Goal: Task Accomplishment & Management: Use online tool/utility

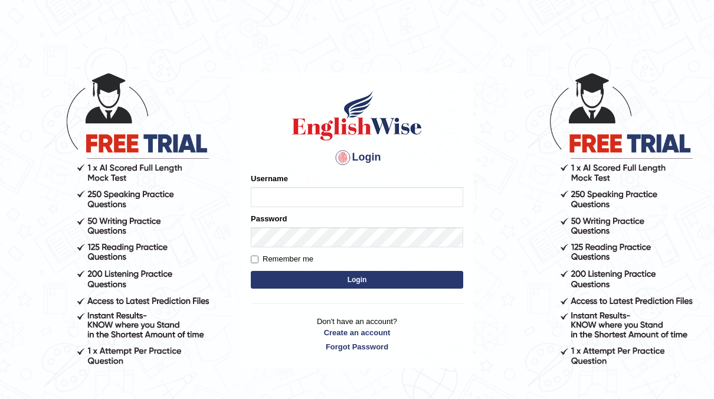
type input "neyam"
click at [333, 282] on button "Login" at bounding box center [357, 280] width 212 height 18
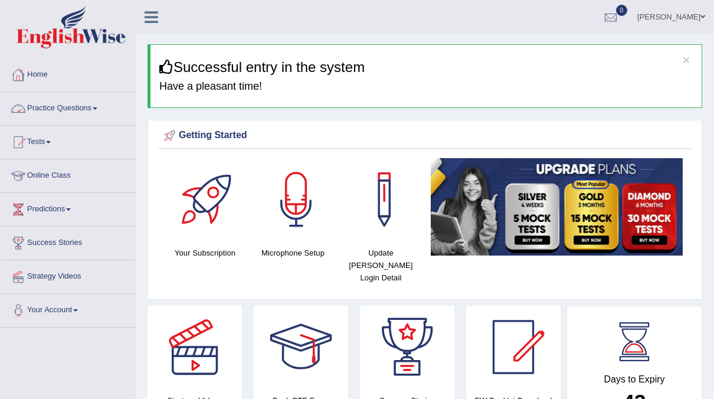
click at [67, 110] on link "Practice Questions" at bounding box center [68, 107] width 135 height 30
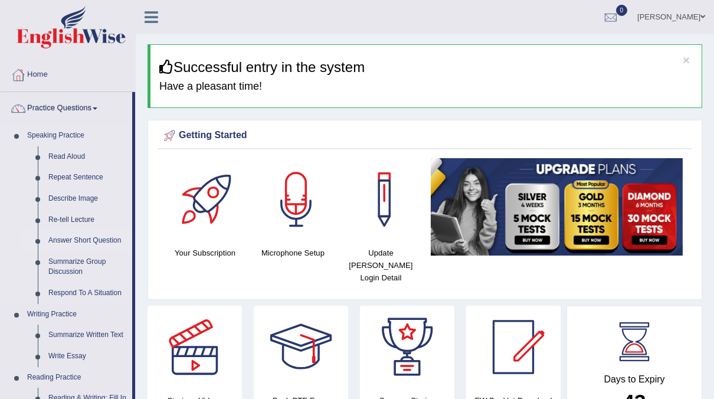
scroll to position [29, 0]
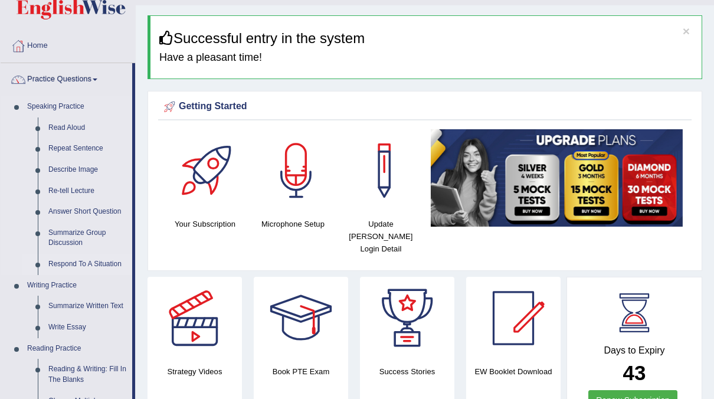
click at [75, 267] on link "Respond To A Situation" at bounding box center [87, 264] width 89 height 21
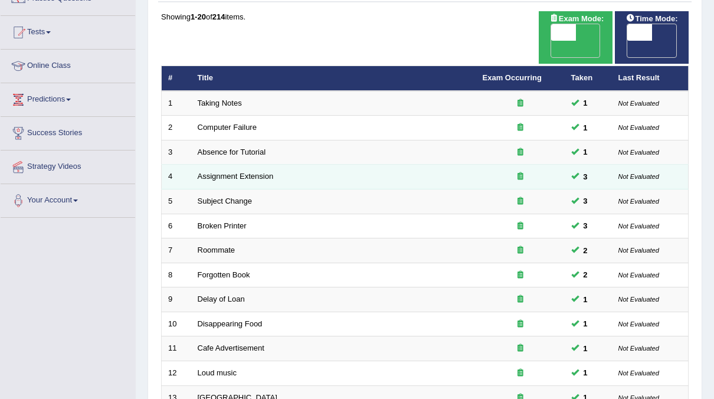
scroll to position [107, 0]
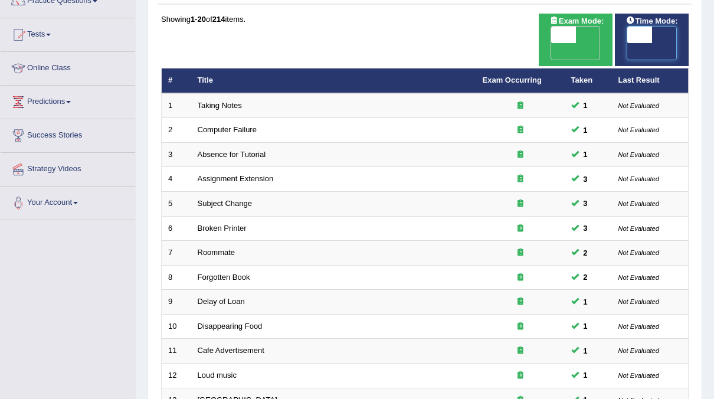
click at [646, 34] on span at bounding box center [639, 35] width 25 height 17
checkbox input "true"
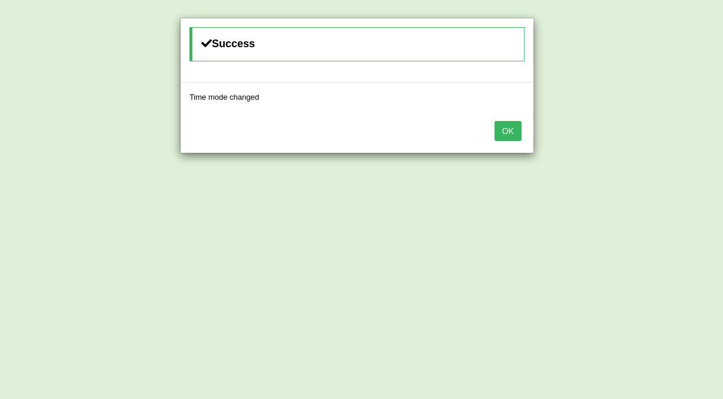
click at [521, 127] on button "OK" at bounding box center [508, 131] width 27 height 20
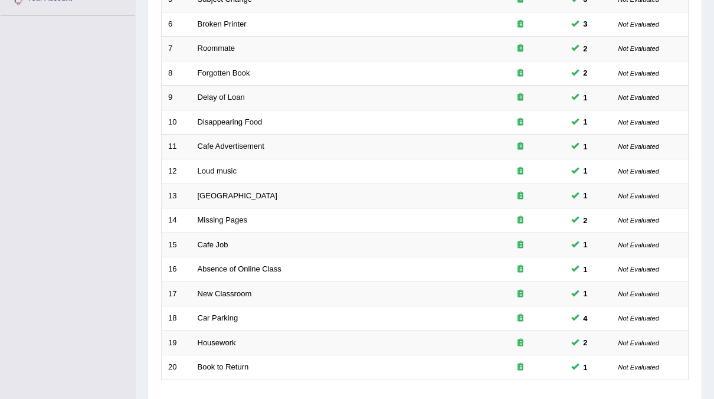
scroll to position [377, 0]
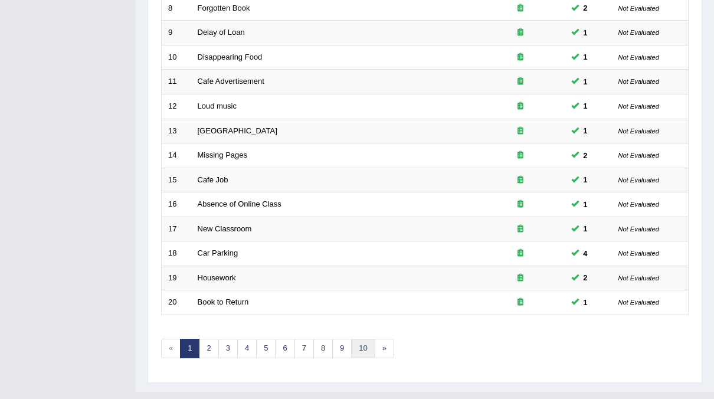
click at [357, 339] on link "10" at bounding box center [363, 348] width 24 height 19
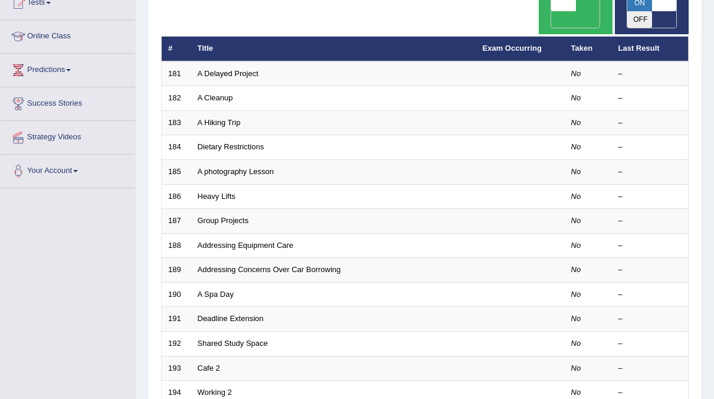
scroll to position [139, 0]
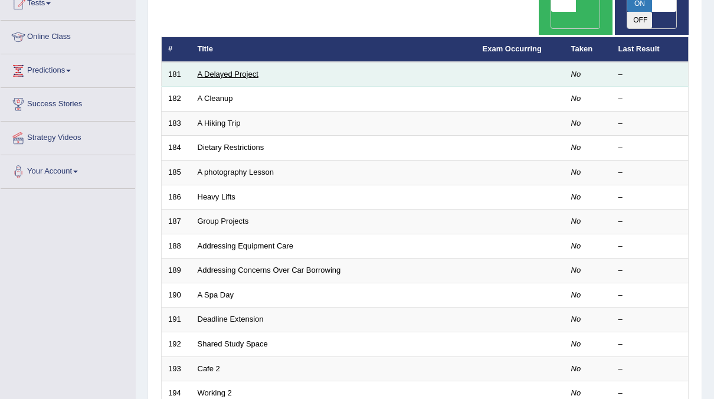
click at [205, 70] on link "A Delayed Project" at bounding box center [228, 74] width 61 height 9
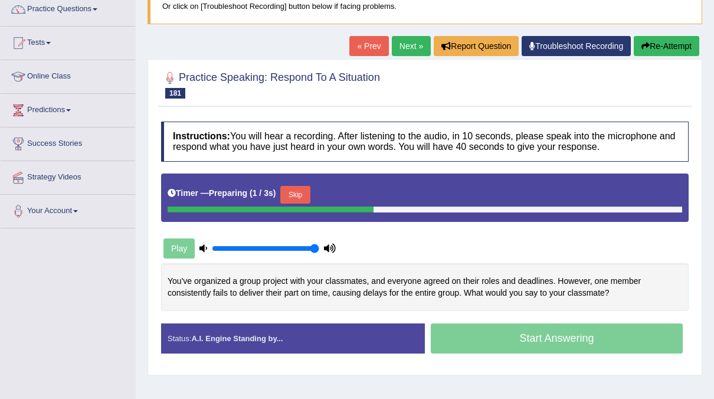
scroll to position [100, 0]
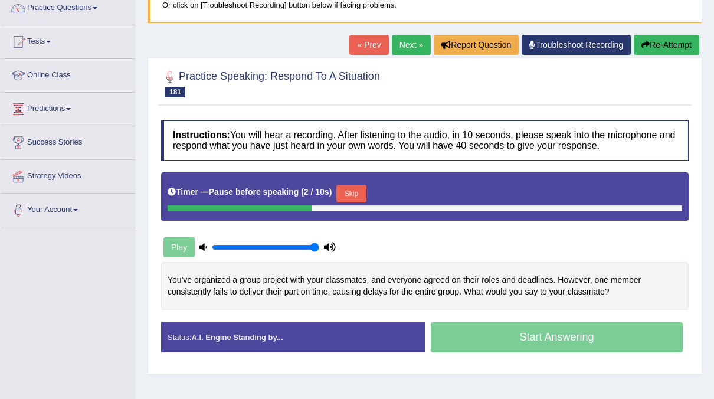
click at [344, 190] on button "Skip" at bounding box center [351, 194] width 30 height 18
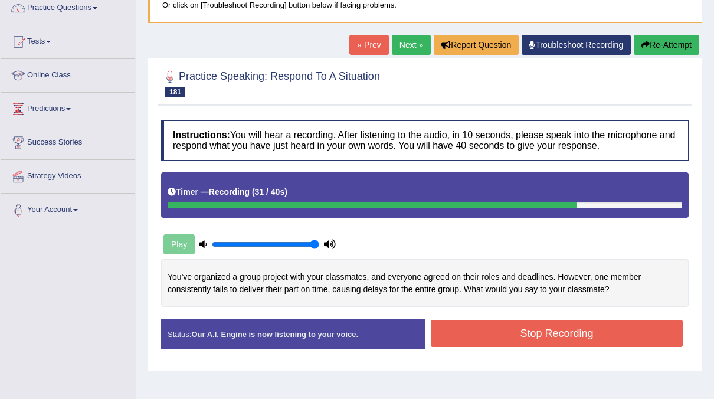
click at [633, 328] on button "Stop Recording" at bounding box center [557, 333] width 252 height 27
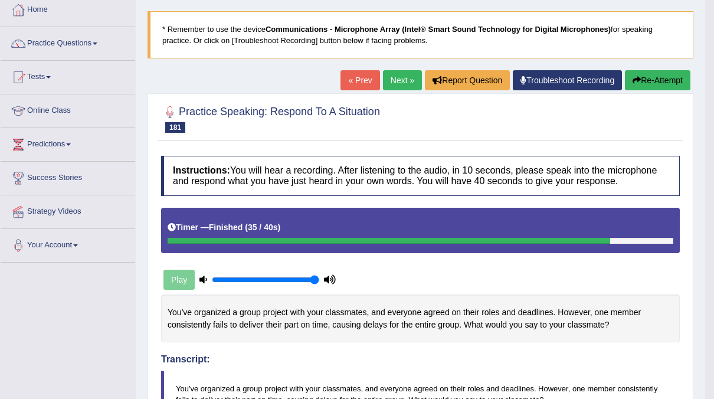
scroll to position [41, 0]
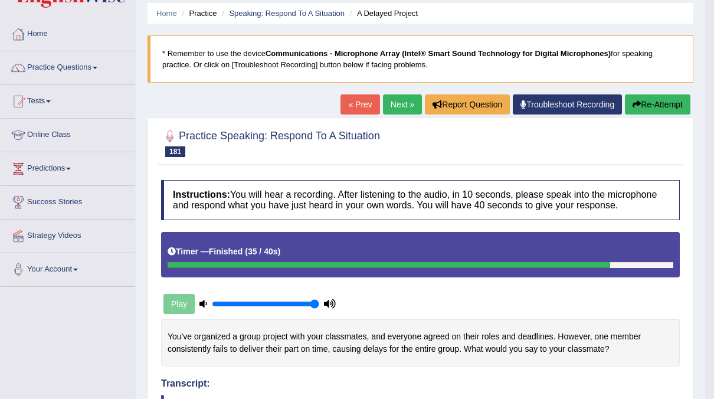
click at [398, 102] on link "Next »" at bounding box center [402, 104] width 39 height 20
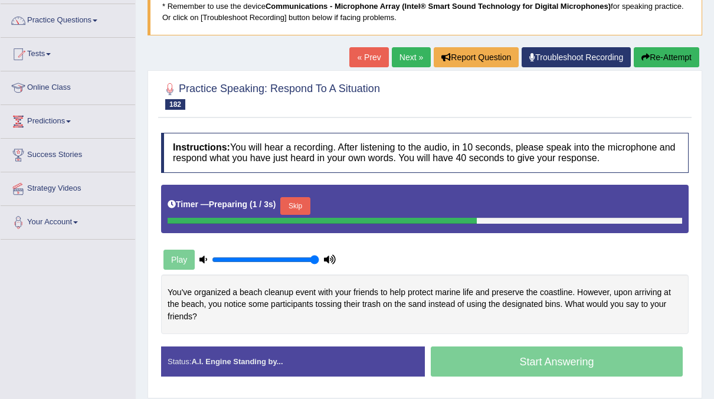
scroll to position [87, 0]
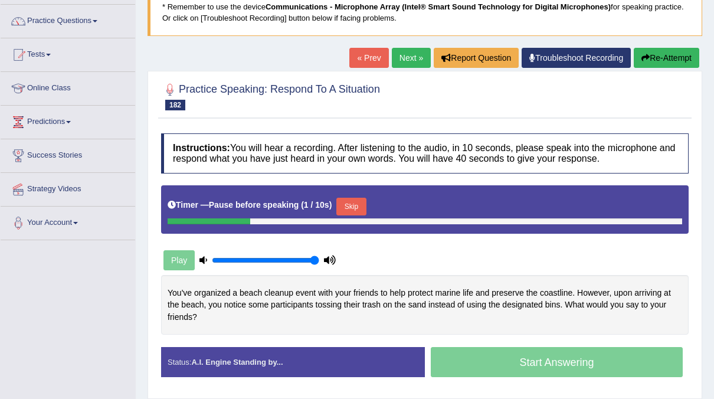
click at [339, 213] on button "Skip" at bounding box center [351, 207] width 30 height 18
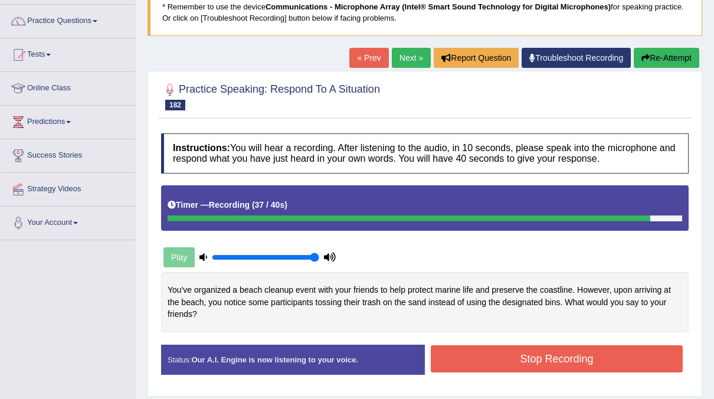
click at [525, 345] on button "Stop Recording" at bounding box center [557, 358] width 252 height 27
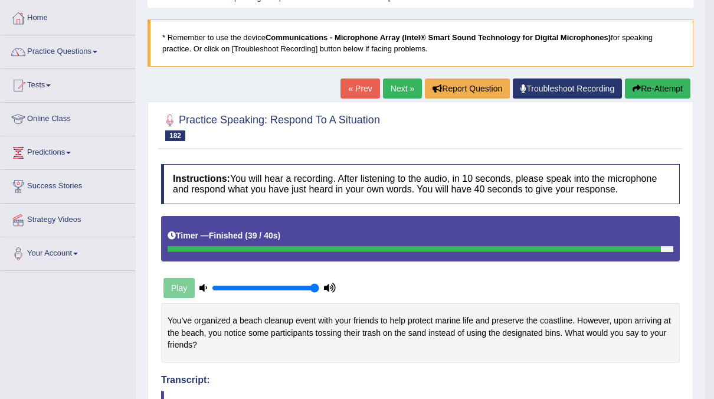
scroll to position [52, 0]
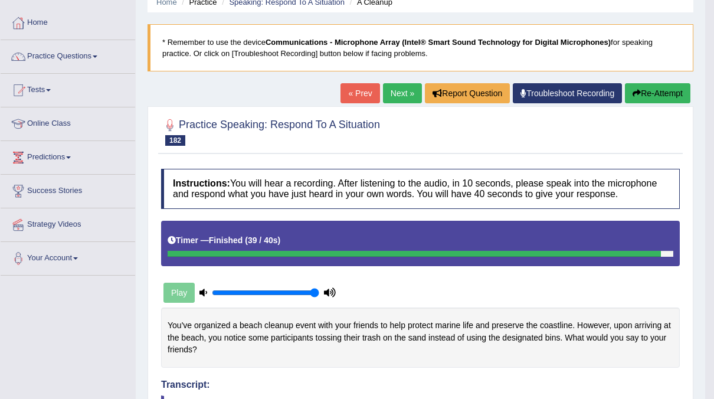
click at [403, 91] on link "Next »" at bounding box center [402, 93] width 39 height 20
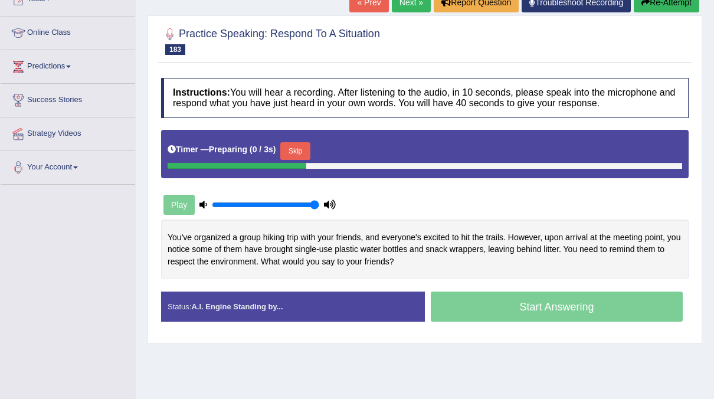
scroll to position [144, 0]
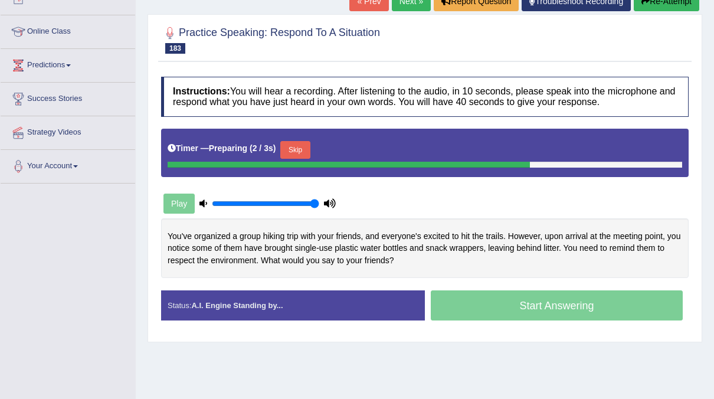
click at [297, 143] on button "Skip" at bounding box center [295, 150] width 30 height 18
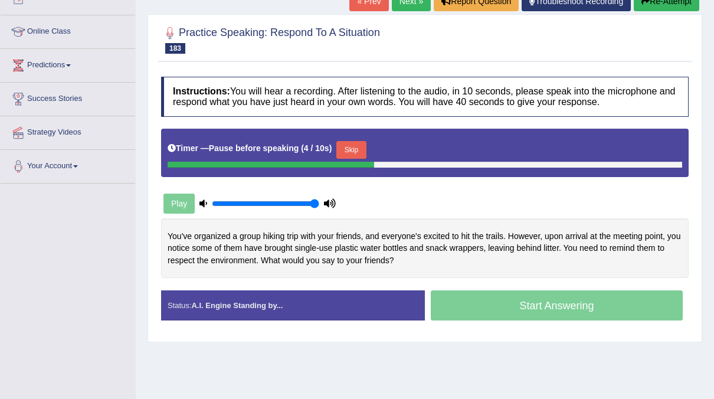
click at [341, 148] on button "Skip" at bounding box center [351, 150] width 30 height 18
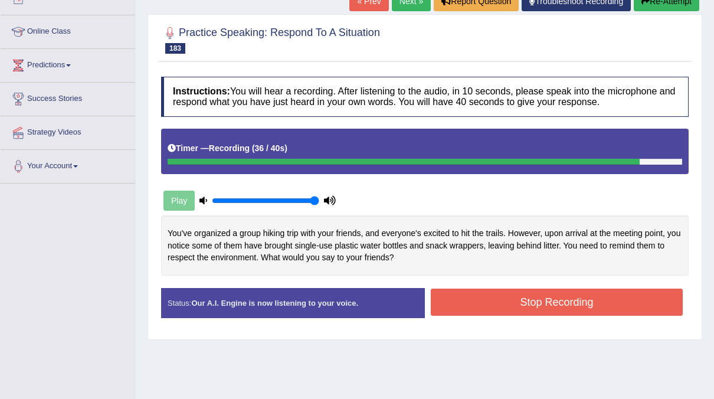
click at [505, 294] on button "Stop Recording" at bounding box center [557, 302] width 252 height 27
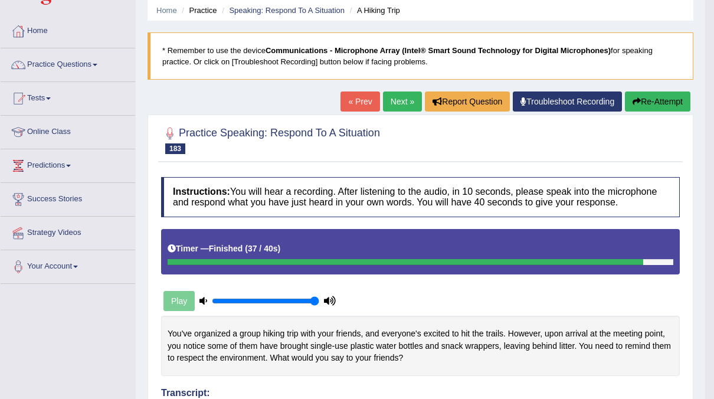
scroll to position [38, 0]
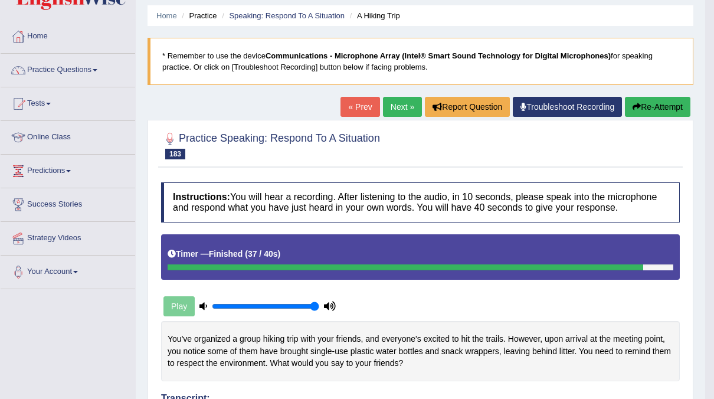
click at [405, 108] on link "Next »" at bounding box center [402, 107] width 39 height 20
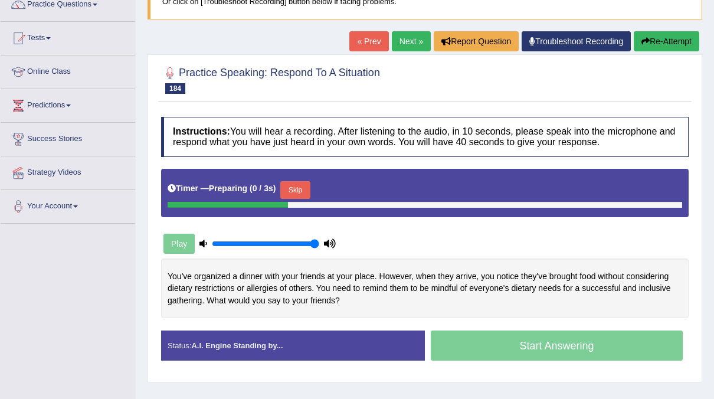
scroll to position [106, 0]
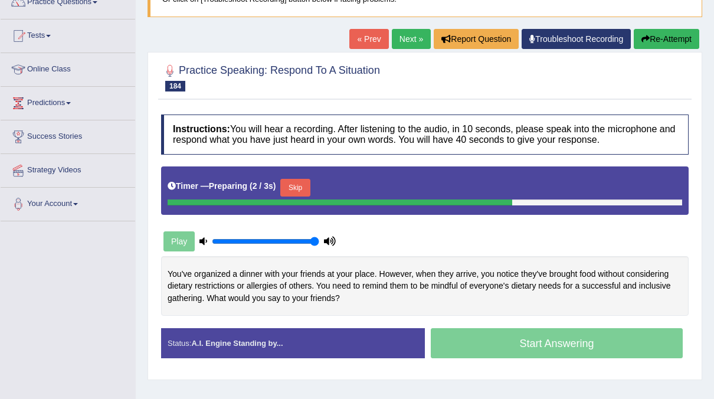
click at [303, 184] on button "Skip" at bounding box center [295, 188] width 30 height 18
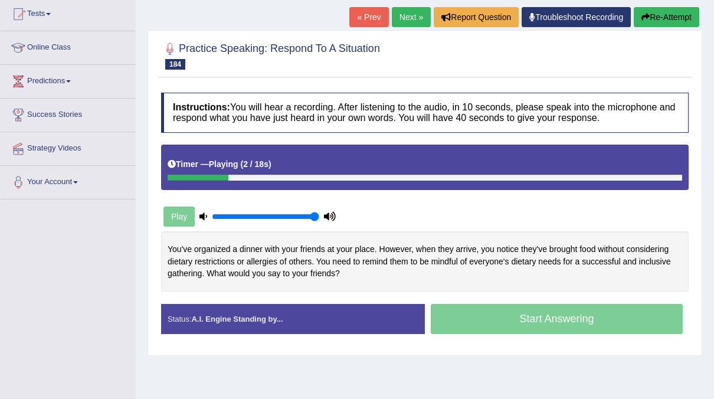
scroll to position [130, 0]
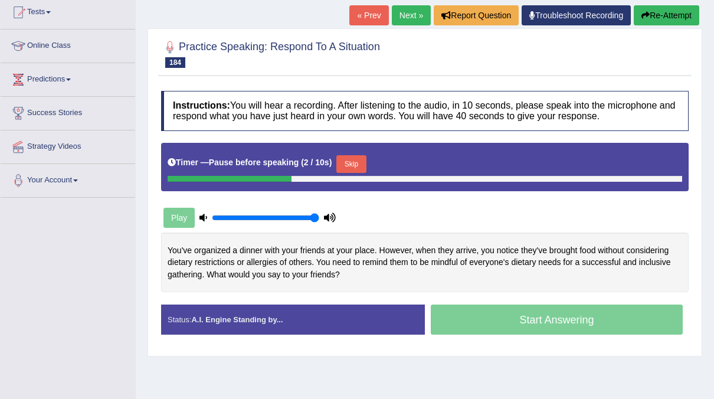
click at [354, 162] on button "Skip" at bounding box center [351, 164] width 30 height 18
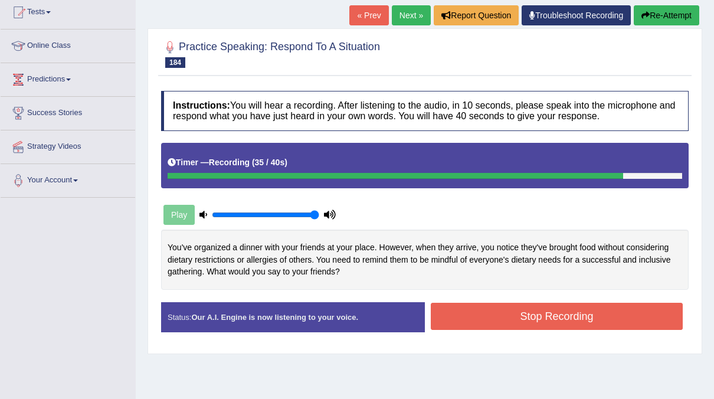
click at [516, 310] on button "Stop Recording" at bounding box center [557, 316] width 252 height 27
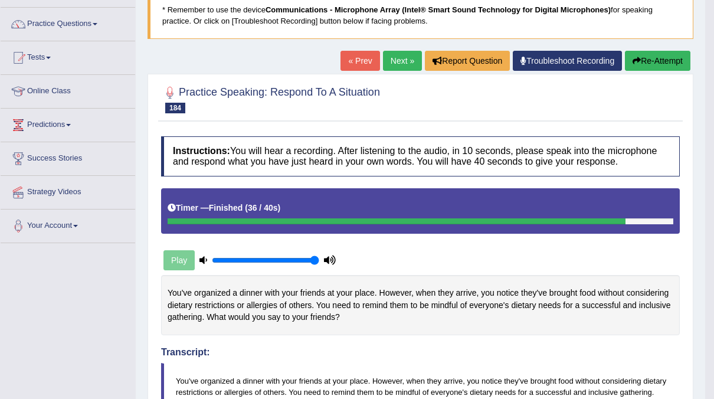
scroll to position [84, 0]
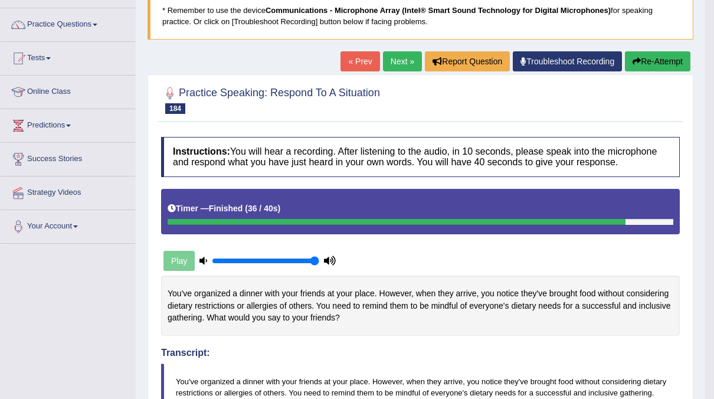
click at [411, 60] on link "Next »" at bounding box center [402, 61] width 39 height 20
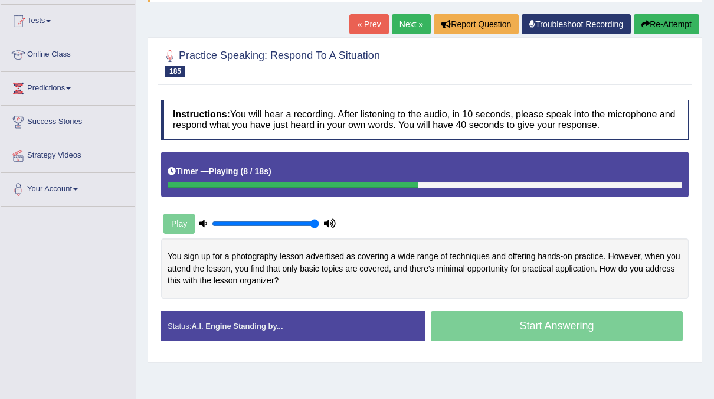
scroll to position [119, 0]
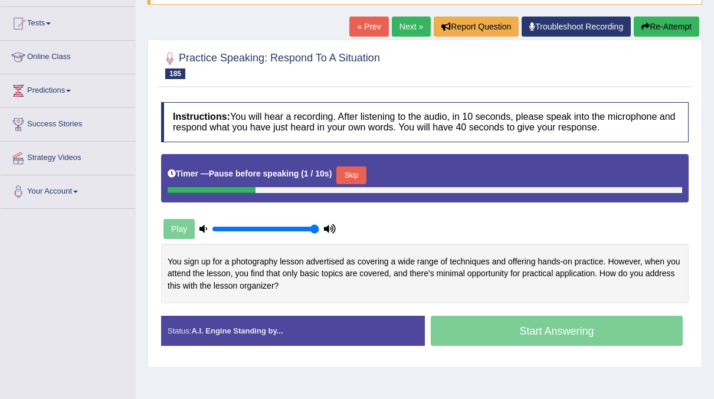
click at [356, 168] on button "Skip" at bounding box center [351, 175] width 30 height 18
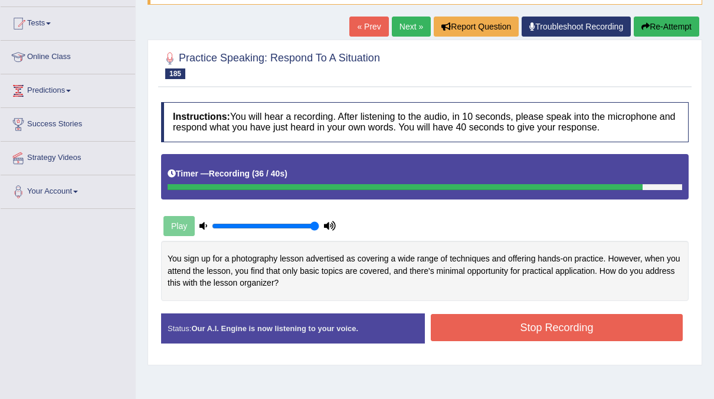
click at [457, 325] on button "Stop Recording" at bounding box center [557, 327] width 252 height 27
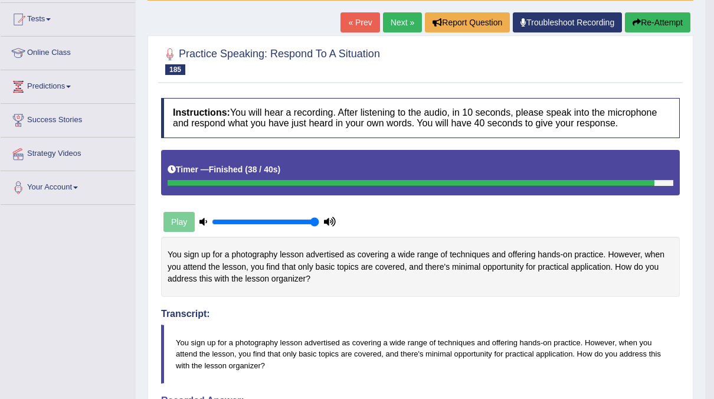
scroll to position [0, 0]
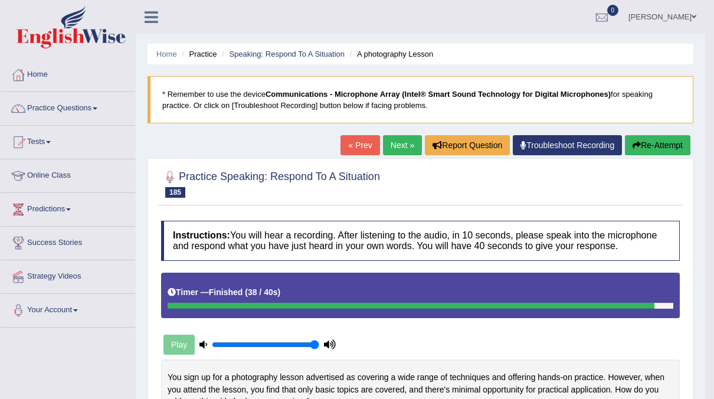
click at [392, 145] on link "Next »" at bounding box center [402, 145] width 39 height 20
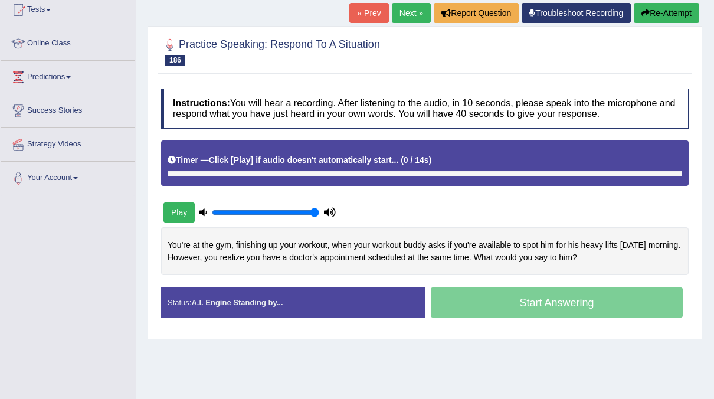
click at [291, 152] on div "Timer — Click [Play] if audio doesn't automatically start... ( 0 / 14s ) Skip" at bounding box center [425, 160] width 515 height 21
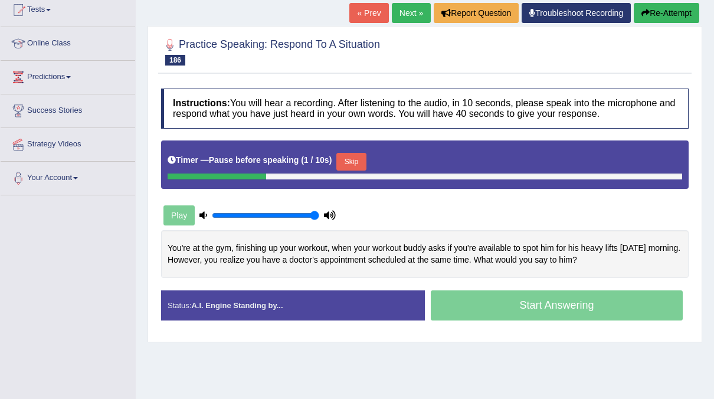
click at [345, 155] on button "Skip" at bounding box center [351, 162] width 30 height 18
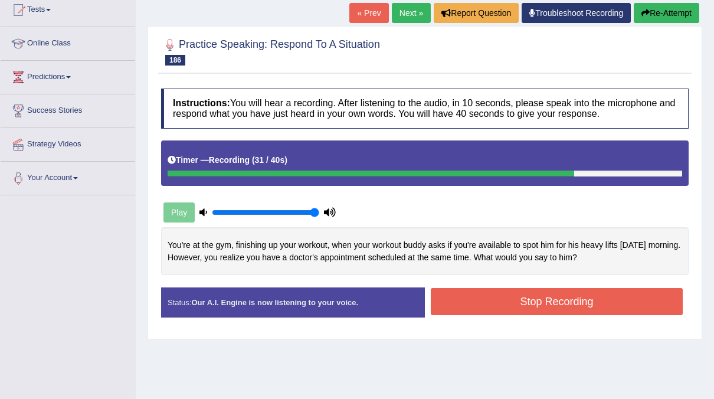
click at [522, 300] on button "Stop Recording" at bounding box center [557, 301] width 252 height 27
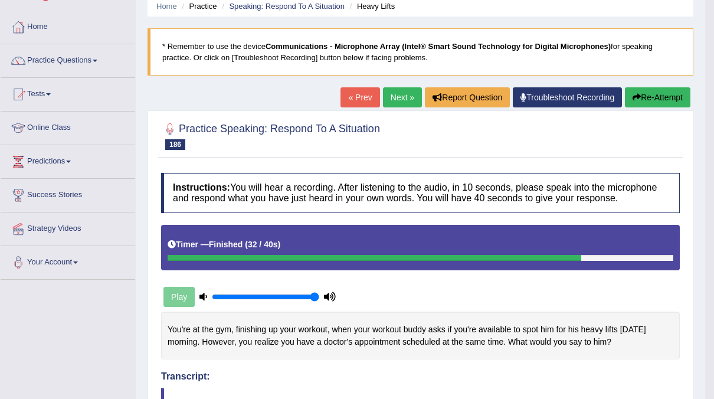
scroll to position [31, 0]
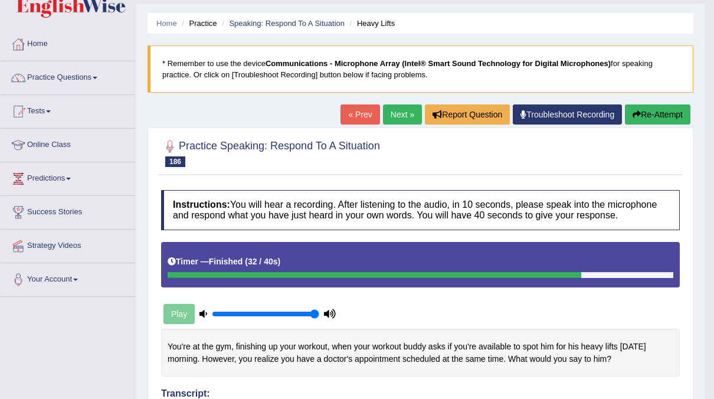
click at [662, 112] on button "Re-Attempt" at bounding box center [658, 114] width 66 height 20
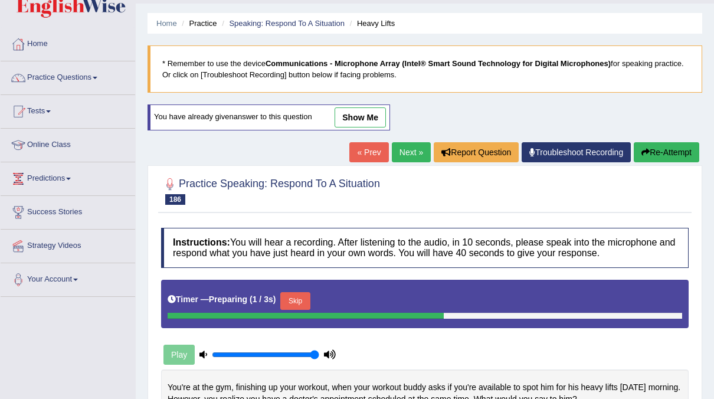
click at [304, 296] on button "Skip" at bounding box center [295, 301] width 30 height 18
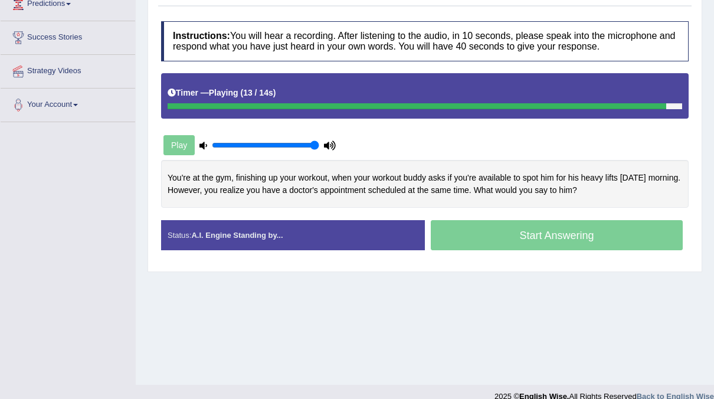
scroll to position [206, 0]
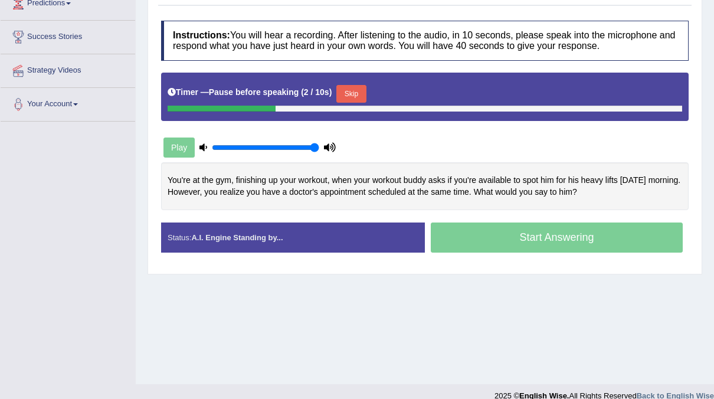
click at [349, 91] on button "Skip" at bounding box center [351, 94] width 30 height 18
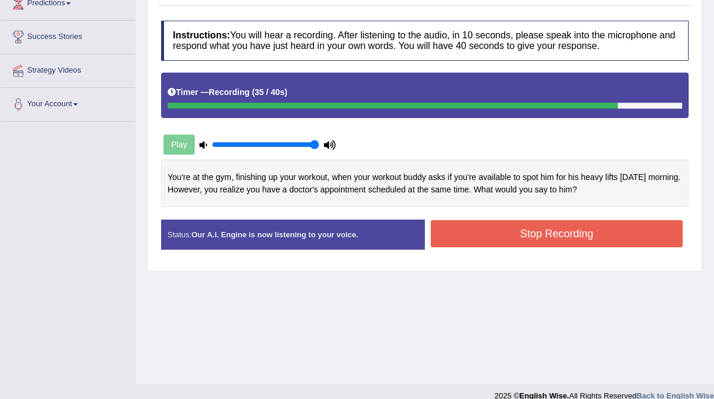
click at [483, 234] on button "Stop Recording" at bounding box center [557, 233] width 252 height 27
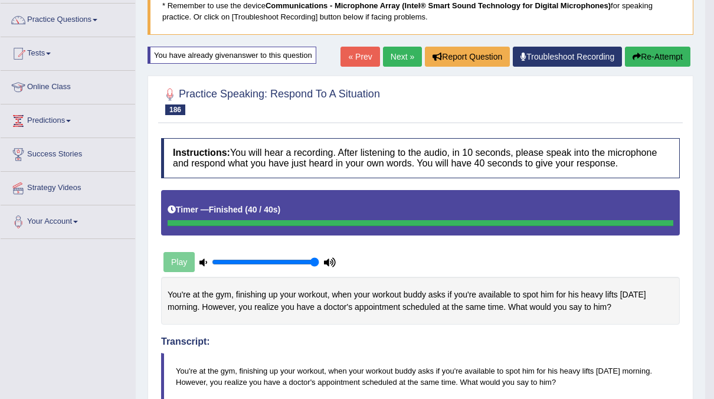
scroll to position [79, 0]
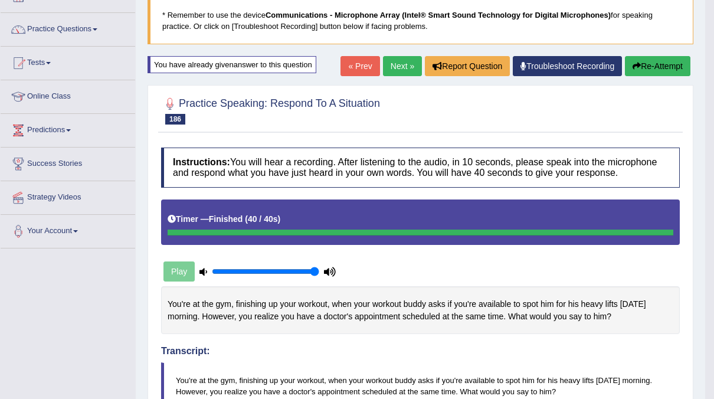
click at [662, 68] on button "Re-Attempt" at bounding box center [658, 66] width 66 height 20
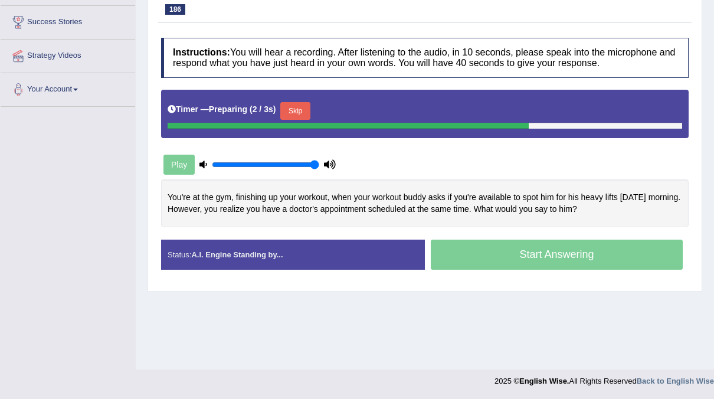
click at [302, 111] on button "Skip" at bounding box center [295, 111] width 30 height 18
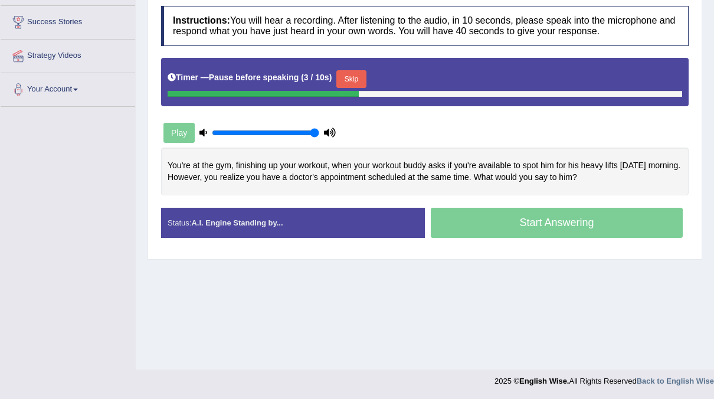
click at [350, 74] on button "Skip" at bounding box center [351, 79] width 30 height 18
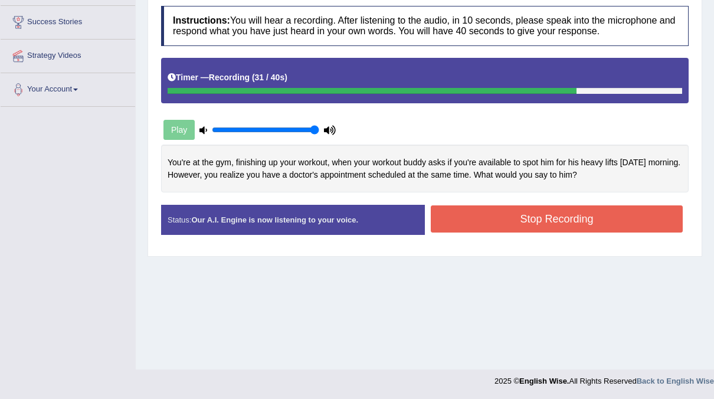
click at [520, 211] on button "Stop Recording" at bounding box center [557, 218] width 252 height 27
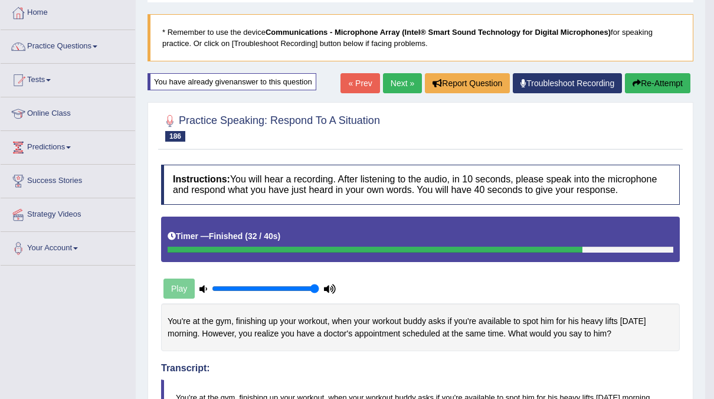
scroll to position [61, 0]
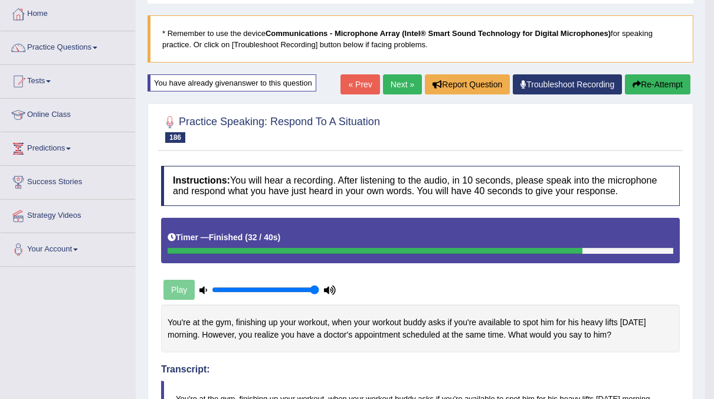
click at [391, 80] on link "Next »" at bounding box center [402, 84] width 39 height 20
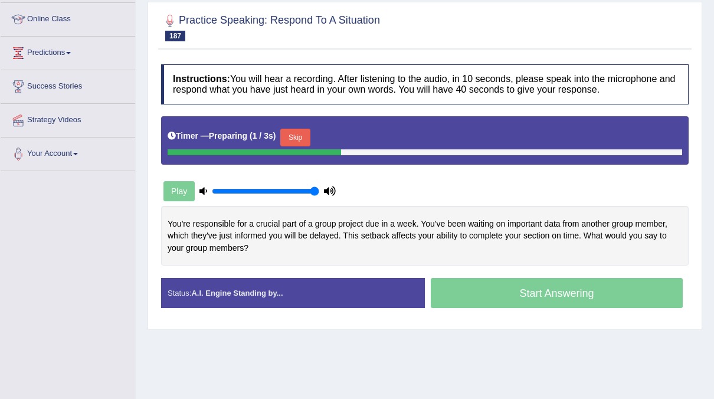
scroll to position [155, 0]
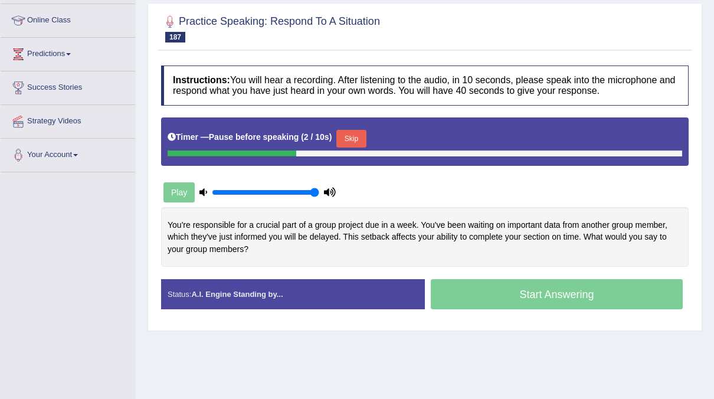
click at [345, 137] on button "Skip" at bounding box center [351, 139] width 30 height 18
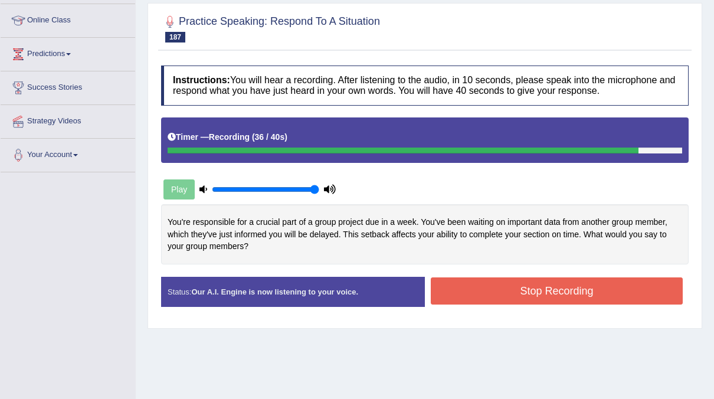
click at [470, 283] on button "Stop Recording" at bounding box center [557, 290] width 252 height 27
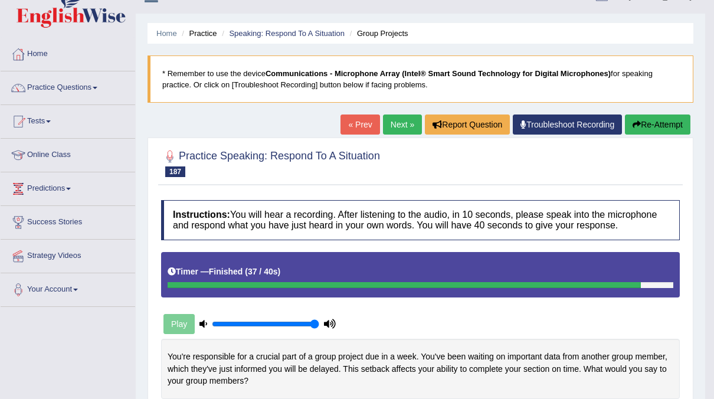
scroll to position [0, 0]
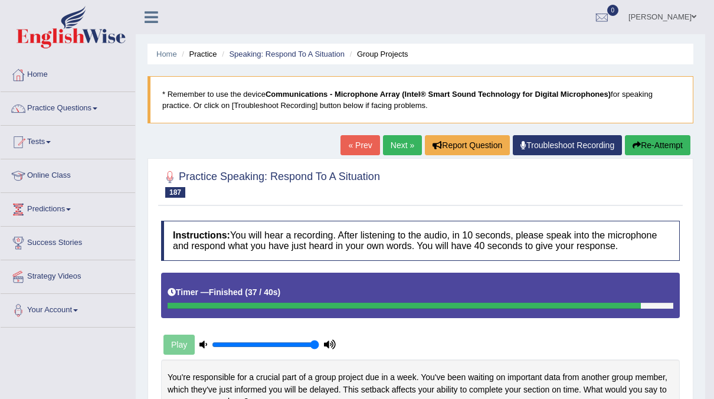
click at [404, 142] on link "Next »" at bounding box center [402, 145] width 39 height 20
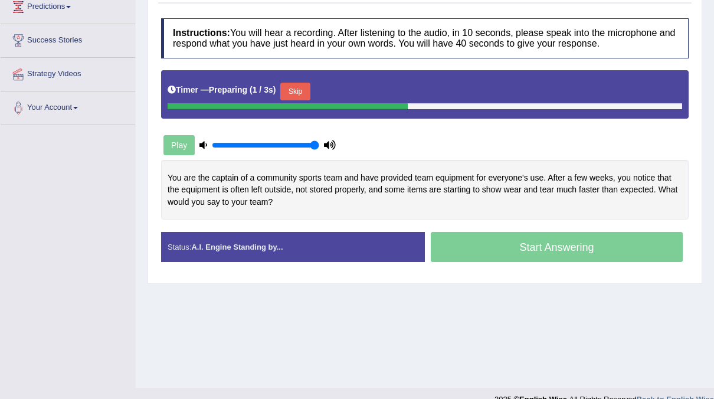
scroll to position [203, 0]
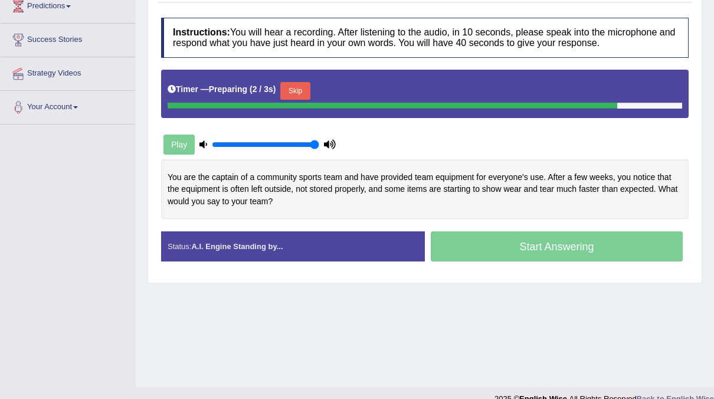
click at [280, 91] on button "Skip" at bounding box center [295, 91] width 30 height 18
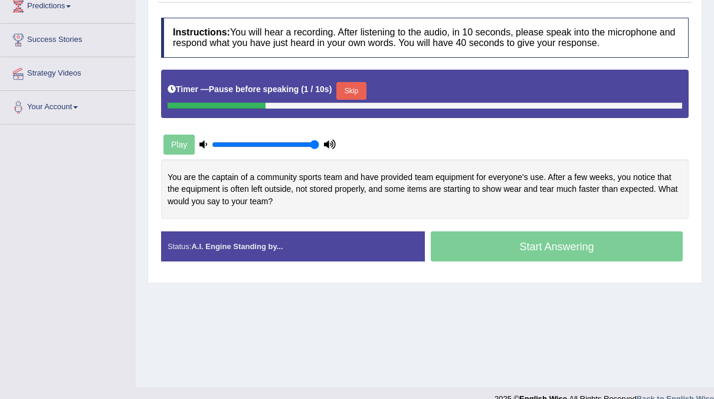
click at [344, 91] on button "Skip" at bounding box center [351, 91] width 30 height 18
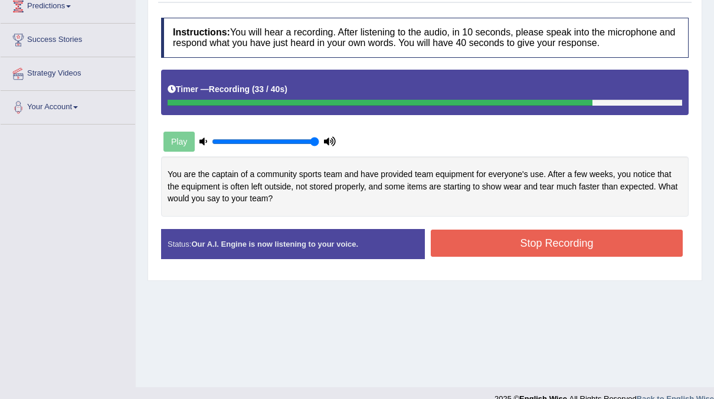
click at [526, 242] on button "Stop Recording" at bounding box center [557, 243] width 252 height 27
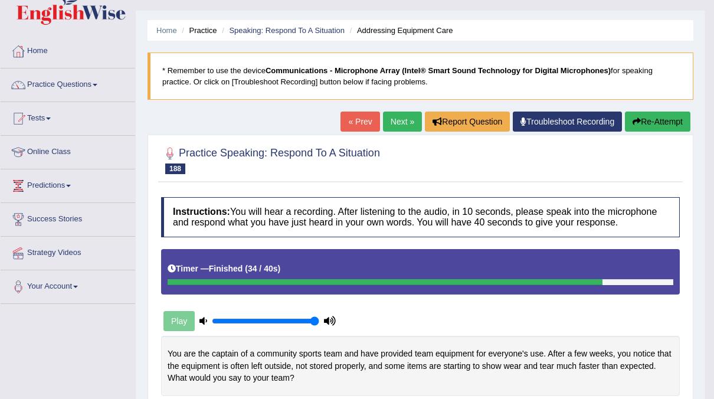
scroll to position [23, 0]
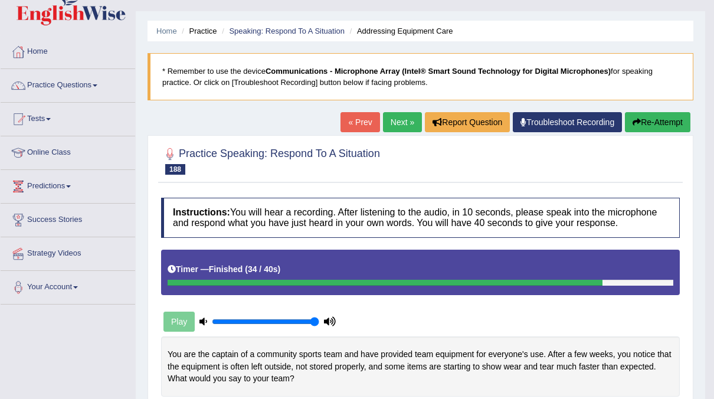
click at [391, 120] on link "Next »" at bounding box center [402, 122] width 39 height 20
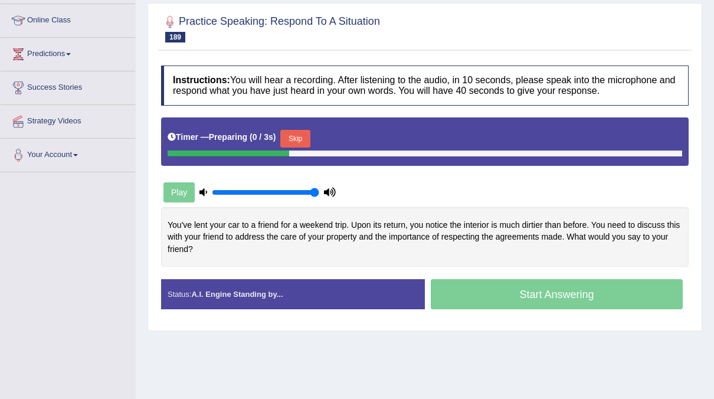
scroll to position [156, 0]
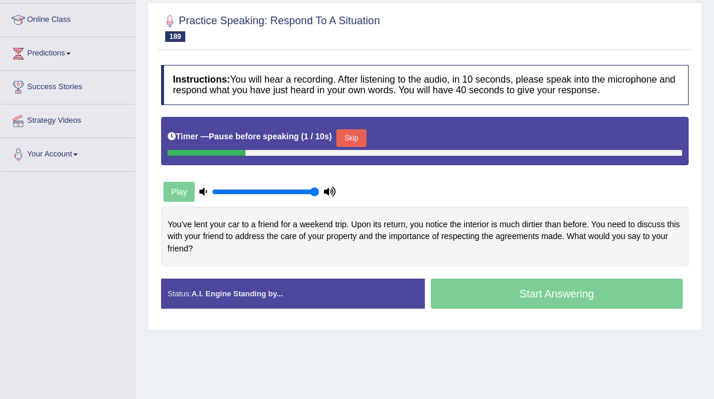
click at [352, 137] on button "Skip" at bounding box center [351, 138] width 30 height 18
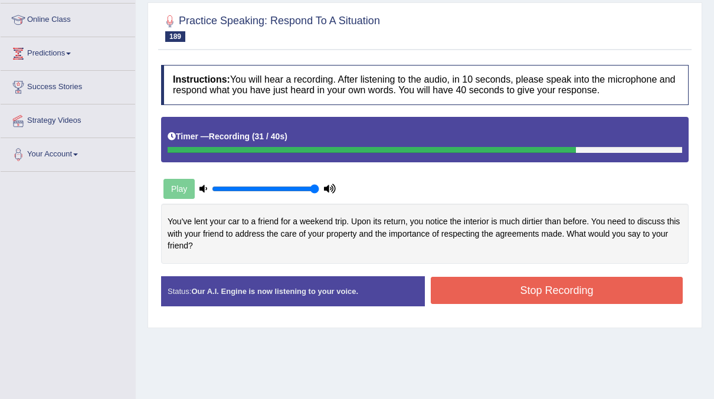
click at [528, 287] on button "Stop Recording" at bounding box center [557, 290] width 252 height 27
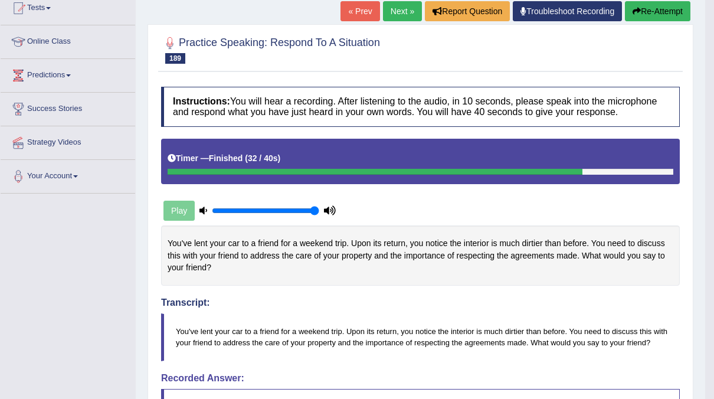
scroll to position [52, 0]
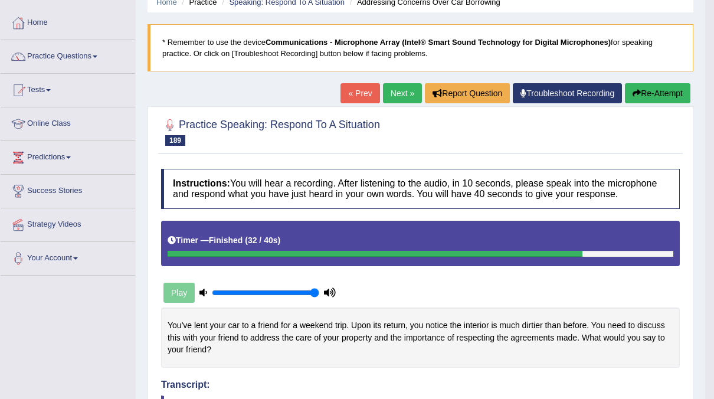
click at [385, 91] on link "Next »" at bounding box center [402, 93] width 39 height 20
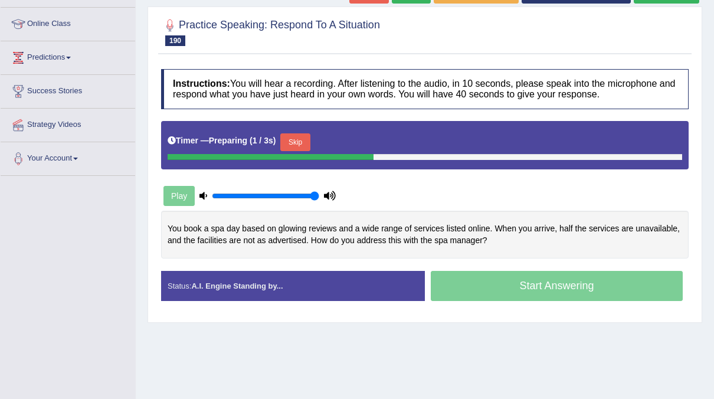
scroll to position [152, 0]
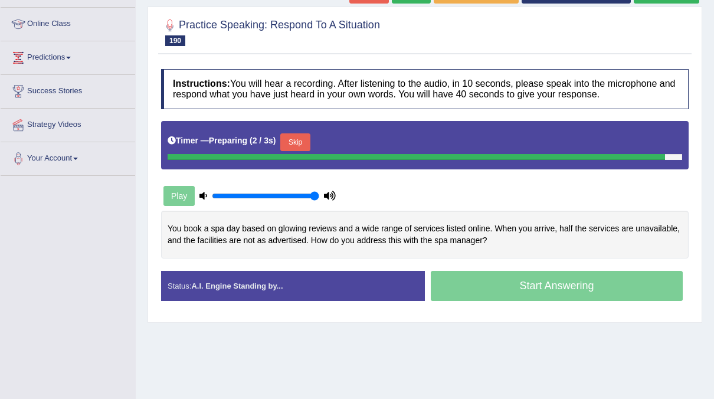
click at [303, 137] on div "Timer — Preparing ( 2 / 3s ) Skip" at bounding box center [425, 142] width 515 height 24
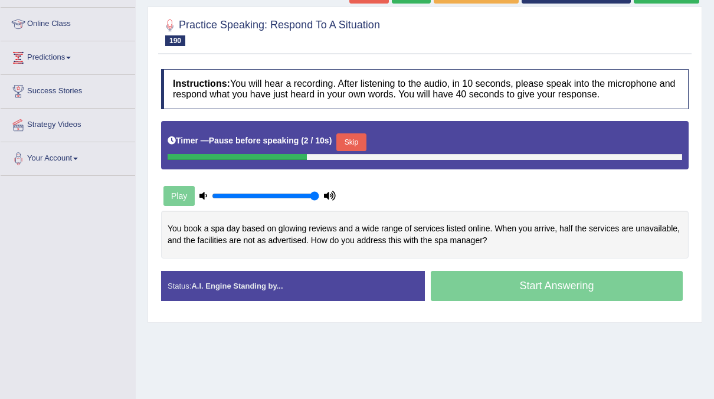
click at [351, 136] on button "Skip" at bounding box center [351, 142] width 30 height 18
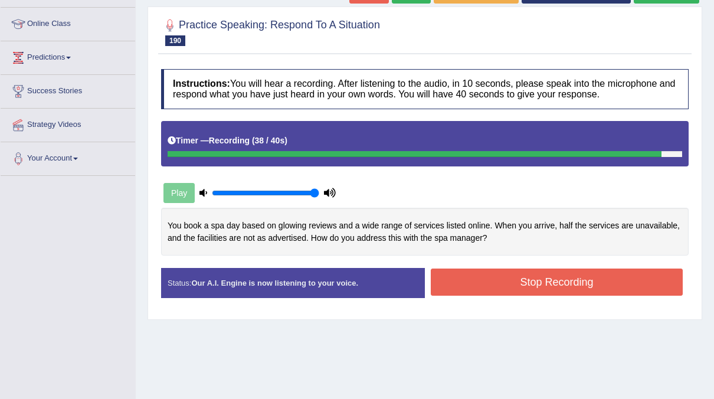
click at [509, 286] on button "Stop Recording" at bounding box center [557, 282] width 252 height 27
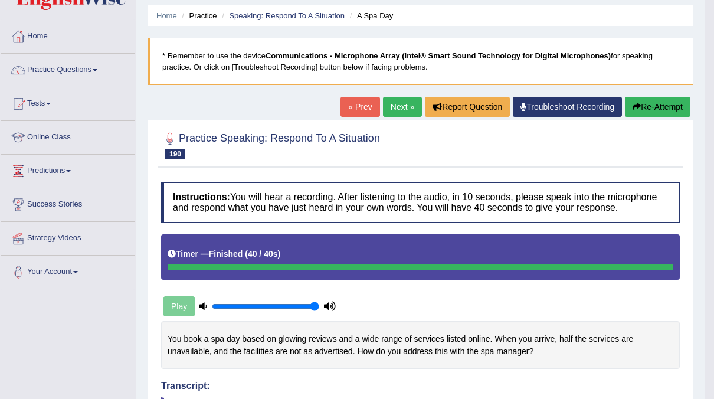
scroll to position [0, 0]
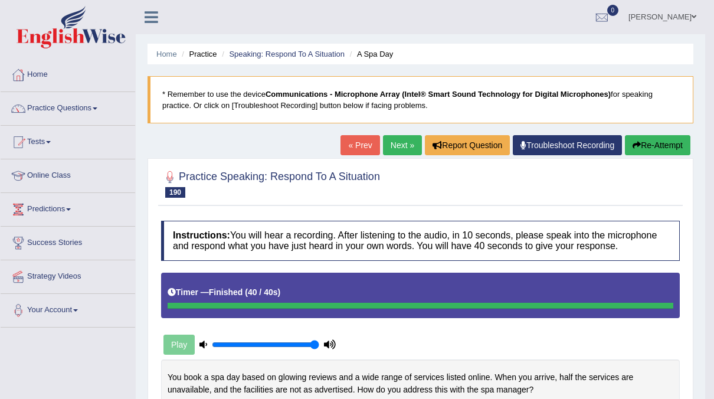
click at [665, 143] on button "Re-Attempt" at bounding box center [658, 145] width 66 height 20
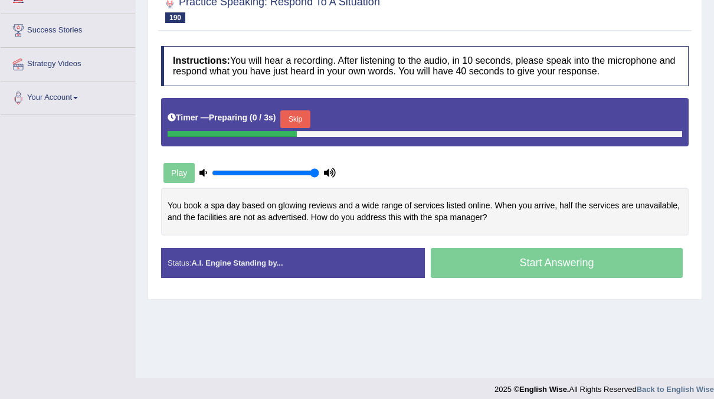
scroll to position [212, 0]
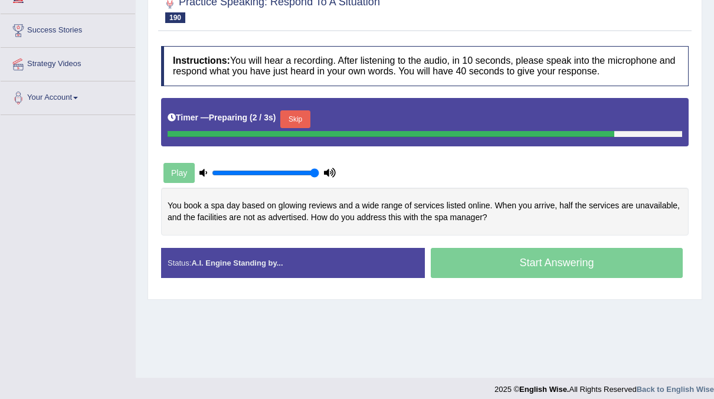
click at [284, 113] on button "Skip" at bounding box center [295, 119] width 30 height 18
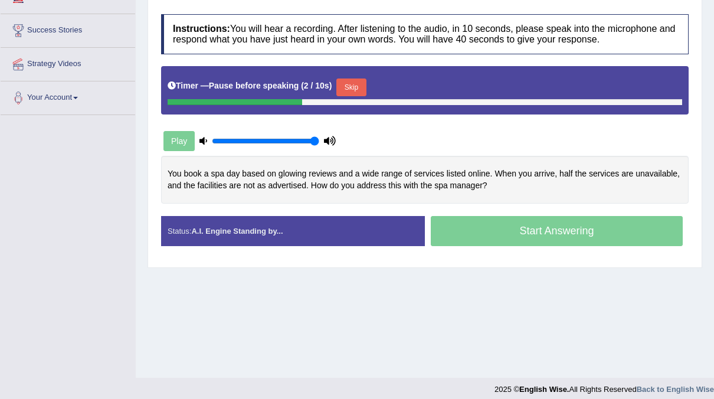
click at [356, 90] on button "Skip" at bounding box center [351, 87] width 30 height 18
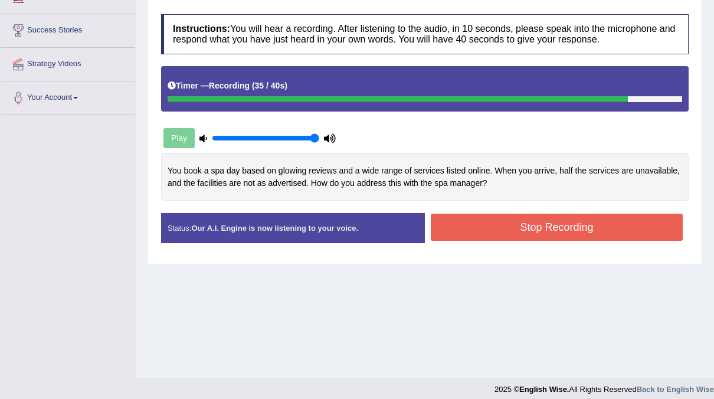
click at [468, 223] on button "Stop Recording" at bounding box center [557, 227] width 252 height 27
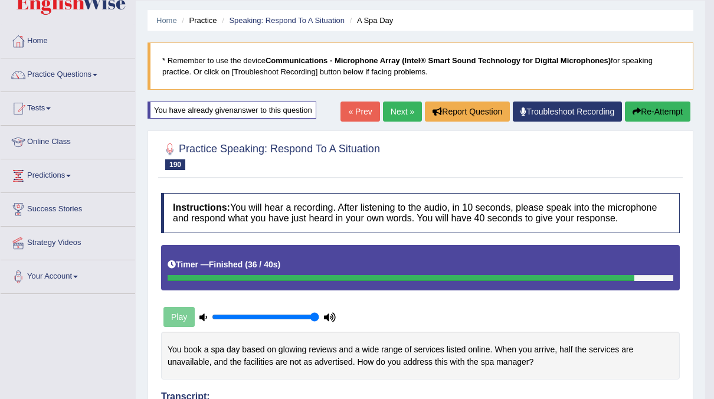
scroll to position [32, 0]
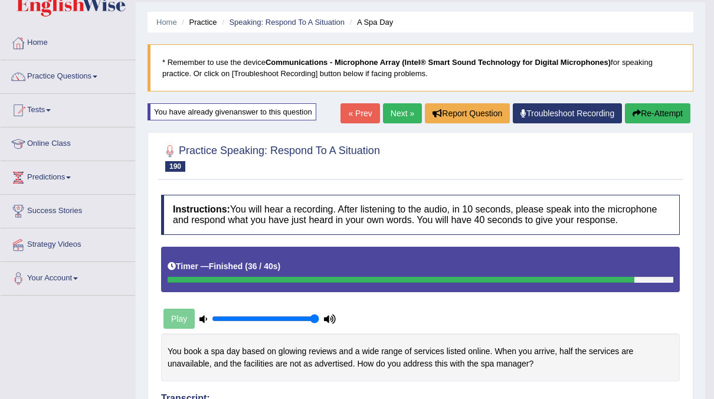
click at [394, 116] on link "Next »" at bounding box center [402, 113] width 39 height 20
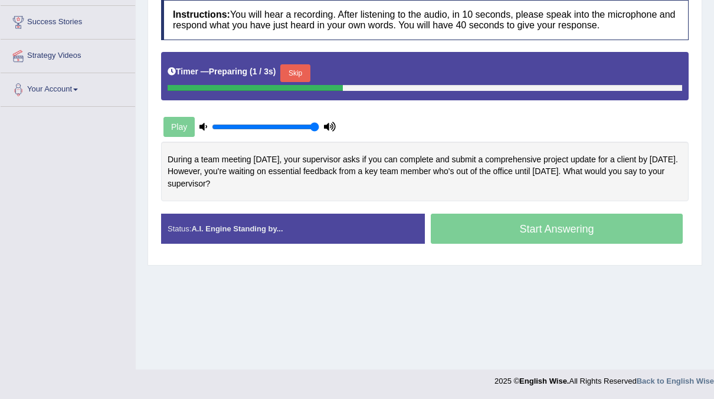
scroll to position [221, 0]
click at [346, 76] on button "Skip" at bounding box center [351, 73] width 30 height 18
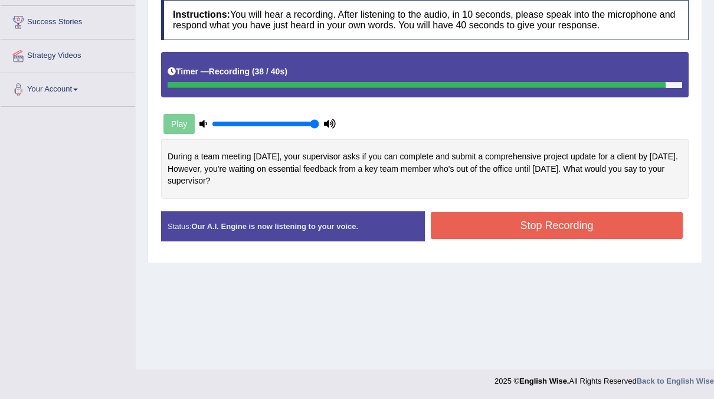
click at [486, 217] on button "Stop Recording" at bounding box center [557, 225] width 252 height 27
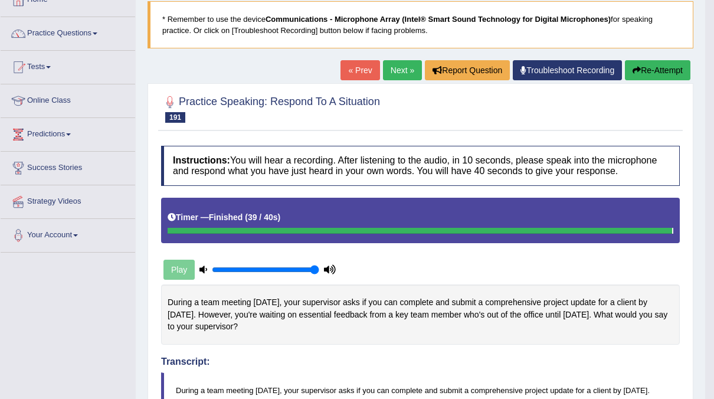
scroll to position [0, 0]
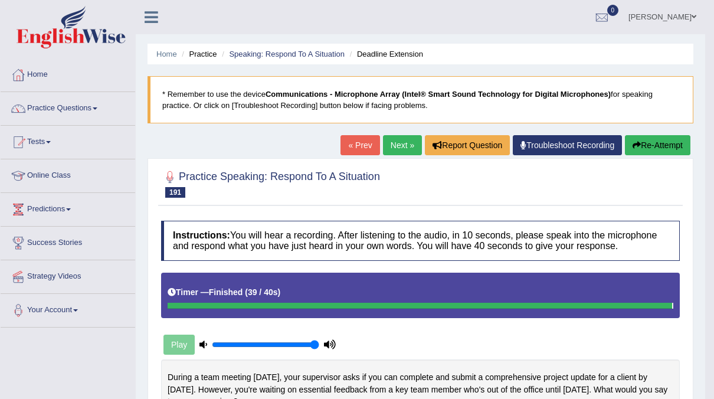
click at [402, 152] on link "Next »" at bounding box center [402, 145] width 39 height 20
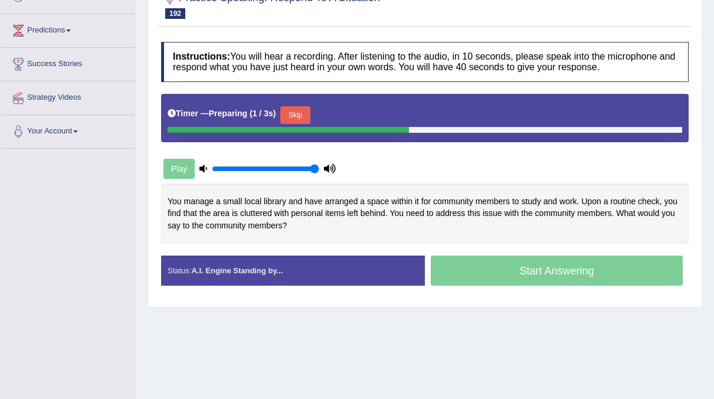
scroll to position [179, 0]
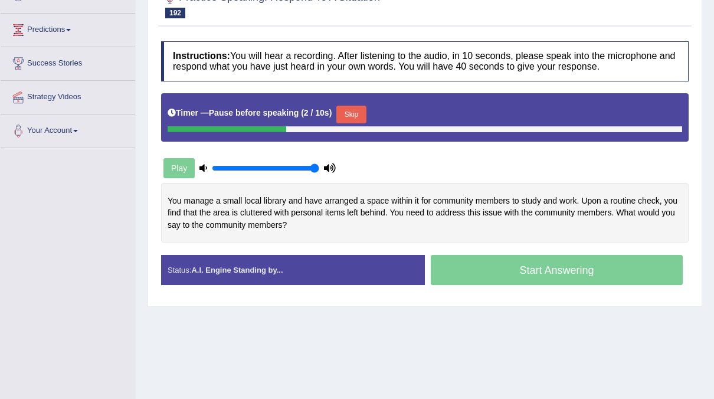
click at [342, 114] on button "Skip" at bounding box center [351, 115] width 30 height 18
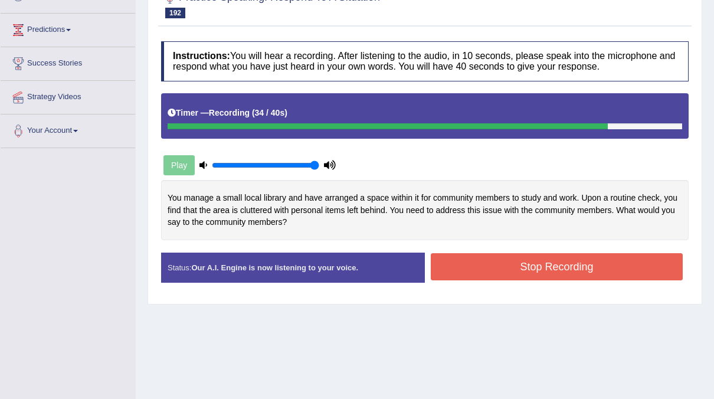
click at [476, 267] on button "Stop Recording" at bounding box center [557, 266] width 252 height 27
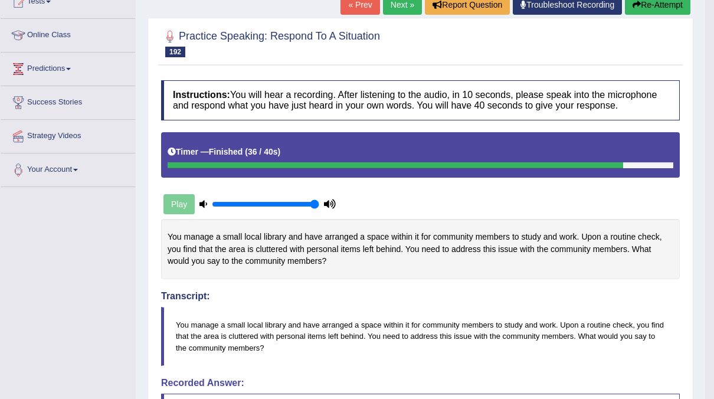
scroll to position [0, 0]
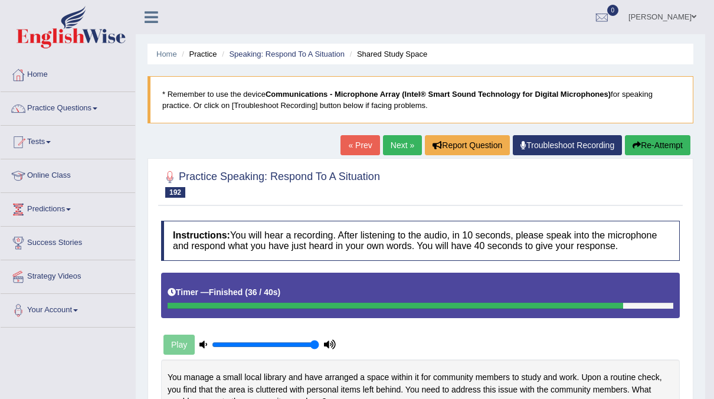
click at [412, 149] on link "Next »" at bounding box center [402, 145] width 39 height 20
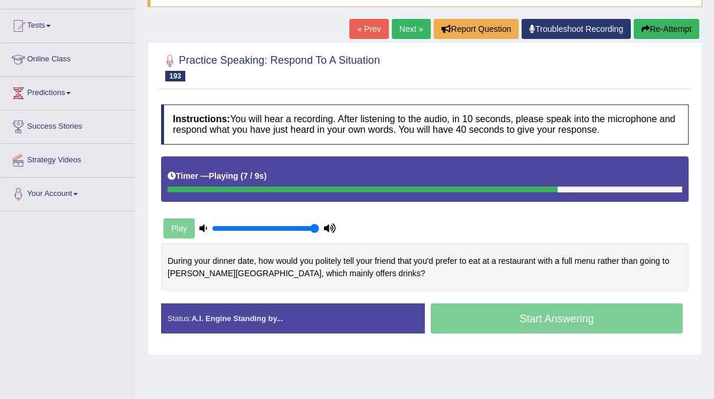
scroll to position [117, 0]
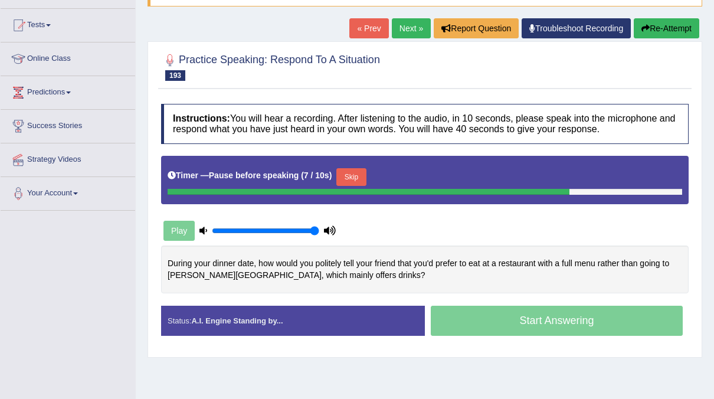
click at [351, 175] on button "Skip" at bounding box center [351, 177] width 30 height 18
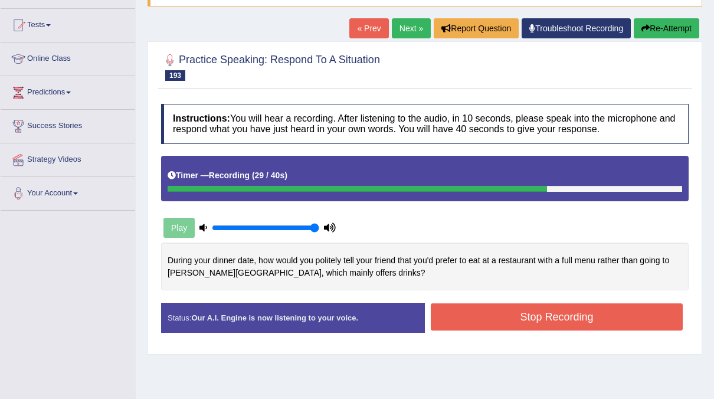
click at [499, 310] on button "Stop Recording" at bounding box center [557, 316] width 252 height 27
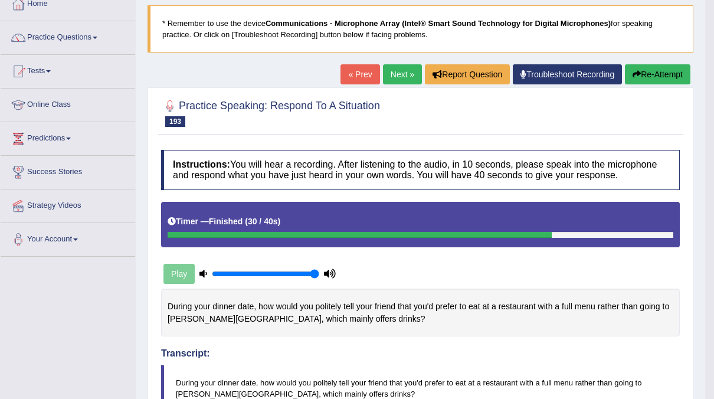
scroll to position [0, 0]
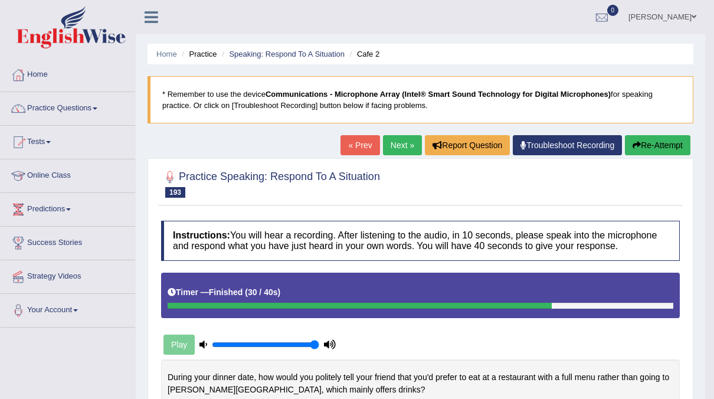
click at [403, 145] on link "Next »" at bounding box center [402, 145] width 39 height 20
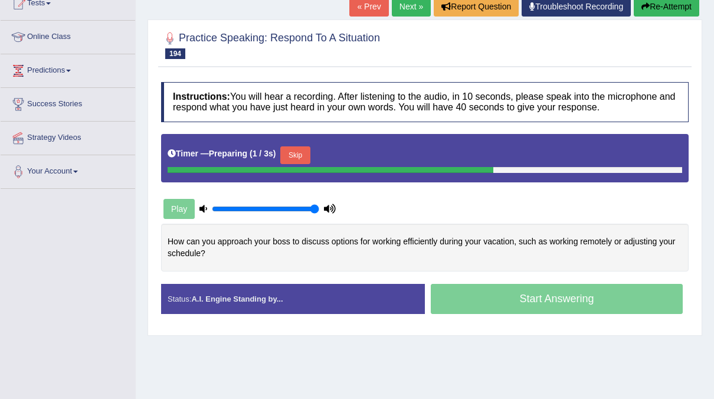
click at [288, 156] on button "Skip" at bounding box center [295, 155] width 30 height 18
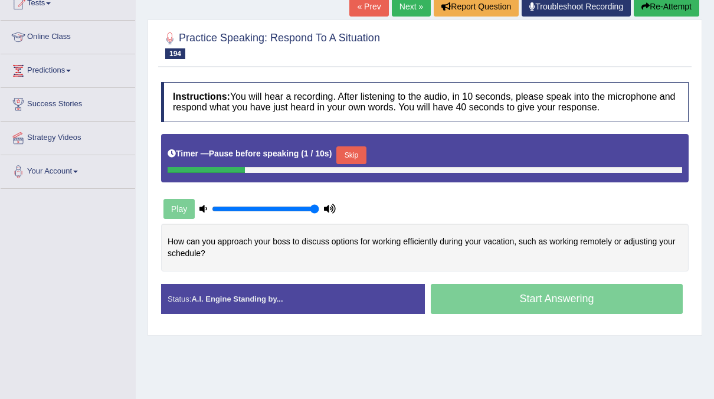
click at [355, 155] on button "Skip" at bounding box center [351, 155] width 30 height 18
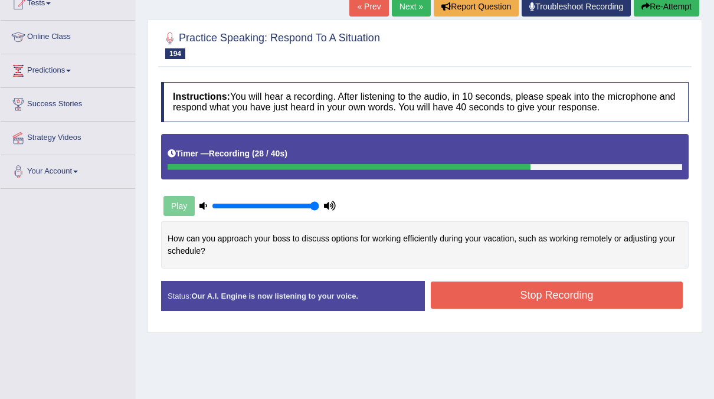
click at [512, 286] on button "Stop Recording" at bounding box center [557, 295] width 252 height 27
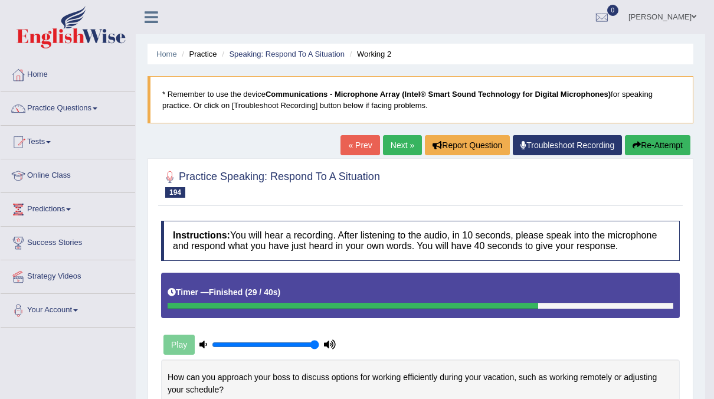
click at [645, 154] on button "Re-Attempt" at bounding box center [658, 145] width 66 height 20
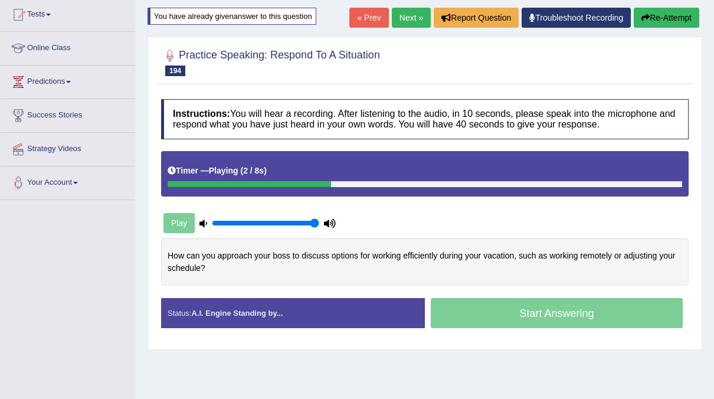
scroll to position [120, 0]
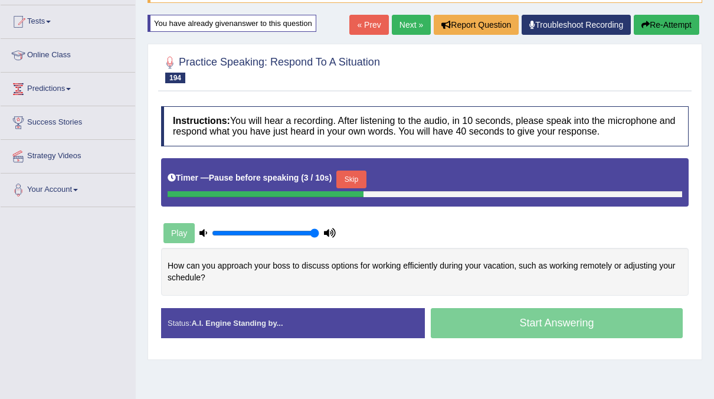
click at [345, 181] on button "Skip" at bounding box center [351, 180] width 30 height 18
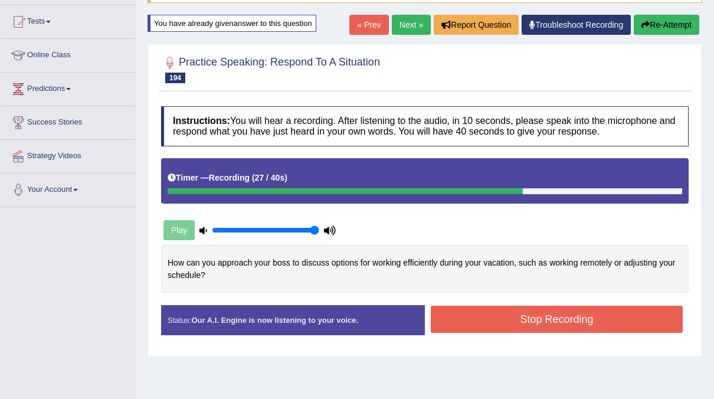
click at [573, 319] on button "Stop Recording" at bounding box center [557, 319] width 252 height 27
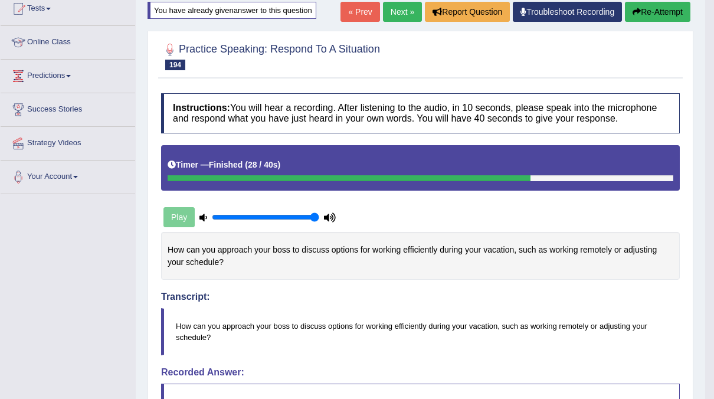
scroll to position [131, 0]
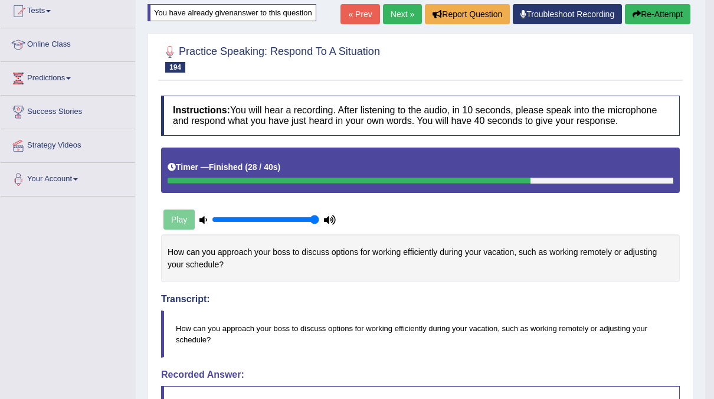
click at [635, 26] on div "« Prev Next » Report Question Troubleshoot Recording Re-Attempt" at bounding box center [517, 15] width 353 height 23
click at [638, 17] on icon "button" at bounding box center [637, 14] width 8 height 8
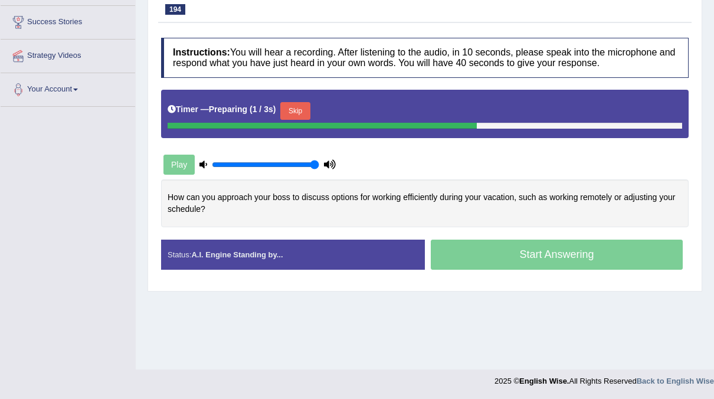
click at [287, 111] on button "Skip" at bounding box center [295, 111] width 30 height 18
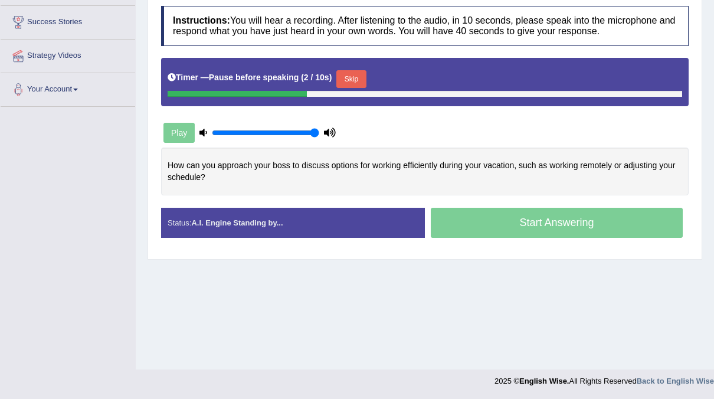
click at [346, 74] on button "Skip" at bounding box center [351, 79] width 30 height 18
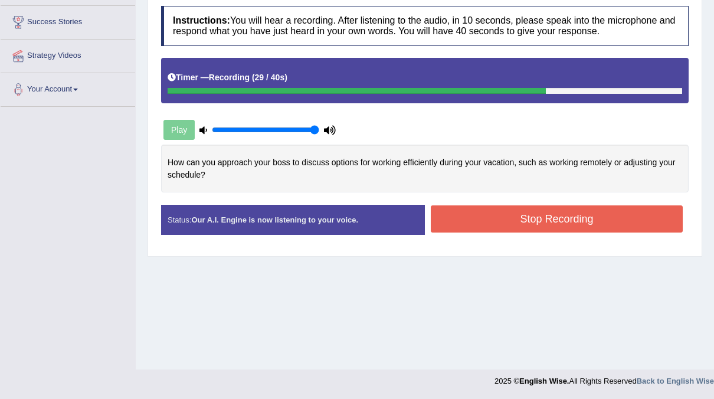
click at [480, 229] on button "Stop Recording" at bounding box center [557, 218] width 252 height 27
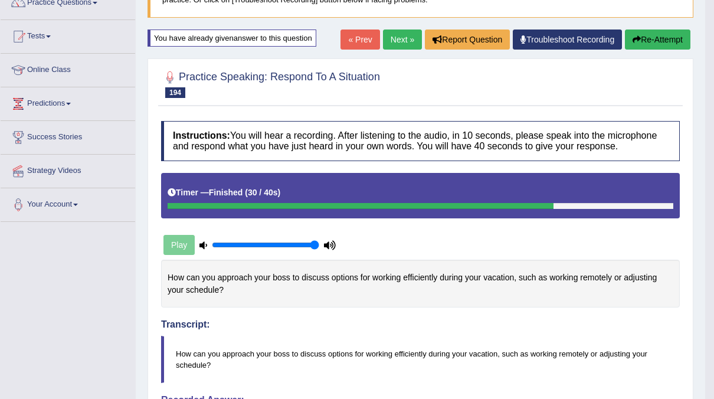
scroll to position [105, 0]
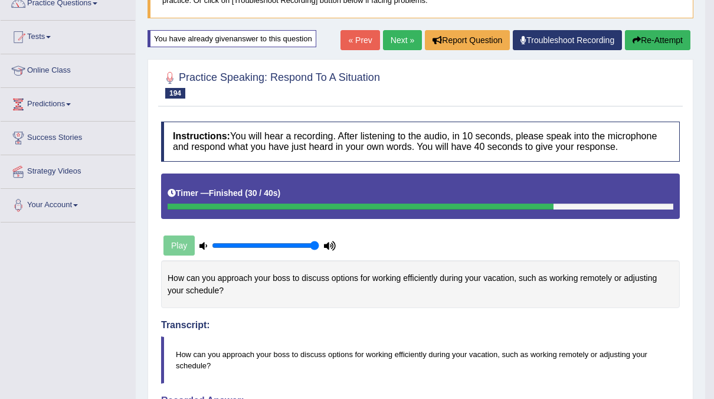
click at [642, 50] on div "« Prev Next » Report Question Troubleshoot Recording Re-Attempt" at bounding box center [517, 41] width 353 height 23
click at [643, 48] on button "Re-Attempt" at bounding box center [658, 40] width 66 height 20
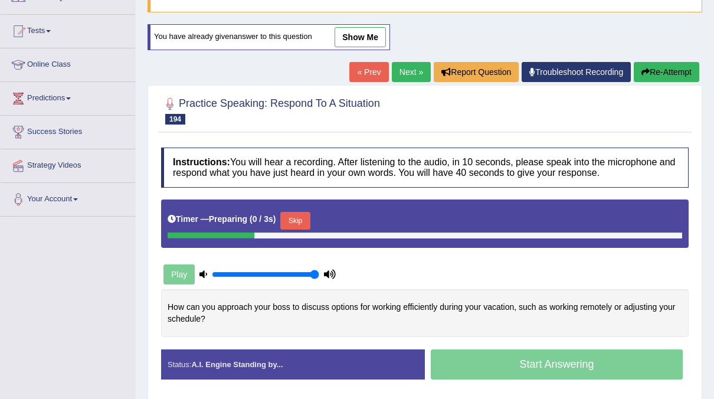
scroll to position [105, 0]
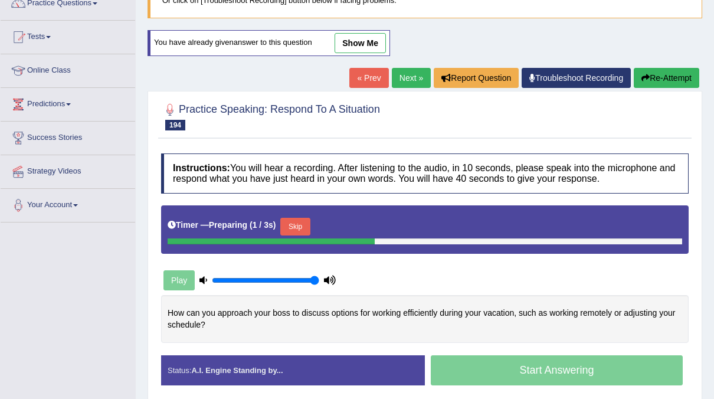
click at [292, 221] on button "Skip" at bounding box center [295, 227] width 30 height 18
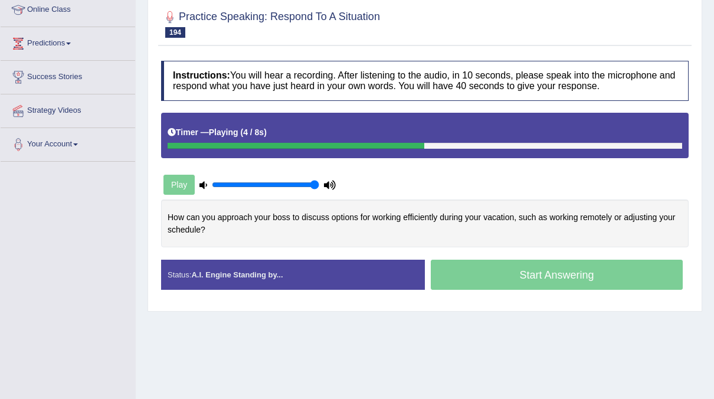
scroll to position [163, 0]
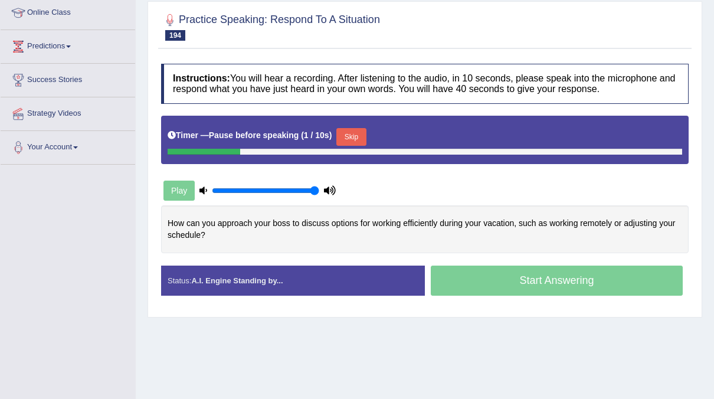
click at [344, 140] on button "Skip" at bounding box center [351, 137] width 30 height 18
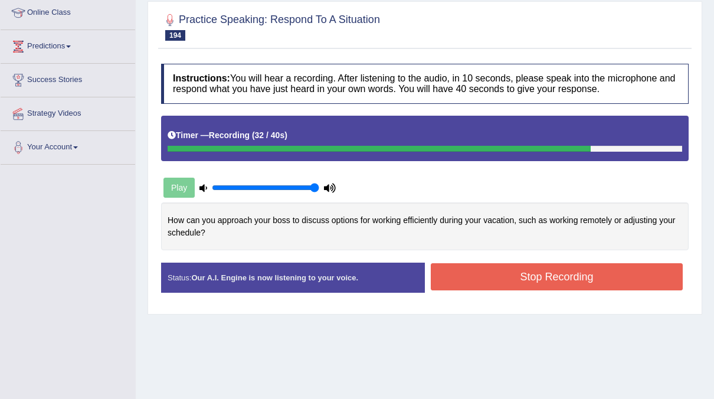
click at [534, 273] on button "Stop Recording" at bounding box center [557, 276] width 252 height 27
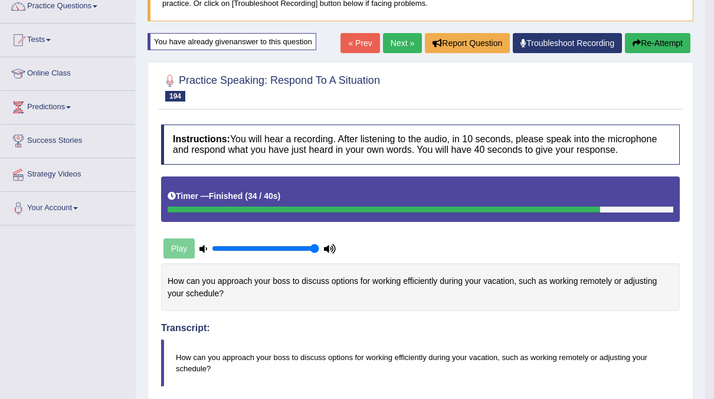
scroll to position [95, 0]
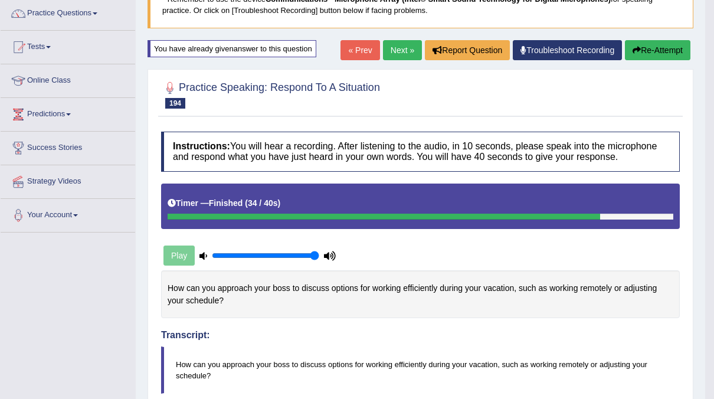
click at [657, 59] on button "Re-Attempt" at bounding box center [658, 50] width 66 height 20
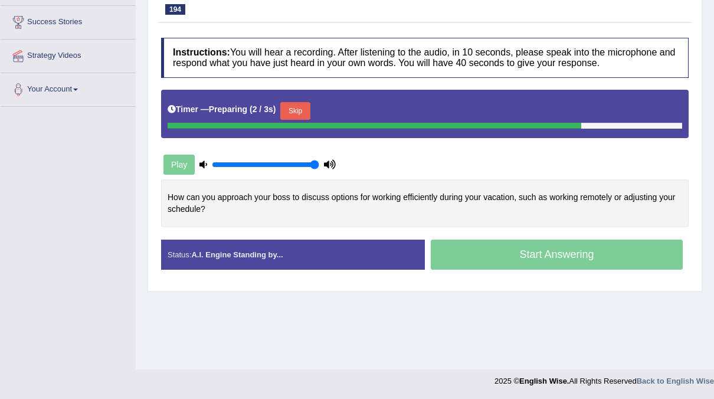
click at [298, 117] on button "Skip" at bounding box center [295, 111] width 30 height 18
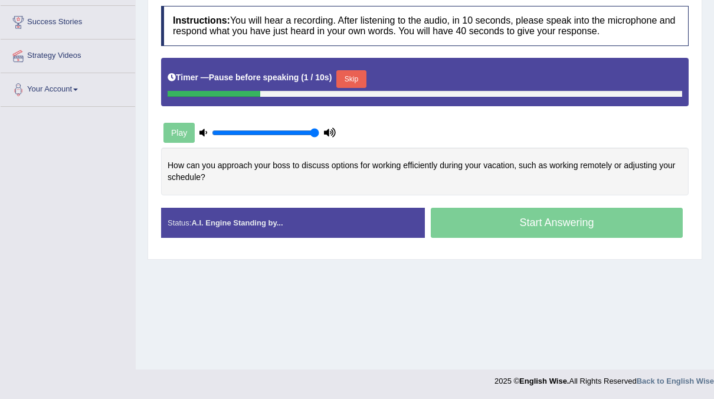
click at [355, 84] on button "Skip" at bounding box center [351, 79] width 30 height 18
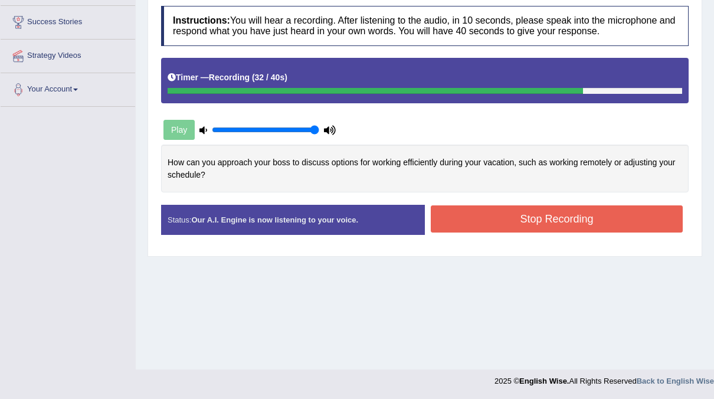
click at [493, 208] on button "Stop Recording" at bounding box center [557, 218] width 252 height 27
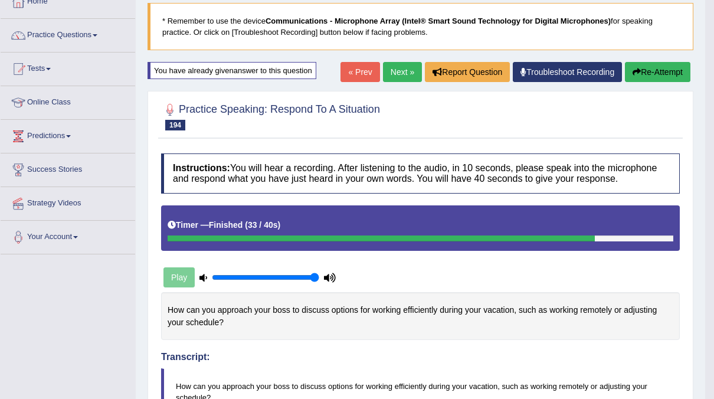
scroll to position [27, 0]
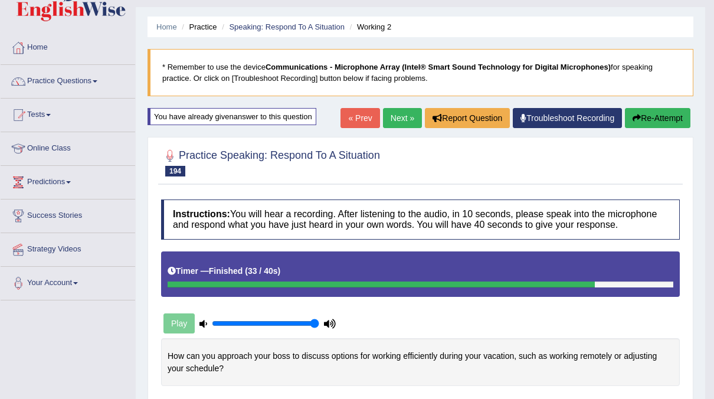
click at [669, 119] on button "Re-Attempt" at bounding box center [658, 118] width 66 height 20
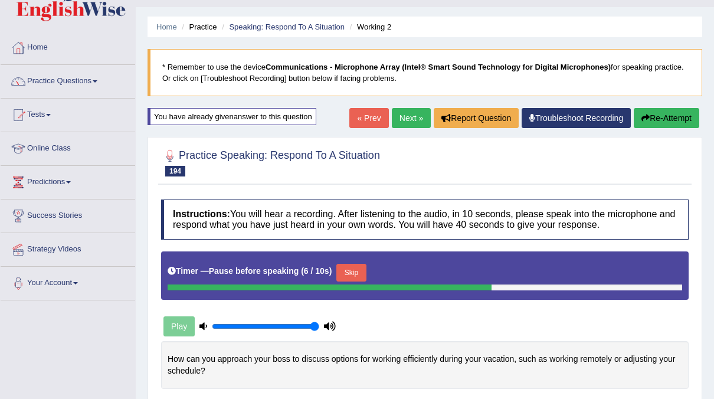
click at [336, 270] on button "Skip" at bounding box center [351, 273] width 30 height 18
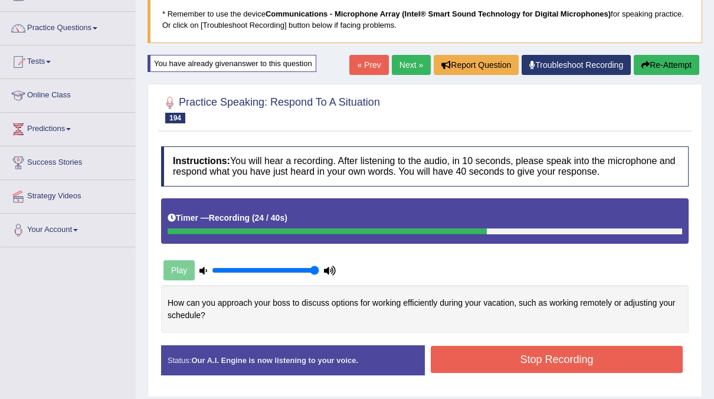
scroll to position [81, 0]
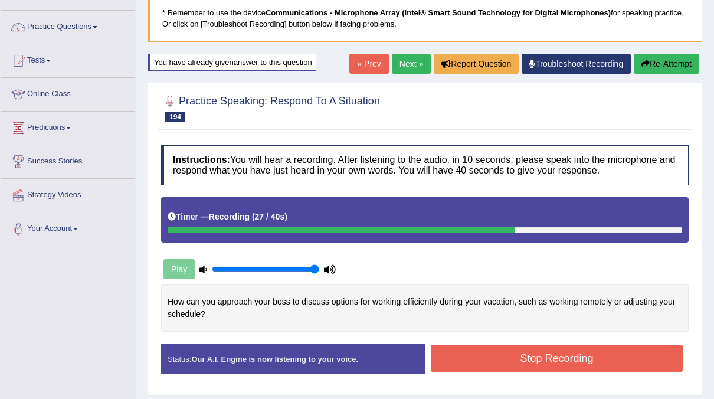
click at [485, 351] on button "Stop Recording" at bounding box center [557, 358] width 252 height 27
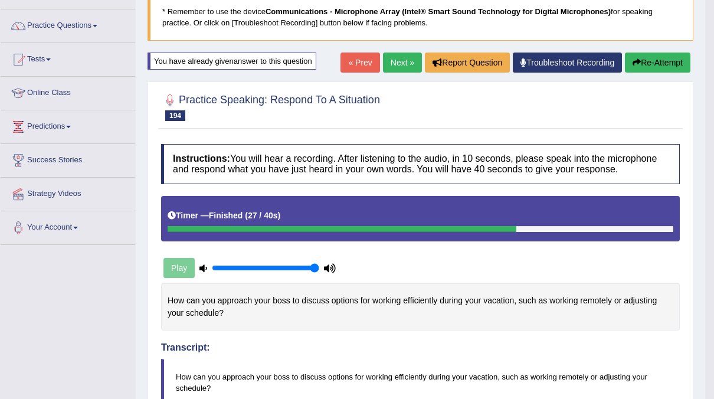
scroll to position [69, 0]
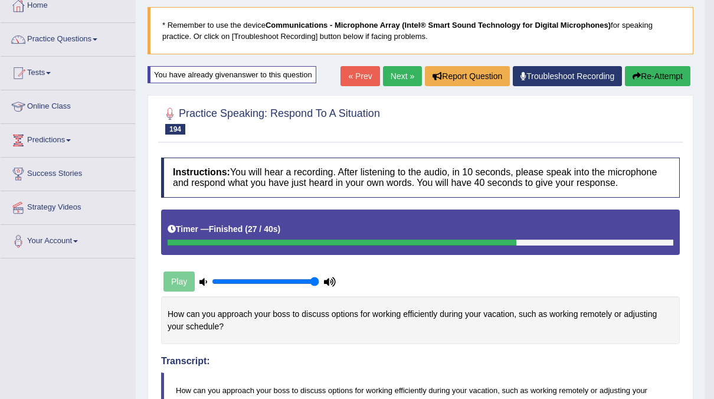
click at [390, 78] on link "Next »" at bounding box center [402, 76] width 39 height 20
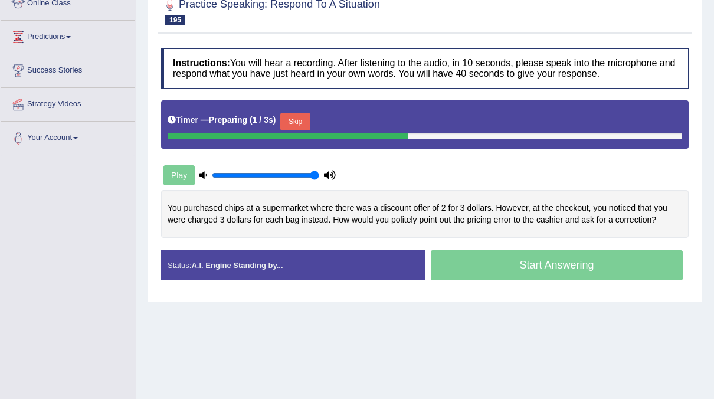
scroll to position [170, 0]
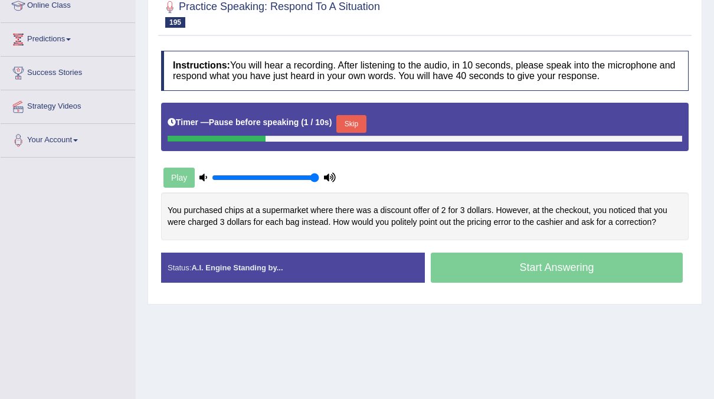
click at [344, 125] on button "Skip" at bounding box center [351, 124] width 30 height 18
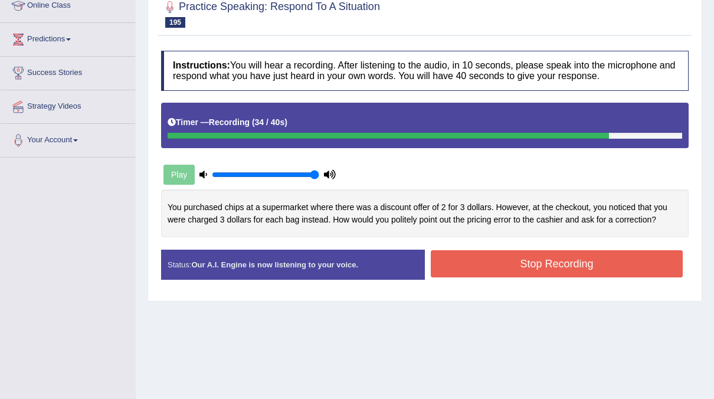
click at [468, 262] on button "Stop Recording" at bounding box center [557, 263] width 252 height 27
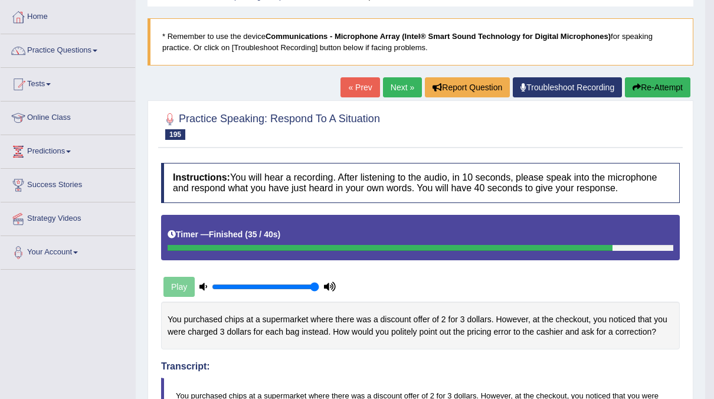
scroll to position [57, 0]
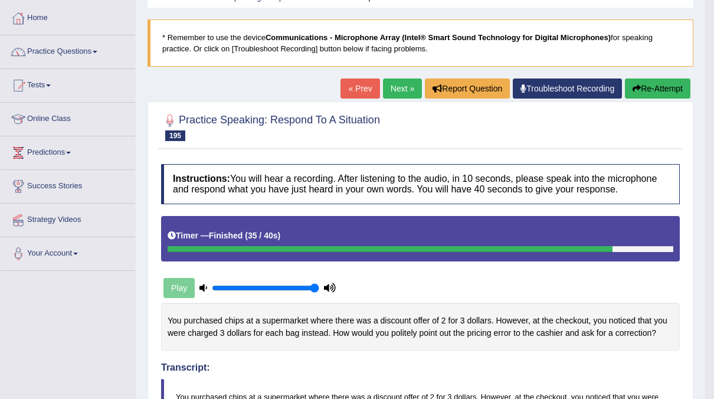
click at [387, 88] on link "Next »" at bounding box center [402, 88] width 39 height 20
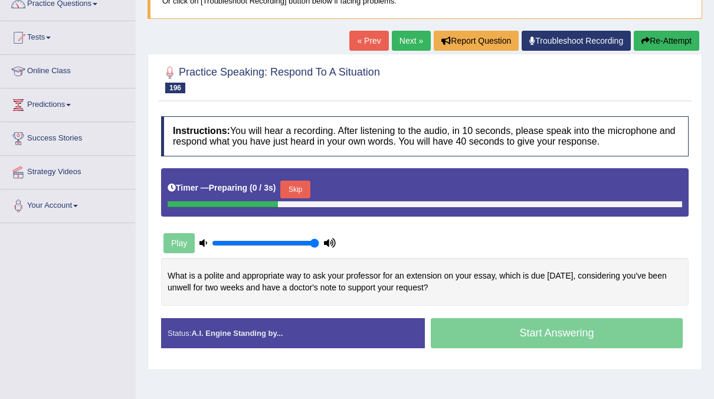
scroll to position [118, 0]
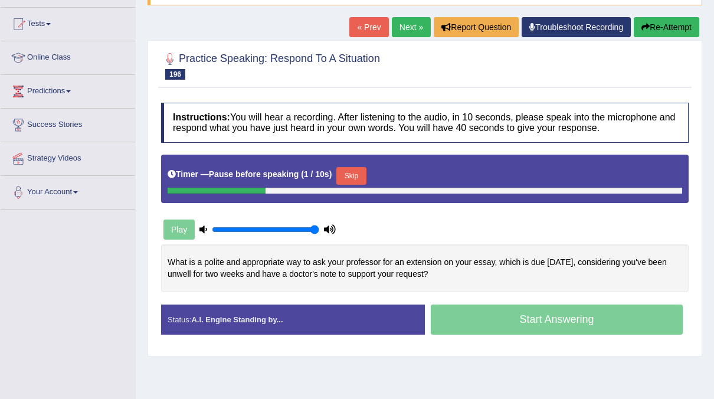
click at [347, 181] on button "Skip" at bounding box center [351, 176] width 30 height 18
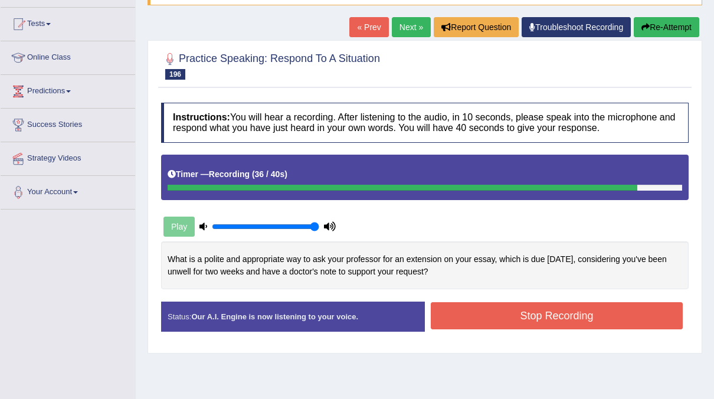
click at [502, 315] on button "Stop Recording" at bounding box center [557, 315] width 252 height 27
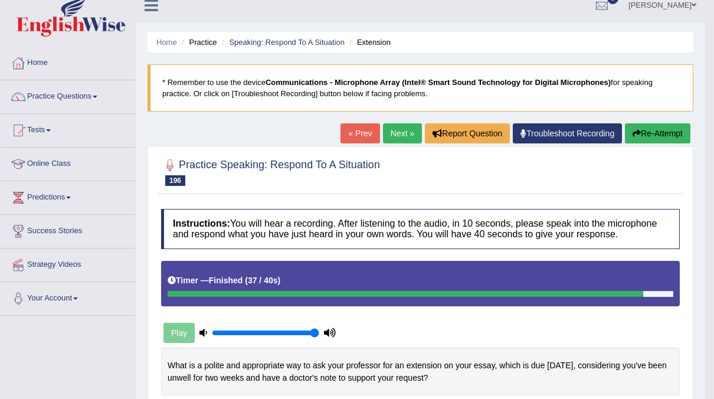
scroll to position [8, 0]
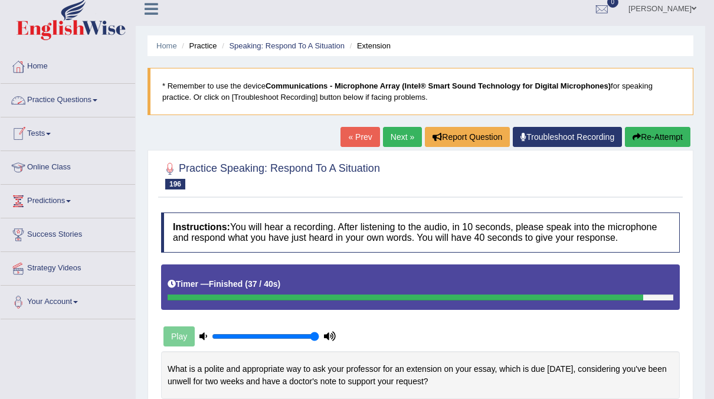
click at [94, 110] on link "Practice Questions" at bounding box center [68, 99] width 135 height 30
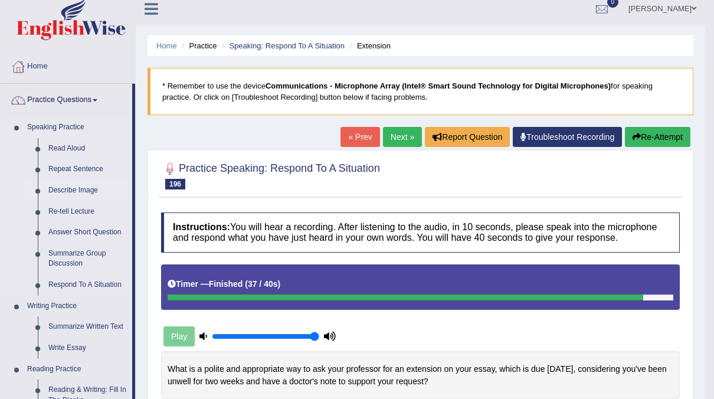
click at [61, 191] on link "Describe Image" at bounding box center [87, 190] width 89 height 21
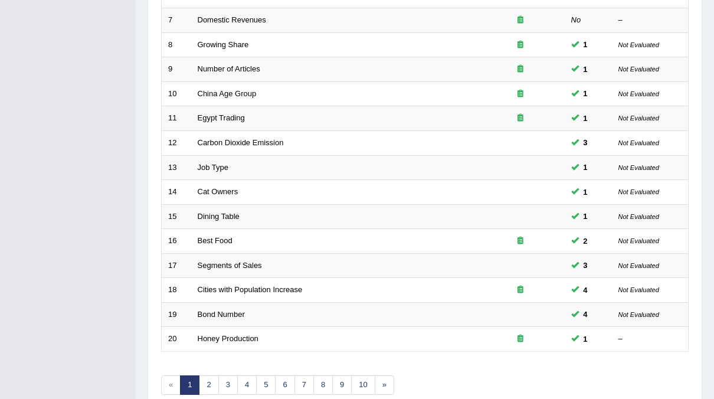
scroll to position [341, 0]
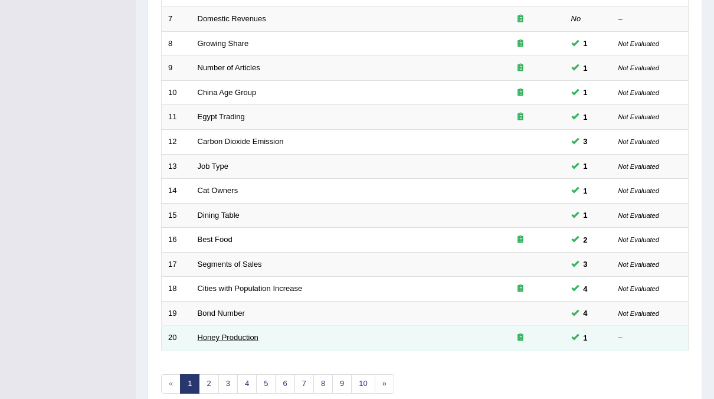
click at [223, 333] on link "Honey Production" at bounding box center [228, 337] width 61 height 9
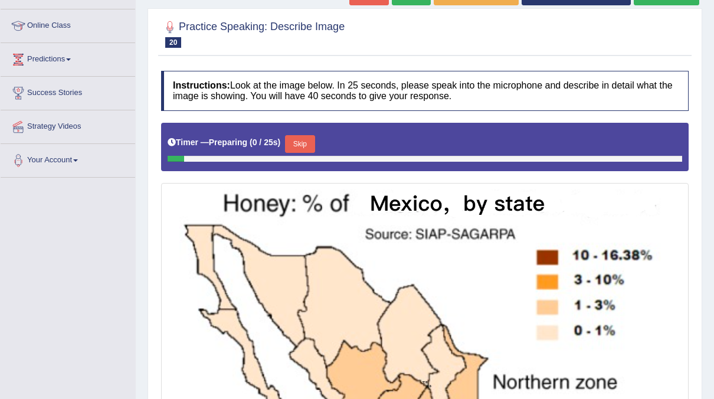
scroll to position [257, 0]
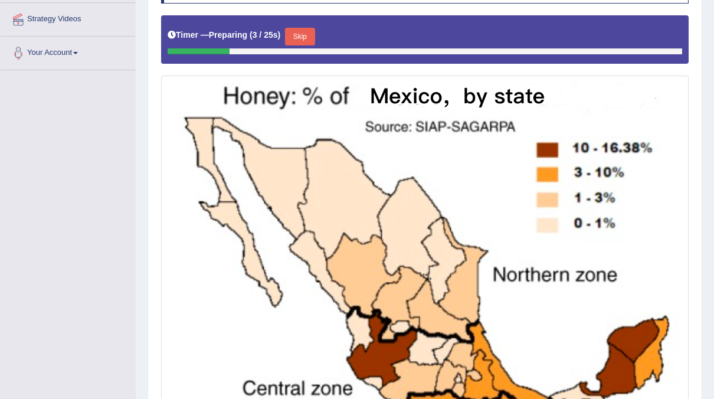
click at [292, 37] on button "Skip" at bounding box center [300, 37] width 30 height 18
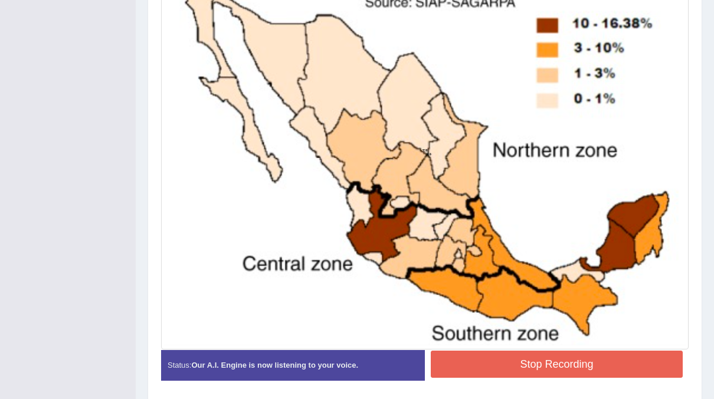
scroll to position [379, 0]
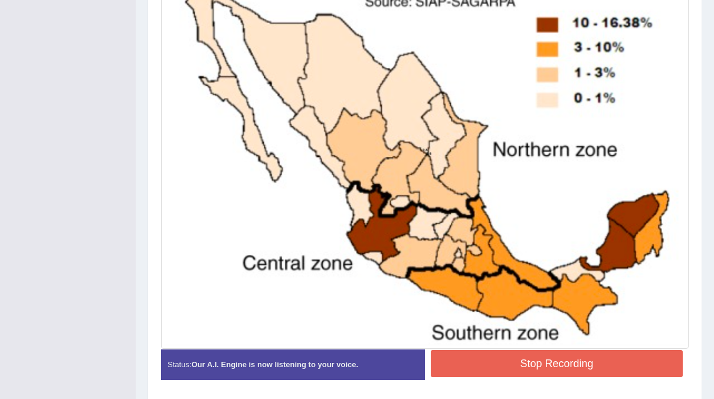
click at [612, 364] on button "Stop Recording" at bounding box center [557, 363] width 252 height 27
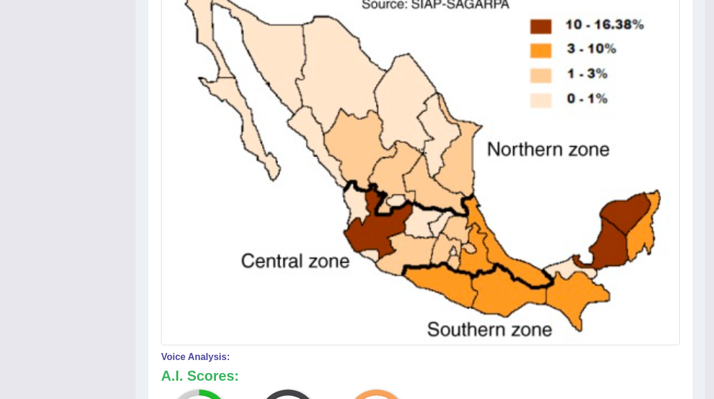
scroll to position [0, 0]
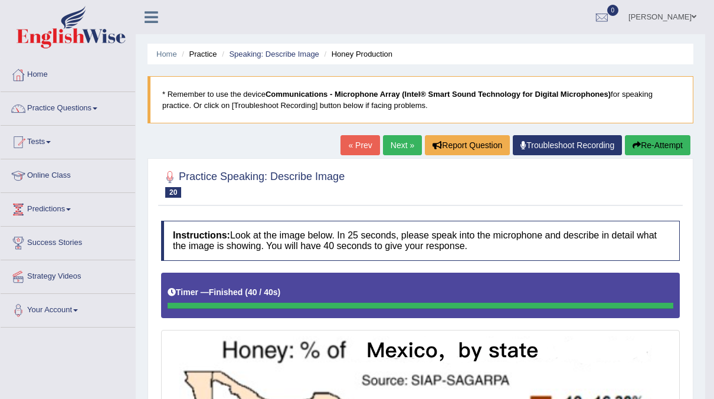
click at [406, 149] on link "Next »" at bounding box center [402, 145] width 39 height 20
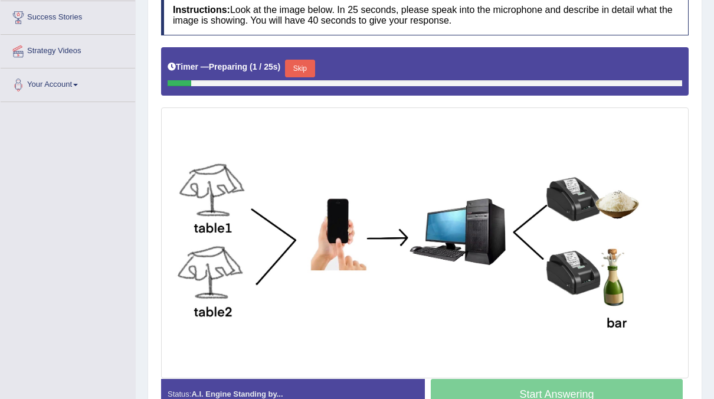
scroll to position [226, 0]
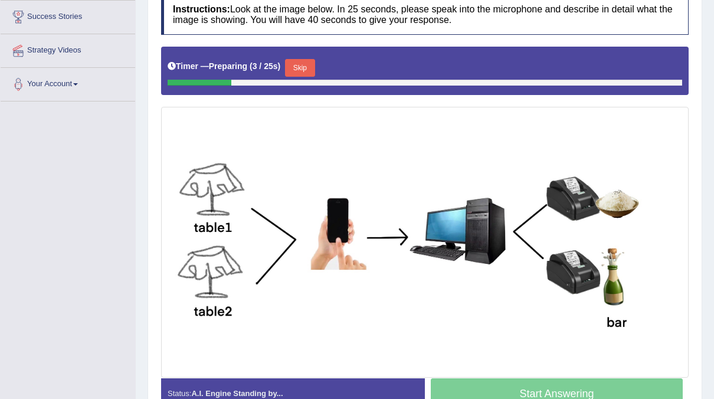
click at [302, 72] on button "Skip" at bounding box center [300, 68] width 30 height 18
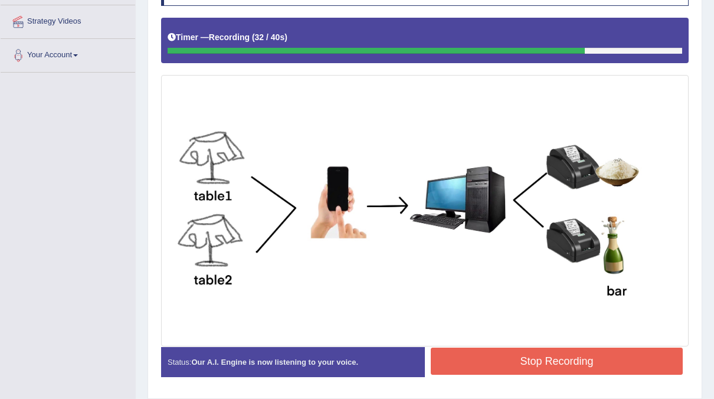
scroll to position [256, 0]
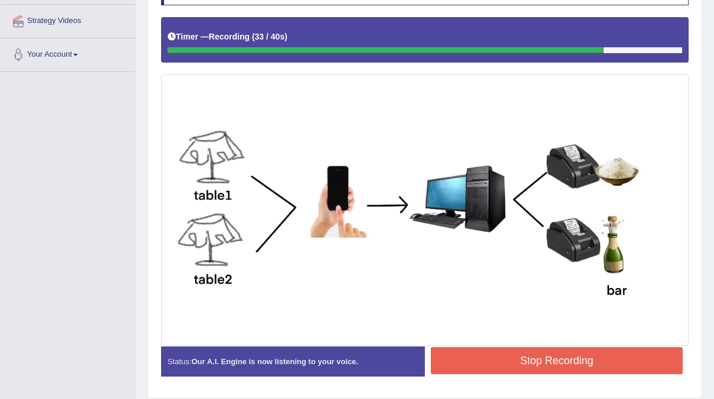
click at [538, 355] on button "Stop Recording" at bounding box center [557, 360] width 252 height 27
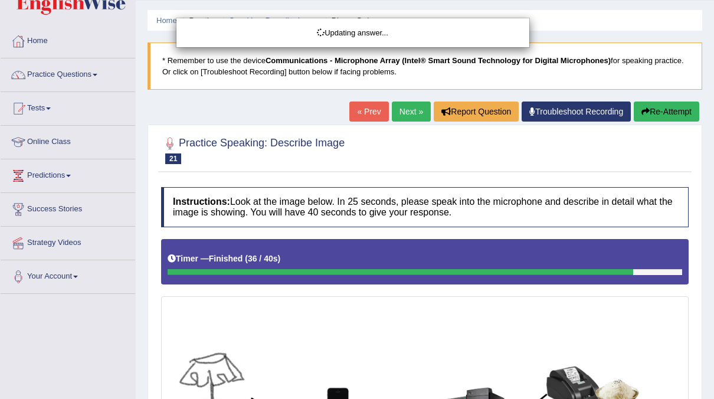
scroll to position [0, 0]
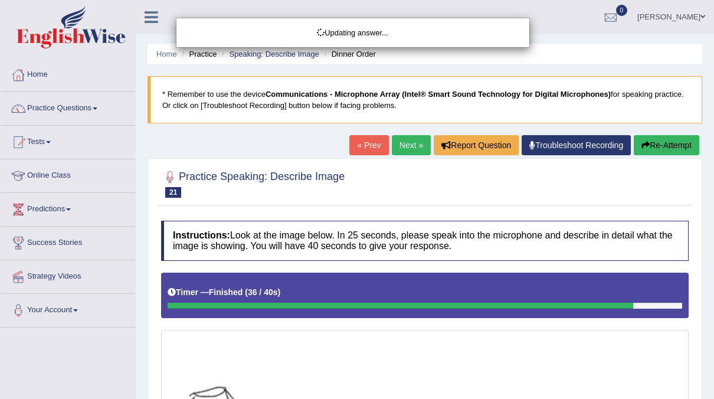
click at [408, 149] on div "Updating answer..." at bounding box center [357, 199] width 714 height 399
click at [397, 145] on div "Updating answer..." at bounding box center [357, 199] width 714 height 399
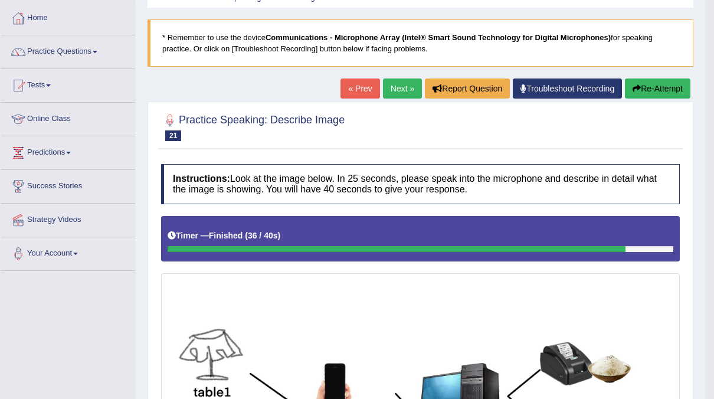
scroll to position [48, 0]
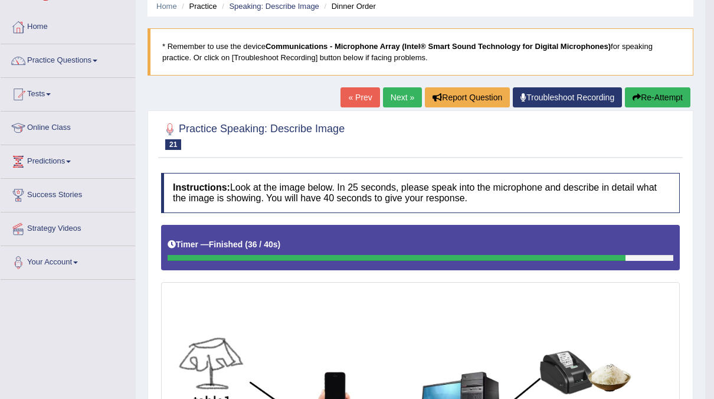
click at [399, 100] on link "Next »" at bounding box center [402, 97] width 39 height 20
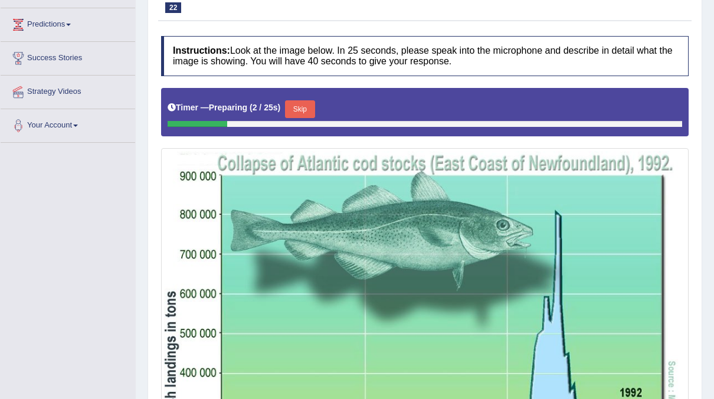
click at [290, 110] on button "Skip" at bounding box center [300, 109] width 30 height 18
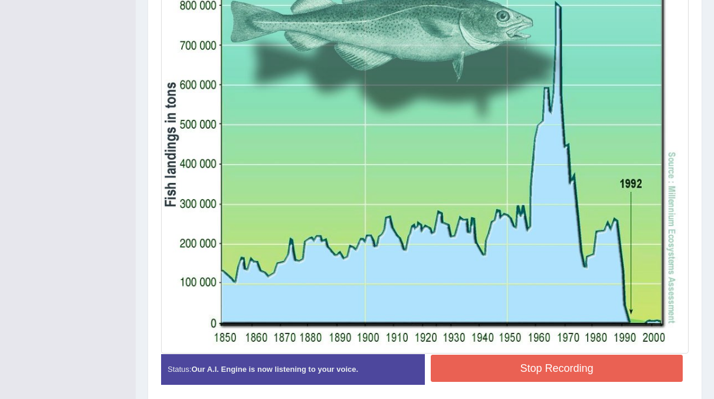
scroll to position [390, 0]
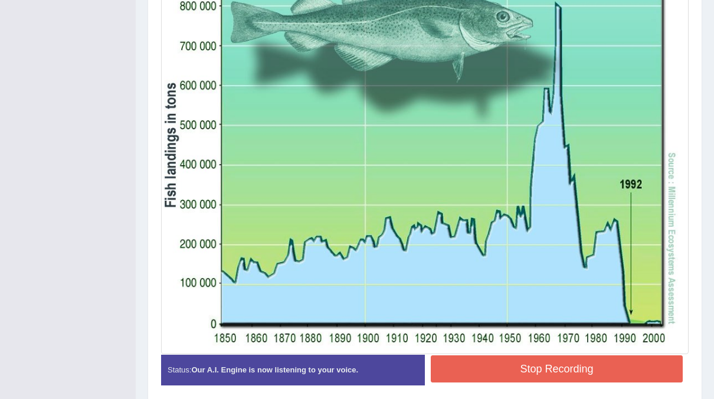
click at [575, 358] on button "Stop Recording" at bounding box center [557, 368] width 252 height 27
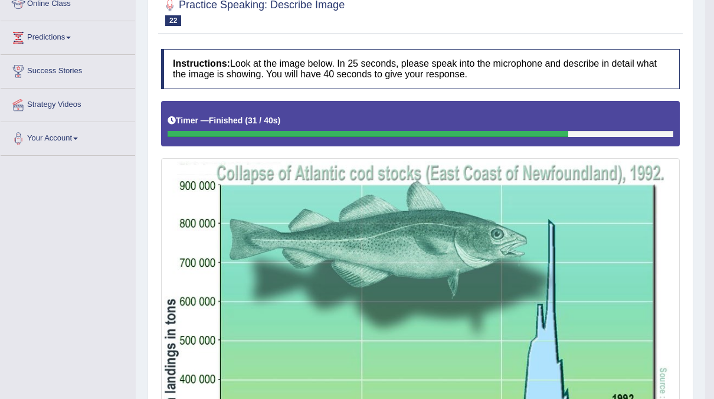
scroll to position [0, 0]
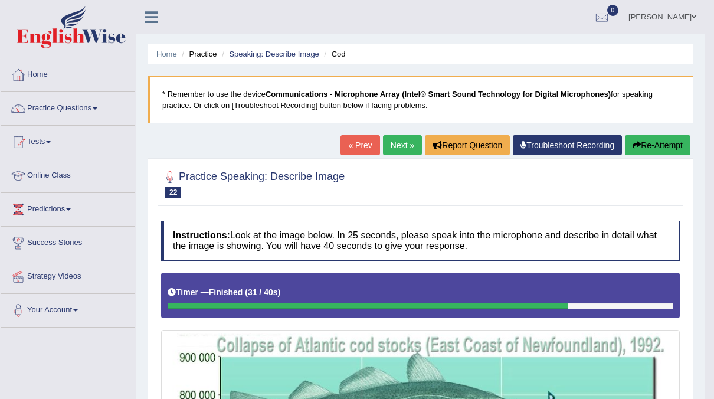
click at [410, 151] on link "Next »" at bounding box center [402, 145] width 39 height 20
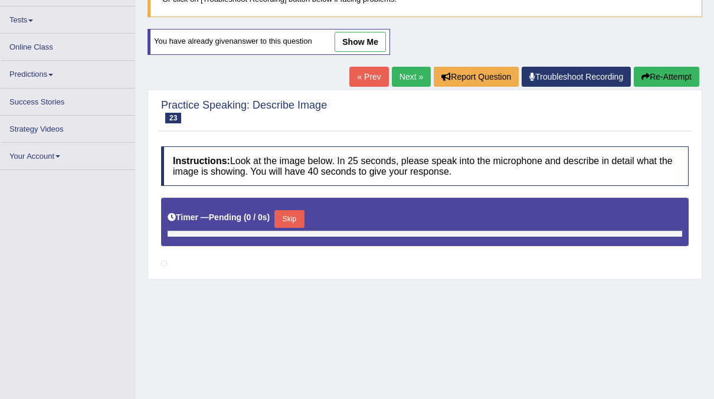
scroll to position [114, 0]
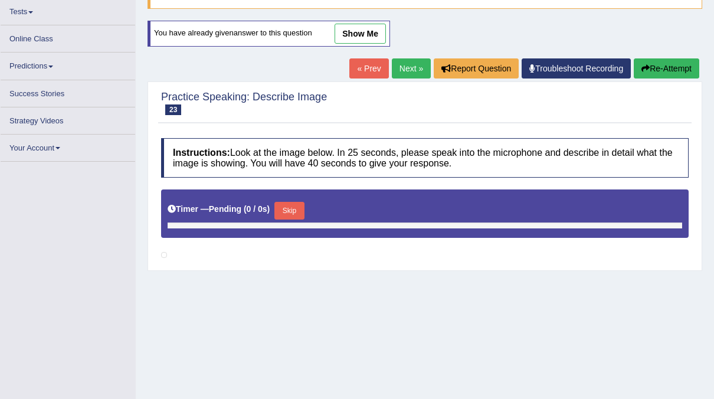
click at [418, 63] on link "Next »" at bounding box center [411, 68] width 39 height 20
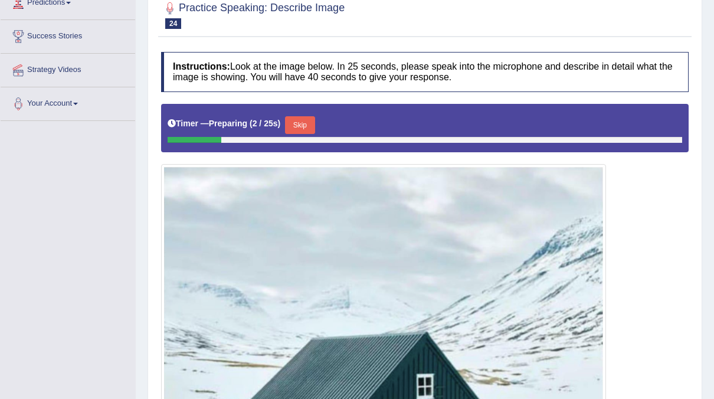
scroll to position [185, 0]
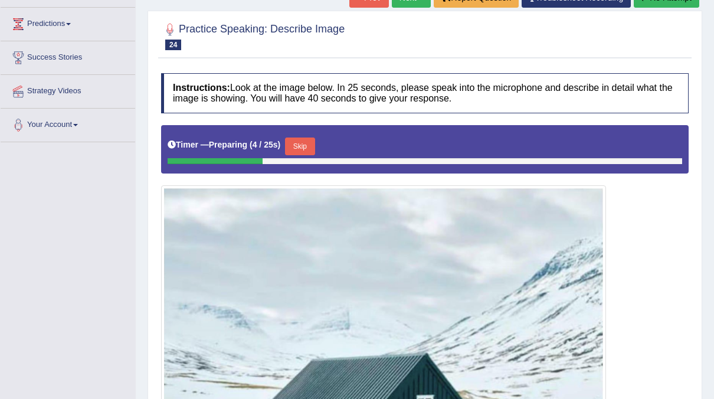
click at [302, 139] on button "Skip" at bounding box center [300, 147] width 30 height 18
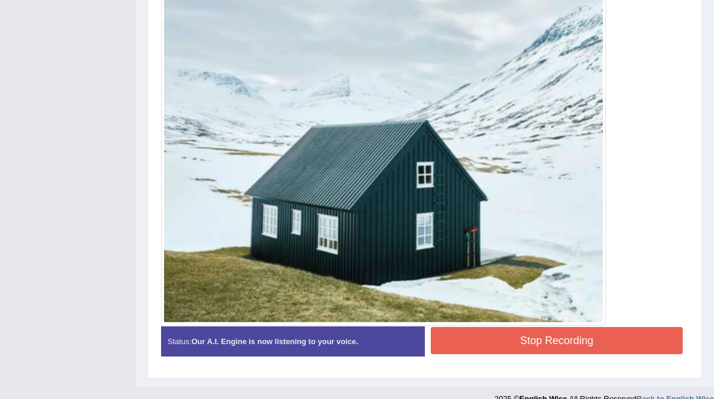
scroll to position [385, 0]
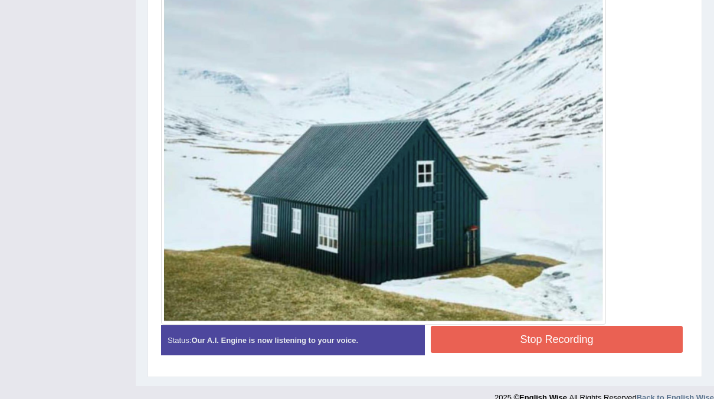
click at [503, 334] on button "Stop Recording" at bounding box center [557, 339] width 252 height 27
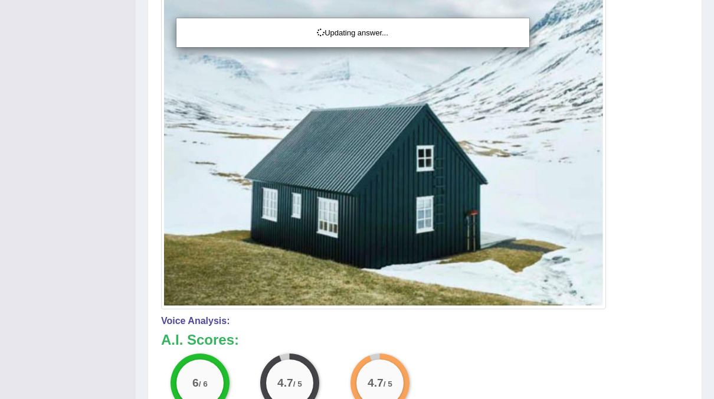
scroll to position [0, 0]
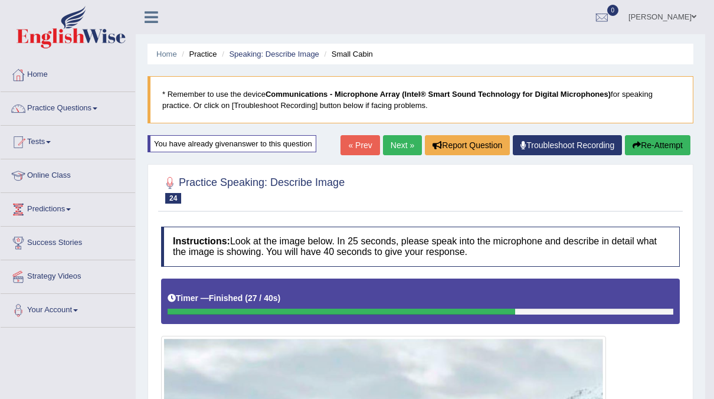
click at [389, 152] on link "Next »" at bounding box center [402, 145] width 39 height 20
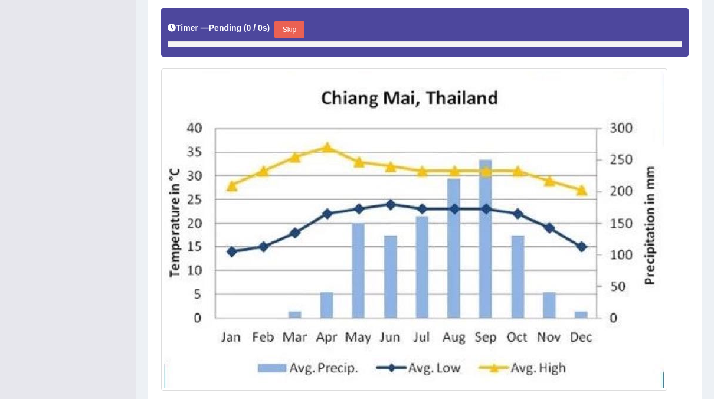
scroll to position [303, 0]
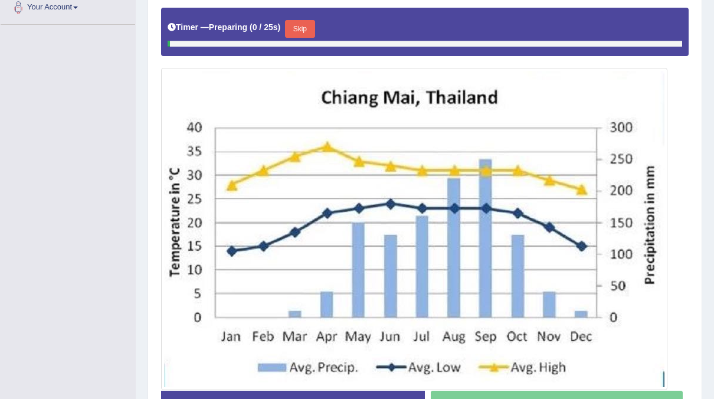
click at [286, 32] on button "Skip" at bounding box center [300, 29] width 30 height 18
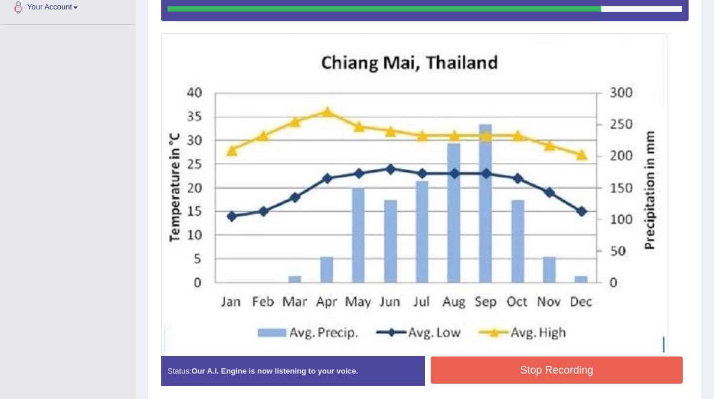
click at [611, 361] on button "Stop Recording" at bounding box center [557, 369] width 252 height 27
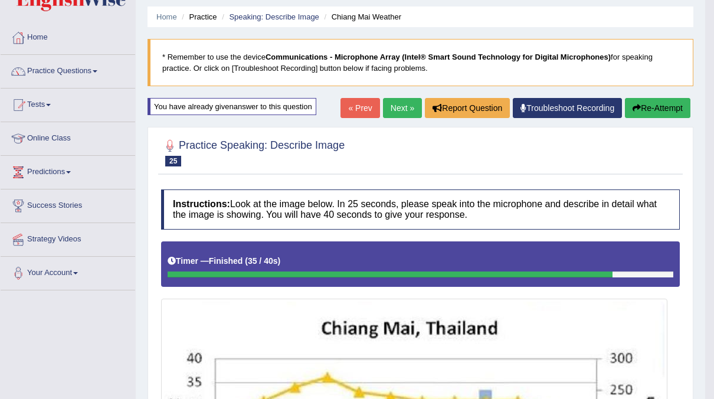
scroll to position [0, 0]
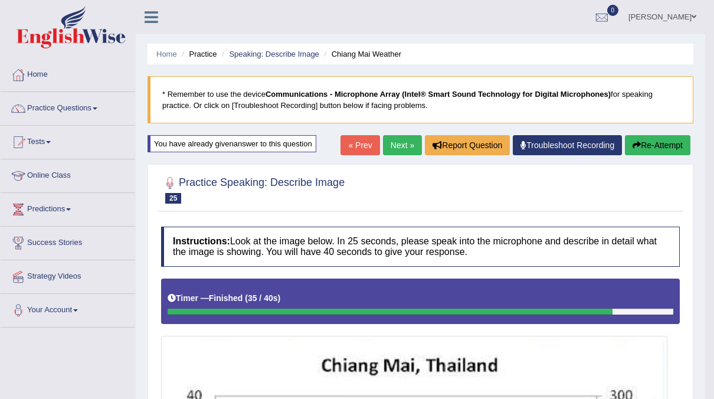
click at [395, 149] on link "Next »" at bounding box center [402, 145] width 39 height 20
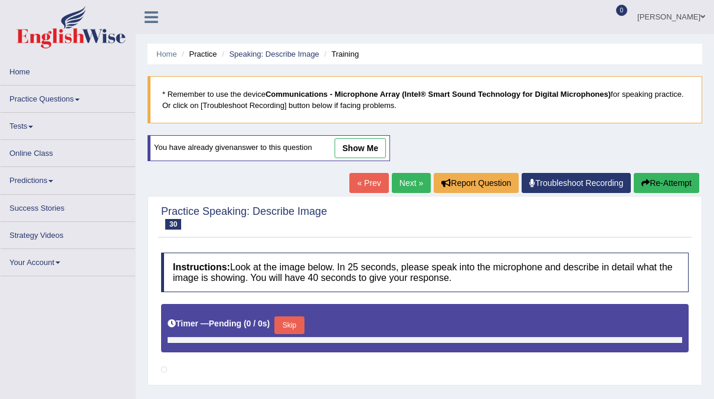
click at [408, 179] on link "Next »" at bounding box center [411, 183] width 39 height 20
click at [60, 106] on link "Practice Questions" at bounding box center [68, 97] width 135 height 23
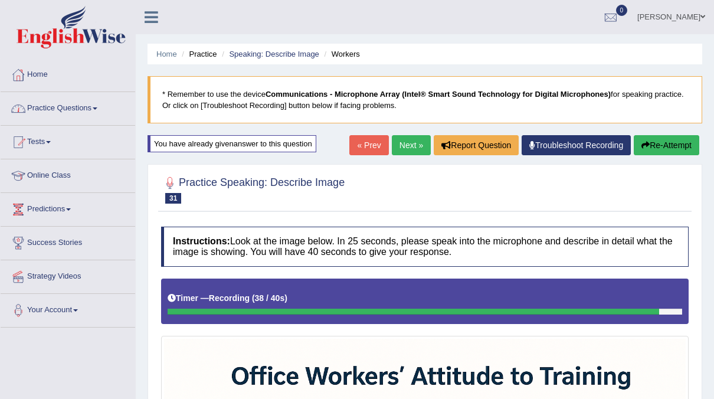
click at [96, 110] on link "Practice Questions" at bounding box center [68, 107] width 135 height 30
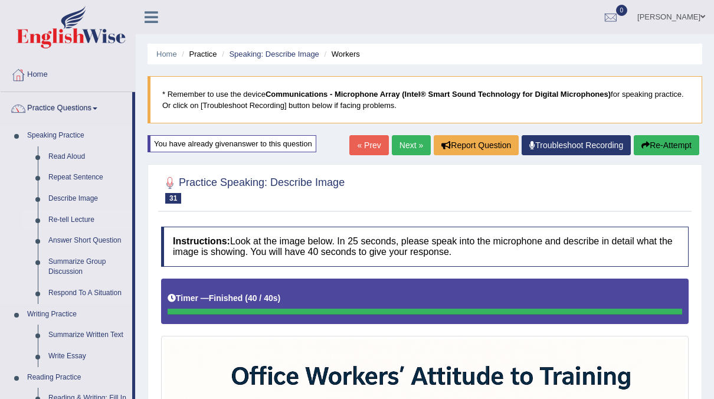
click at [66, 221] on link "Re-tell Lecture" at bounding box center [87, 220] width 89 height 21
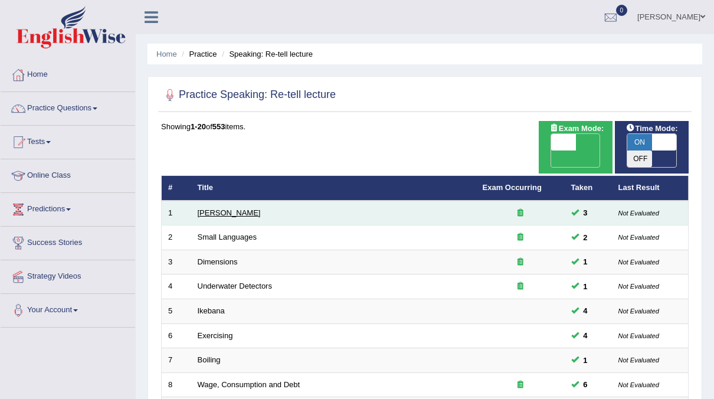
click at [230, 208] on link "Amory Lovins" at bounding box center [229, 212] width 63 height 9
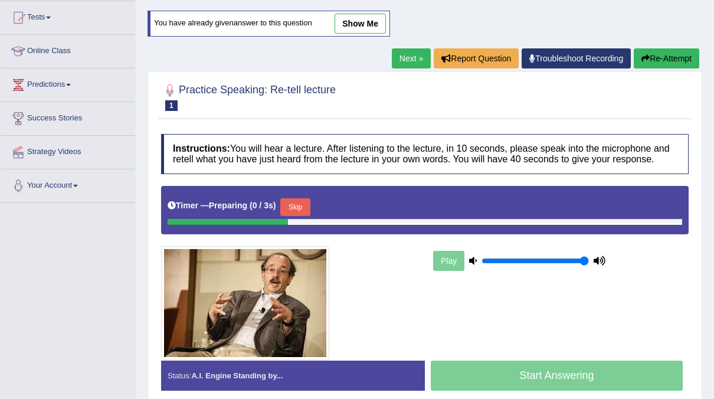
scroll to position [133, 0]
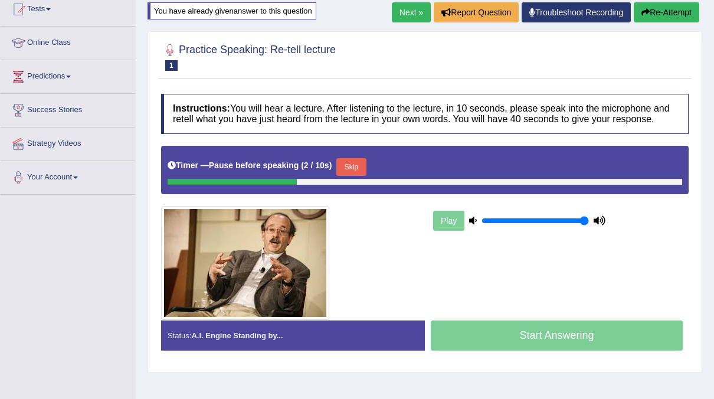
click at [345, 164] on button "Skip" at bounding box center [351, 167] width 30 height 18
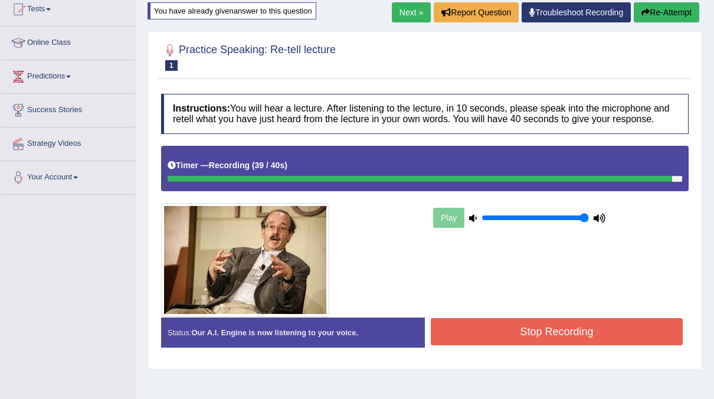
click at [536, 321] on button "Stop Recording" at bounding box center [557, 331] width 252 height 27
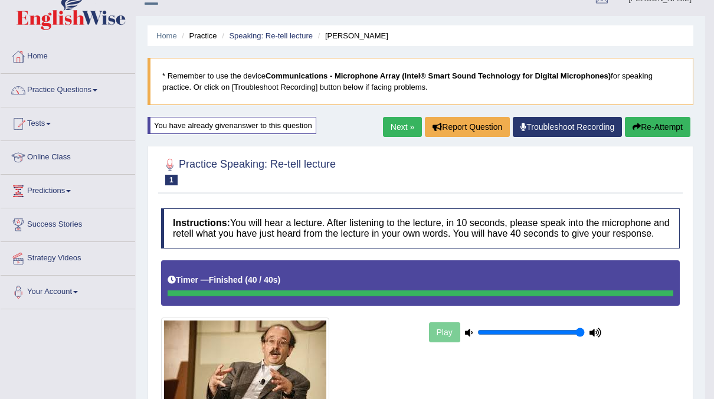
scroll to position [0, 0]
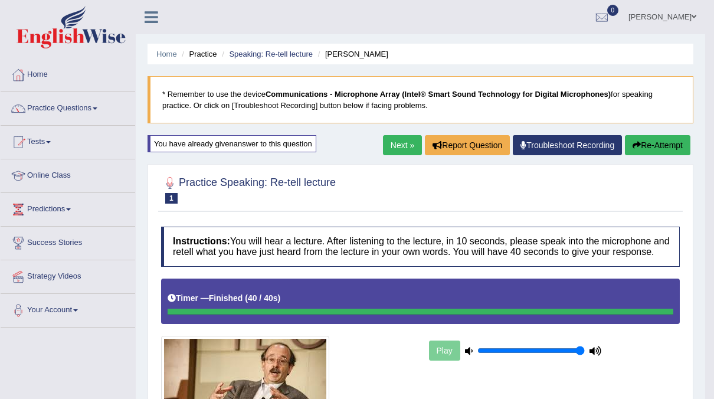
click at [648, 146] on button "Re-Attempt" at bounding box center [658, 145] width 66 height 20
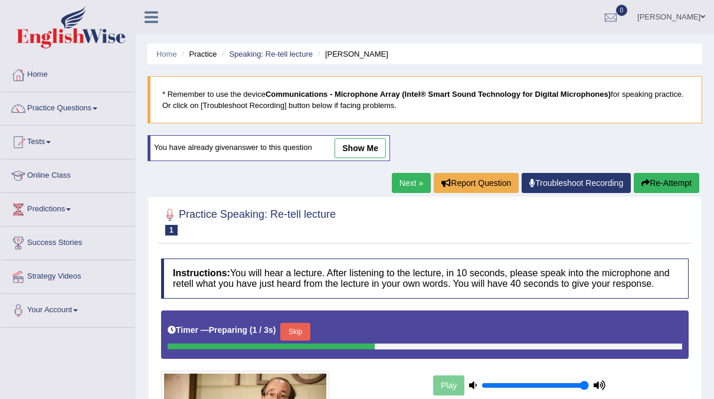
click at [411, 174] on link "Next »" at bounding box center [411, 183] width 39 height 20
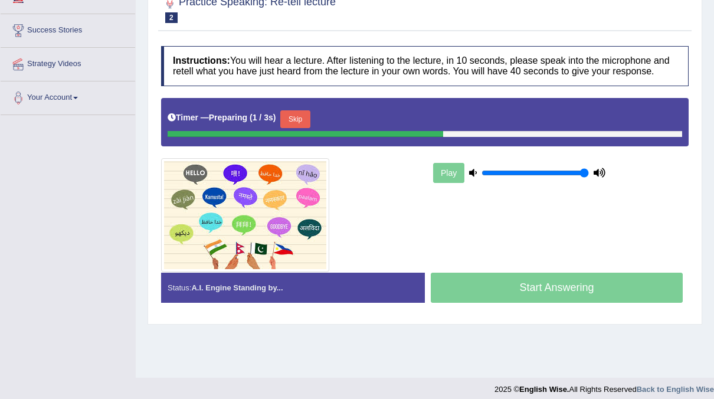
scroll to position [213, 0]
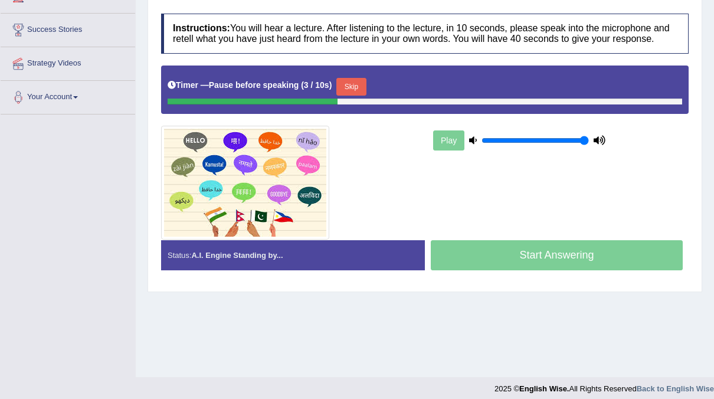
click at [356, 86] on button "Skip" at bounding box center [351, 87] width 30 height 18
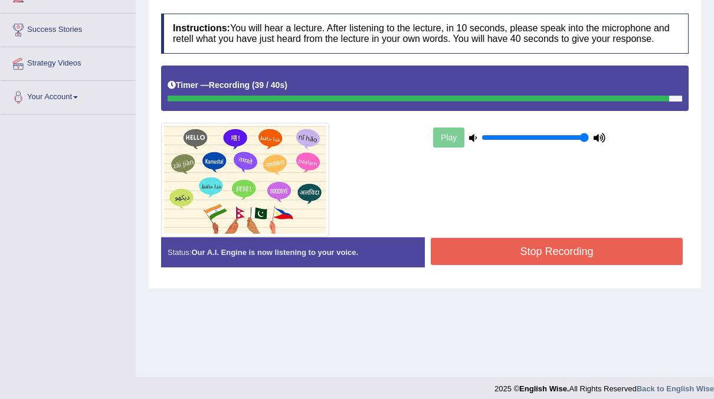
click at [476, 248] on button "Stop Recording" at bounding box center [557, 251] width 252 height 27
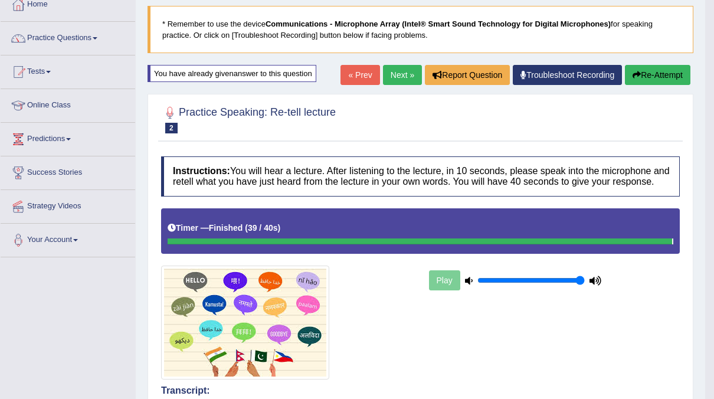
scroll to position [0, 0]
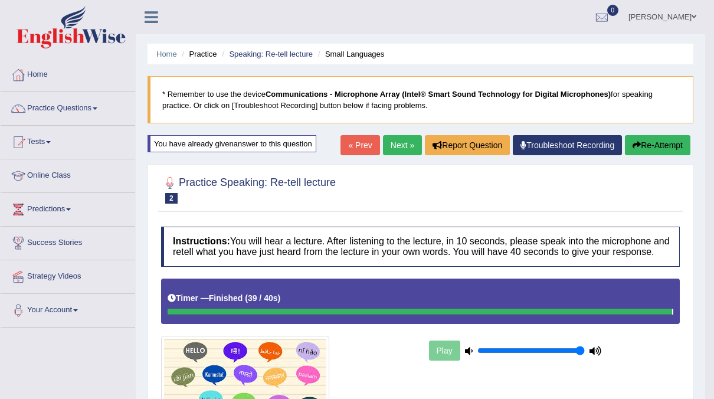
click at [402, 143] on link "Next »" at bounding box center [402, 145] width 39 height 20
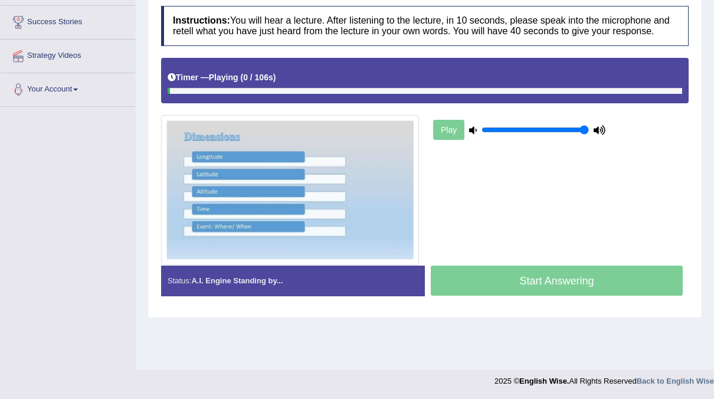
click at [287, 106] on div "Play" at bounding box center [424, 162] width 539 height 208
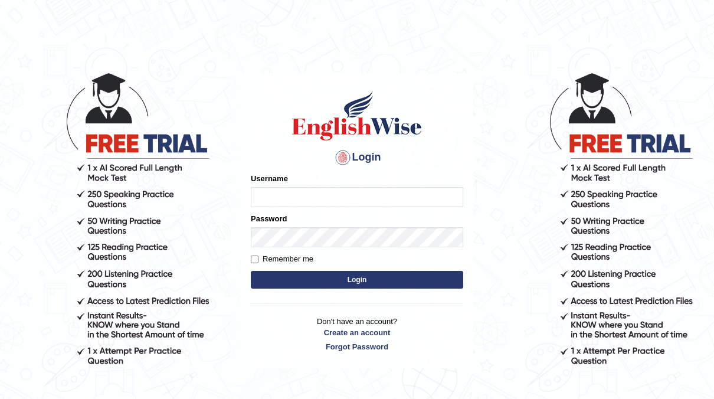
type input "neyam"
click at [369, 283] on button "Login" at bounding box center [357, 280] width 212 height 18
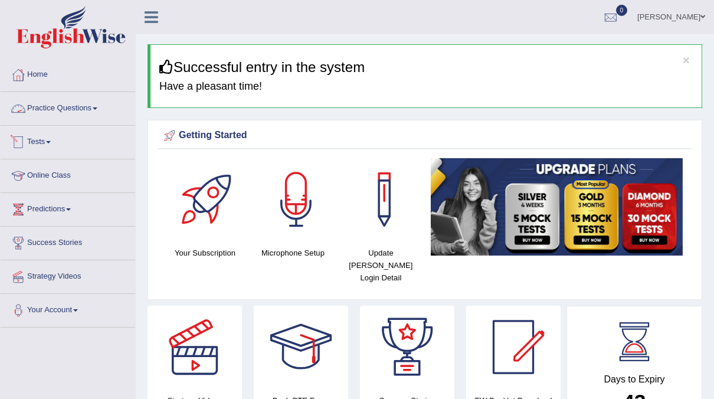
click at [39, 148] on link "Tests" at bounding box center [68, 141] width 135 height 30
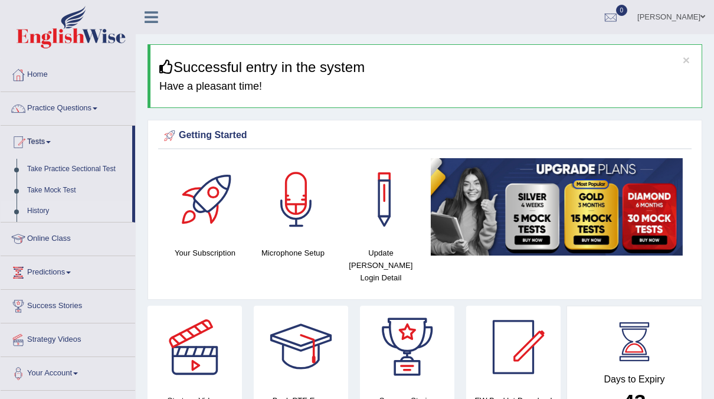
click at [40, 205] on link "History" at bounding box center [77, 211] width 110 height 21
click at [37, 191] on link "Take Mock Test" at bounding box center [77, 190] width 110 height 21
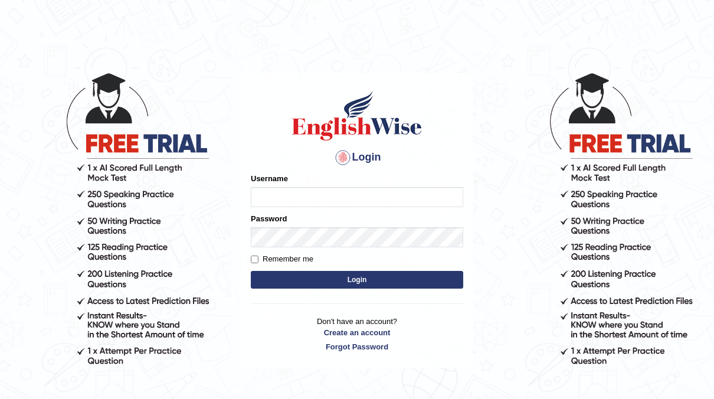
type input "neyam"
click at [351, 283] on button "Login" at bounding box center [357, 280] width 212 height 18
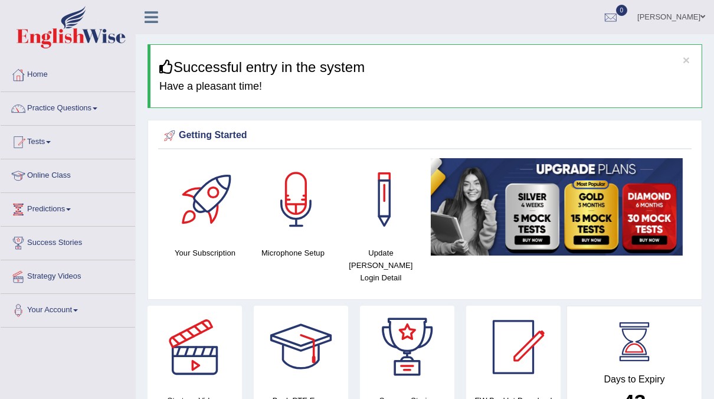
click at [91, 106] on link "Practice Questions" at bounding box center [68, 107] width 135 height 30
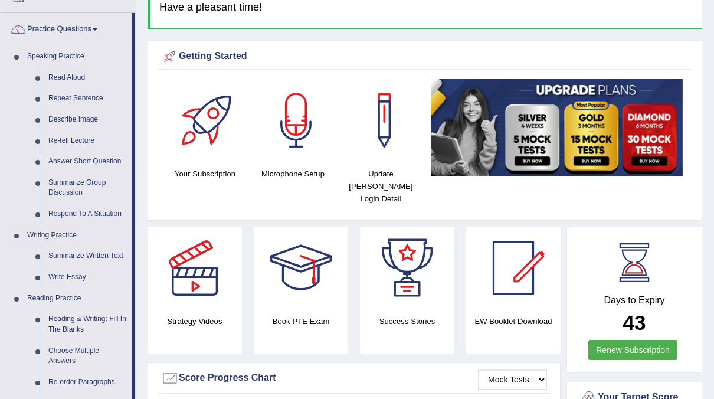
scroll to position [142, 0]
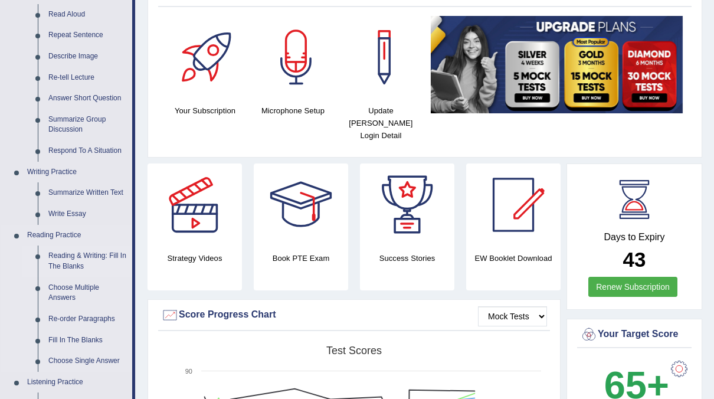
click at [92, 256] on link "Reading & Writing: Fill In The Blanks" at bounding box center [87, 261] width 89 height 31
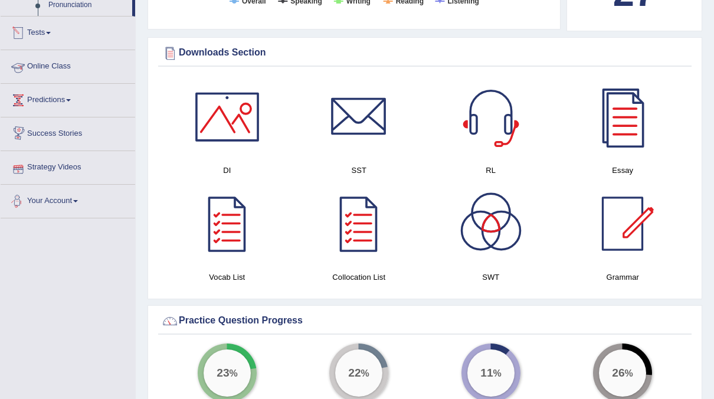
scroll to position [670, 0]
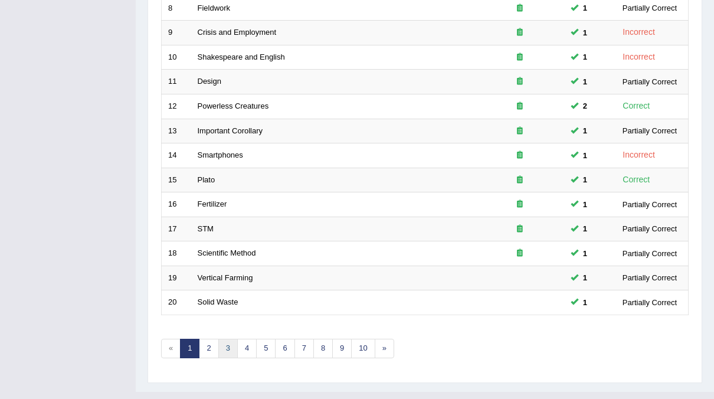
scroll to position [377, 0]
click at [214, 339] on link "2" at bounding box center [208, 348] width 19 height 19
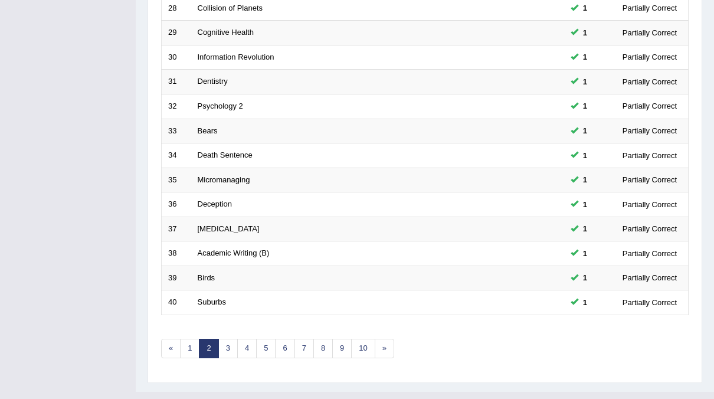
scroll to position [377, 0]
click at [363, 339] on link "10" at bounding box center [363, 348] width 24 height 19
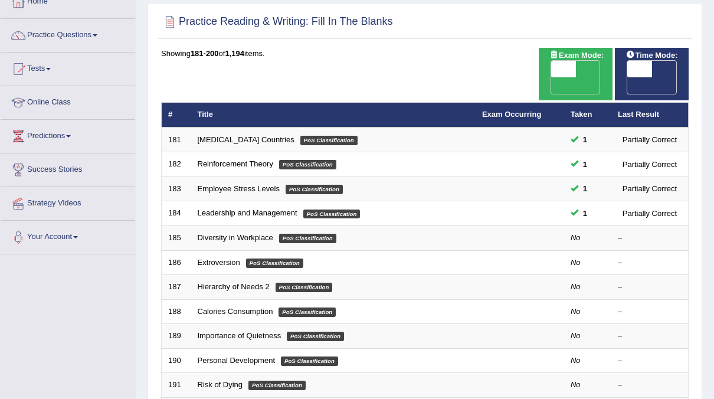
scroll to position [68, 0]
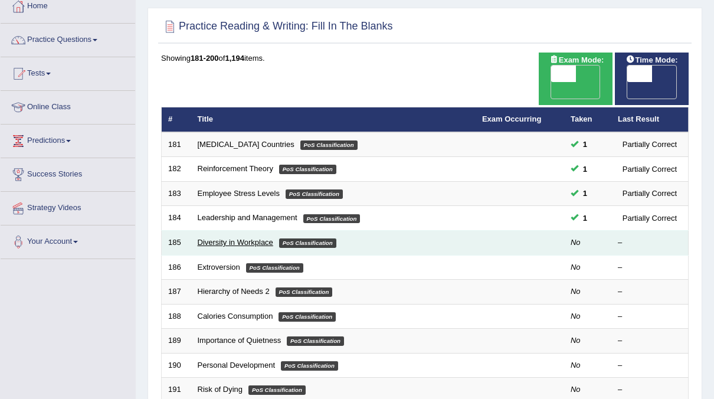
click at [221, 238] on link "Diversity in Workplace" at bounding box center [236, 242] width 76 height 9
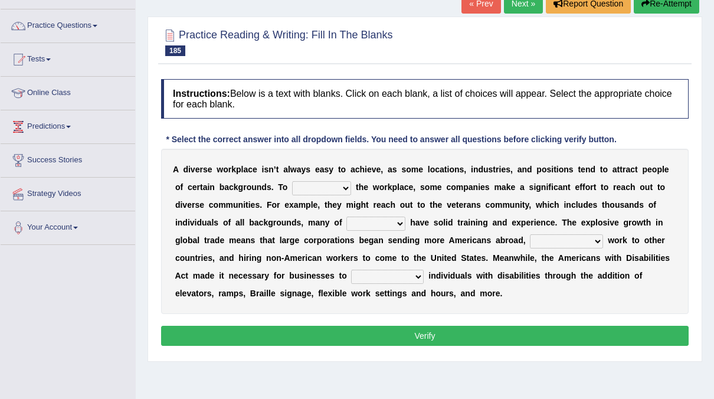
scroll to position [84, 0]
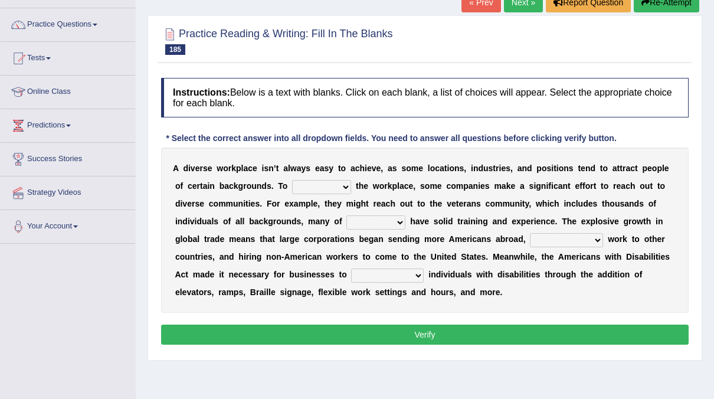
click at [329, 188] on select "intensify solidify simplify diversify" at bounding box center [321, 187] width 59 height 14
click at [292, 180] on select "intensify solidify simplify diversify" at bounding box center [321, 187] width 59 height 14
click at [324, 180] on select "intensify solidify simplify diversify" at bounding box center [321, 187] width 59 height 14
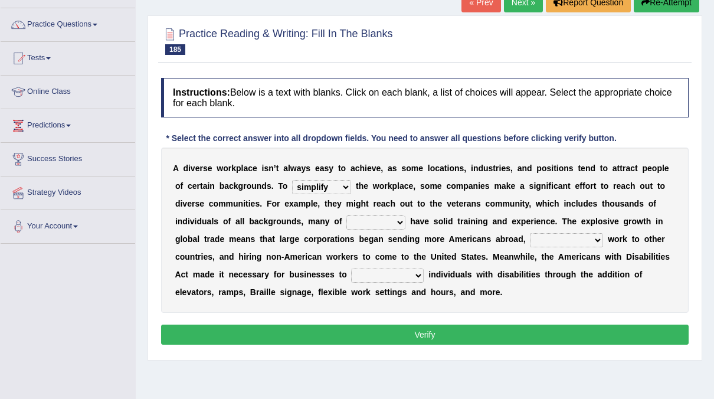
click at [292, 180] on select "intensify solidify simplify diversify" at bounding box center [321, 187] width 59 height 14
click at [323, 185] on select "intensify solidify simplify diversify" at bounding box center [321, 187] width 59 height 14
select select "diversify"
click at [292, 180] on select "intensify solidify simplify diversify" at bounding box center [321, 187] width 59 height 14
click at [346, 220] on select "which them whom who" at bounding box center [375, 222] width 59 height 14
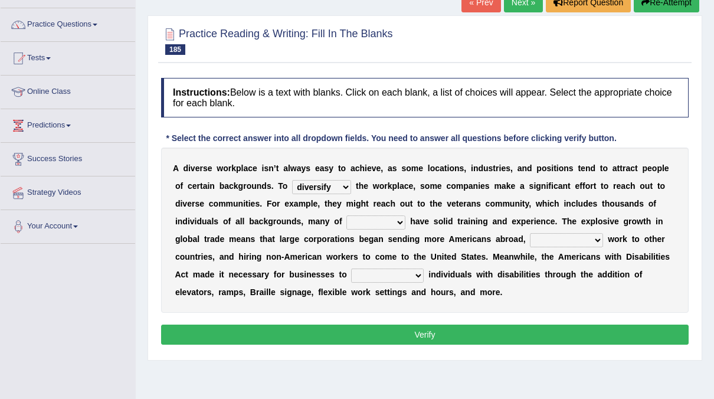
select select "them"
click at [346, 215] on select "which them whom who" at bounding box center [375, 222] width 59 height 14
click at [530, 237] on select "outnumbering outperforming outweighing outsourcing" at bounding box center [566, 240] width 73 height 14
select select "outperforming"
click at [530, 233] on select "outnumbering outperforming outweighing outsourcing" at bounding box center [566, 240] width 73 height 14
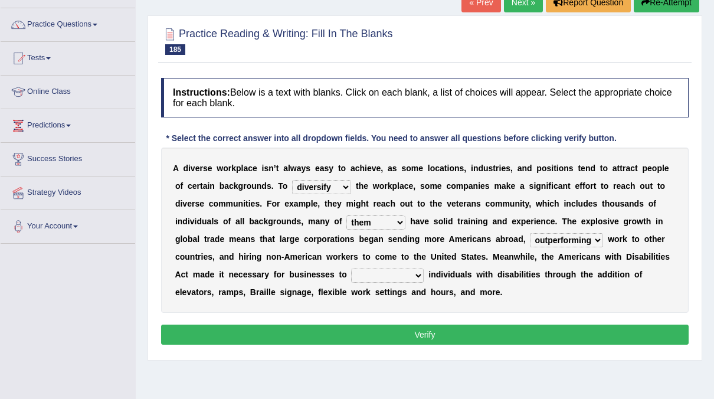
click at [351, 277] on select "accommodate validate antedate reimburse" at bounding box center [387, 276] width 73 height 14
select select "accommodate"
click at [351, 269] on select "accommodate validate antedate reimburse" at bounding box center [387, 276] width 73 height 14
click at [341, 322] on div "Instructions: Below is a text with blanks. Click on each blank, a list of choic…" at bounding box center [425, 213] width 534 height 282
click at [341, 323] on div "Instructions: Below is a text with blanks. Click on each blank, a list of choic…" at bounding box center [425, 213] width 534 height 282
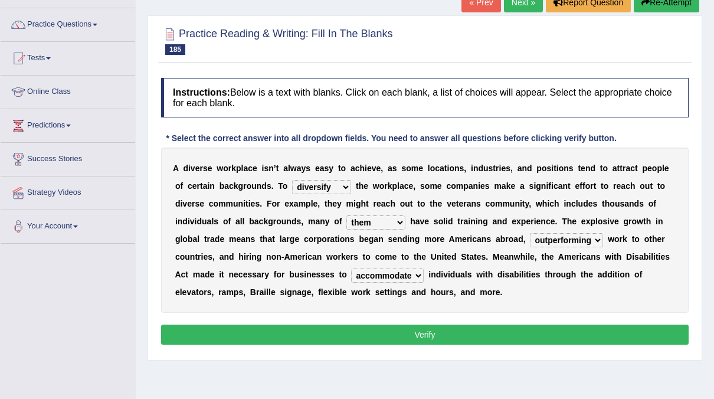
click at [341, 323] on div "Instructions: Below is a text with blanks. Click on each blank, a list of choic…" at bounding box center [425, 213] width 534 height 282
click at [342, 328] on button "Verify" at bounding box center [425, 335] width 528 height 20
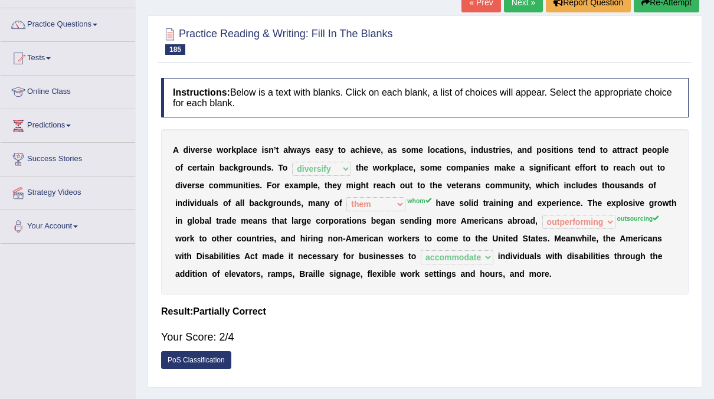
scroll to position [26, 0]
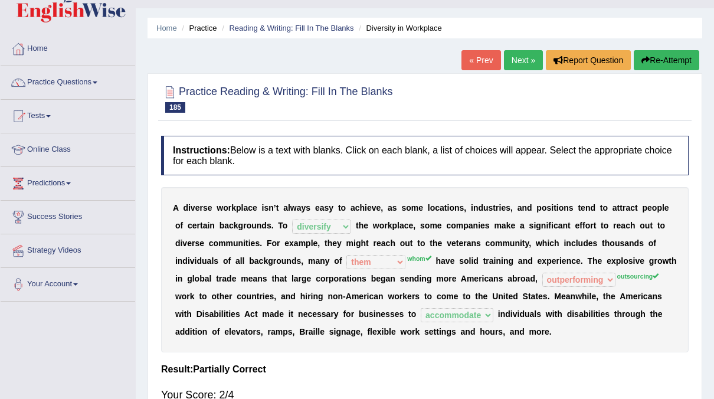
click at [516, 62] on link "Next »" at bounding box center [523, 60] width 39 height 20
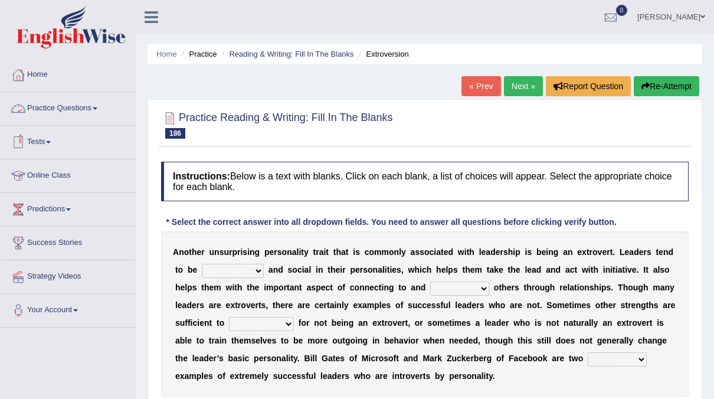
click at [90, 118] on link "Practice Questions" at bounding box center [68, 107] width 135 height 30
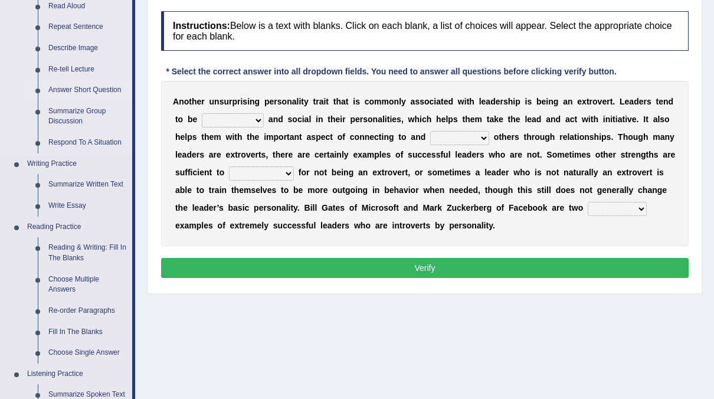
scroll to position [153, 0]
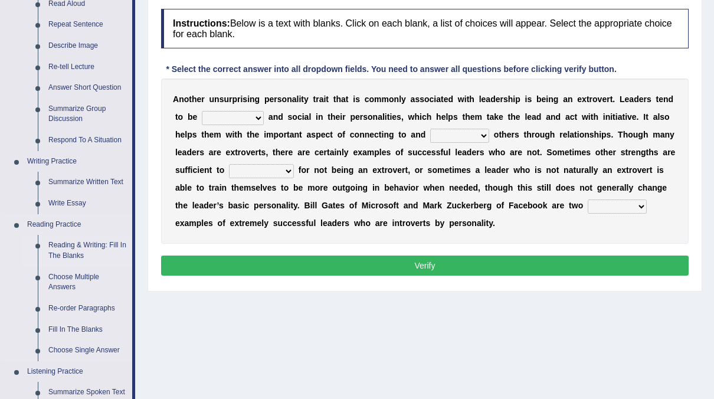
click at [75, 249] on link "Reading & Writing: Fill In The Blanks" at bounding box center [87, 250] width 89 height 31
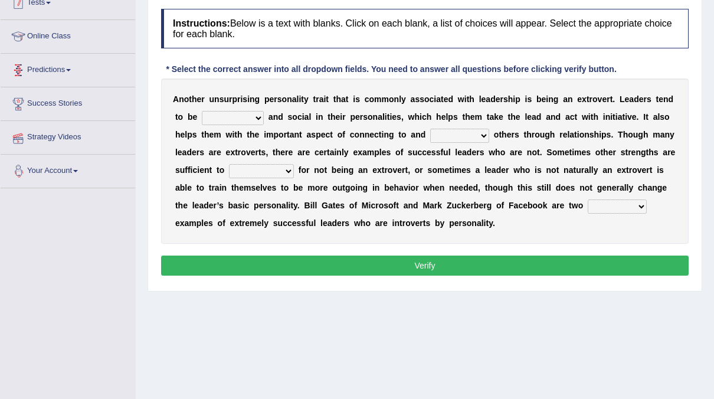
scroll to position [195, 0]
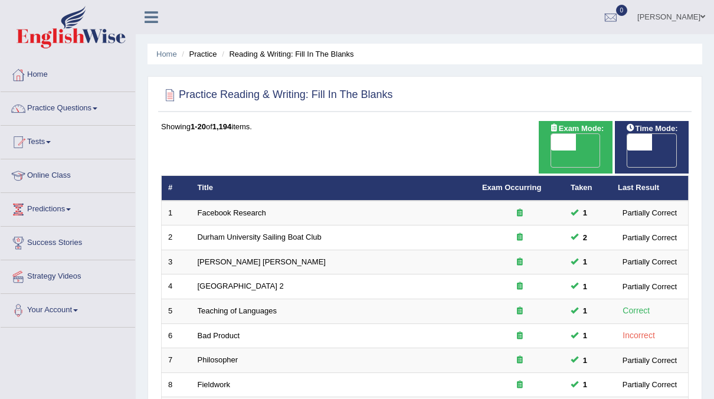
click at [628, 150] on span "OFF" at bounding box center [615, 158] width 25 height 17
checkbox input "true"
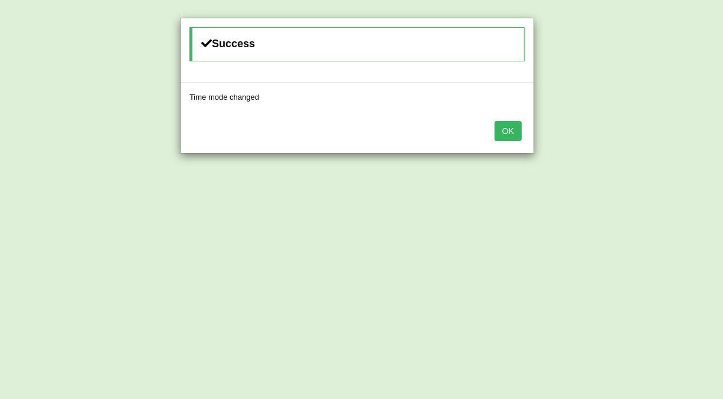
click at [516, 130] on button "OK" at bounding box center [508, 131] width 27 height 20
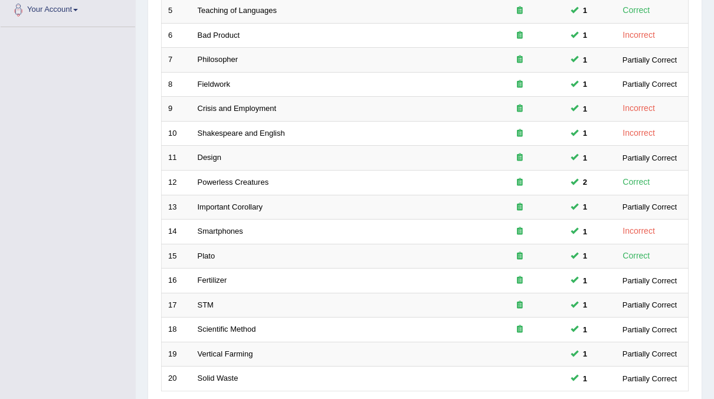
scroll to position [377, 0]
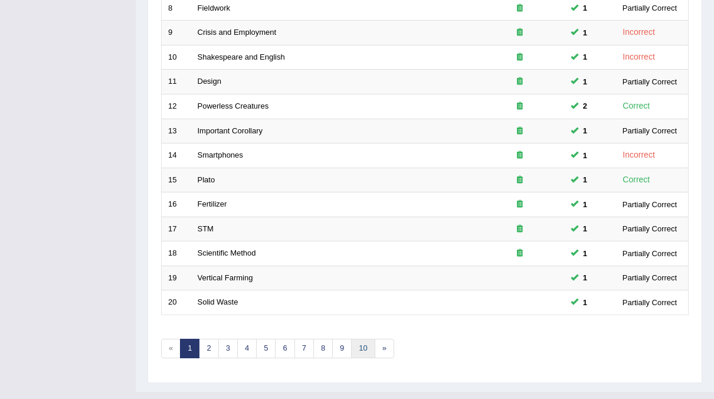
click at [351, 339] on link "10" at bounding box center [363, 348] width 24 height 19
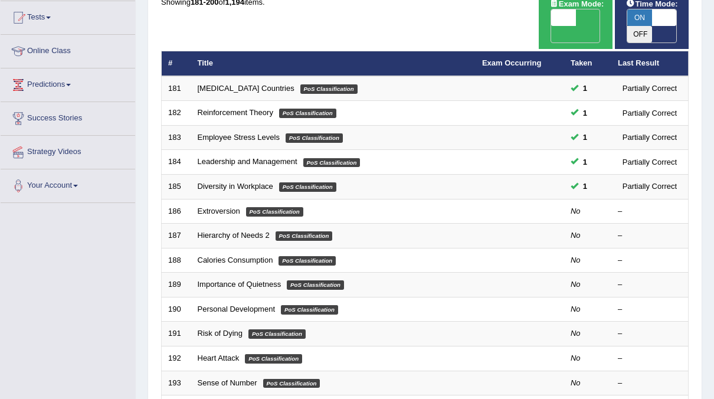
scroll to position [124, 0]
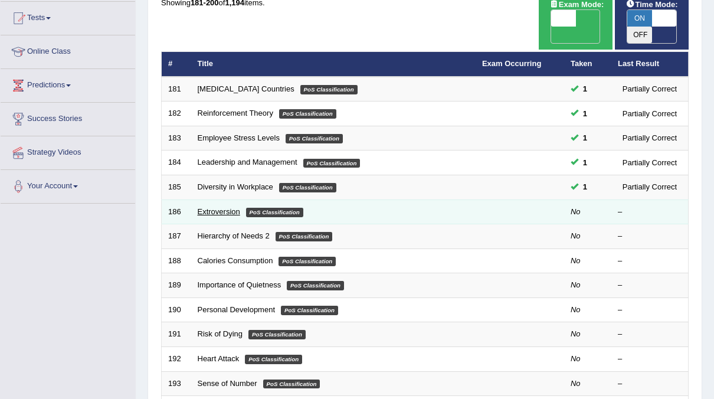
click at [231, 207] on link "Extroversion" at bounding box center [219, 211] width 42 height 9
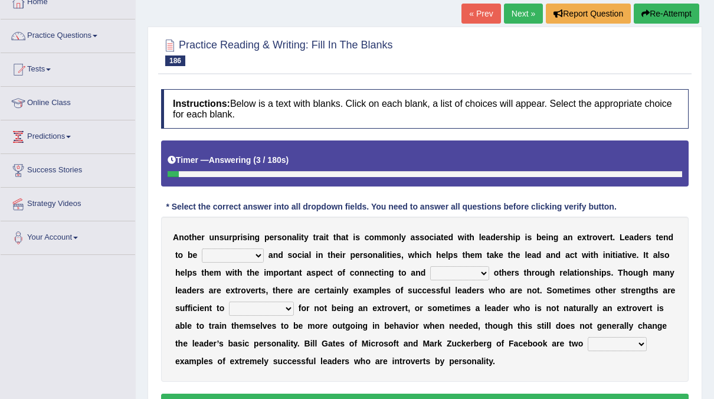
scroll to position [73, 0]
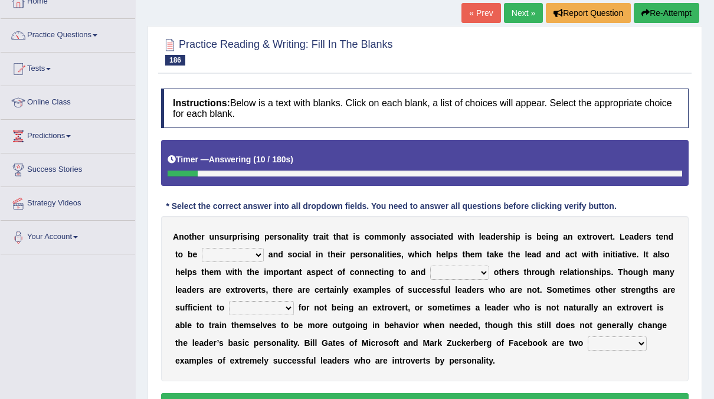
click at [228, 253] on select "ongoing outrageous outgoing forgoing" at bounding box center [233, 255] width 62 height 14
select select "outgoing"
click at [202, 248] on select "ongoing outrageous outgoing forgoing" at bounding box center [233, 255] width 62 height 14
click at [489, 270] on b at bounding box center [491, 271] width 5 height 9
click at [430, 266] on select "inspired respiring inspiring respired" at bounding box center [459, 273] width 59 height 14
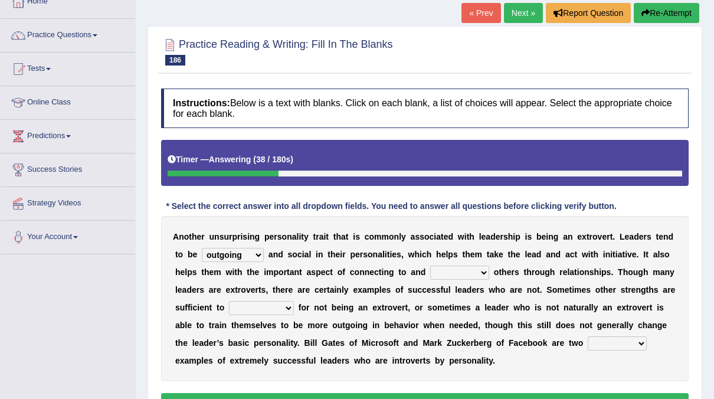
click at [430, 266] on select "inspired respiring inspiring respired" at bounding box center [459, 273] width 59 height 14
click at [430, 271] on select "inspired respiring inspiring respired" at bounding box center [459, 273] width 59 height 14
select select "inspired"
click at [430, 266] on select "inspired respiring inspiring respired" at bounding box center [459, 273] width 59 height 14
click at [229, 305] on select "compensate decorate navigate corporate" at bounding box center [261, 308] width 65 height 14
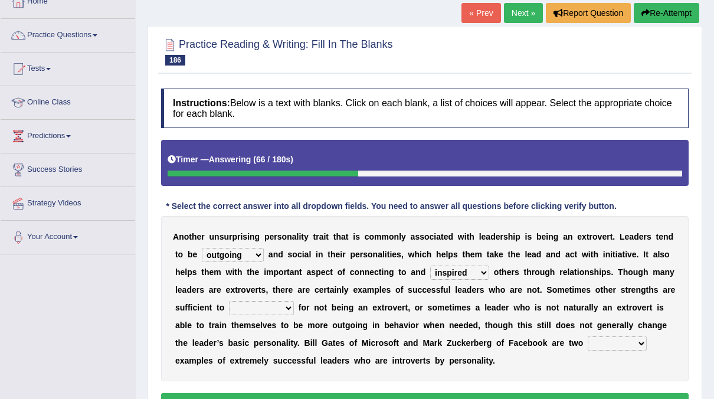
select select "compensate"
click at [229, 301] on select "compensate decorate navigate corporate" at bounding box center [261, 308] width 65 height 14
click at [588, 340] on select "potent pertinent prominent immanent" at bounding box center [617, 343] width 59 height 14
select select "prominent"
click at [588, 336] on select "potent pertinent prominent immanent" at bounding box center [617, 343] width 59 height 14
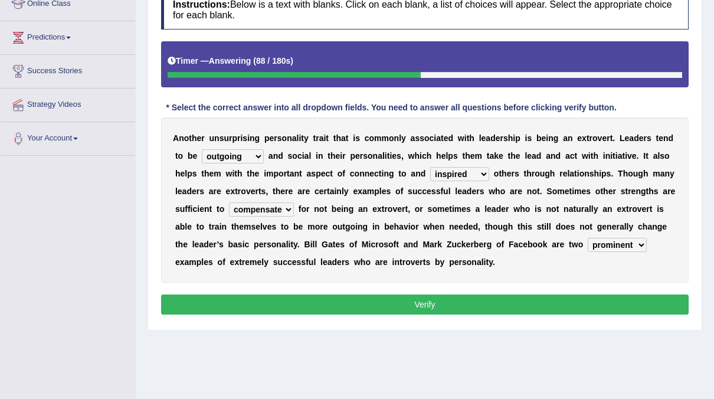
scroll to position [172, 0]
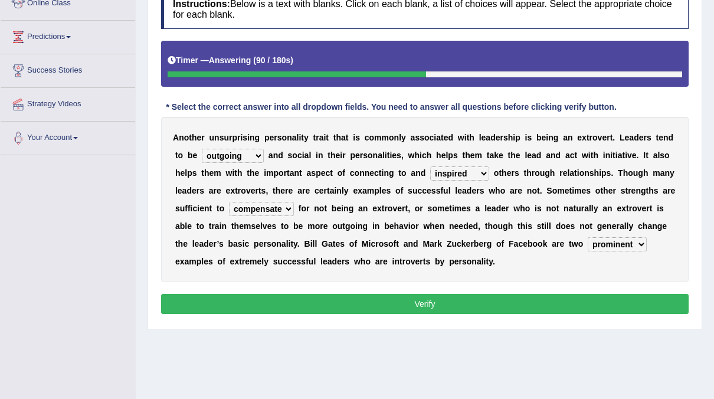
click at [486, 303] on button "Verify" at bounding box center [425, 304] width 528 height 20
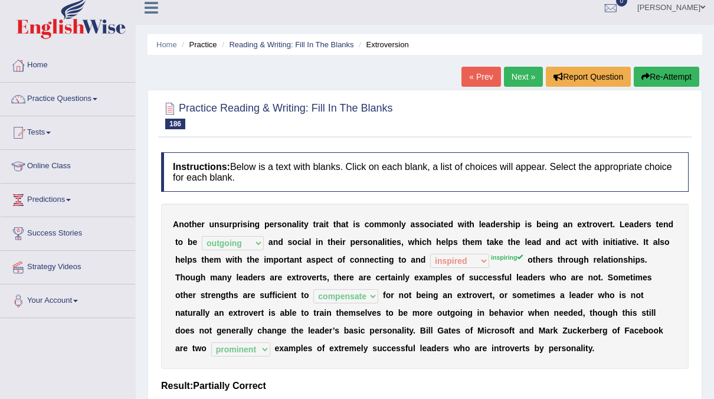
scroll to position [0, 0]
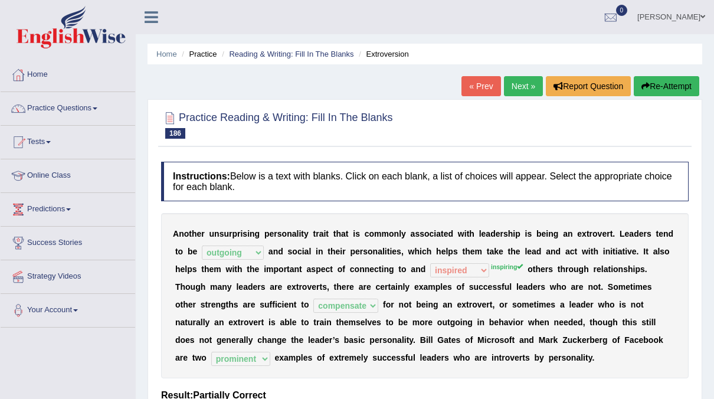
click at [524, 93] on link "Next »" at bounding box center [523, 86] width 39 height 20
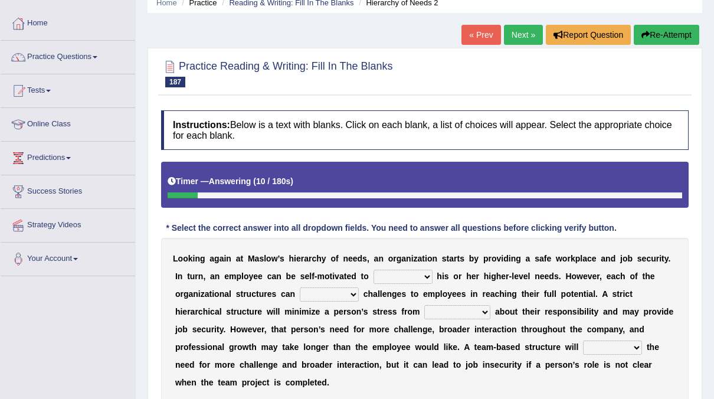
scroll to position [53, 0]
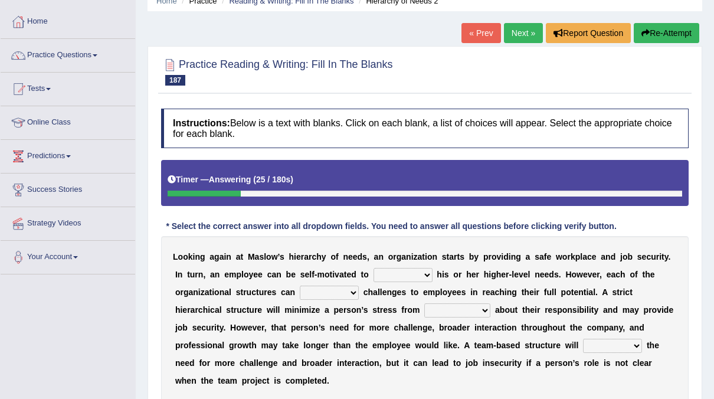
click at [382, 275] on select "fulfill refill relate revive" at bounding box center [403, 275] width 59 height 14
select select "fulfill"
click at [374, 268] on select "fulfill refill relate revive" at bounding box center [403, 275] width 59 height 14
click at [300, 288] on select "hose pose poise dose" at bounding box center [329, 293] width 59 height 14
select select "poise"
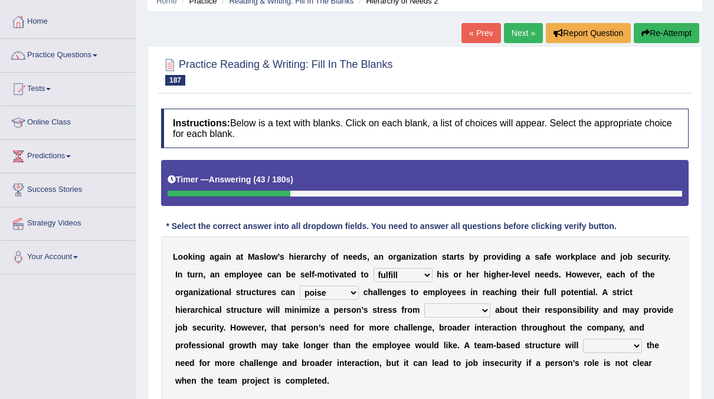
click at [300, 286] on select "hose pose poise dose" at bounding box center [329, 293] width 59 height 14
click at [424, 310] on select "ambiguity accessibility individuality punctuality" at bounding box center [457, 310] width 66 height 14
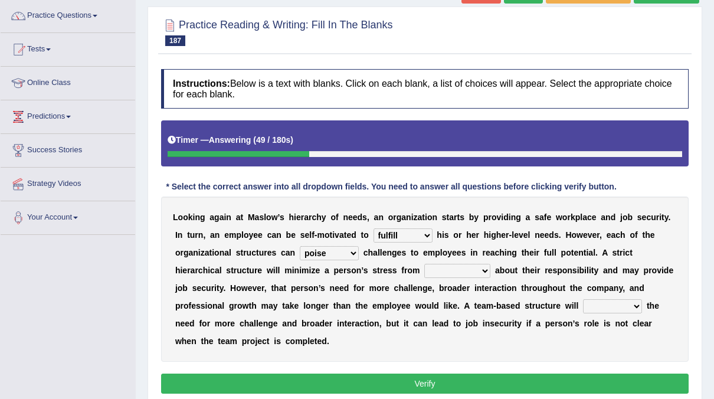
scroll to position [91, 0]
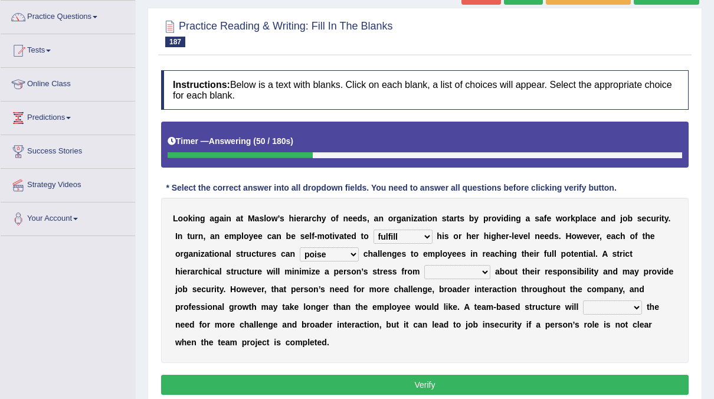
click at [424, 265] on select "ambiguity accessibility individuality punctuality" at bounding box center [457, 272] width 66 height 14
select select "individuality"
click at [424, 265] on select "ambiguity accessibility individuality punctuality" at bounding box center [457, 272] width 66 height 14
click at [583, 301] on select "compress confess depress address" at bounding box center [612, 307] width 59 height 14
select select "address"
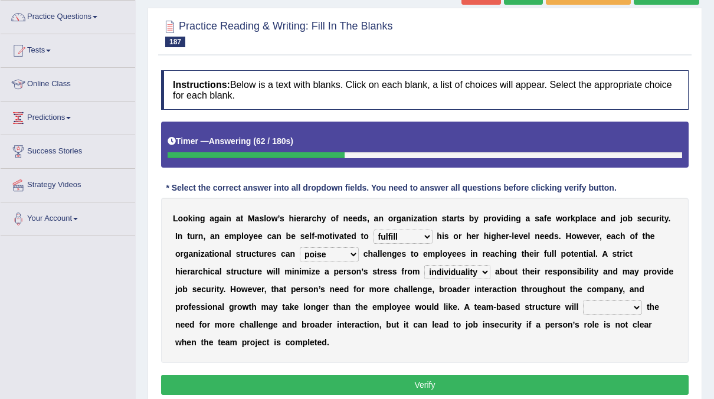
click at [583, 300] on select "compress confess depress address" at bounding box center [612, 307] width 59 height 14
click at [418, 375] on button "Verify" at bounding box center [425, 385] width 528 height 20
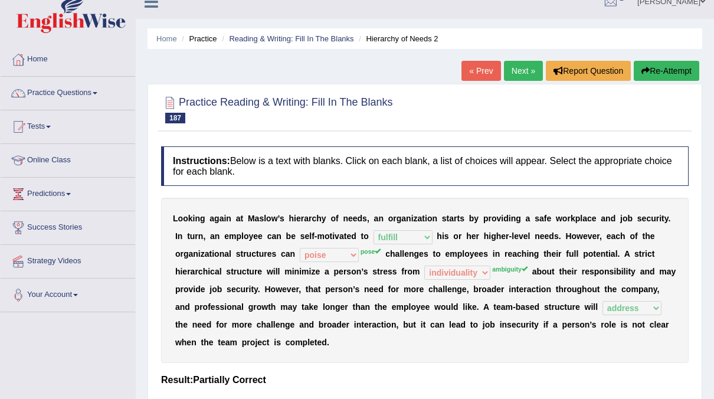
scroll to position [0, 0]
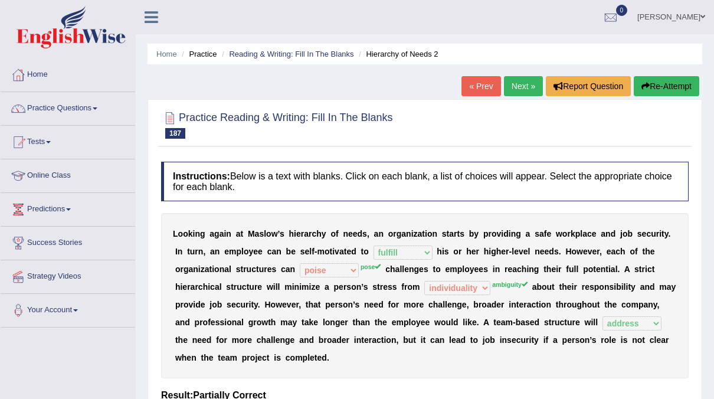
click at [520, 94] on link "Next »" at bounding box center [523, 86] width 39 height 20
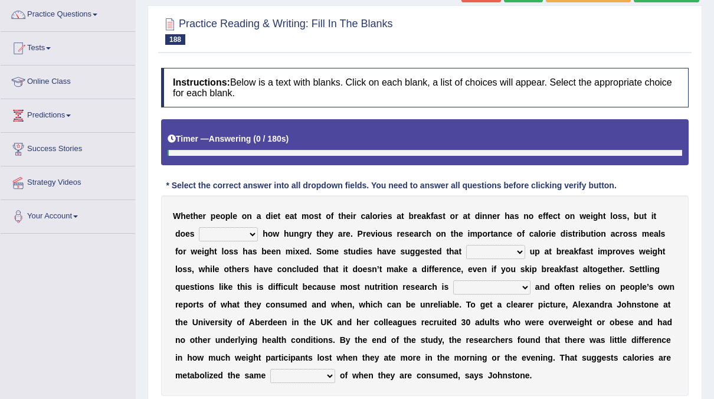
scroll to position [93, 0]
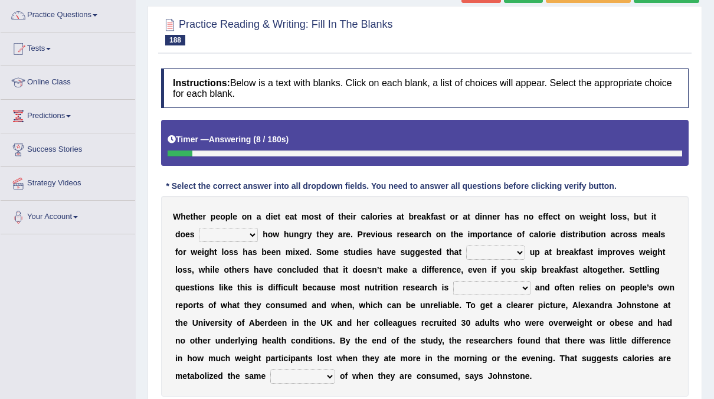
click at [230, 231] on select "affect defect effect collect" at bounding box center [228, 235] width 59 height 14
select select "collect"
click at [199, 228] on select "affect defect effect collect" at bounding box center [228, 235] width 59 height 14
click at [466, 257] on select "firing defiling filling compiling" at bounding box center [495, 253] width 59 height 14
select select "filling"
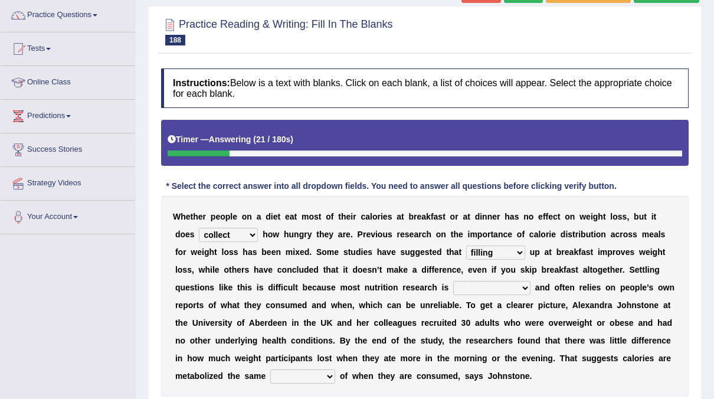
click at [466, 246] on select "firing defiling filling compiling" at bounding box center [495, 253] width 59 height 14
click at [466, 250] on select "firing defiling filling compiling" at bounding box center [495, 253] width 59 height 14
click at [466, 246] on select "firing defiling filling compiling" at bounding box center [495, 253] width 59 height 14
click at [453, 284] on select "conventional gravitational observational disproportional" at bounding box center [491, 288] width 77 height 14
select select "gravitational"
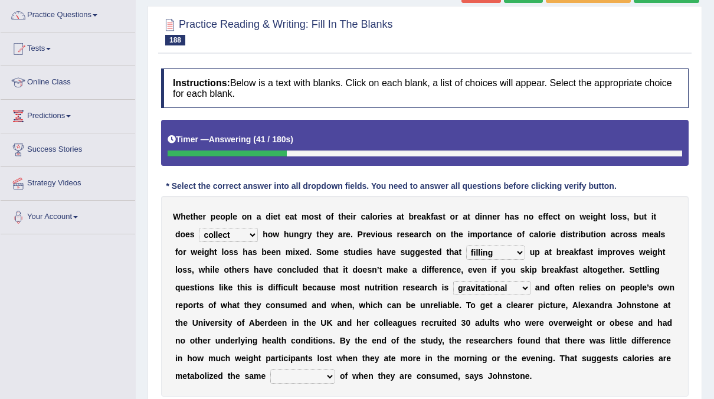
click at [453, 281] on select "conventional gravitational observational disproportional" at bounding box center [491, 288] width 77 height 14
click at [335, 369] on select "seedless priceless emotionless regardless" at bounding box center [302, 376] width 65 height 14
select select "emotionless"
click at [335, 369] on select "seedless priceless emotionless regardless" at bounding box center [302, 376] width 65 height 14
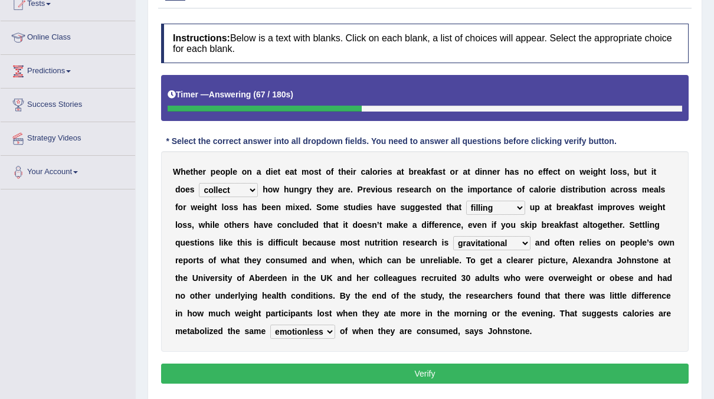
click at [519, 374] on button "Verify" at bounding box center [425, 374] width 528 height 20
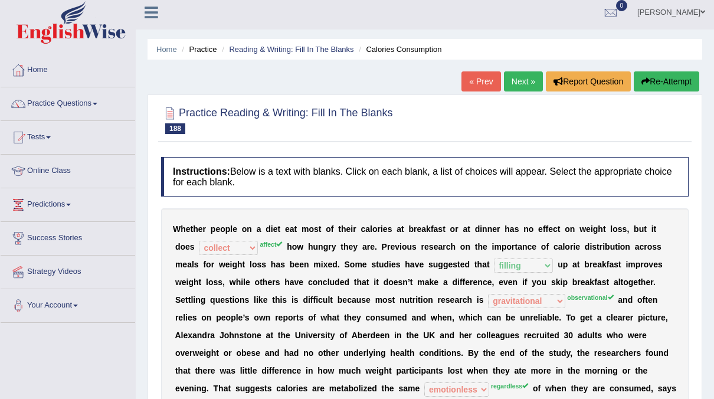
scroll to position [20, 0]
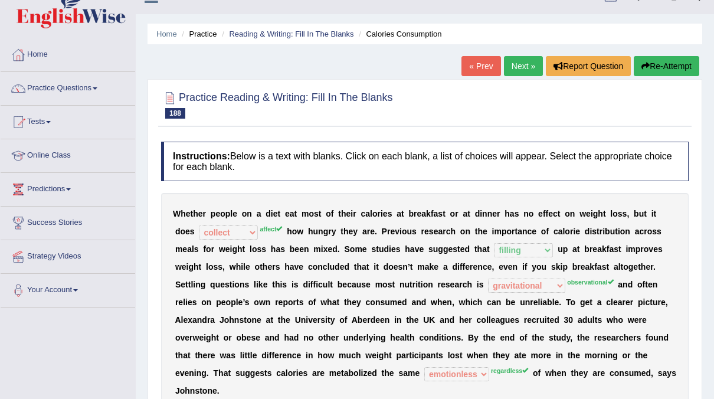
click at [507, 69] on link "Next »" at bounding box center [523, 66] width 39 height 20
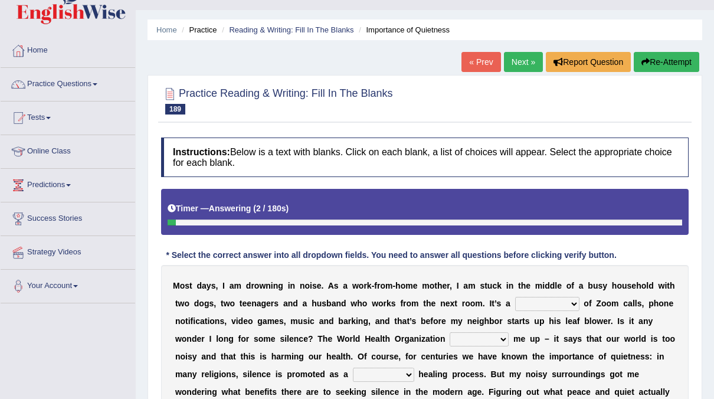
scroll to position [22, 0]
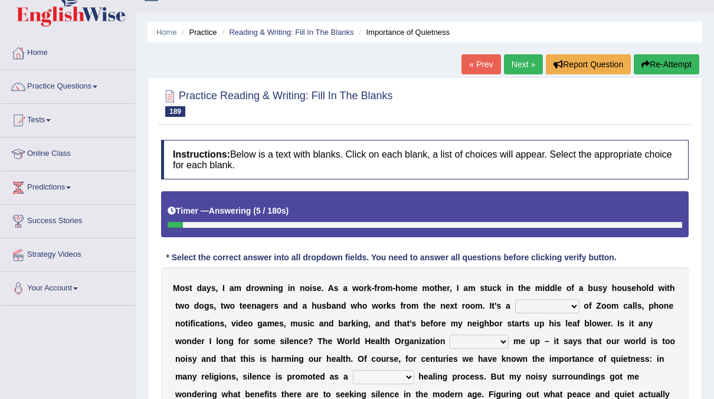
click at [519, 305] on select "euphony cacophony symphony monophony" at bounding box center [547, 306] width 64 height 14
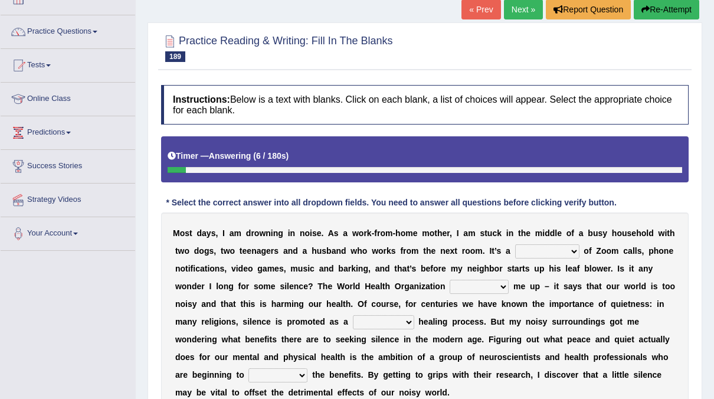
scroll to position [77, 0]
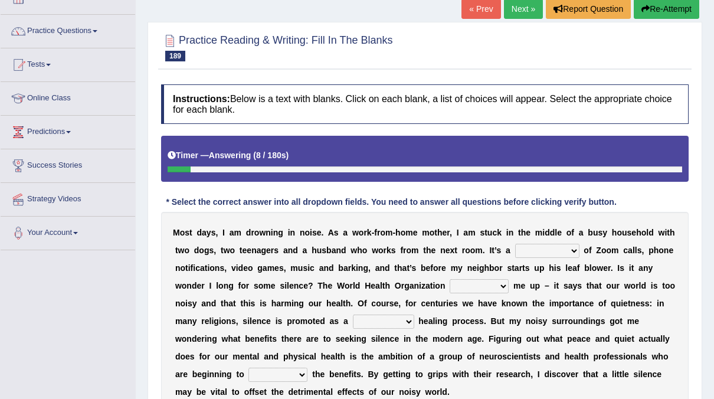
click at [529, 246] on select "euphony cacophony symphony monophony" at bounding box center [547, 251] width 64 height 14
select select "symphony"
click at [515, 244] on select "euphony cacophony symphony monophony" at bounding box center [547, 251] width 64 height 14
click at [450, 283] on select "keeps packs carries backs" at bounding box center [479, 286] width 59 height 14
select select "keeps"
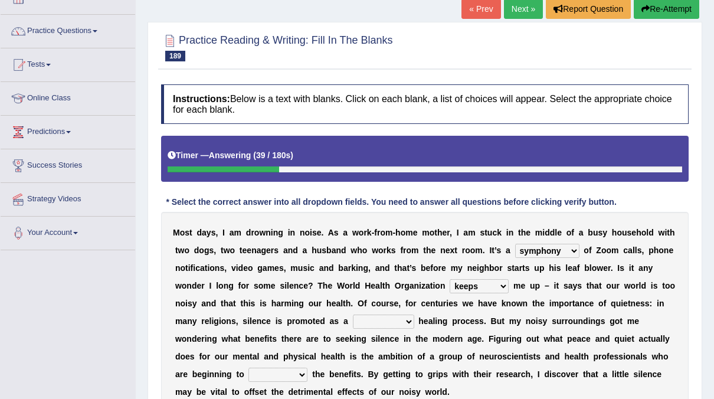
click at [450, 279] on select "keeps packs carries backs" at bounding box center [479, 286] width 59 height 14
click at [353, 322] on select "vital functional celestial detrimental" at bounding box center [383, 322] width 61 height 14
click at [353, 315] on select "vital functional celestial detrimental" at bounding box center [383, 322] width 61 height 14
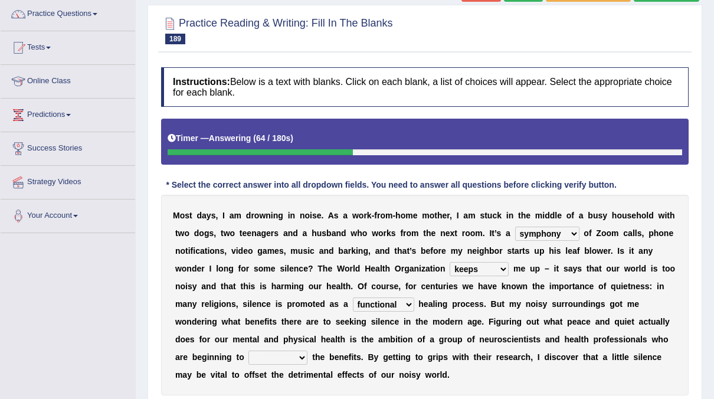
scroll to position [95, 0]
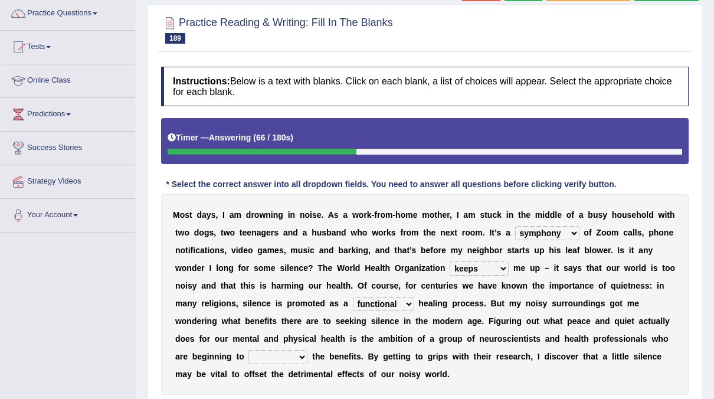
click at [353, 300] on select "vital functional celestial detrimental" at bounding box center [383, 304] width 61 height 14
click at [353, 297] on select "vital functional celestial detrimental" at bounding box center [383, 304] width 61 height 14
click at [353, 305] on select "vital functional celestial detrimental" at bounding box center [383, 304] width 61 height 14
select select "celestial"
click at [353, 297] on select "vital functional celestial detrimental" at bounding box center [383, 304] width 61 height 14
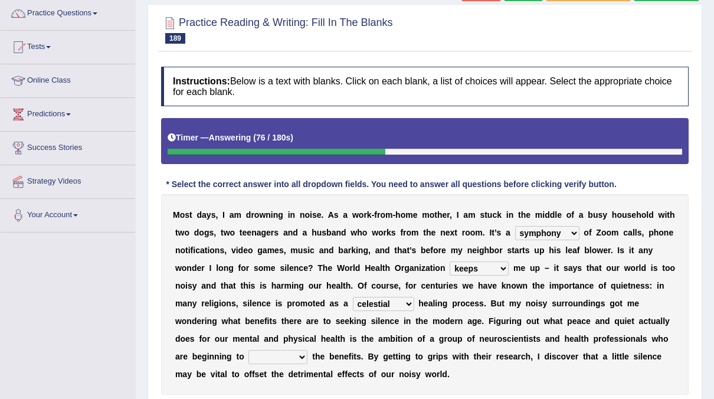
click at [307, 350] on select "retrieve unravel relieve unleash" at bounding box center [277, 357] width 59 height 14
select select "unleash"
click at [307, 350] on select "retrieve unravel relieve unleash" at bounding box center [277, 357] width 59 height 14
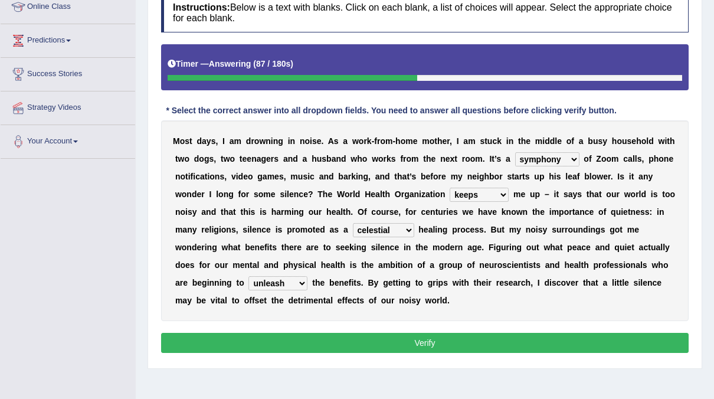
scroll to position [169, 0]
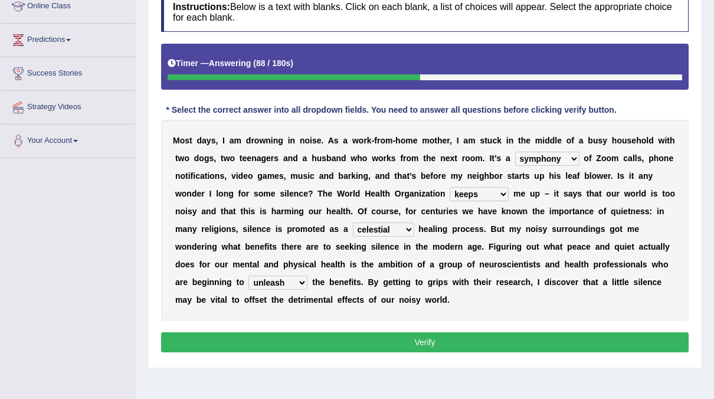
click at [477, 332] on button "Verify" at bounding box center [425, 342] width 528 height 20
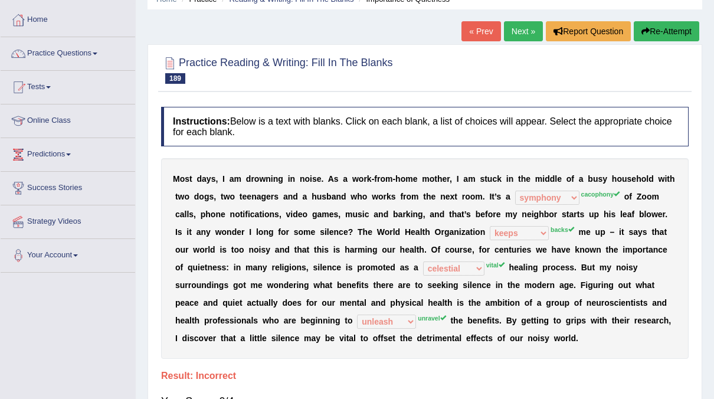
scroll to position [0, 0]
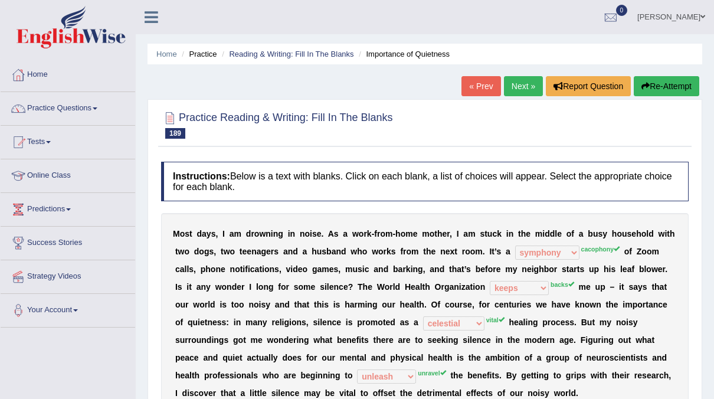
click at [529, 93] on link "Next »" at bounding box center [523, 86] width 39 height 20
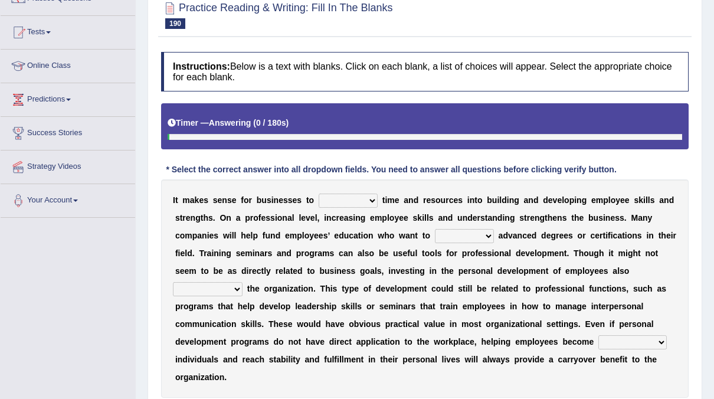
scroll to position [110, 0]
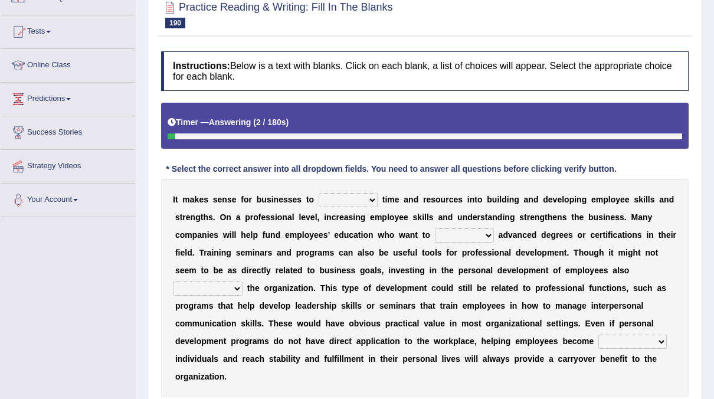
click at [349, 197] on select "inject displace invest remove" at bounding box center [348, 200] width 59 height 14
select select "invest"
click at [319, 193] on select "inject displace invest remove" at bounding box center [348, 200] width 59 height 14
click at [435, 230] on select "satisfy persuade pursue pacify" at bounding box center [464, 235] width 59 height 14
select select "pacify"
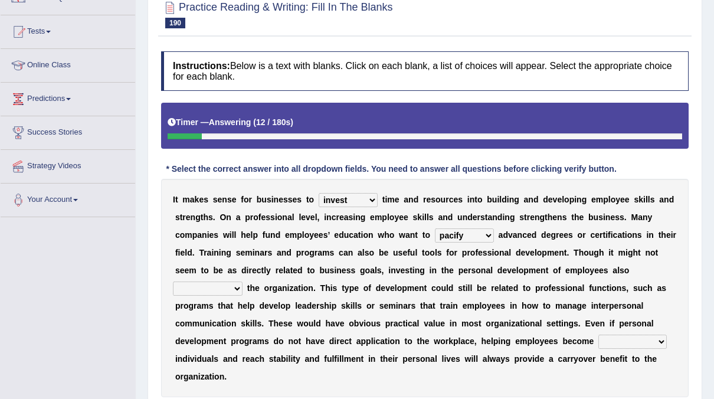
click at [435, 228] on select "satisfy persuade pursue pacify" at bounding box center [464, 235] width 59 height 14
click at [243, 282] on select "defines benefits placates compensates" at bounding box center [208, 289] width 70 height 14
select select "defines"
click at [243, 282] on select "defines benefits placates compensates" at bounding box center [208, 289] width 70 height 14
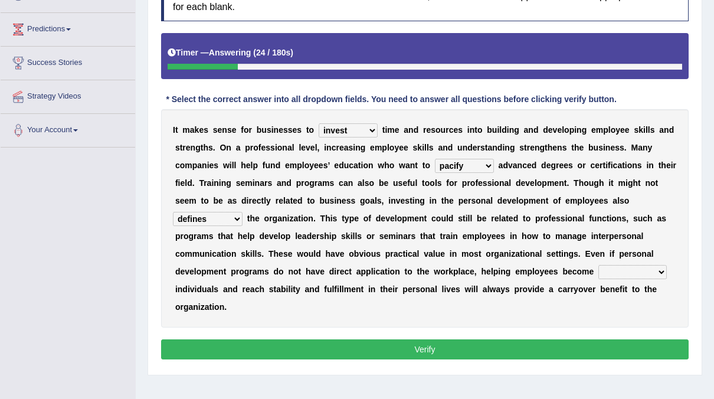
click at [598, 268] on select "pious well-rounded waddled bristle" at bounding box center [632, 272] width 68 height 14
select select "well-rounded"
click at [598, 265] on select "pious well-rounded waddled bristle" at bounding box center [632, 272] width 68 height 14
click at [379, 339] on button "Verify" at bounding box center [425, 349] width 528 height 20
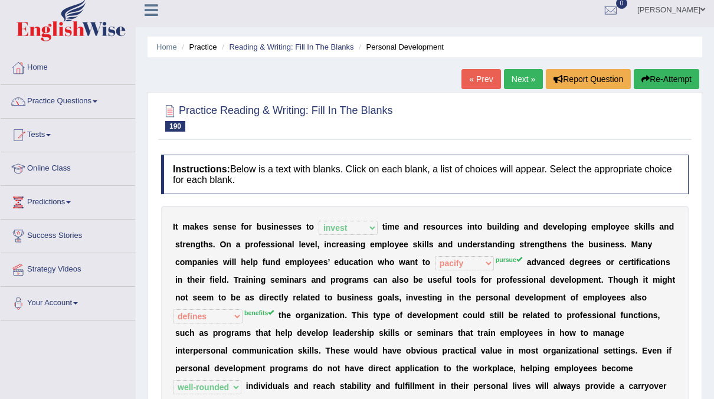
scroll to position [4, 0]
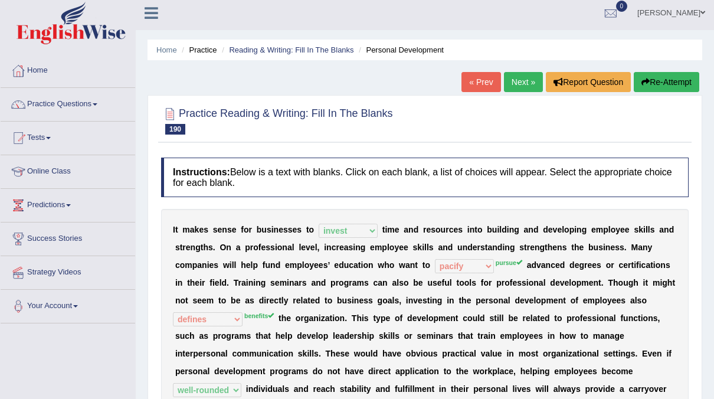
click at [534, 83] on link "Next »" at bounding box center [523, 82] width 39 height 20
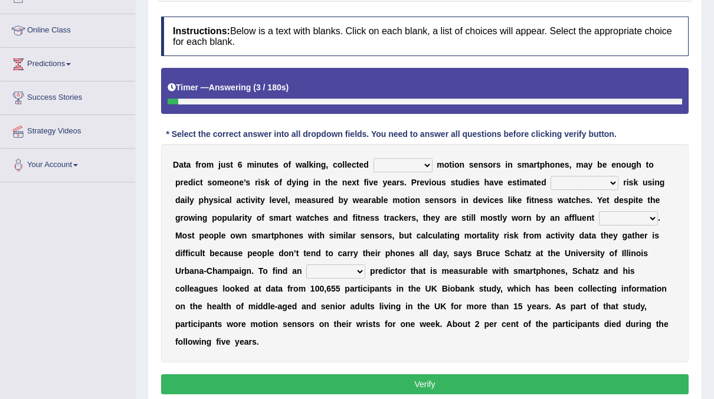
click at [413, 161] on select "of down off via" at bounding box center [403, 165] width 59 height 14
select select "via"
click at [374, 158] on select "of down off via" at bounding box center [403, 165] width 59 height 14
click at [551, 176] on select "mortality volatility notability compatibility" at bounding box center [585, 183] width 68 height 14
select select "mortality"
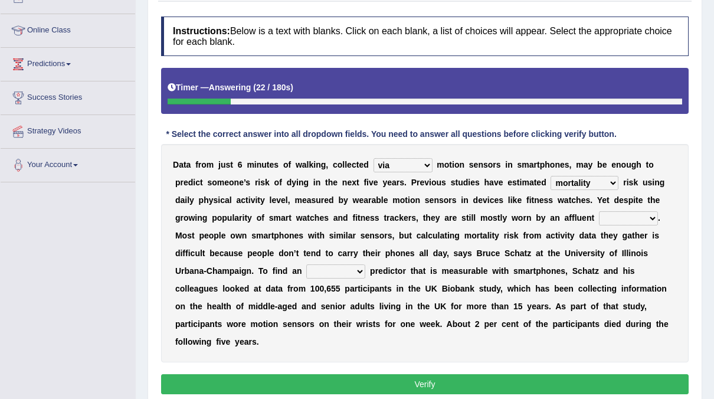
click at [551, 176] on select "mortality volatility notability compatibility" at bounding box center [585, 183] width 68 height 14
click at [599, 212] on select "minority region ethic majority" at bounding box center [628, 218] width 59 height 14
select select "region"
click at [599, 211] on select "minority region ethic majority" at bounding box center [628, 218] width 59 height 14
click at [365, 264] on select "allocated alliterated alternative alleviated" at bounding box center [335, 271] width 59 height 14
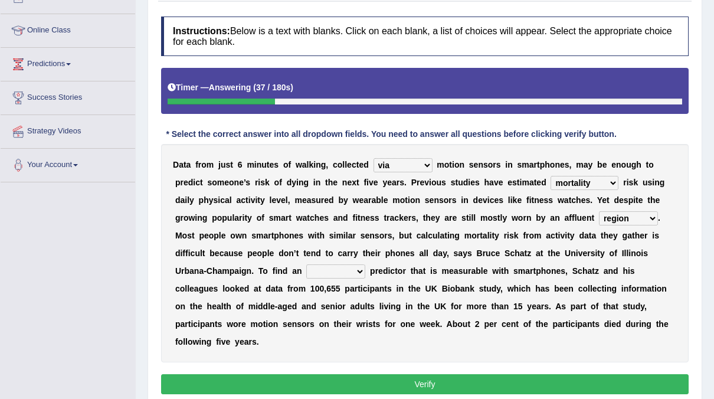
select select "alternative"
click at [365, 264] on select "allocated alliterated alternative alleviated" at bounding box center [335, 271] width 59 height 14
click at [422, 374] on button "Verify" at bounding box center [425, 384] width 528 height 20
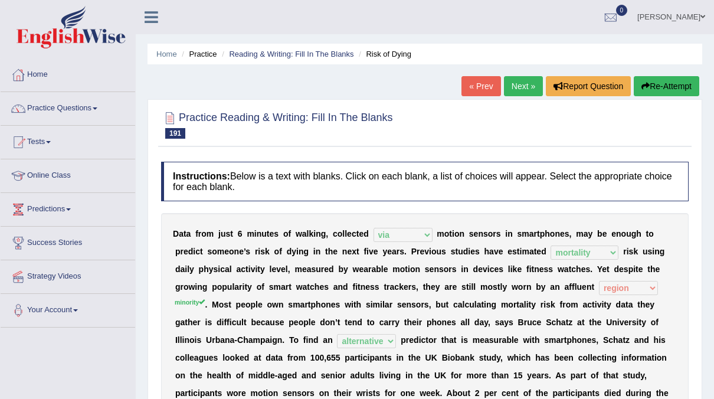
click at [518, 94] on link "Next »" at bounding box center [523, 86] width 39 height 20
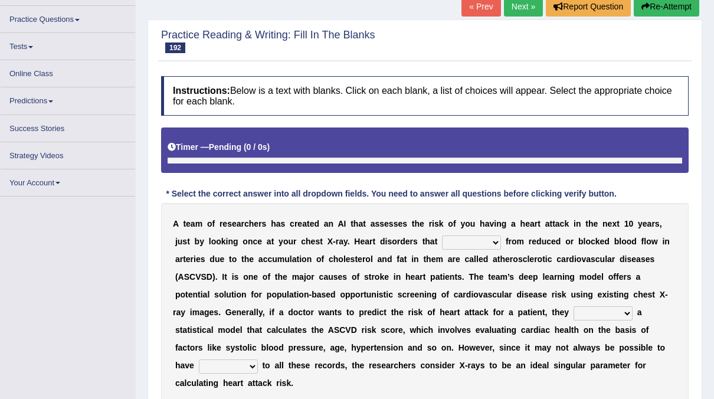
scroll to position [80, 0]
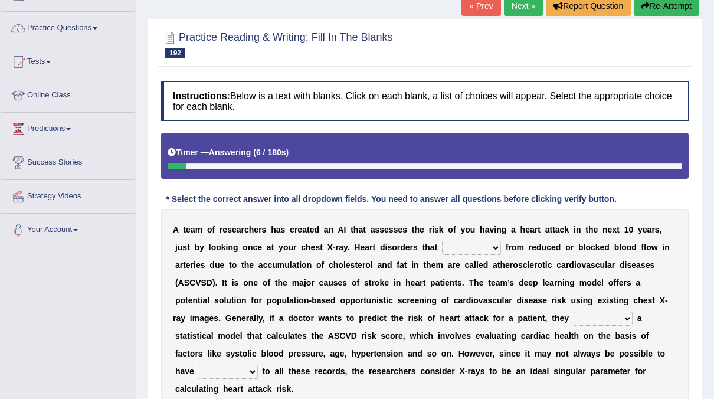
click at [442, 250] on select "vary receive originate exempt" at bounding box center [471, 248] width 59 height 14
select select "originate"
click at [442, 241] on select "vary receive originate exempt" at bounding box center [471, 248] width 59 height 14
click at [633, 316] on b at bounding box center [635, 317] width 5 height 9
click at [574, 313] on select "present suggest propose employ" at bounding box center [603, 319] width 59 height 14
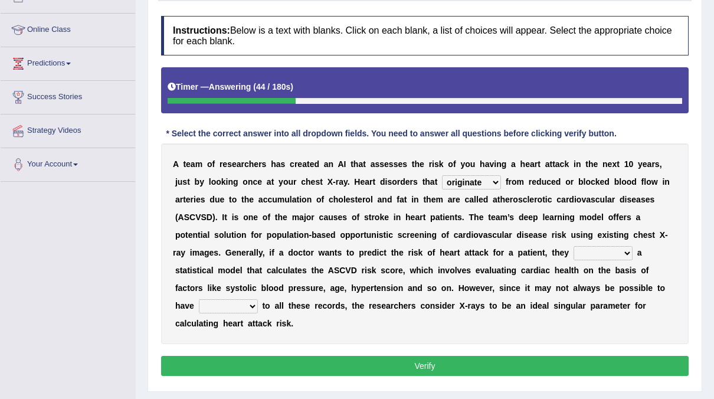
scroll to position [145, 0]
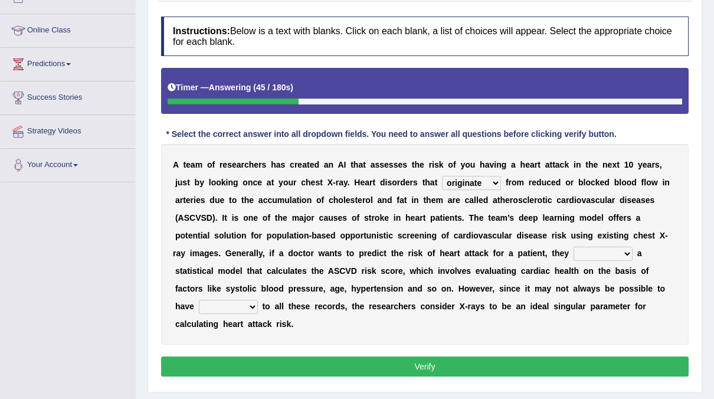
click at [574, 253] on select "present suggest propose employ" at bounding box center [603, 254] width 59 height 14
select select "employ"
click at [574, 247] on select "present suggest propose employ" at bounding box center [603, 254] width 59 height 14
click at [258, 300] on select "right potential access room" at bounding box center [228, 307] width 59 height 14
select select "room"
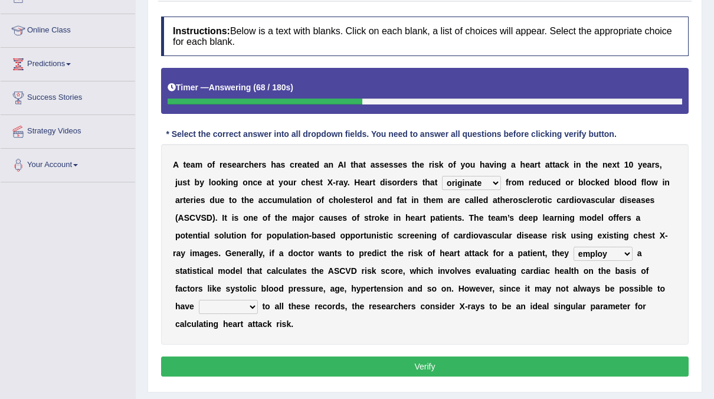
click at [258, 300] on select "right potential access room" at bounding box center [228, 307] width 59 height 14
click at [562, 356] on button "Verify" at bounding box center [425, 366] width 528 height 20
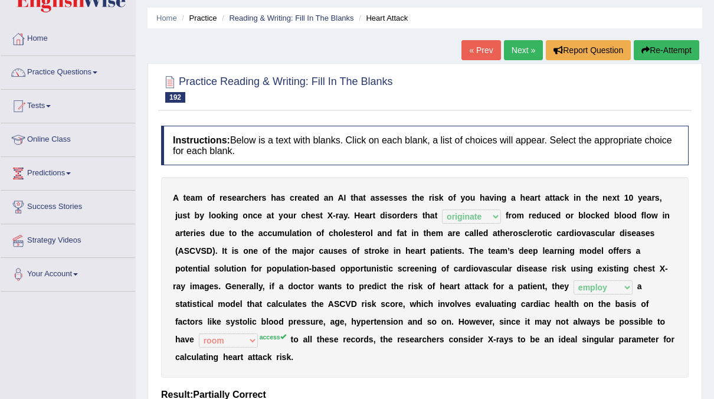
scroll to position [0, 0]
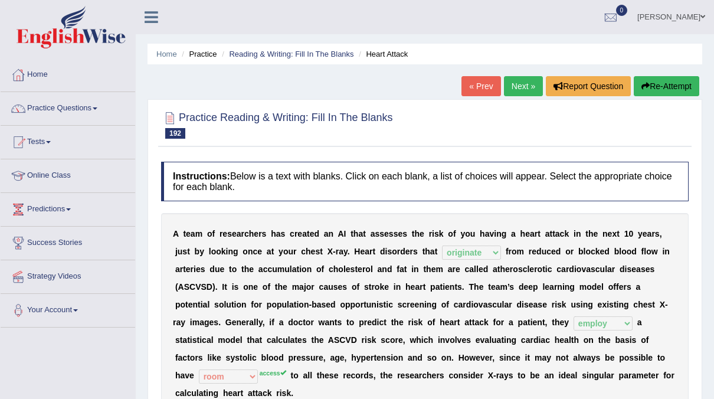
click at [523, 91] on link "Next »" at bounding box center [523, 86] width 39 height 20
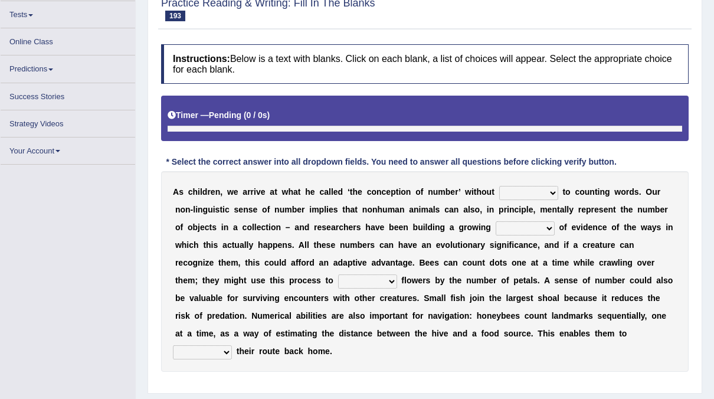
scroll to position [111, 0]
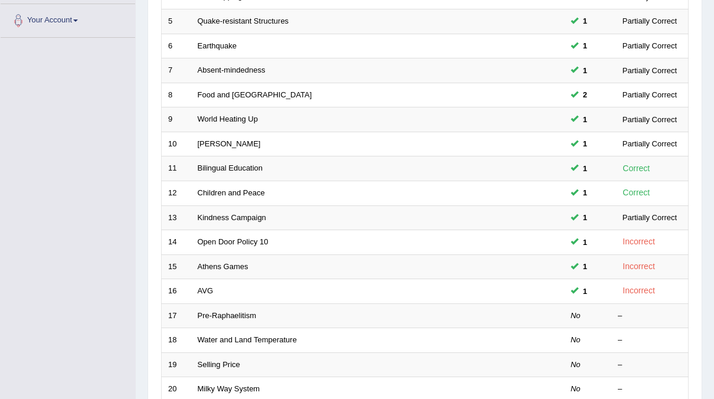
scroll to position [377, 0]
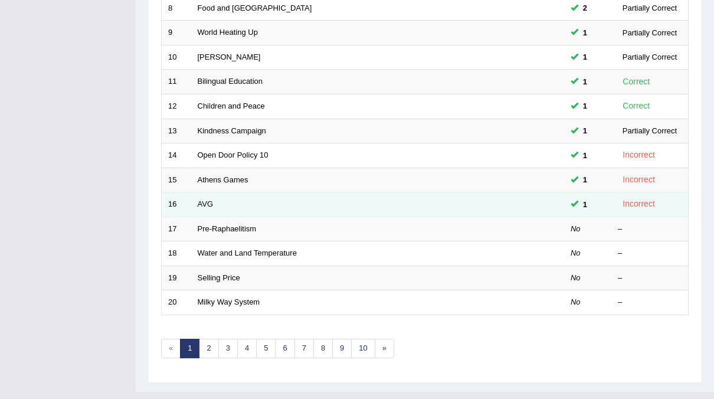
click at [237, 192] on td "AVG" at bounding box center [333, 204] width 284 height 25
click at [202, 199] on link "AVG" at bounding box center [206, 203] width 16 height 9
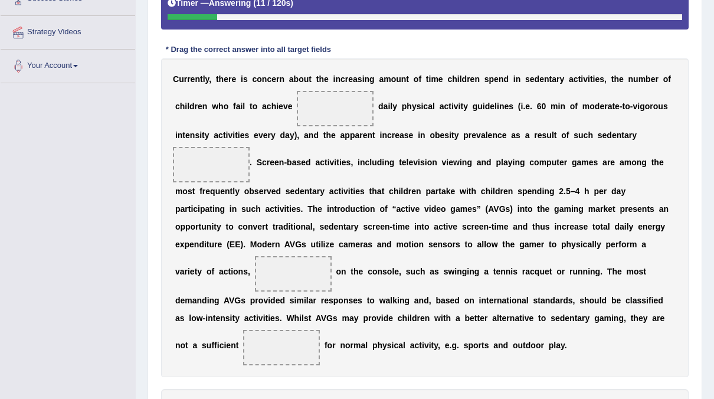
scroll to position [359, 0]
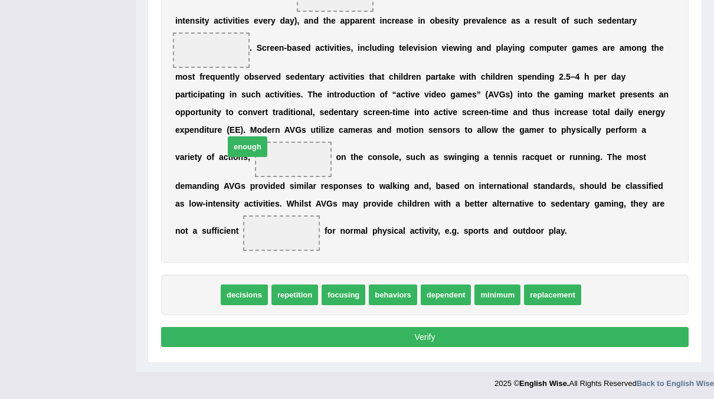
drag, startPoint x: 203, startPoint y: 290, endPoint x: 318, endPoint y: -2, distance: 314.3
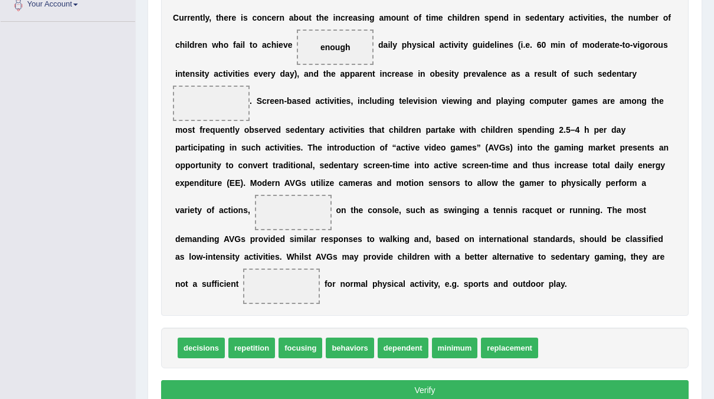
scroll to position [306, 0]
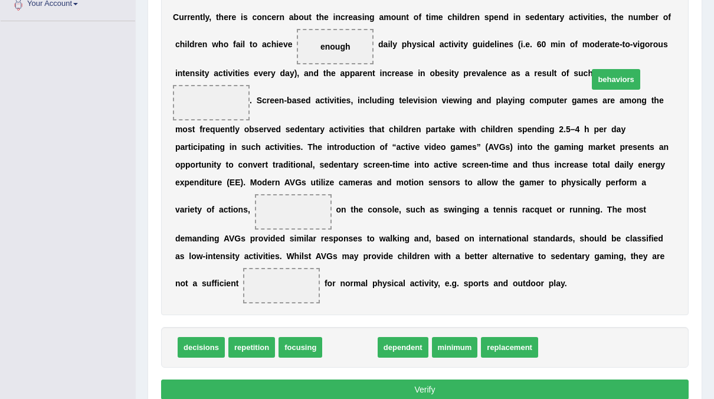
drag, startPoint x: 325, startPoint y: 352, endPoint x: 591, endPoint y: 81, distance: 379.4
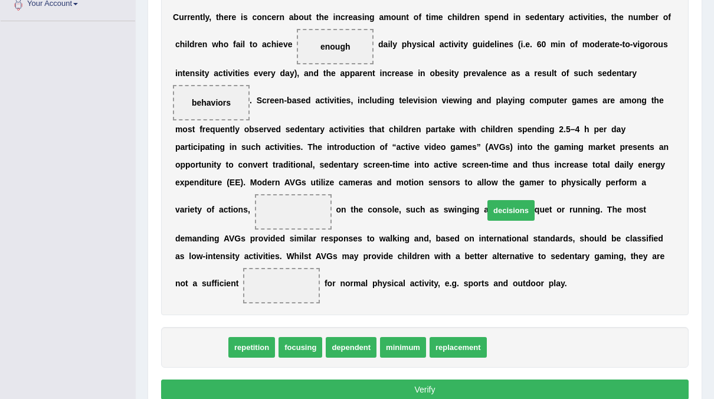
drag, startPoint x: 209, startPoint y: 343, endPoint x: 519, endPoint y: 207, distance: 338.8
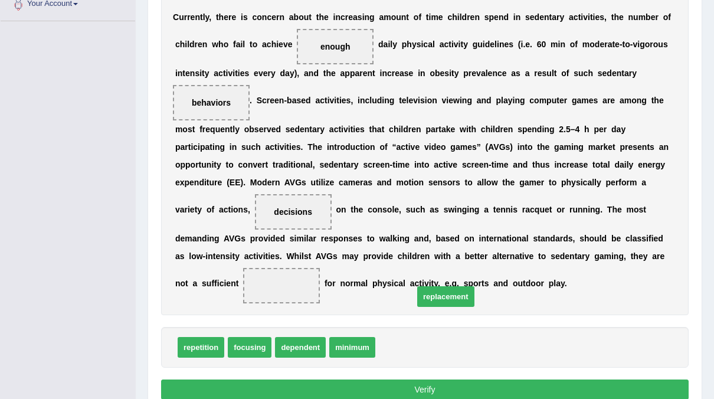
drag, startPoint x: 390, startPoint y: 345, endPoint x: 428, endPoint y: 294, distance: 63.6
click at [391, 388] on button "Verify" at bounding box center [425, 389] width 528 height 20
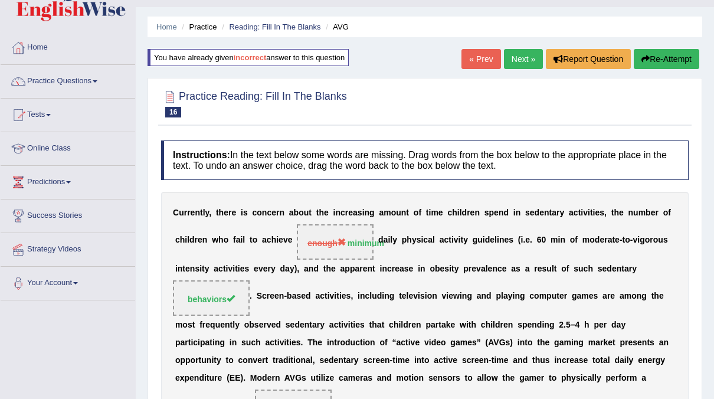
scroll to position [26, 0]
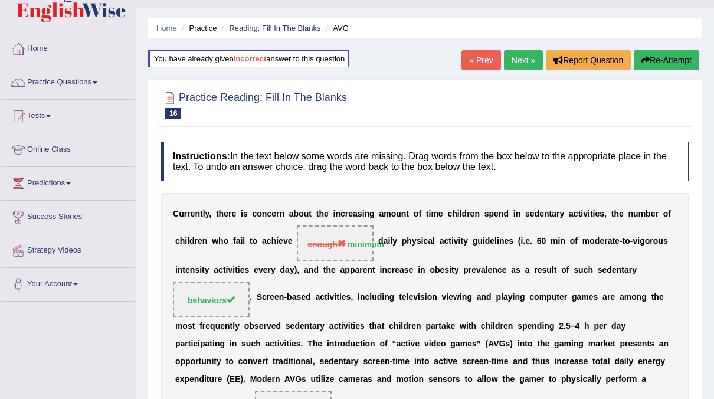
click at [526, 55] on link "Next »" at bounding box center [523, 60] width 39 height 20
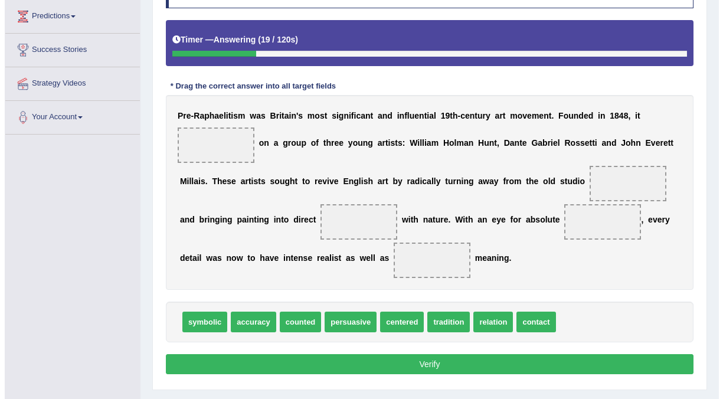
scroll to position [221, 0]
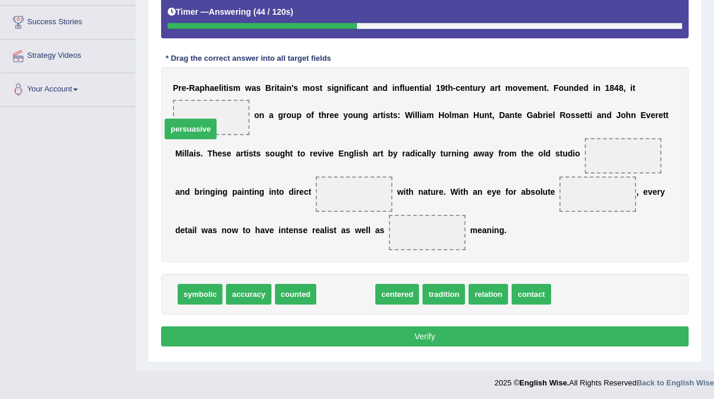
drag, startPoint x: 319, startPoint y: 289, endPoint x: 165, endPoint y: 121, distance: 228.5
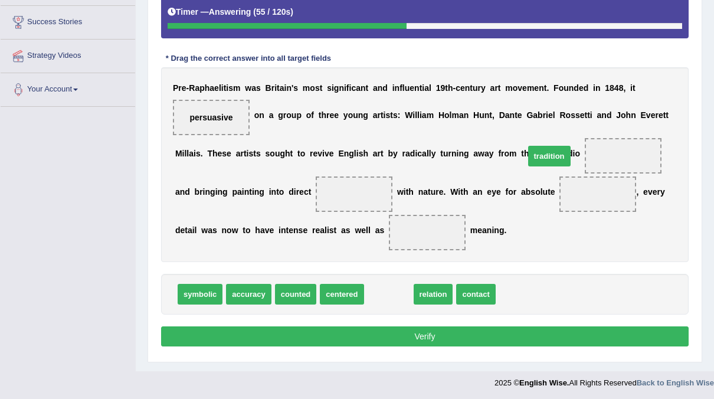
drag, startPoint x: 377, startPoint y: 292, endPoint x: 538, endPoint y: 155, distance: 211.4
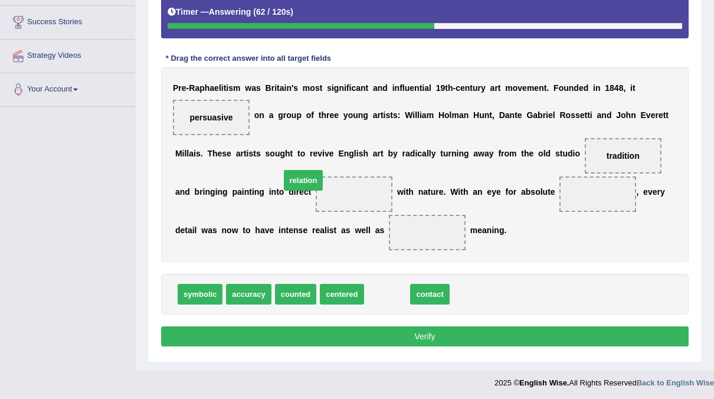
drag, startPoint x: 376, startPoint y: 295, endPoint x: 292, endPoint y: 182, distance: 140.5
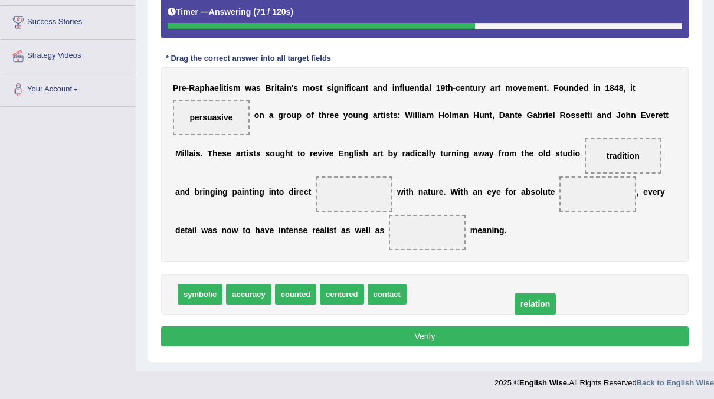
drag, startPoint x: 293, startPoint y: 192, endPoint x: 475, endPoint y: 302, distance: 211.9
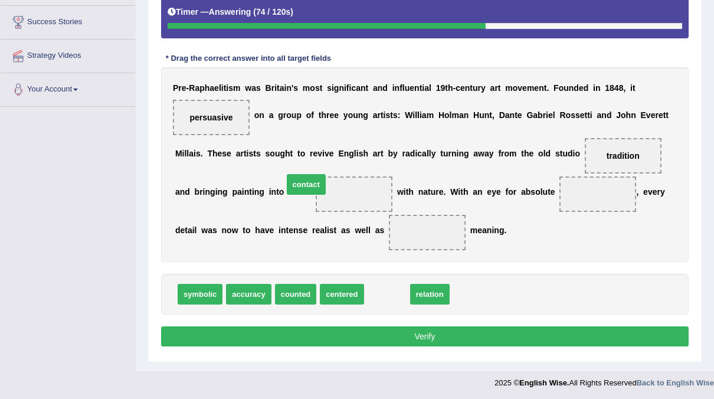
drag, startPoint x: 396, startPoint y: 287, endPoint x: 315, endPoint y: 177, distance: 136.8
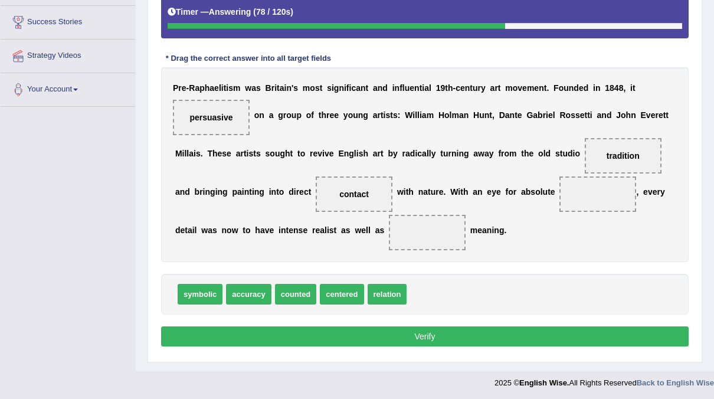
click at [375, 292] on span "relation" at bounding box center [388, 294] width 40 height 21
drag, startPoint x: 206, startPoint y: 284, endPoint x: 562, endPoint y: 164, distance: 376.3
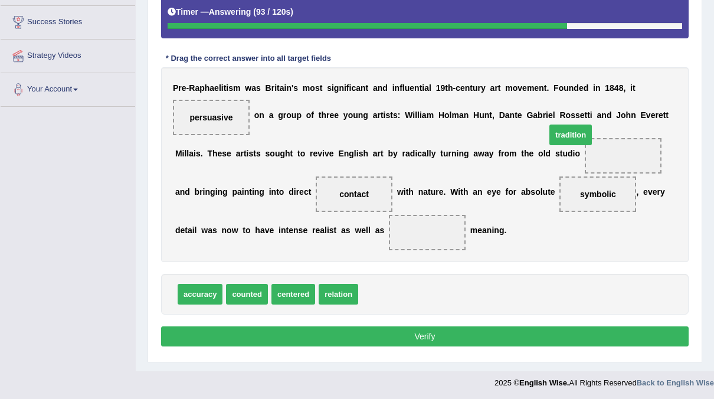
drag, startPoint x: 378, startPoint y: 290, endPoint x: 565, endPoint y: 129, distance: 247.3
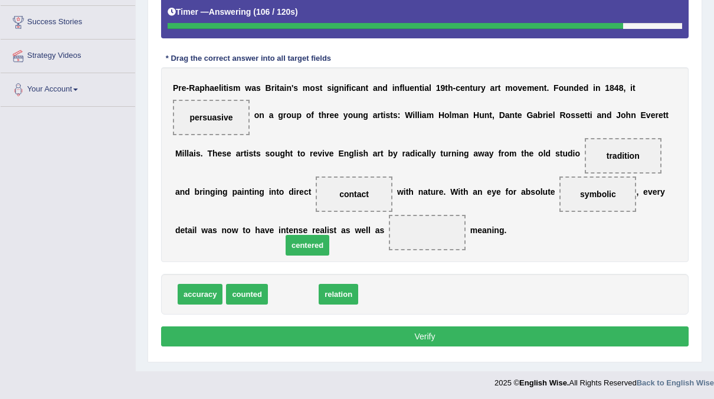
drag, startPoint x: 295, startPoint y: 295, endPoint x: 309, endPoint y: 246, distance: 51.0
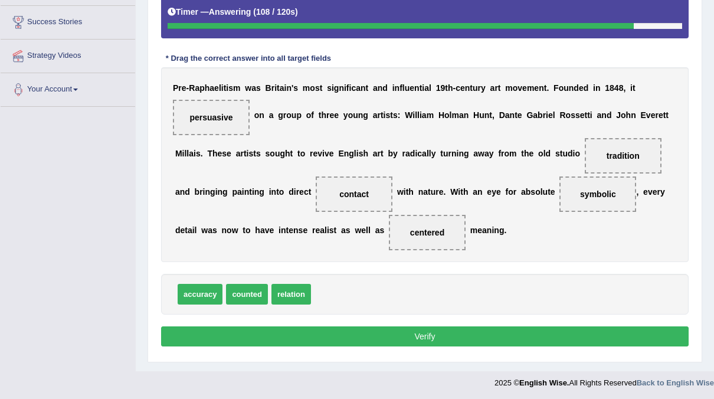
click at [340, 335] on button "Verify" at bounding box center [425, 336] width 528 height 20
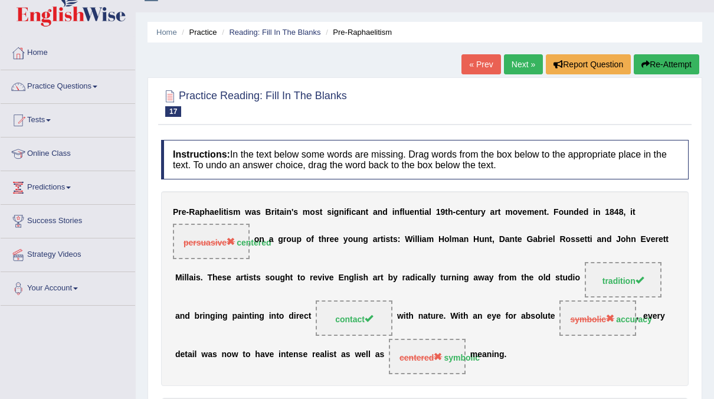
scroll to position [0, 0]
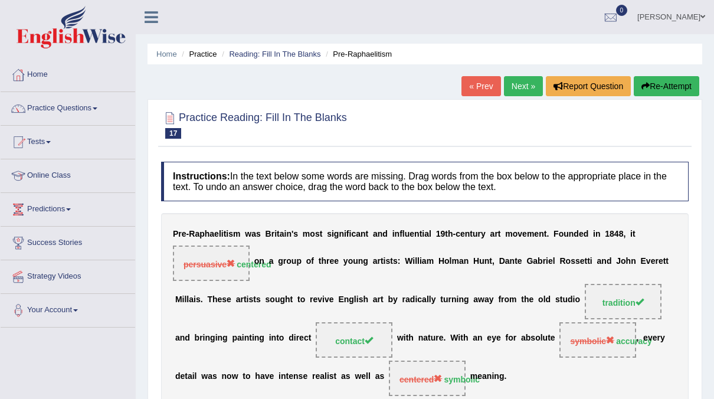
click at [521, 89] on link "Next »" at bounding box center [523, 86] width 39 height 20
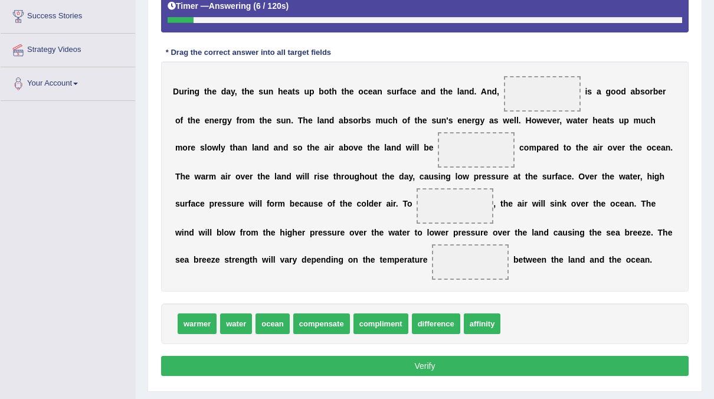
scroll to position [227, 0]
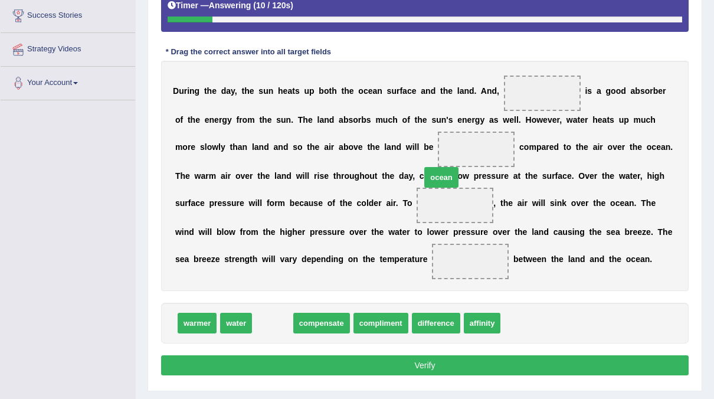
drag, startPoint x: 272, startPoint y: 321, endPoint x: 449, endPoint y: 169, distance: 233.5
click at [449, 169] on span "ocean" at bounding box center [441, 177] width 34 height 21
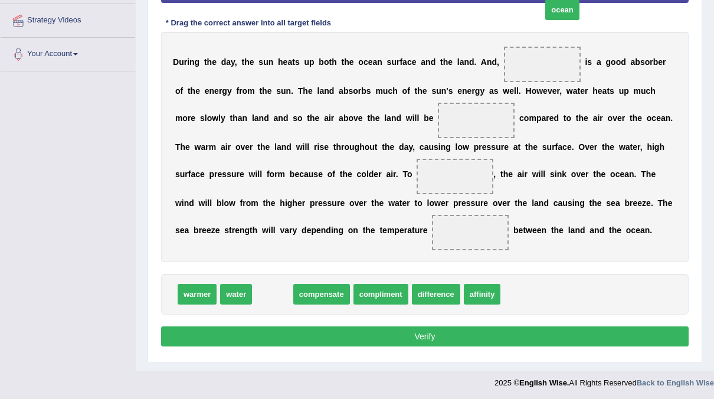
drag, startPoint x: 274, startPoint y: 286, endPoint x: 564, endPoint y: 4, distance: 404.4
click at [564, 4] on span "ocean" at bounding box center [562, 9] width 34 height 21
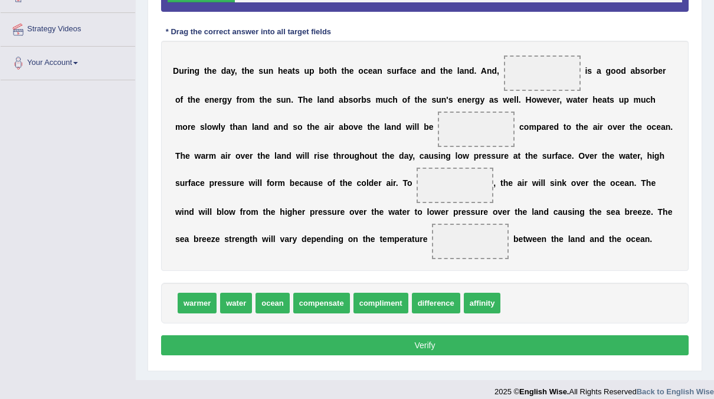
scroll to position [247, 0]
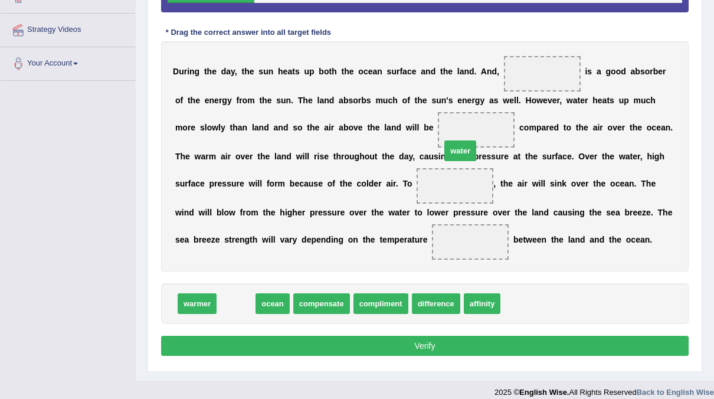
drag, startPoint x: 231, startPoint y: 302, endPoint x: 460, endPoint y: 148, distance: 276.3
click at [460, 148] on span "water" at bounding box center [460, 150] width 32 height 21
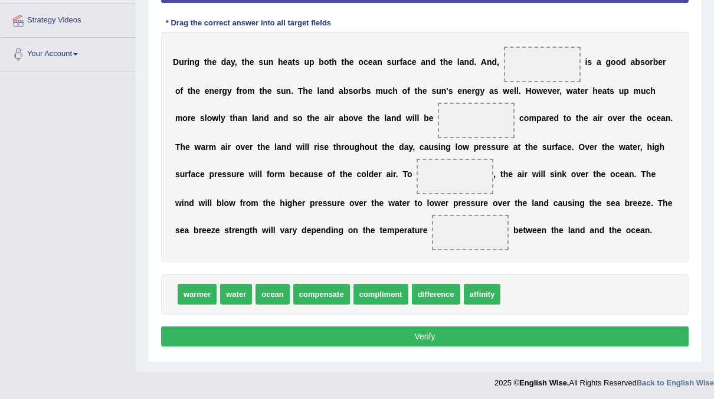
scroll to position [240, 0]
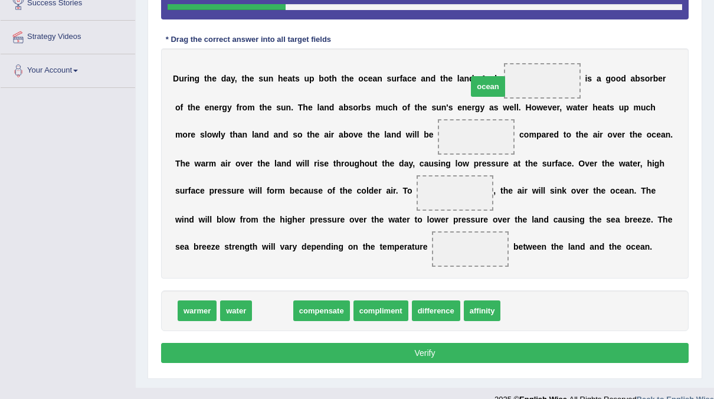
drag, startPoint x: 275, startPoint y: 308, endPoint x: 490, endPoint y: 84, distance: 311.0
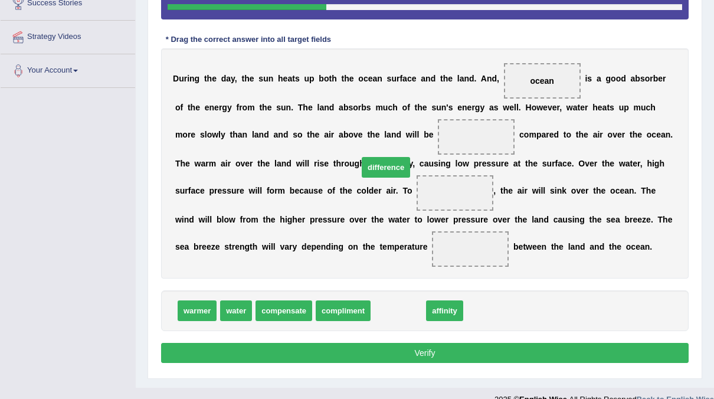
drag, startPoint x: 388, startPoint y: 312, endPoint x: 371, endPoint y: 135, distance: 177.9
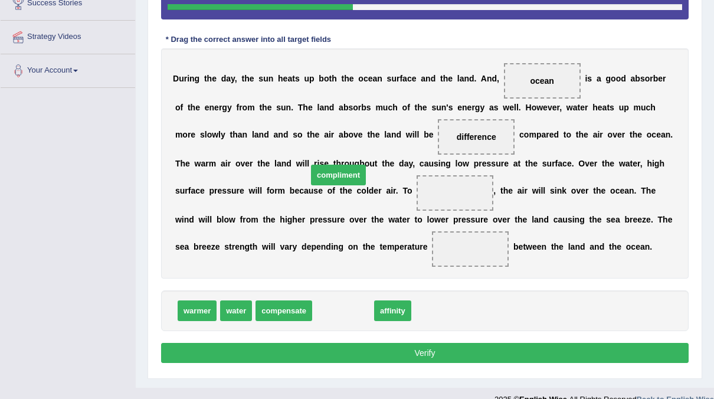
drag, startPoint x: 323, startPoint y: 313, endPoint x: 318, endPoint y: 178, distance: 134.6
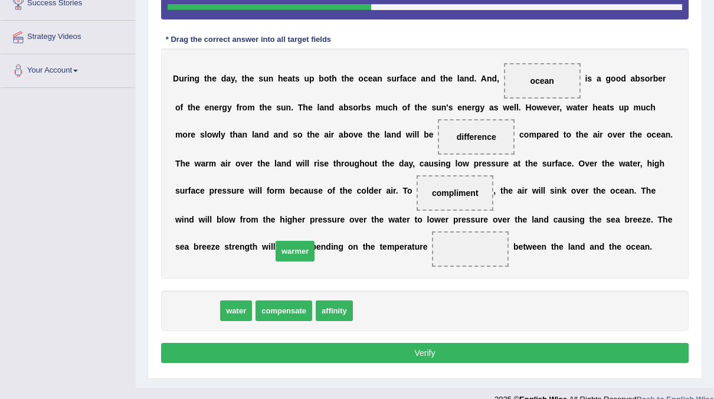
drag, startPoint x: 189, startPoint y: 308, endPoint x: 287, endPoint y: 248, distance: 114.7
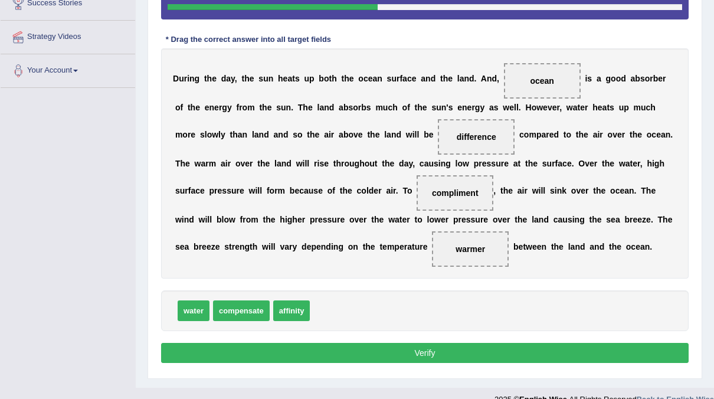
click at [387, 340] on div "Instructions: In the text below some words are missing. Drag words from the box…" at bounding box center [425, 144] width 534 height 456
click at [375, 352] on button "Verify" at bounding box center [425, 353] width 528 height 20
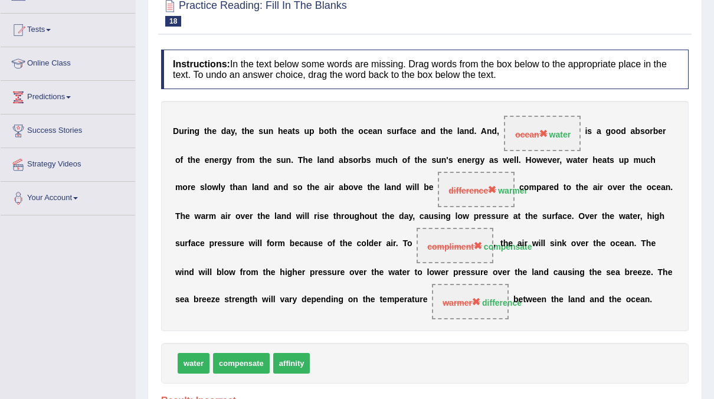
scroll to position [0, 0]
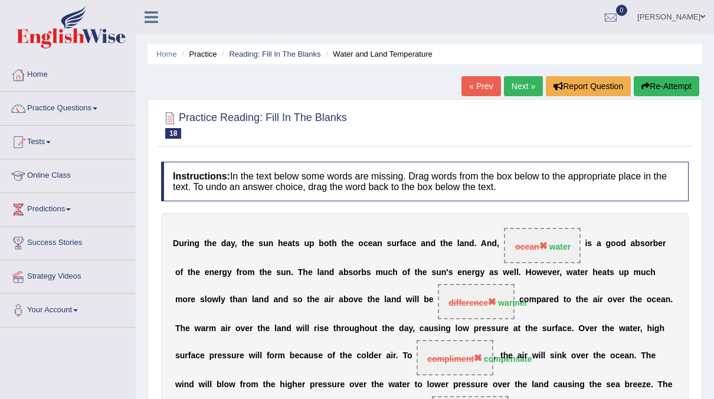
click at [515, 80] on link "Next »" at bounding box center [523, 86] width 39 height 20
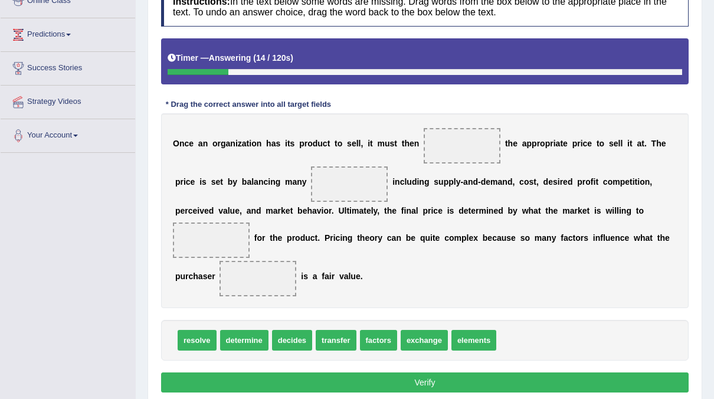
scroll to position [175, 0]
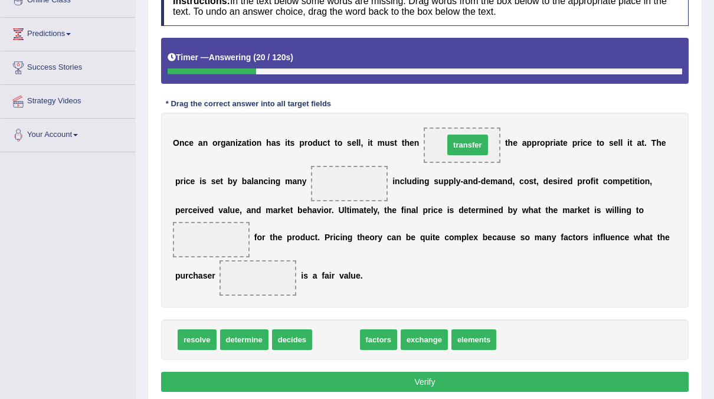
drag, startPoint x: 326, startPoint y: 335, endPoint x: 458, endPoint y: 140, distance: 235.1
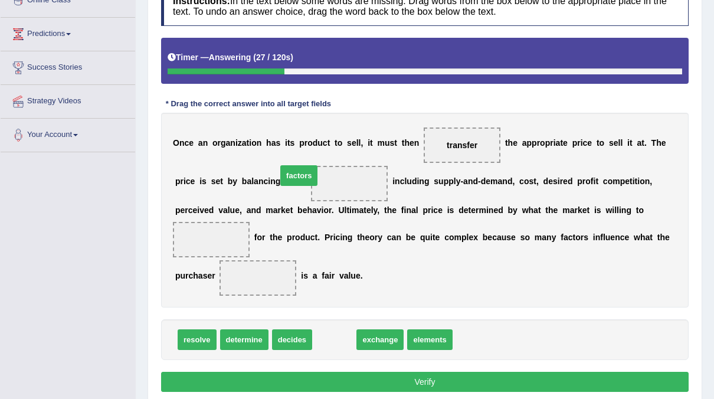
drag, startPoint x: 326, startPoint y: 336, endPoint x: 291, endPoint y: 173, distance: 167.3
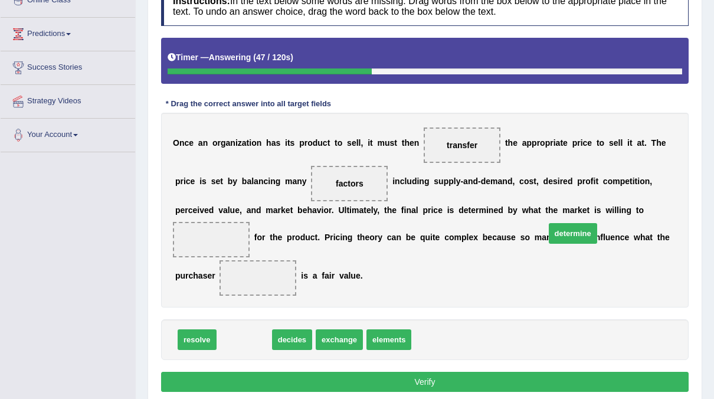
drag, startPoint x: 248, startPoint y: 342, endPoint x: 575, endPoint y: 235, distance: 344.5
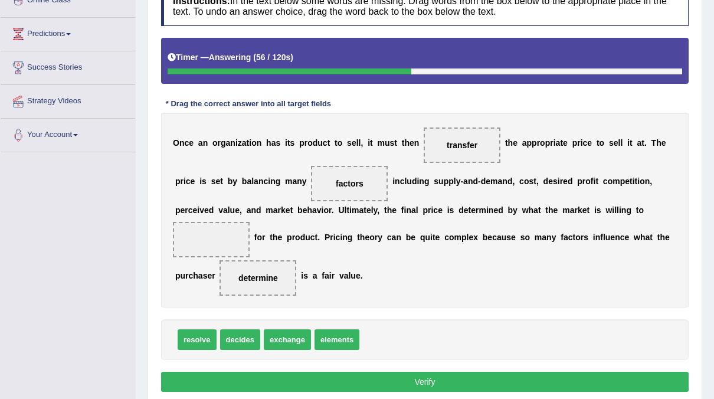
drag, startPoint x: 575, startPoint y: 244, endPoint x: 572, endPoint y: 230, distance: 13.9
click at [572, 230] on div "O n c e a n o r g a n i z a t i o n h a s i t s p r o d u c t t o s e l l , i t…" at bounding box center [425, 210] width 528 height 195
drag, startPoint x: 579, startPoint y: 257, endPoint x: 564, endPoint y: 218, distance: 41.3
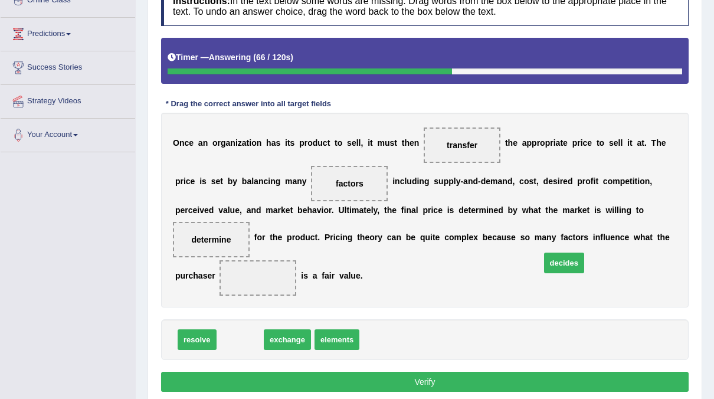
drag, startPoint x: 241, startPoint y: 334, endPoint x: 565, endPoint y: 257, distance: 333.0
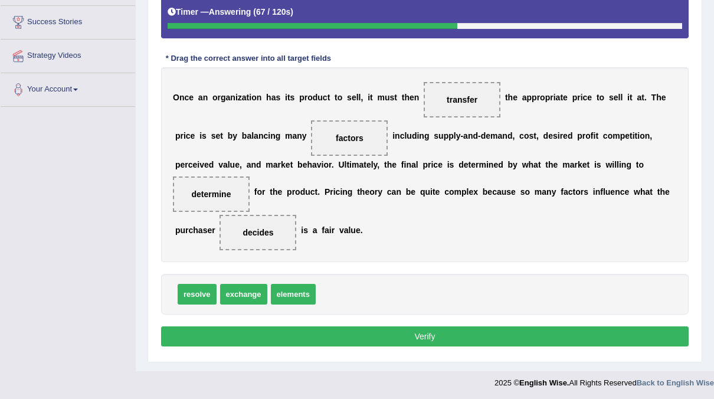
scroll to position [220, 0]
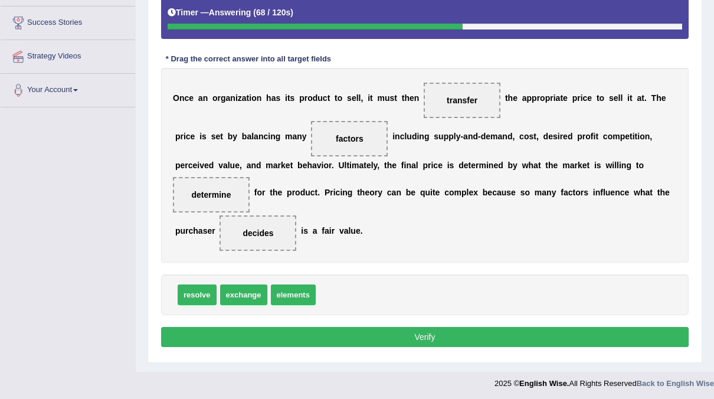
click at [450, 339] on button "Verify" at bounding box center [425, 337] width 528 height 20
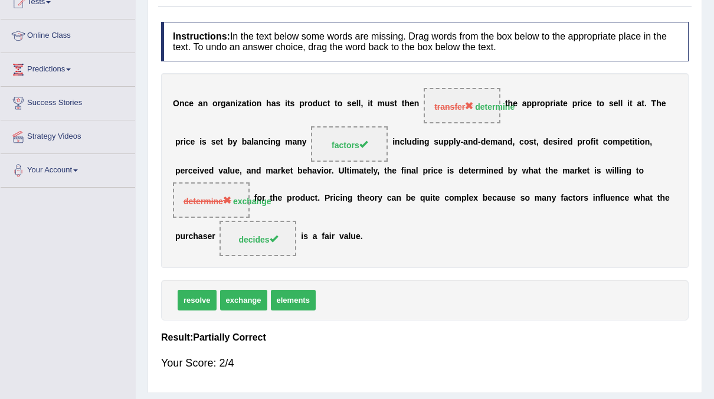
scroll to position [0, 0]
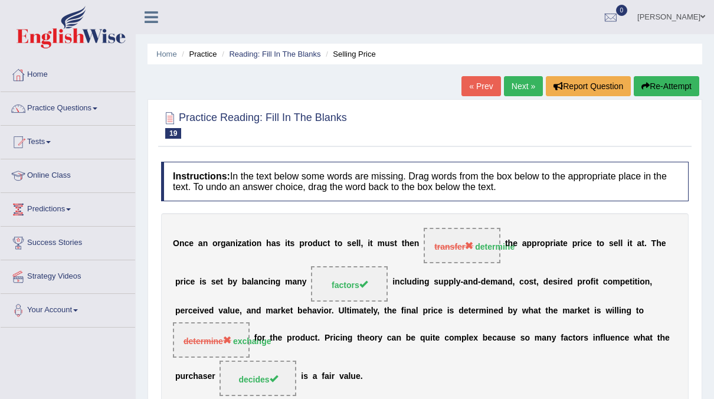
click at [520, 87] on link "Next »" at bounding box center [523, 86] width 39 height 20
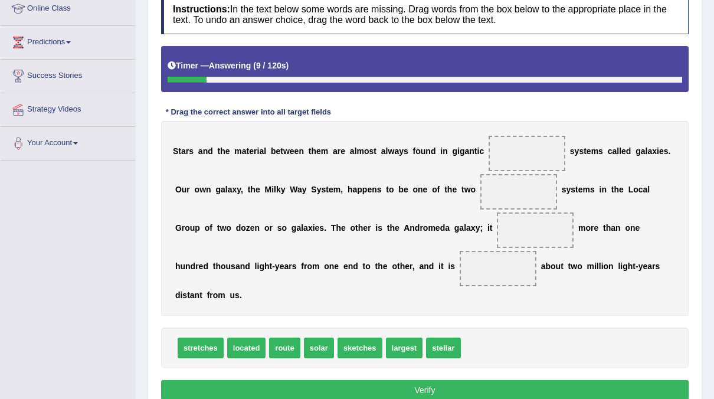
scroll to position [168, 0]
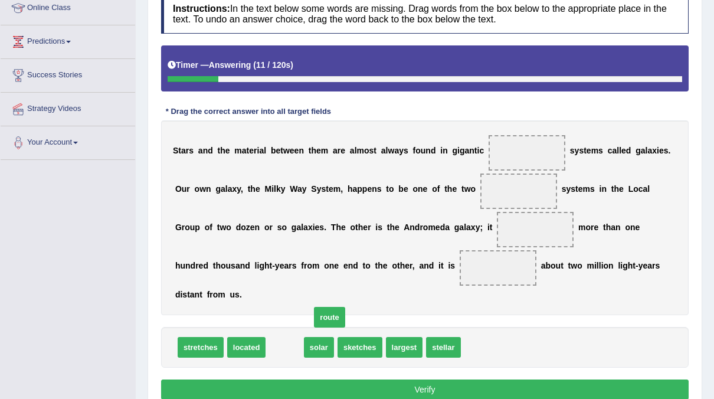
drag, startPoint x: 281, startPoint y: 333, endPoint x: 325, endPoint y: 303, distance: 53.2
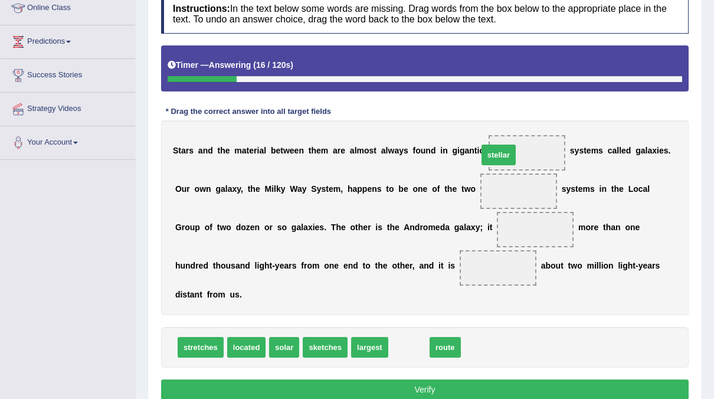
drag, startPoint x: 400, startPoint y: 325, endPoint x: 489, endPoint y: 133, distance: 211.0
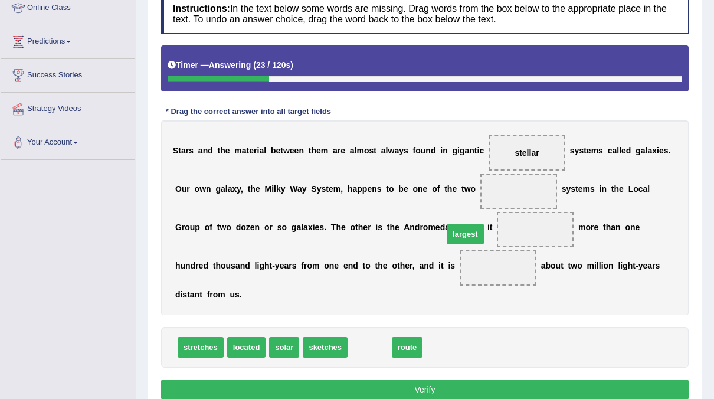
drag, startPoint x: 369, startPoint y: 332, endPoint x: 465, endPoint y: 211, distance: 154.1
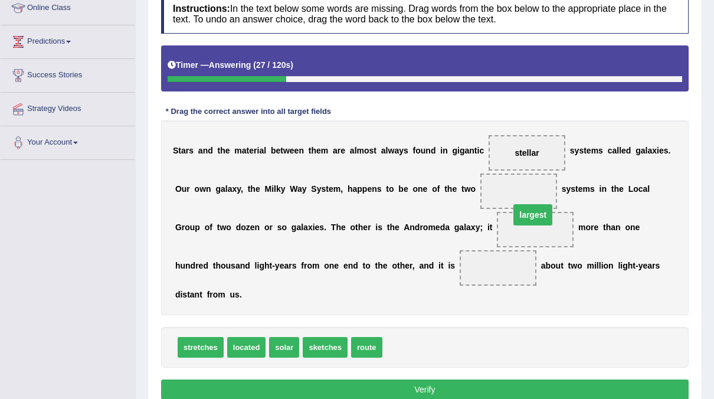
drag, startPoint x: 447, startPoint y: 225, endPoint x: 463, endPoint y: 195, distance: 34.1
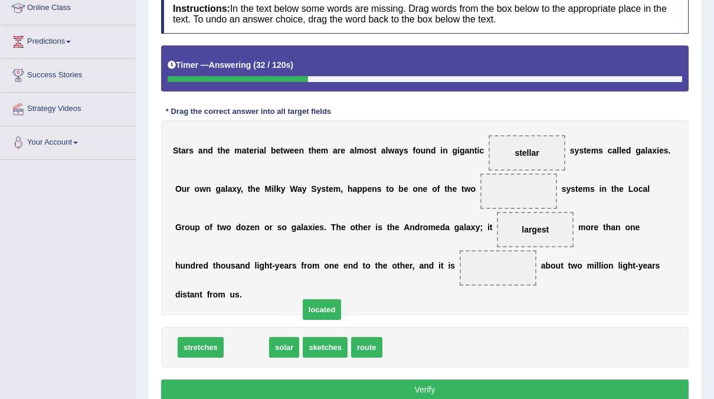
drag, startPoint x: 251, startPoint y: 325, endPoint x: 474, endPoint y: 189, distance: 261.1
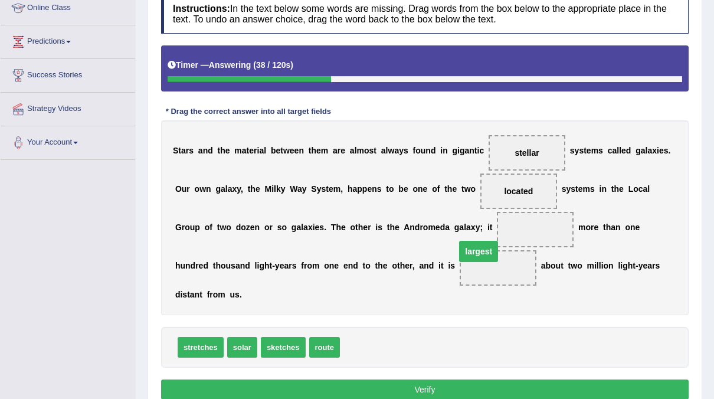
drag, startPoint x: 447, startPoint y: 231, endPoint x: 368, endPoint y: 257, distance: 82.7
drag, startPoint x: 470, startPoint y: 188, endPoint x: 453, endPoint y: 233, distance: 48.8
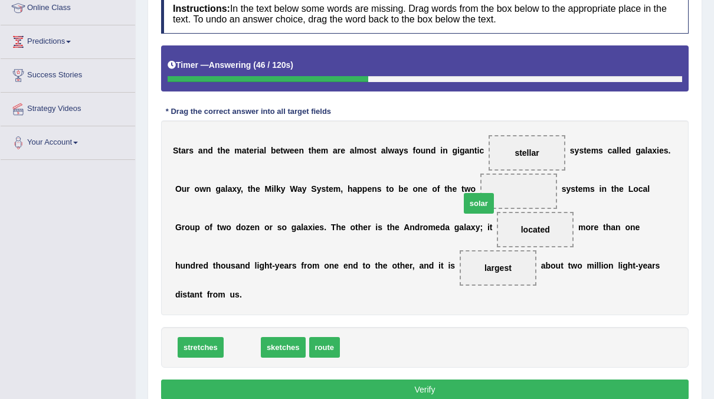
drag, startPoint x: 230, startPoint y: 326, endPoint x: 466, endPoint y: 182, distance: 277.0
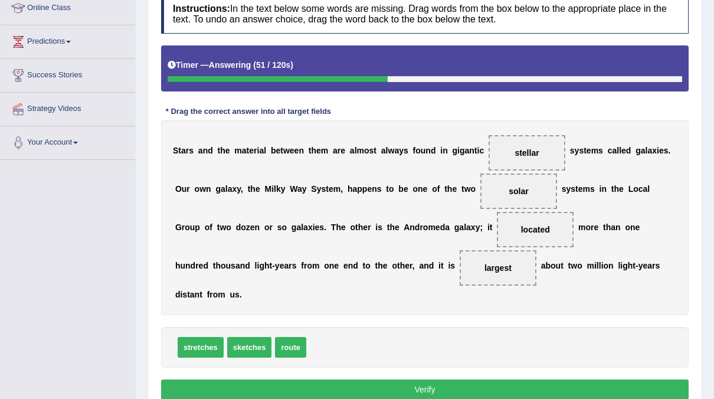
click at [447, 379] on button "Verify" at bounding box center [425, 389] width 528 height 20
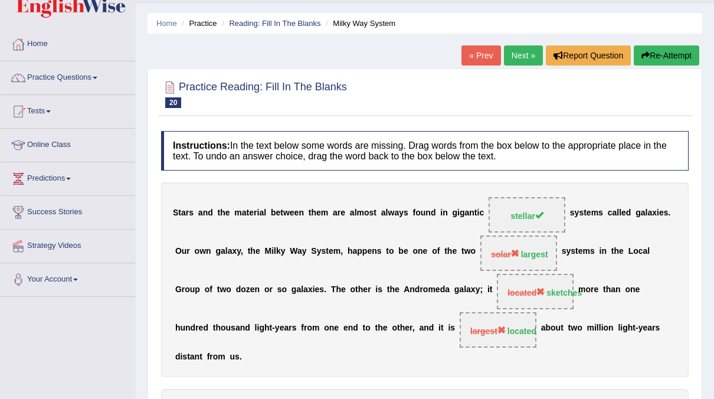
scroll to position [30, 0]
click at [524, 58] on link "Next »" at bounding box center [523, 56] width 39 height 20
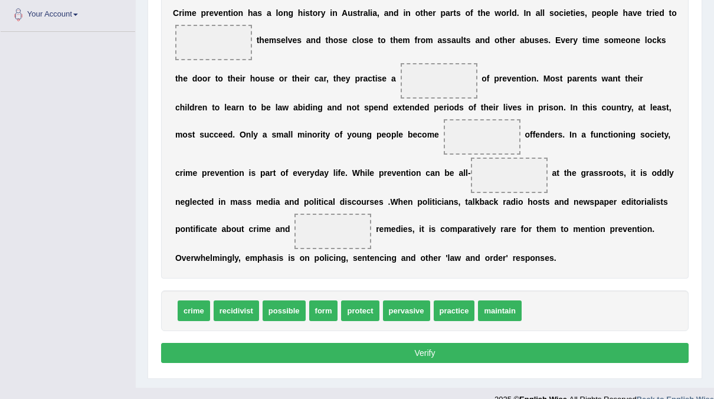
scroll to position [296, 0]
drag, startPoint x: 446, startPoint y: 307, endPoint x: 295, endPoint y: 153, distance: 215.8
drag, startPoint x: 348, startPoint y: 171, endPoint x: 235, endPoint y: 54, distance: 161.9
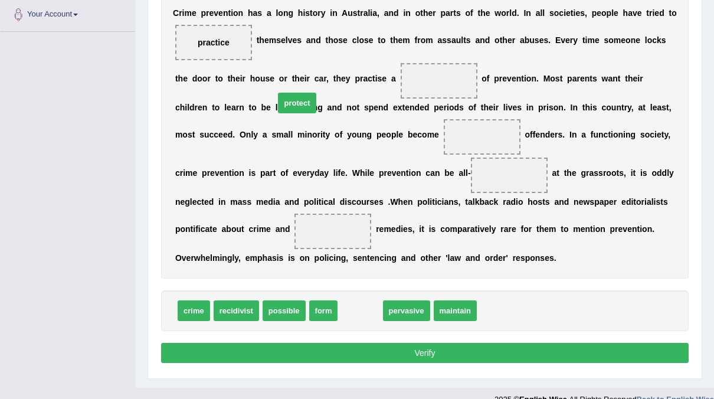
drag, startPoint x: 355, startPoint y: 306, endPoint x: 269, endPoint y: 32, distance: 287.6
click at [278, 93] on span "protect" at bounding box center [297, 103] width 38 height 21
drag, startPoint x: 352, startPoint y: 307, endPoint x: 198, endPoint y: 37, distance: 311.6
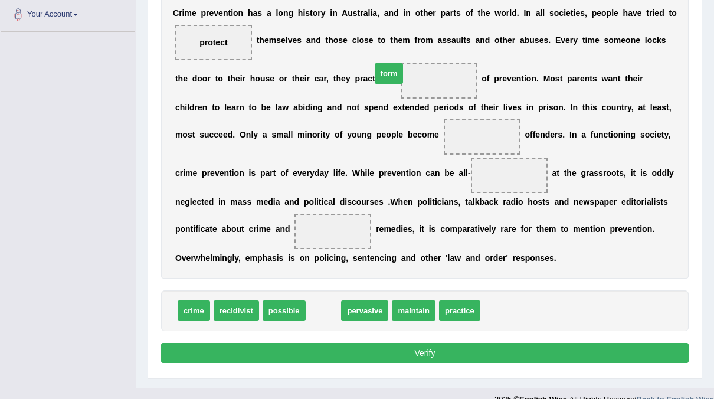
drag, startPoint x: 316, startPoint y: 310, endPoint x: 382, endPoint y: 77, distance: 242.7
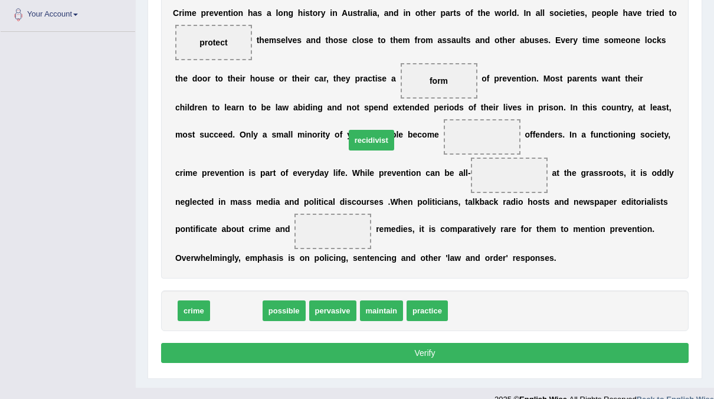
drag, startPoint x: 237, startPoint y: 312, endPoint x: 371, endPoint y: 140, distance: 217.7
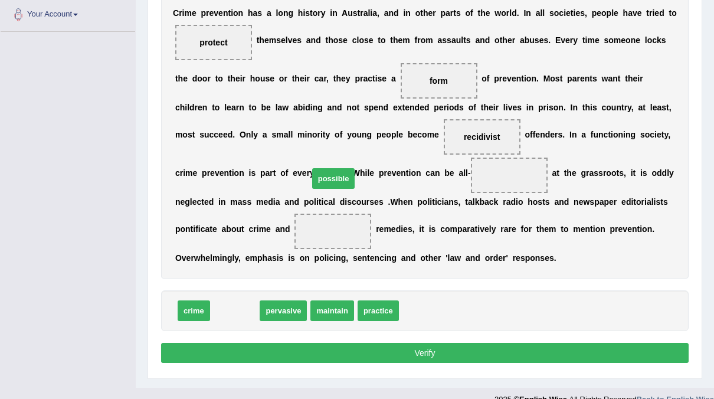
drag, startPoint x: 236, startPoint y: 307, endPoint x: 335, endPoint y: 175, distance: 164.9
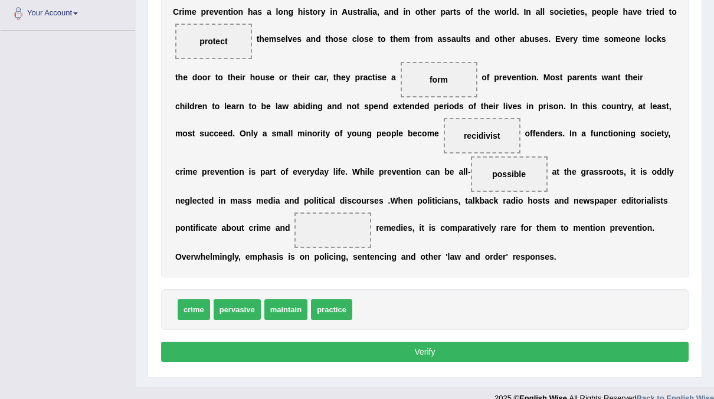
scroll to position [302, 0]
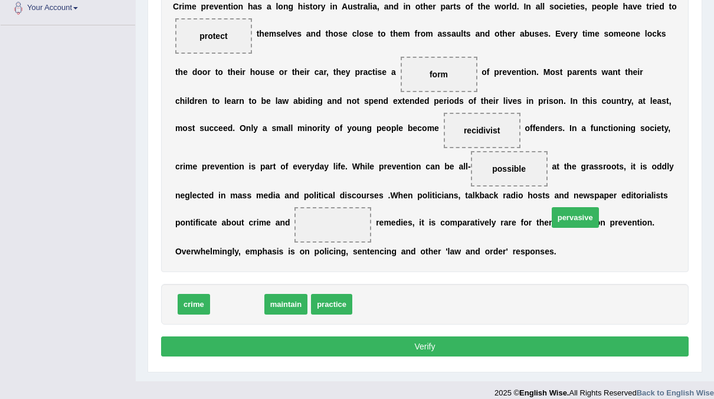
drag, startPoint x: 237, startPoint y: 302, endPoint x: 580, endPoint y: 215, distance: 353.9
click at [575, 215] on span "pervasive" at bounding box center [575, 217] width 47 height 21
drag, startPoint x: 225, startPoint y: 303, endPoint x: 529, endPoint y: 216, distance: 315.5
click at [513, 227] on span "pervasive" at bounding box center [489, 237] width 47 height 21
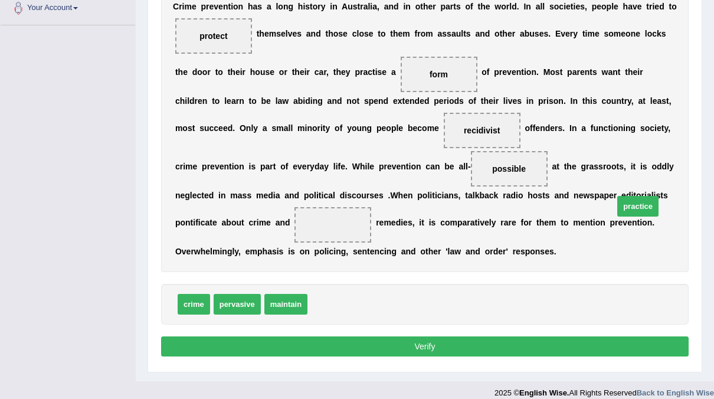
drag, startPoint x: 323, startPoint y: 299, endPoint x: 634, endPoint y: 202, distance: 325.7
click at [467, 342] on button "Verify" at bounding box center [425, 346] width 528 height 20
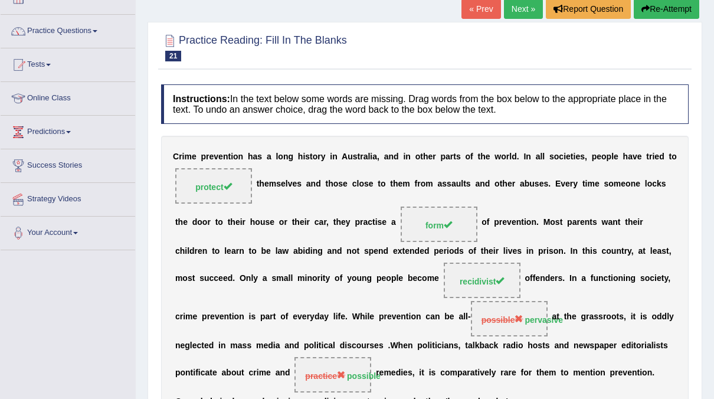
scroll to position [0, 0]
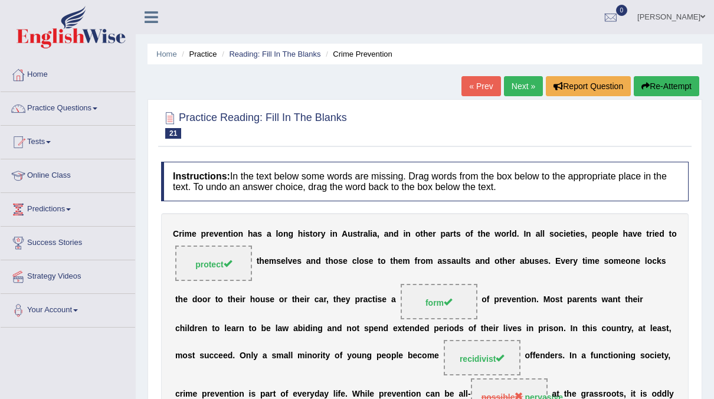
click at [525, 82] on link "Next »" at bounding box center [523, 86] width 39 height 20
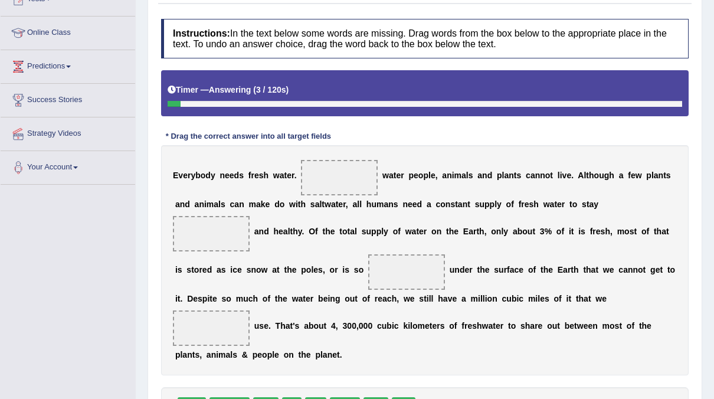
scroll to position [199, 0]
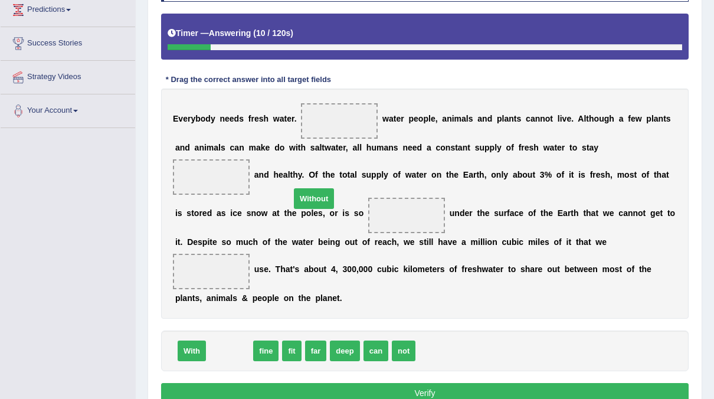
drag, startPoint x: 229, startPoint y: 332, endPoint x: 313, endPoint y: 179, distance: 174.1
click at [313, 188] on span "Without" at bounding box center [314, 198] width 40 height 21
drag, startPoint x: 230, startPoint y: 332, endPoint x: 315, endPoint y: 124, distance: 224.7
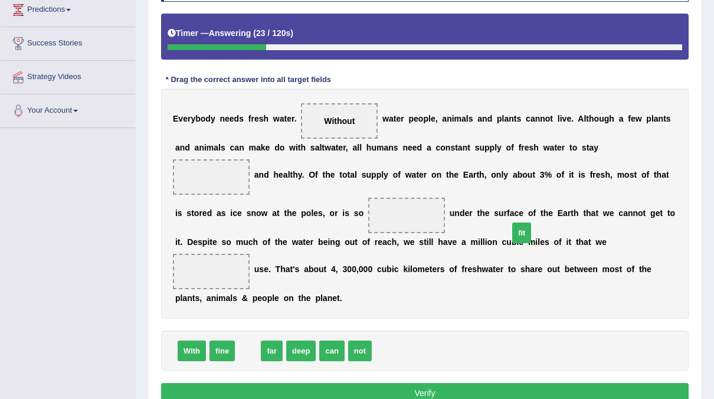
drag, startPoint x: 244, startPoint y: 336, endPoint x: 604, endPoint y: 188, distance: 389.9
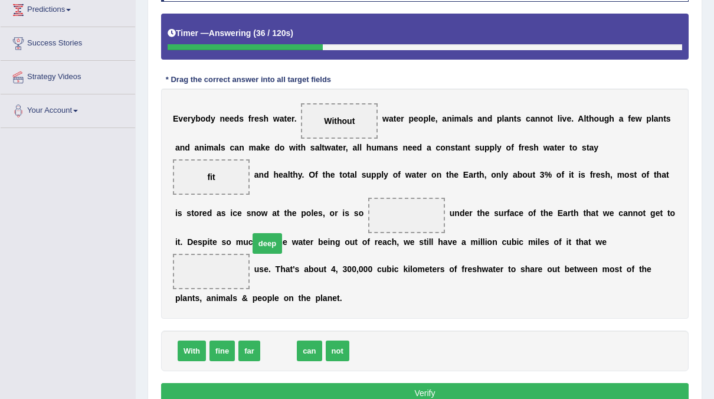
drag, startPoint x: 273, startPoint y: 332, endPoint x: 261, endPoint y: 224, distance: 108.0
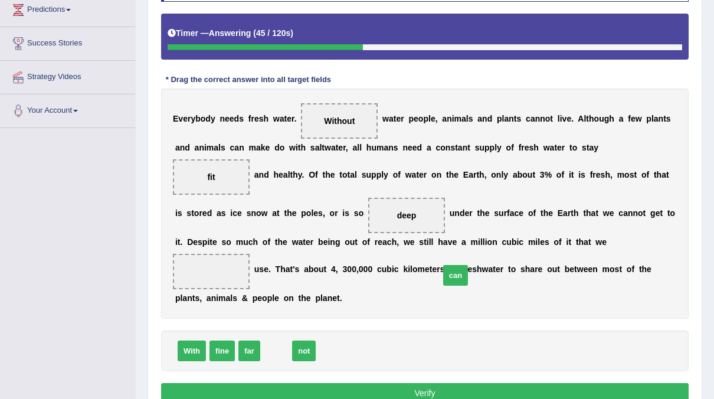
drag, startPoint x: 265, startPoint y: 334, endPoint x: 444, endPoint y: 259, distance: 194.7
click at [409, 383] on button "Verify" at bounding box center [425, 393] width 528 height 20
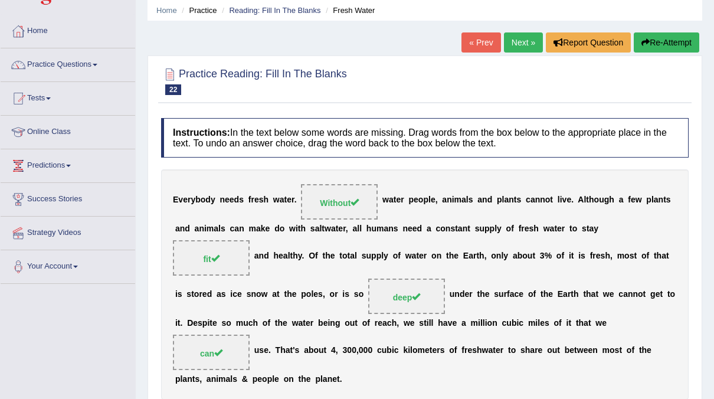
scroll to position [0, 0]
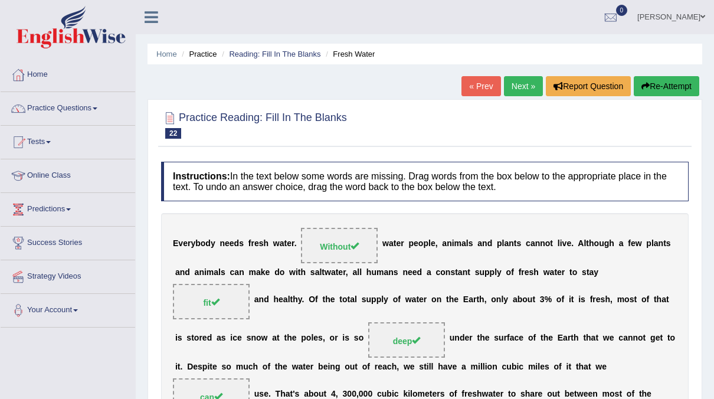
click at [533, 90] on link "Next »" at bounding box center [523, 86] width 39 height 20
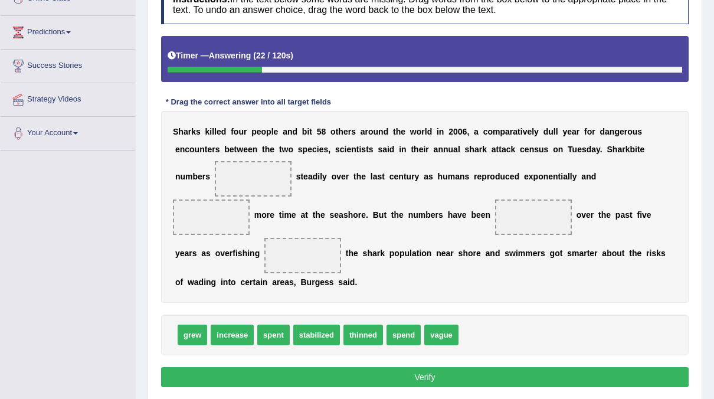
scroll to position [176, 0]
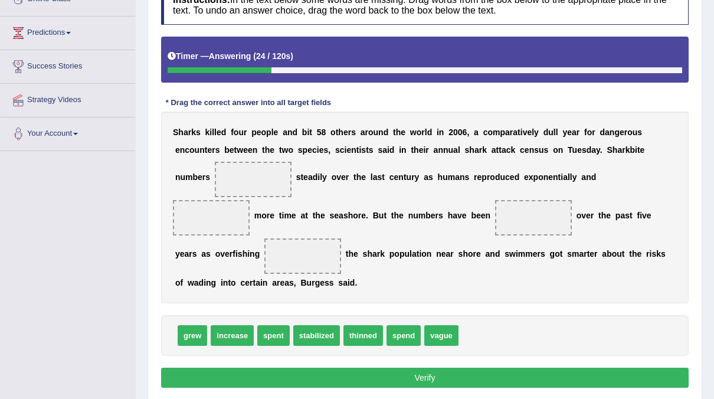
click at [234, 325] on span "increase" at bounding box center [232, 335] width 43 height 21
drag, startPoint x: 234, startPoint y: 290, endPoint x: 199, endPoint y: 145, distance: 149.4
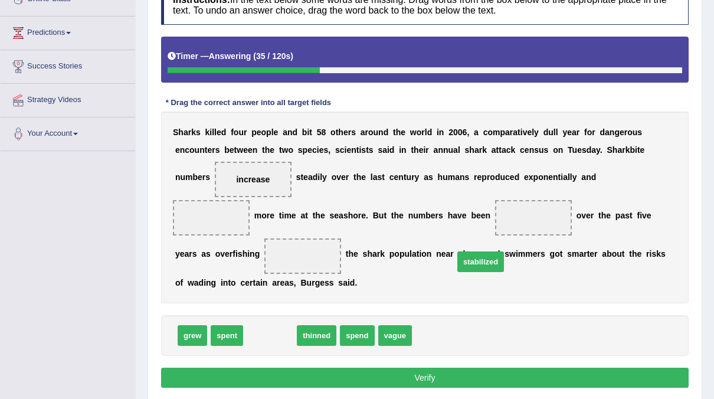
drag, startPoint x: 278, startPoint y: 301, endPoint x: 456, endPoint y: 237, distance: 188.7
click at [483, 251] on span "stabilized" at bounding box center [480, 261] width 47 height 21
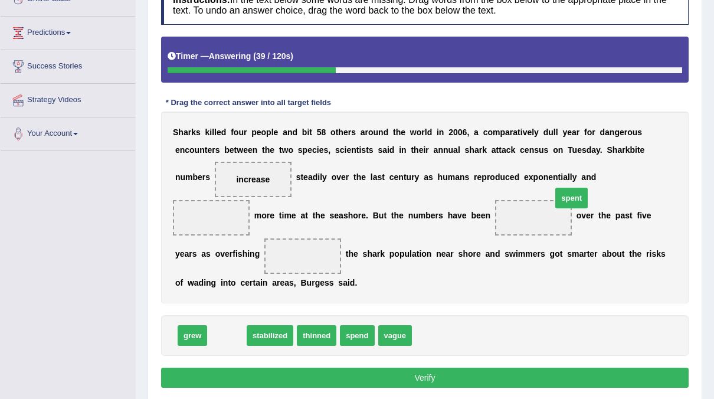
drag, startPoint x: 228, startPoint y: 290, endPoint x: 572, endPoint y: 151, distance: 371.8
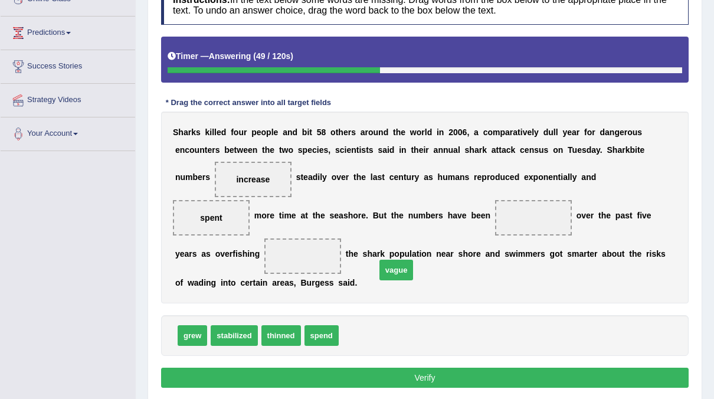
drag, startPoint x: 346, startPoint y: 294, endPoint x: 382, endPoint y: 229, distance: 74.2
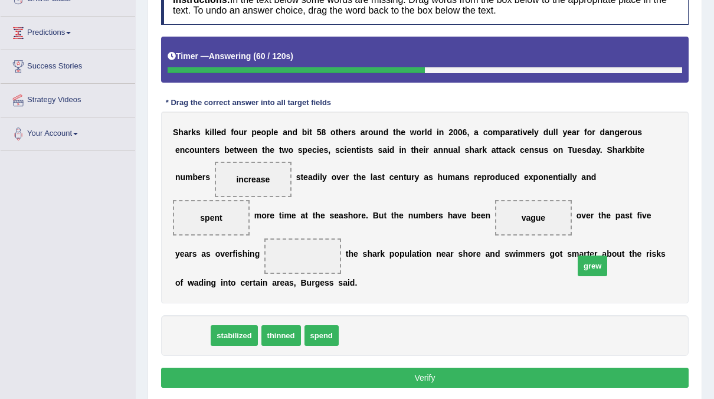
drag, startPoint x: 191, startPoint y: 297, endPoint x: 591, endPoint y: 227, distance: 406.3
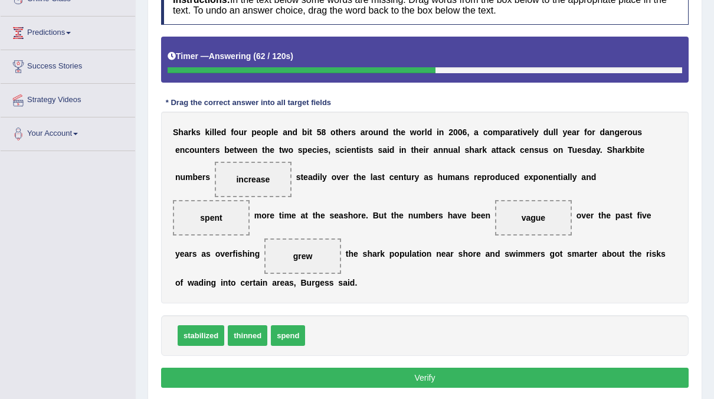
click at [439, 368] on button "Verify" at bounding box center [425, 378] width 528 height 20
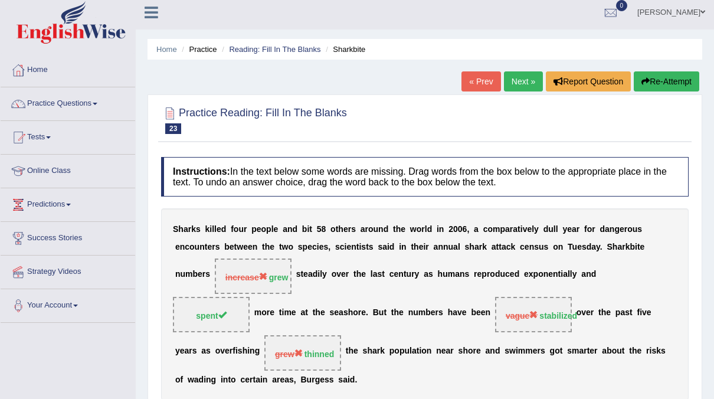
scroll to position [0, 0]
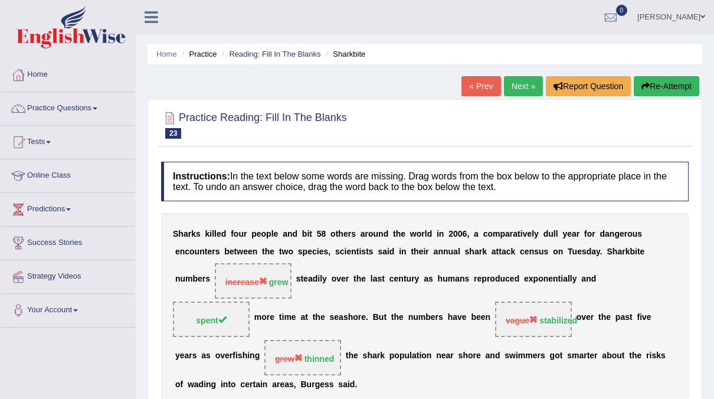
click at [516, 84] on link "Next »" at bounding box center [523, 86] width 39 height 20
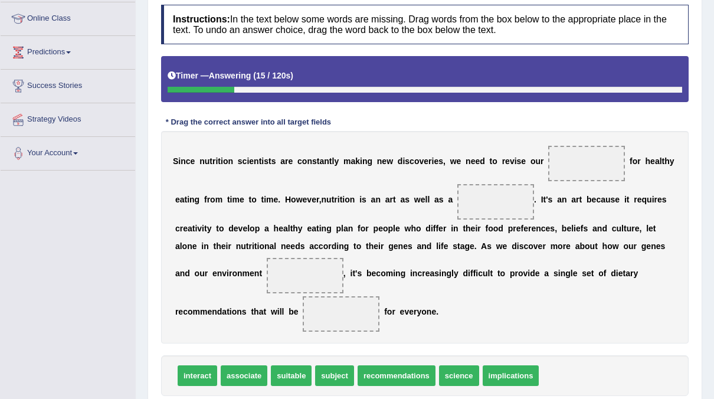
scroll to position [195, 0]
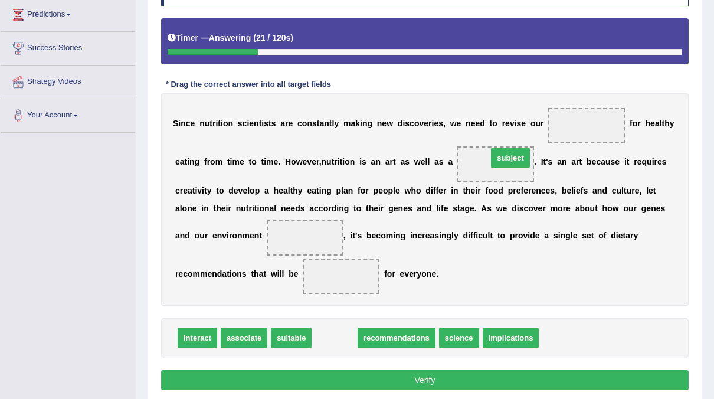
drag, startPoint x: 326, startPoint y: 340, endPoint x: 531, endPoint y: 142, distance: 284.6
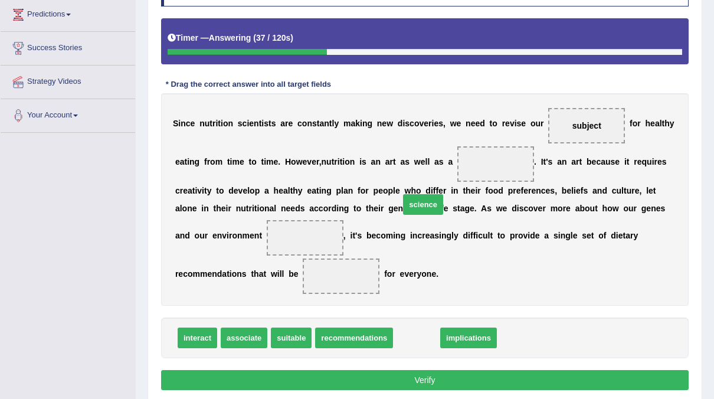
drag, startPoint x: 403, startPoint y: 339, endPoint x: 410, endPoint y: 205, distance: 134.2
click at [410, 205] on span "science" at bounding box center [423, 204] width 40 height 21
drag, startPoint x: 402, startPoint y: 333, endPoint x: 466, endPoint y: 210, distance: 138.8
click at [466, 210] on span "science" at bounding box center [482, 214] width 40 height 21
drag, startPoint x: 411, startPoint y: 335, endPoint x: 433, endPoint y: 227, distance: 110.2
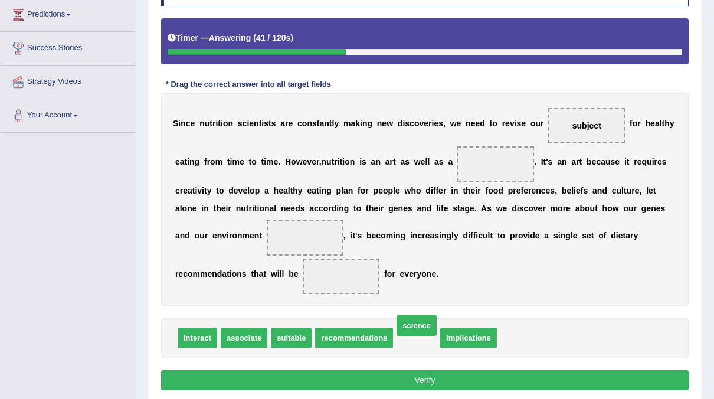
click at [420, 315] on span "science" at bounding box center [417, 325] width 40 height 21
drag, startPoint x: 412, startPoint y: 337, endPoint x: 439, endPoint y: 189, distance: 150.5
drag, startPoint x: 410, startPoint y: 333, endPoint x: 455, endPoint y: 142, distance: 196.4
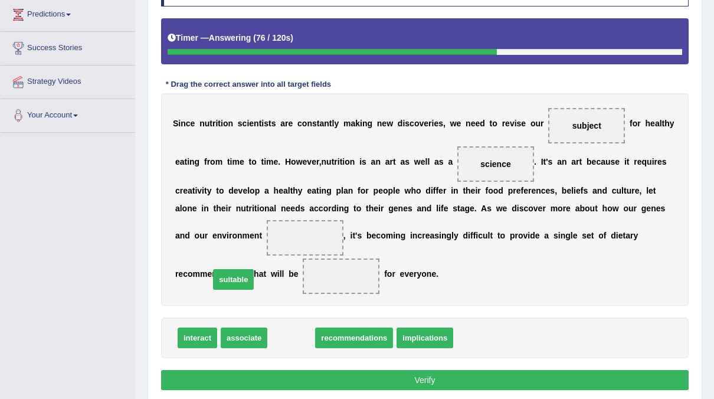
drag, startPoint x: 283, startPoint y: 336, endPoint x: 248, endPoint y: 286, distance: 60.7
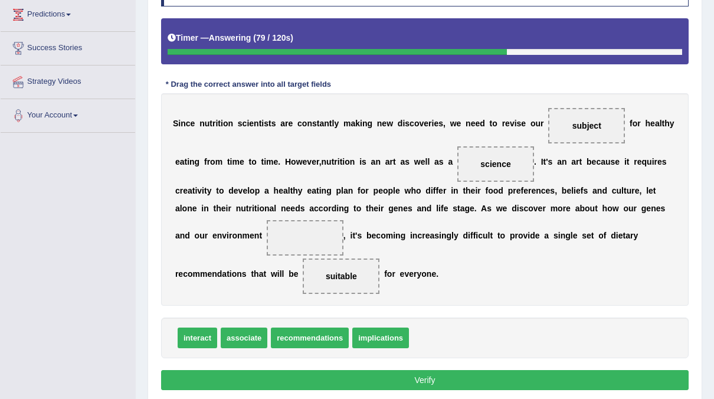
click at [199, 332] on span "interact" at bounding box center [198, 338] width 40 height 21
drag, startPoint x: 233, startPoint y: 335, endPoint x: 224, endPoint y: 208, distance: 127.2
click at [338, 375] on button "Verify" at bounding box center [425, 380] width 528 height 20
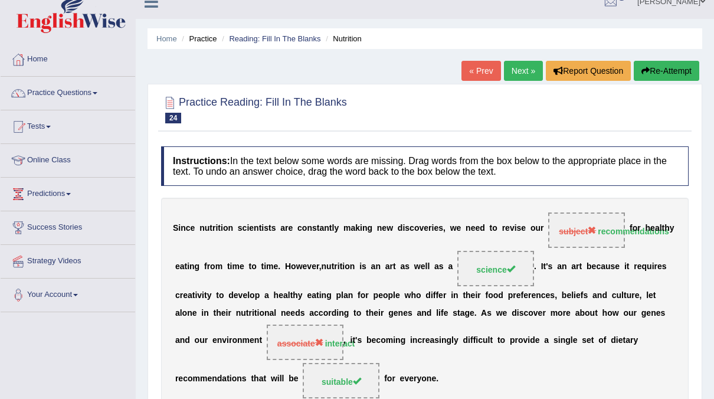
scroll to position [0, 0]
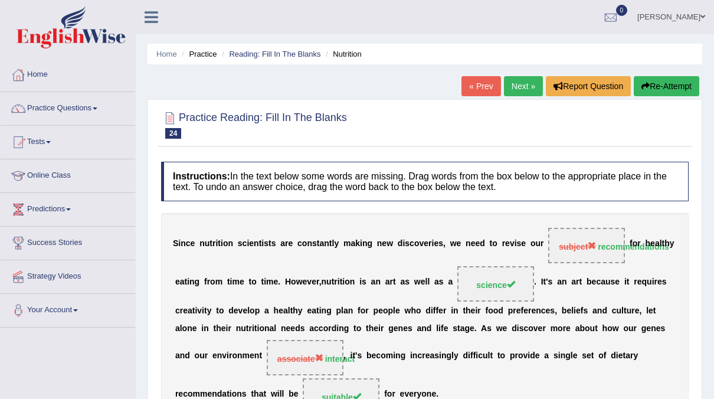
click at [524, 83] on link "Next »" at bounding box center [523, 86] width 39 height 20
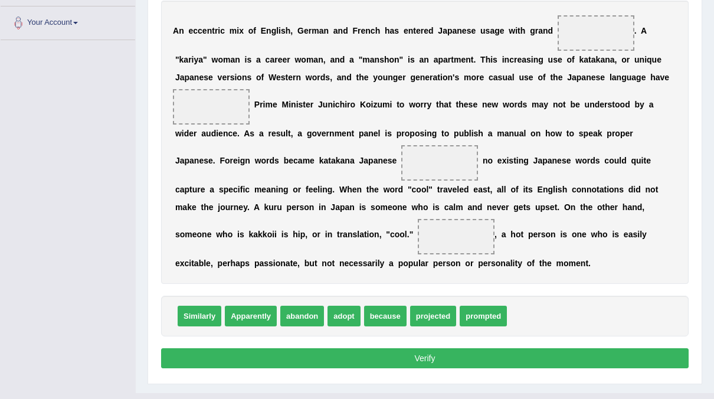
scroll to position [295, 0]
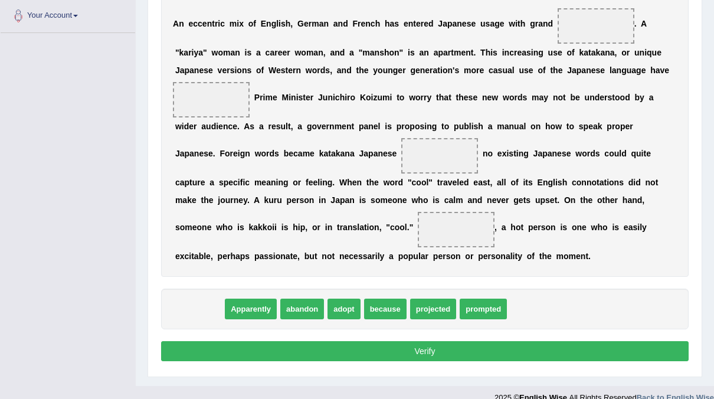
drag, startPoint x: 193, startPoint y: 307, endPoint x: 552, endPoint y: -15, distance: 482.3
drag, startPoint x: 204, startPoint y: 306, endPoint x: 434, endPoint y: 149, distance: 278.8
click at [347, 181] on span "Similarly" at bounding box center [325, 191] width 44 height 21
drag, startPoint x: 198, startPoint y: 309, endPoint x: 416, endPoint y: 112, distance: 293.7
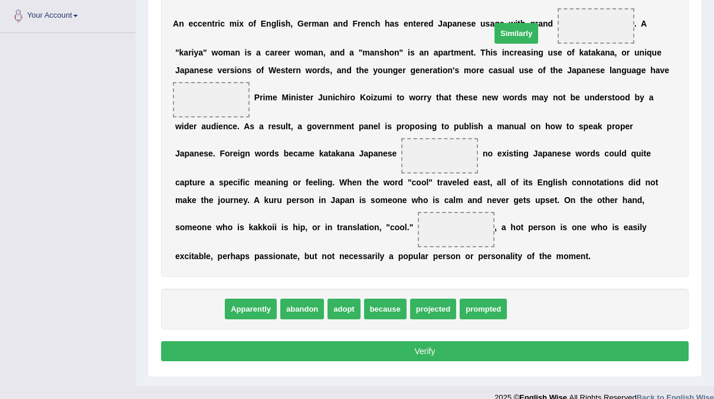
drag, startPoint x: 204, startPoint y: 305, endPoint x: 538, endPoint y: 27, distance: 434.6
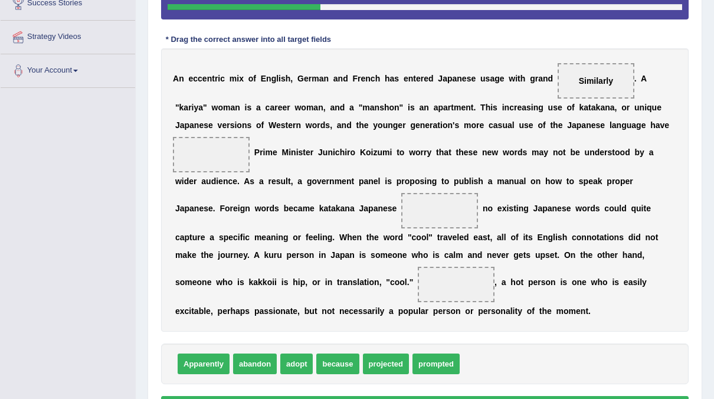
scroll to position [253, 0]
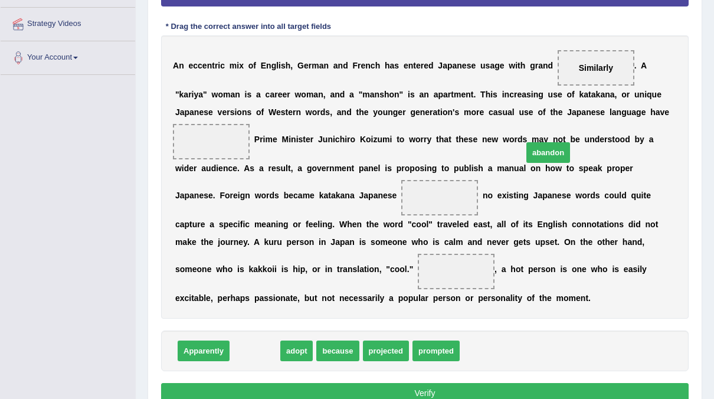
drag, startPoint x: 258, startPoint y: 349, endPoint x: 551, endPoint y: 151, distance: 354.1
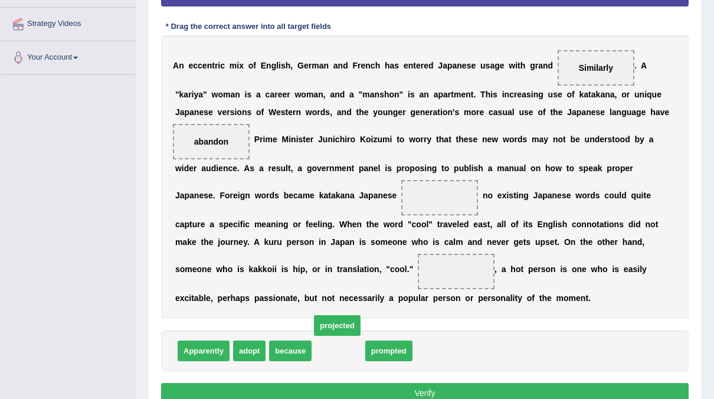
drag, startPoint x: 339, startPoint y: 350, endPoint x: 337, endPoint y: 325, distance: 25.5
drag, startPoint x: 330, startPoint y: 349, endPoint x: 309, endPoint y: 314, distance: 41.3
click at [309, 314] on span "prompted" at bounding box center [317, 315] width 47 height 21
drag, startPoint x: 345, startPoint y: 349, endPoint x: 251, endPoint y: 203, distance: 173.7
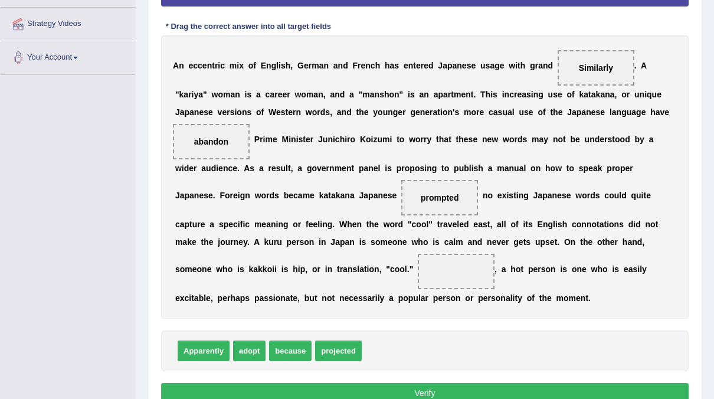
click at [325, 348] on span "projected" at bounding box center [338, 351] width 47 height 21
drag, startPoint x: 280, startPoint y: 351, endPoint x: 621, endPoint y: 264, distance: 352.0
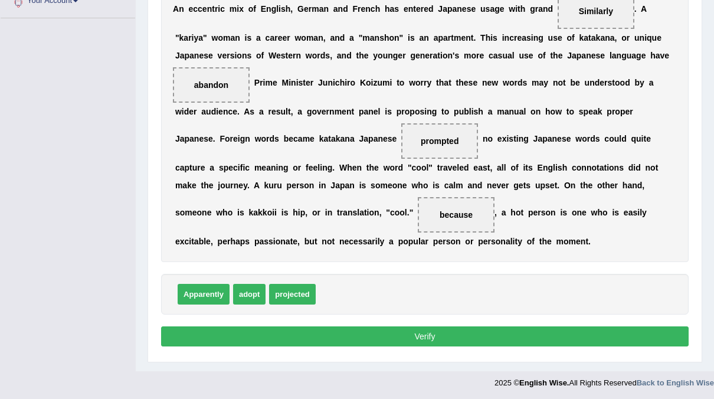
click at [443, 330] on button "Verify" at bounding box center [425, 336] width 528 height 20
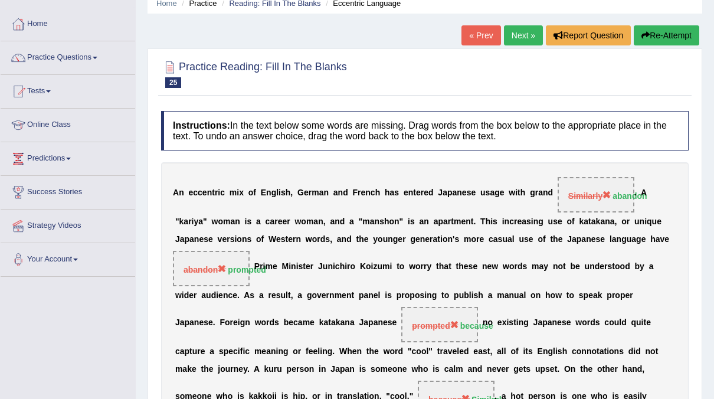
scroll to position [50, 0]
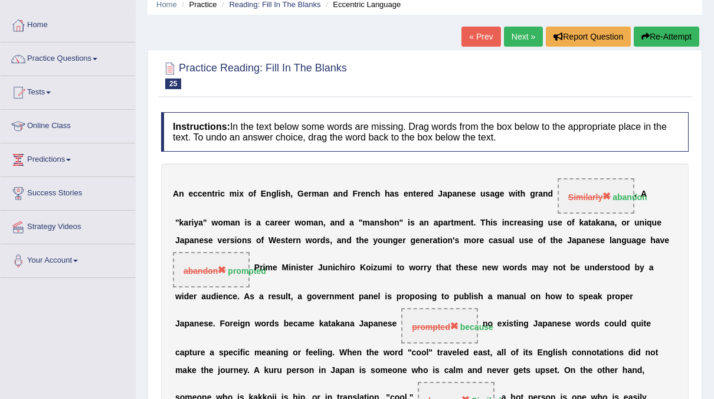
click at [525, 41] on link "Next »" at bounding box center [523, 37] width 39 height 20
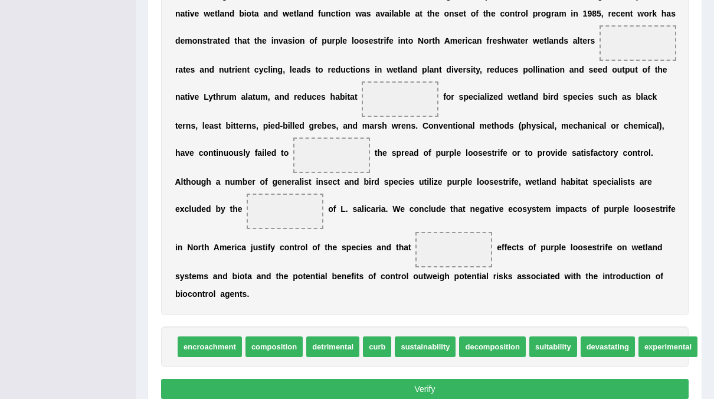
scroll to position [440, 0]
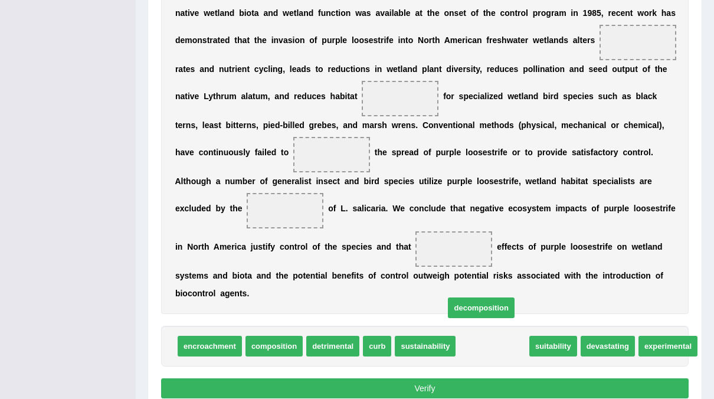
drag, startPoint x: 487, startPoint y: 325, endPoint x: 457, endPoint y: 228, distance: 100.6
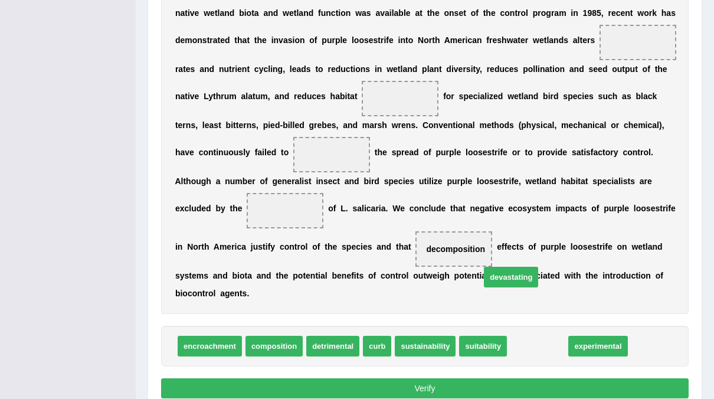
drag, startPoint x: 531, startPoint y: 329, endPoint x: 479, endPoint y: 156, distance: 181.3
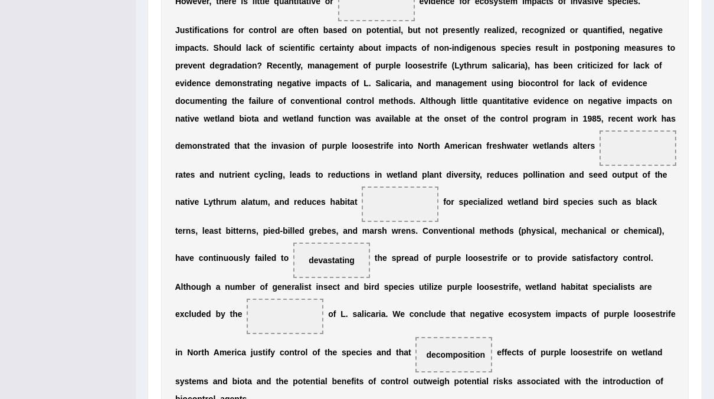
scroll to position [475, 0]
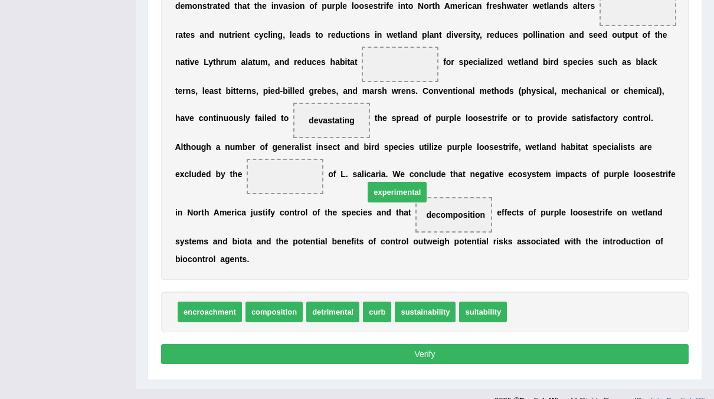
drag, startPoint x: 506, startPoint y: 292, endPoint x: 363, endPoint y: 172, distance: 186.4
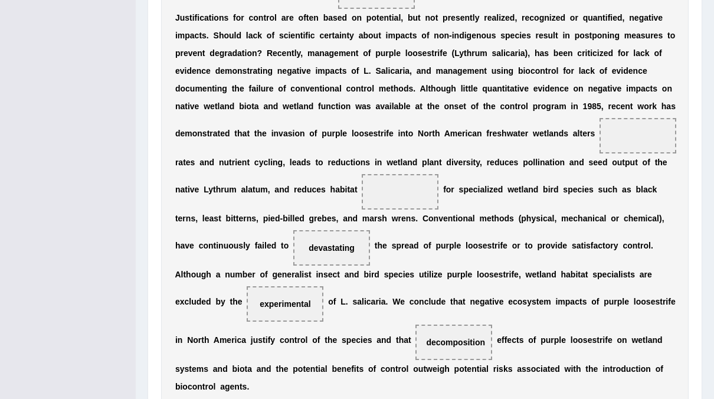
scroll to position [349, 0]
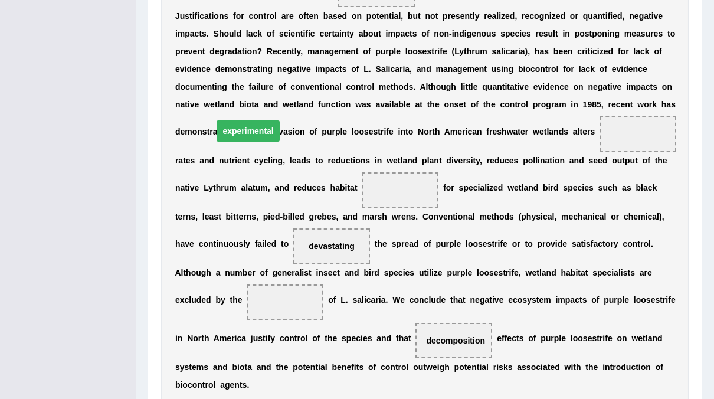
drag, startPoint x: 392, startPoint y: 279, endPoint x: 352, endPoint y: 109, distance: 175.4
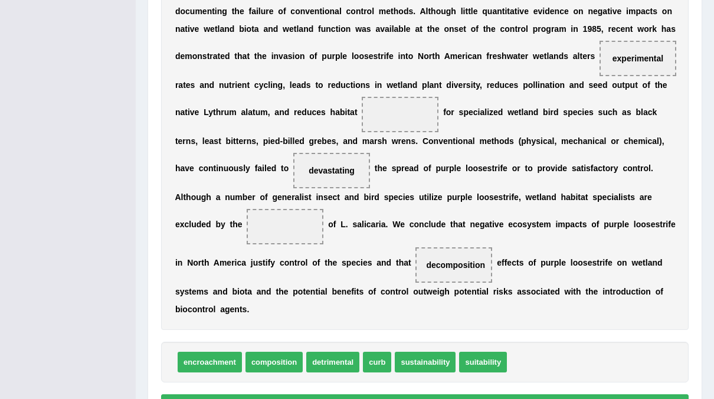
scroll to position [425, 0]
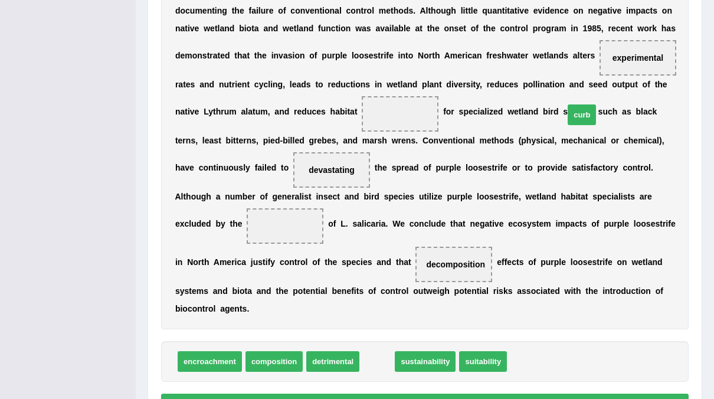
drag, startPoint x: 364, startPoint y: 339, endPoint x: 568, endPoint y: 93, distance: 320.3
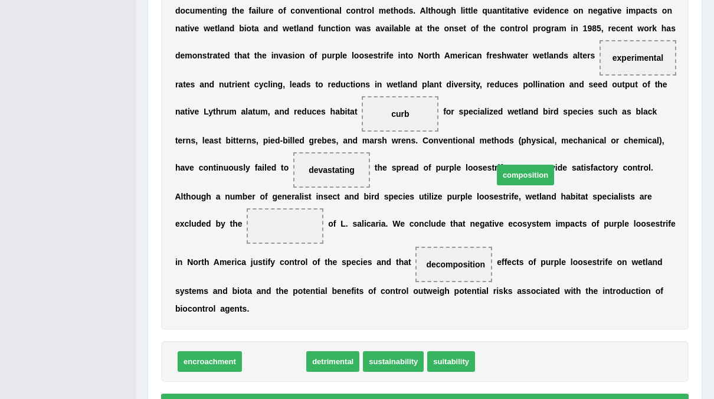
drag, startPoint x: 269, startPoint y: 339, endPoint x: 519, endPoint y: 152, distance: 312.6
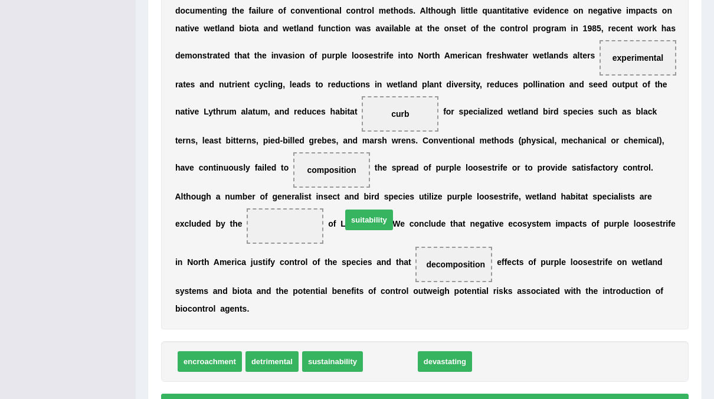
drag, startPoint x: 392, startPoint y: 341, endPoint x: 371, endPoint y: 199, distance: 142.6
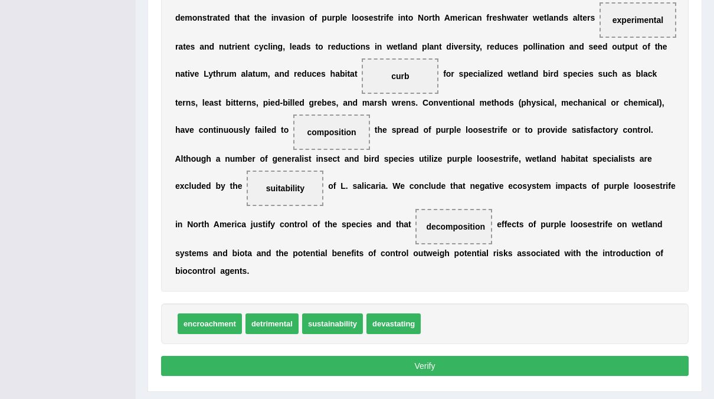
scroll to position [462, 0]
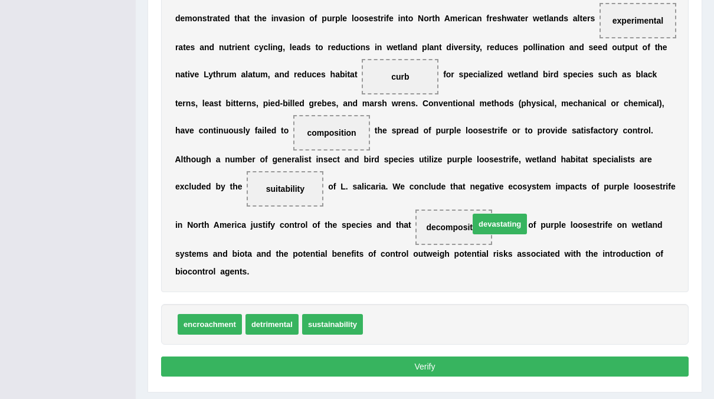
drag, startPoint x: 389, startPoint y: 307, endPoint x: 495, endPoint y: 208, distance: 145.3
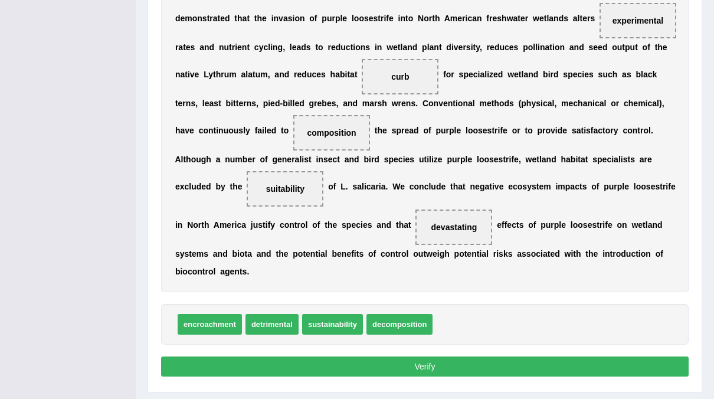
click at [441, 356] on button "Verify" at bounding box center [425, 366] width 528 height 20
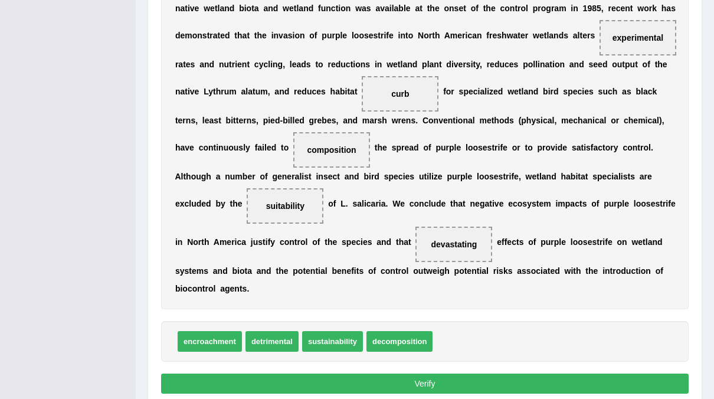
scroll to position [444, 0]
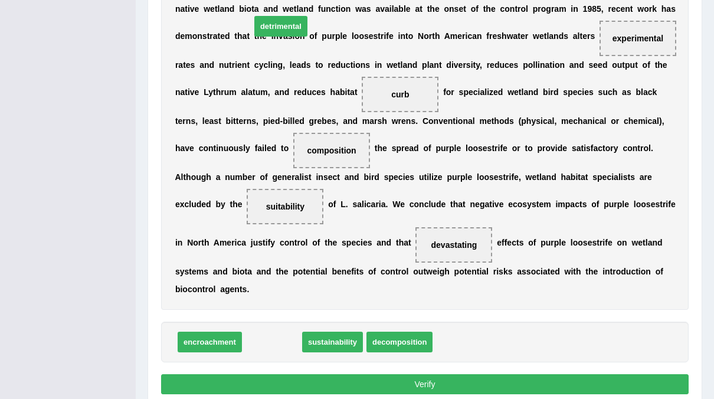
drag, startPoint x: 265, startPoint y: 323, endPoint x: 270, endPoint y: 4, distance: 318.7
click at [270, 16] on span "detrimental" at bounding box center [280, 26] width 53 height 21
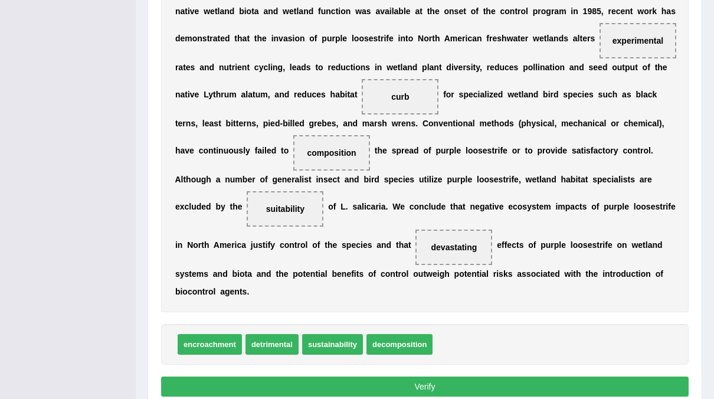
scroll to position [443, 0]
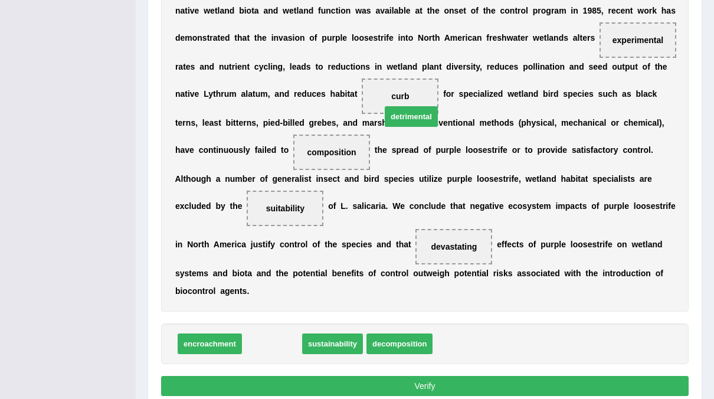
drag, startPoint x: 271, startPoint y: 323, endPoint x: 392, endPoint y: 70, distance: 280.6
click at [392, 106] on span "detrimental" at bounding box center [411, 116] width 53 height 21
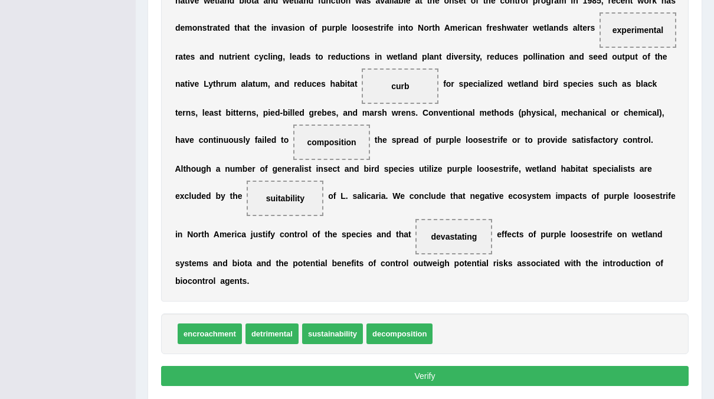
scroll to position [447, 0]
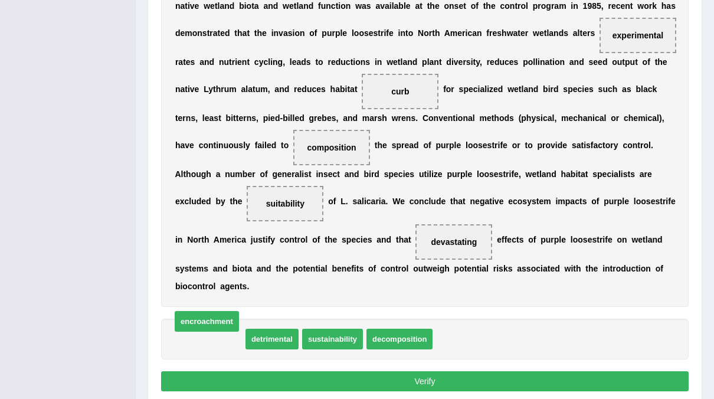
drag, startPoint x: 227, startPoint y: 315, endPoint x: 317, endPoint y: 118, distance: 216.8
click at [239, 311] on span "encroachment" at bounding box center [207, 321] width 64 height 21
drag, startPoint x: 207, startPoint y: 318, endPoint x: 265, endPoint y: 227, distance: 108.2
click at [242, 329] on span "encroachment" at bounding box center [210, 339] width 64 height 21
drag, startPoint x: 279, startPoint y: 319, endPoint x: 376, endPoint y: 74, distance: 262.8
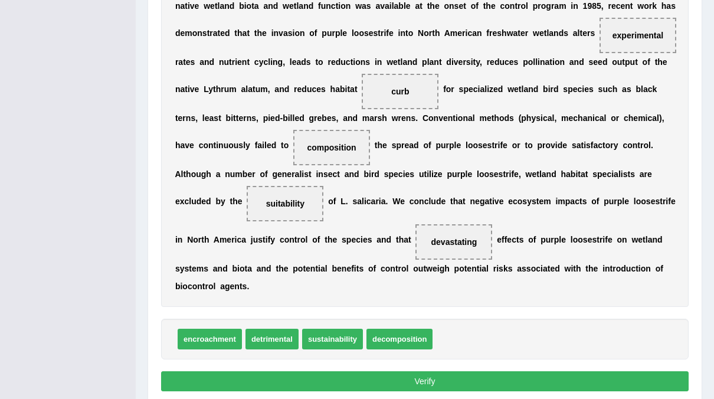
click at [299, 329] on span "detrimental" at bounding box center [272, 339] width 53 height 21
drag, startPoint x: 257, startPoint y: 319, endPoint x: 376, endPoint y: 31, distance: 310.9
click at [328, 269] on span "detrimental" at bounding box center [300, 279] width 53 height 21
drag, startPoint x: 277, startPoint y: 315, endPoint x: 339, endPoint y: 210, distance: 122.0
click at [299, 329] on span "detrimental" at bounding box center [272, 339] width 53 height 21
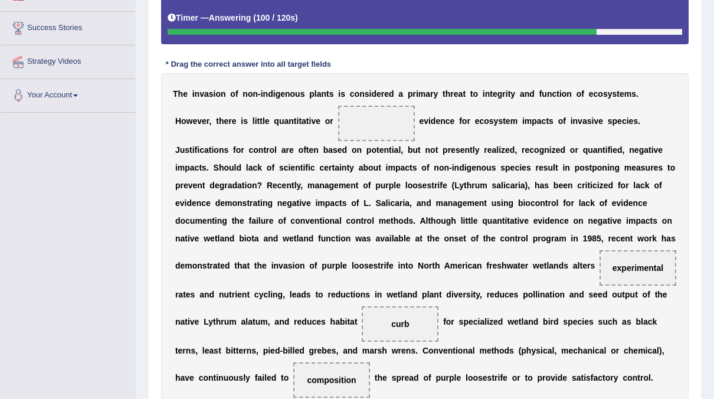
scroll to position [475, 0]
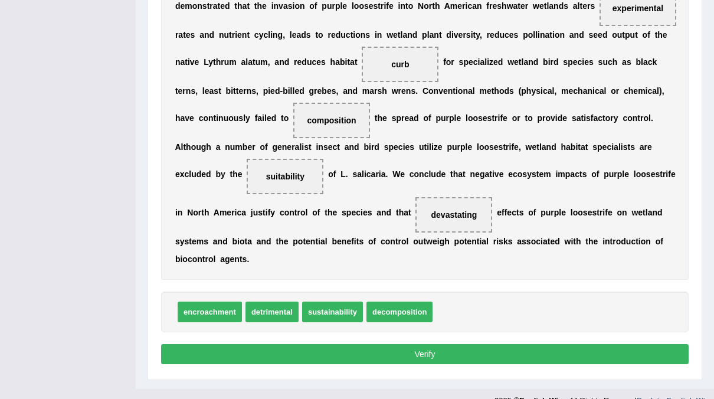
drag, startPoint x: 276, startPoint y: 294, endPoint x: 394, endPoint y: 114, distance: 215.1
drag, startPoint x: 260, startPoint y: 294, endPoint x: 378, endPoint y: 136, distance: 196.9
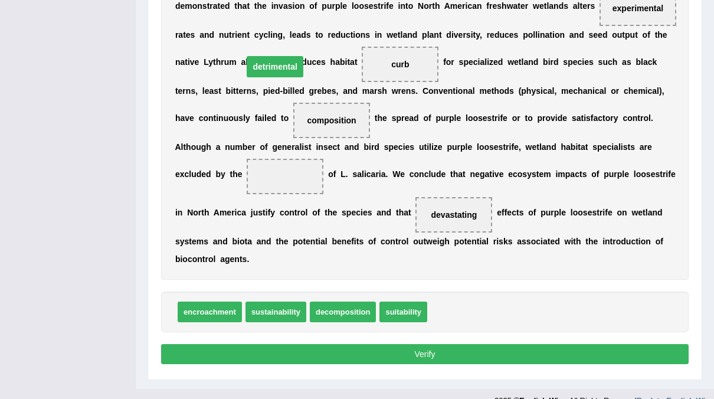
drag, startPoint x: 371, startPoint y: 158, endPoint x: 361, endPoint y: 48, distance: 110.3
click at [303, 56] on span "detrimental" at bounding box center [275, 66] width 56 height 21
drag, startPoint x: 368, startPoint y: 158, endPoint x: 349, endPoint y: 2, distance: 157.5
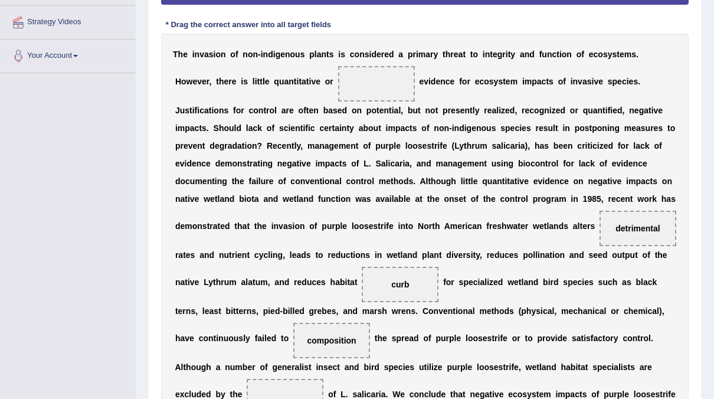
scroll to position [256, 0]
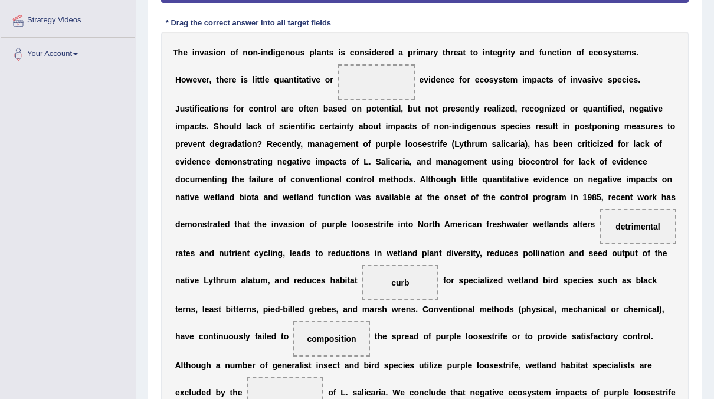
drag, startPoint x: 351, startPoint y: 231, endPoint x: 320, endPoint y: 168, distance: 69.7
click at [320, 168] on div "T h e i n v a s i o n o f n o n - i n d i g e n o u s p l a n t s i s c o n s i…" at bounding box center [425, 265] width 528 height 466
drag, startPoint x: 357, startPoint y: 223, endPoint x: 276, endPoint y: 51, distance: 190.1
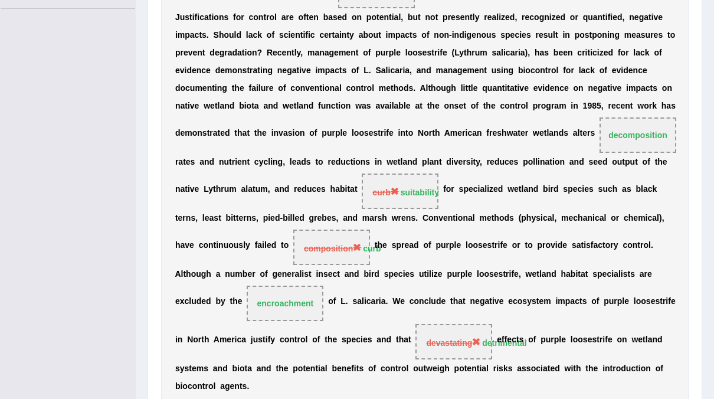
scroll to position [0, 0]
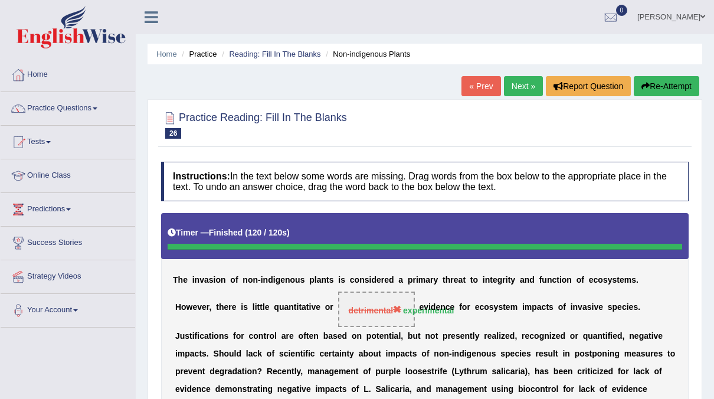
click at [521, 79] on link "Next »" at bounding box center [523, 86] width 39 height 20
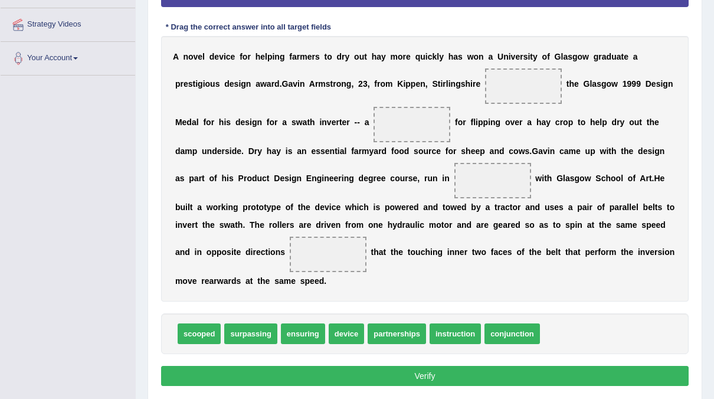
scroll to position [253, 0]
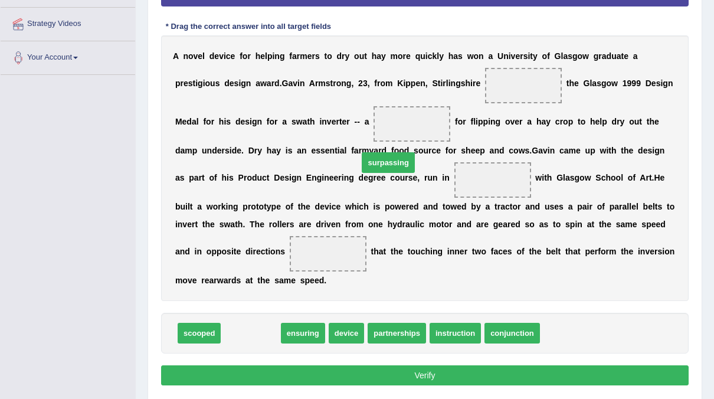
drag, startPoint x: 258, startPoint y: 315, endPoint x: 507, endPoint y: 53, distance: 361.5
click at [414, 152] on span "surpassing" at bounding box center [388, 162] width 53 height 21
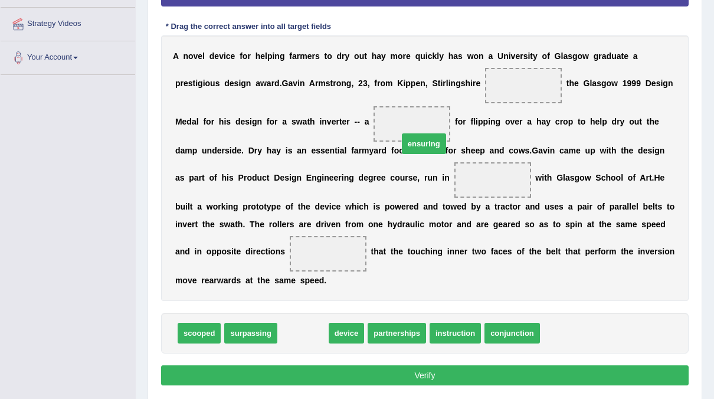
drag, startPoint x: 289, startPoint y: 311, endPoint x: 410, endPoint y: 120, distance: 226.3
click at [410, 133] on span "ensuring" at bounding box center [424, 143] width 44 height 21
drag, startPoint x: 307, startPoint y: 312, endPoint x: 498, endPoint y: 52, distance: 322.5
click at [498, 62] on span "ensuring" at bounding box center [494, 72] width 44 height 21
drag, startPoint x: 300, startPoint y: 314, endPoint x: 441, endPoint y: 79, distance: 274.0
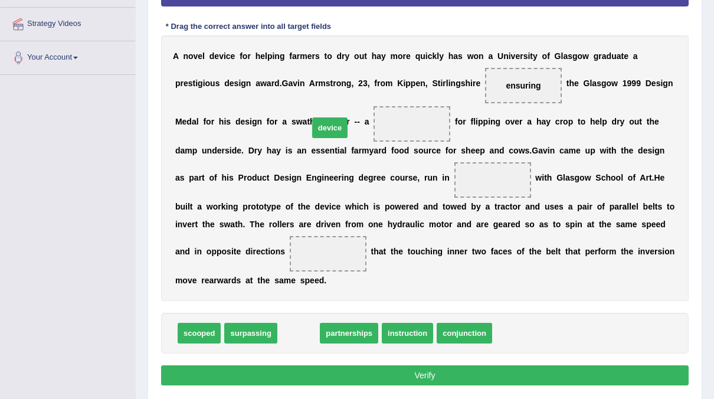
drag, startPoint x: 297, startPoint y: 312, endPoint x: 329, endPoint y: 107, distance: 207.8
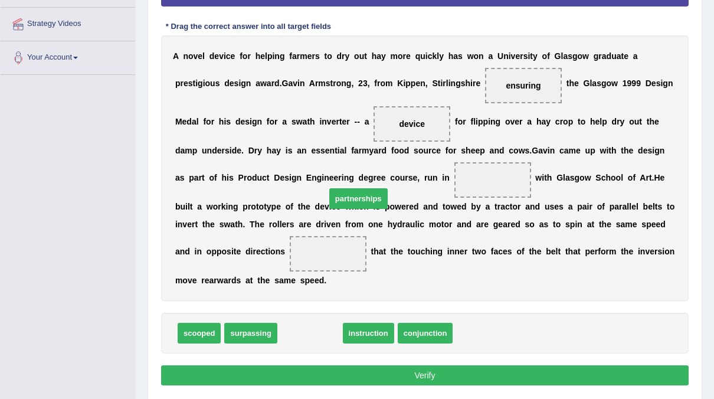
drag, startPoint x: 306, startPoint y: 311, endPoint x: 355, endPoint y: 177, distance: 142.4
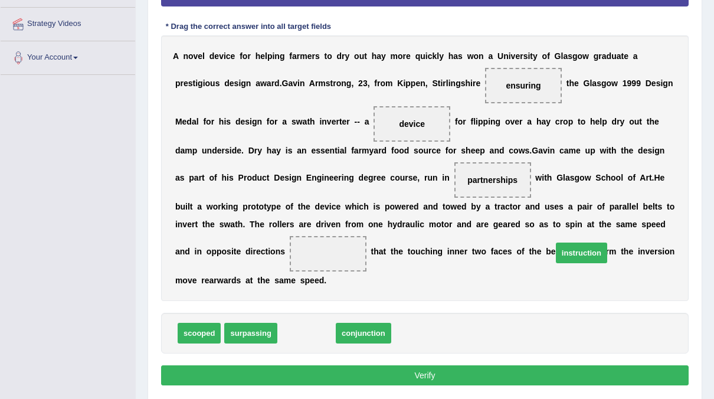
drag, startPoint x: 296, startPoint y: 312, endPoint x: 570, endPoint y: 230, distance: 286.3
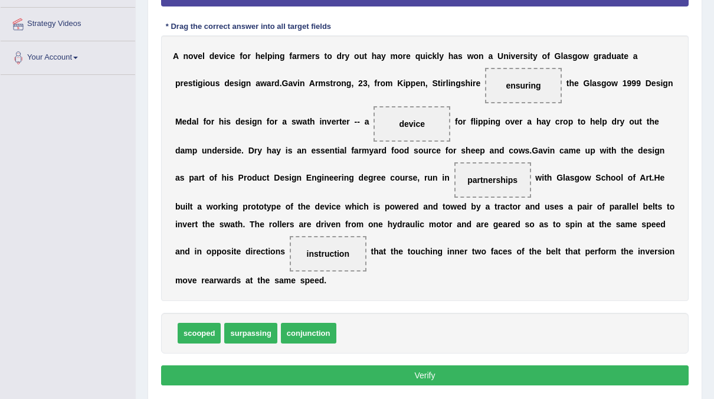
click at [430, 365] on button "Verify" at bounding box center [425, 375] width 528 height 20
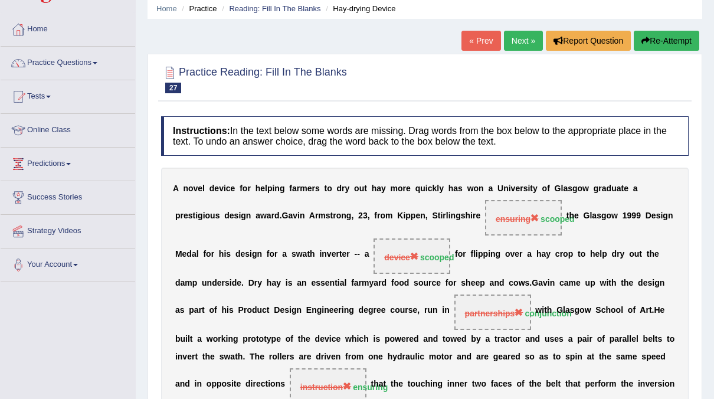
scroll to position [0, 0]
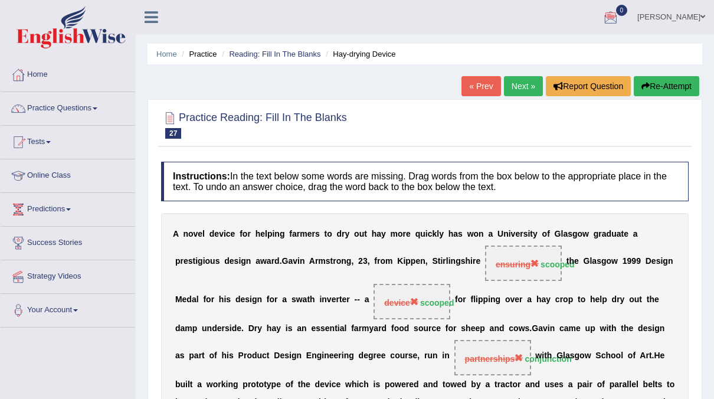
click at [525, 89] on link "Next »" at bounding box center [523, 86] width 39 height 20
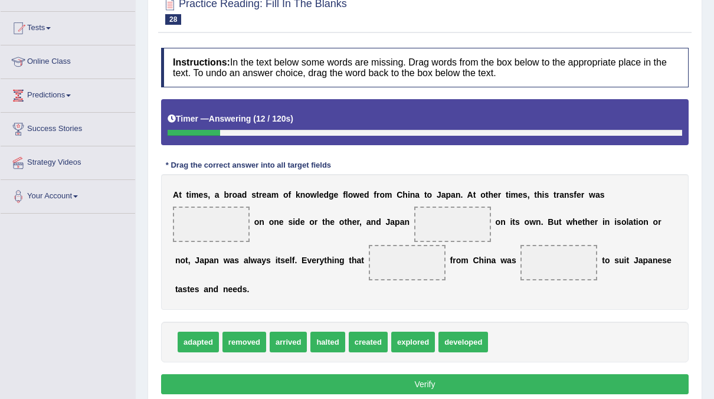
scroll to position [114, 0]
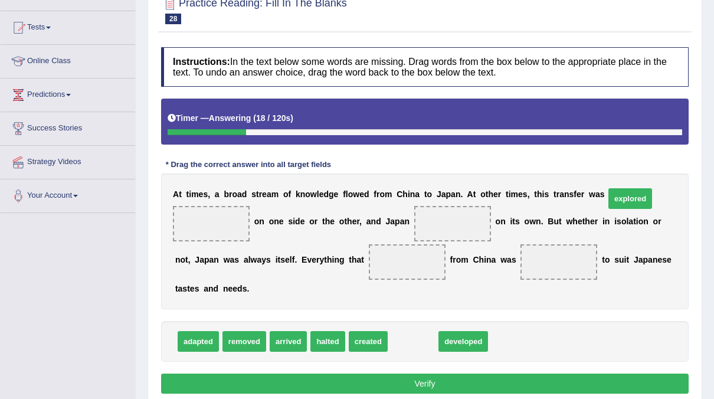
drag, startPoint x: 403, startPoint y: 343, endPoint x: 620, endPoint y: 200, distance: 259.9
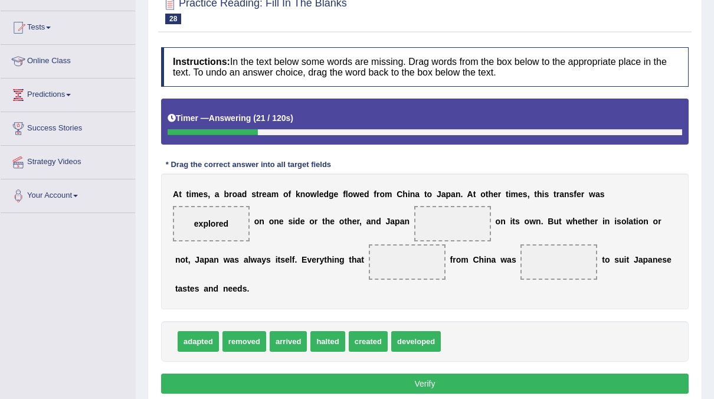
click at [242, 342] on span "removed" at bounding box center [245, 341] width 44 height 21
drag, startPoint x: 279, startPoint y: 339, endPoint x: 607, endPoint y: 202, distance: 355.8
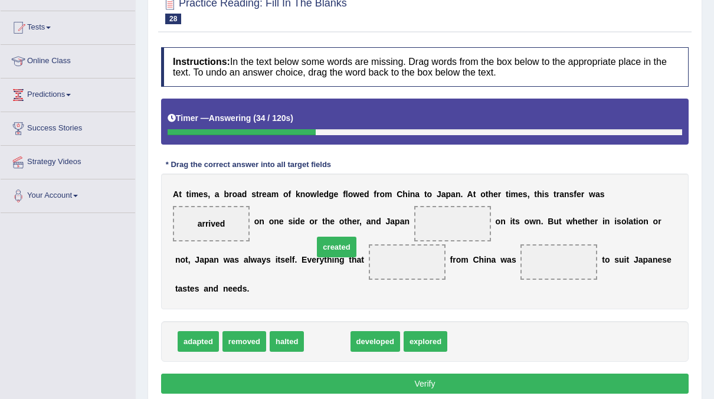
drag, startPoint x: 323, startPoint y: 340, endPoint x: 332, endPoint y: 246, distance: 94.9
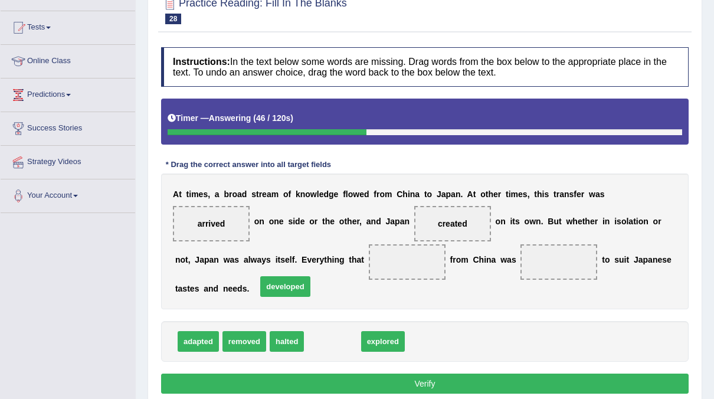
drag, startPoint x: 318, startPoint y: 336, endPoint x: 271, endPoint y: 281, distance: 72.4
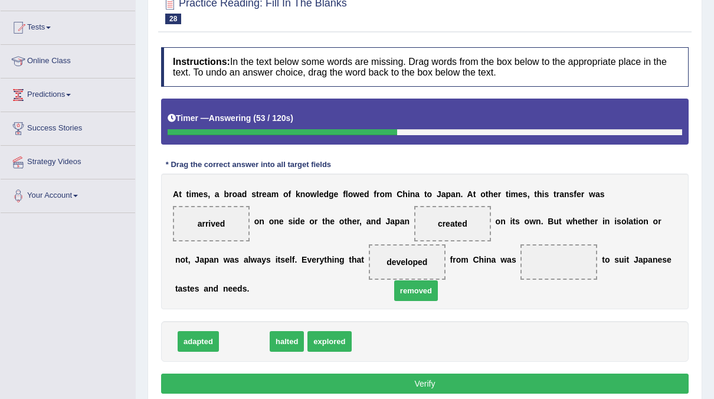
drag, startPoint x: 234, startPoint y: 342, endPoint x: 406, endPoint y: 292, distance: 179.1
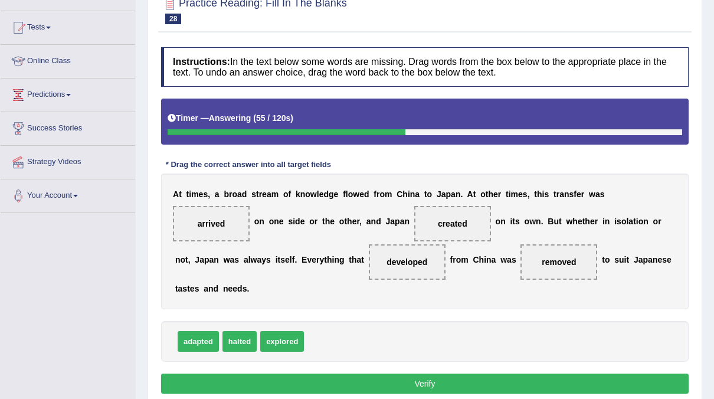
click at [374, 381] on button "Verify" at bounding box center [425, 384] width 528 height 20
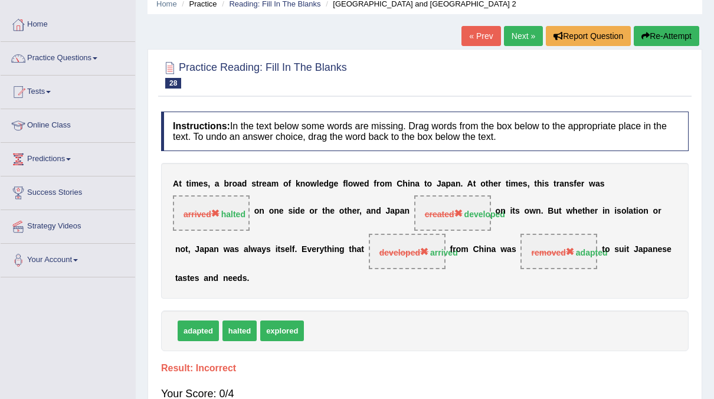
scroll to position [21, 0]
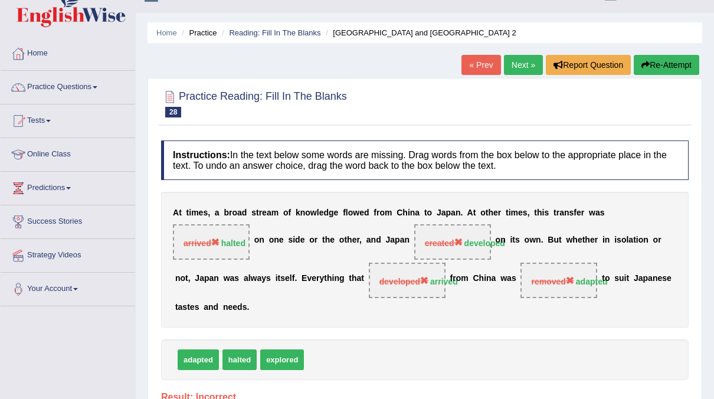
click at [672, 60] on button "Re-Attempt" at bounding box center [667, 65] width 66 height 20
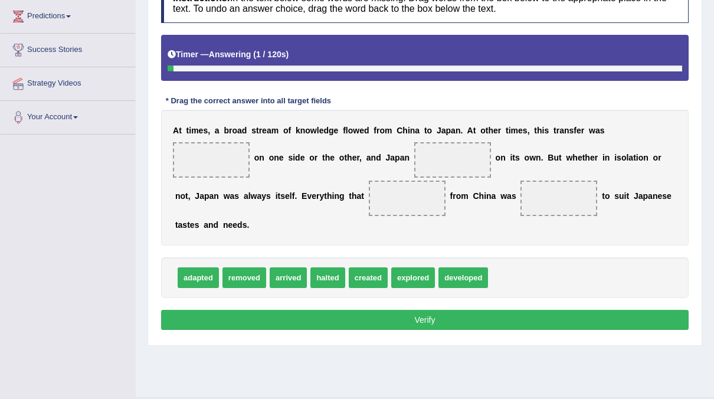
scroll to position [195, 0]
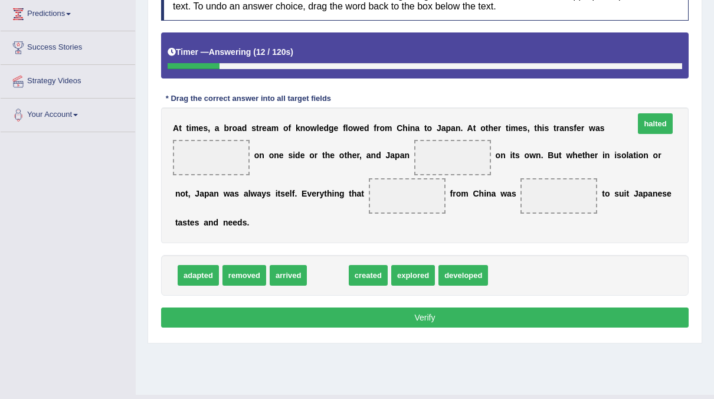
drag, startPoint x: 325, startPoint y: 274, endPoint x: 652, endPoint y: 123, distance: 360.4
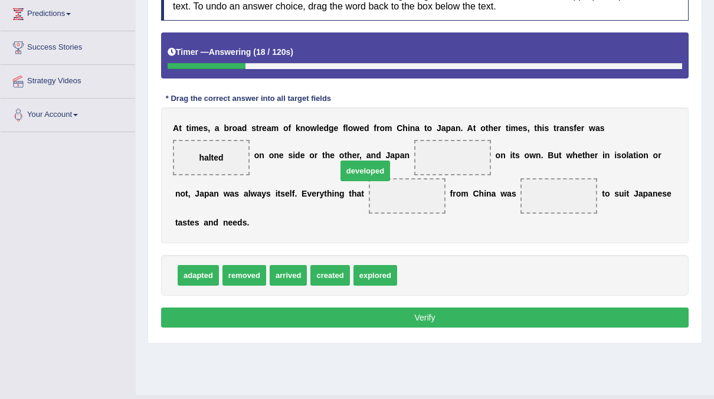
drag, startPoint x: 411, startPoint y: 280, endPoint x: 351, endPoint y: 175, distance: 121.4
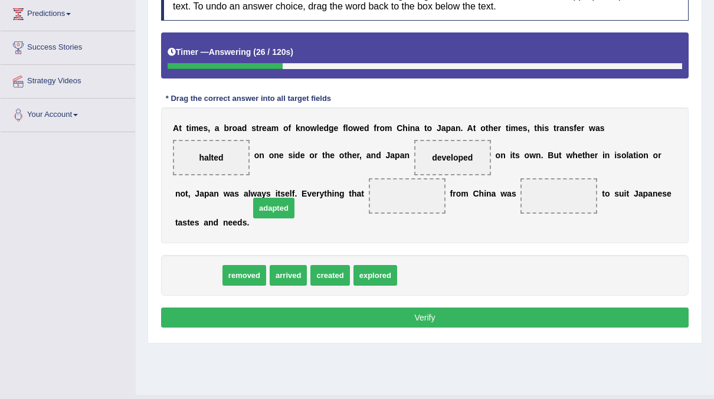
drag, startPoint x: 199, startPoint y: 271, endPoint x: 274, endPoint y: 207, distance: 99.6
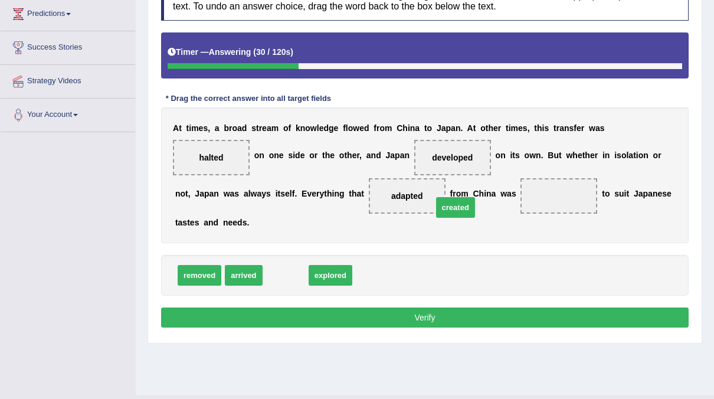
drag, startPoint x: 274, startPoint y: 276, endPoint x: 443, endPoint y: 208, distance: 182.2
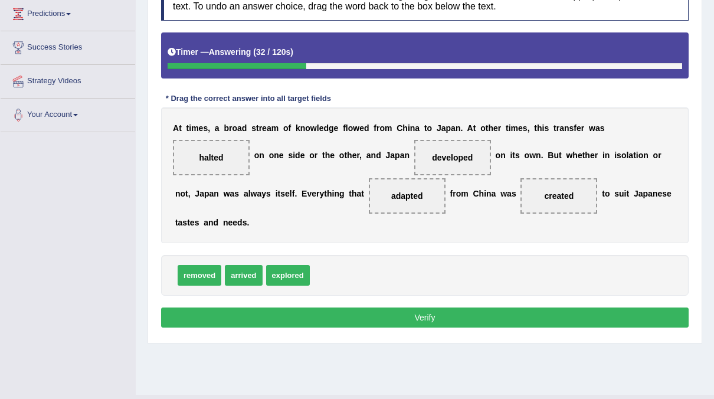
click at [397, 312] on button "Verify" at bounding box center [425, 317] width 528 height 20
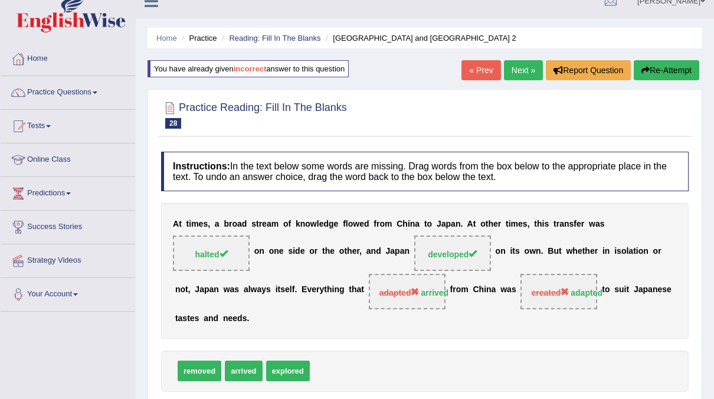
scroll to position [15, 0]
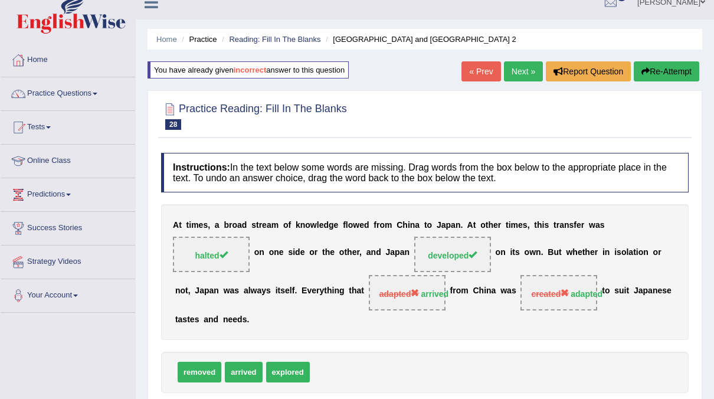
click at [653, 70] on button "Re-Attempt" at bounding box center [667, 71] width 66 height 20
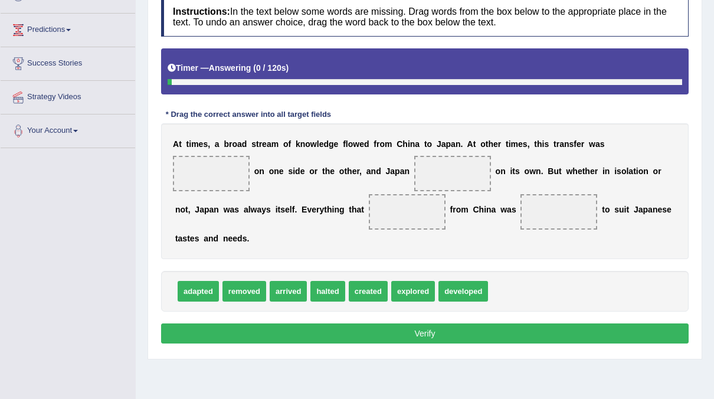
scroll to position [180, 0]
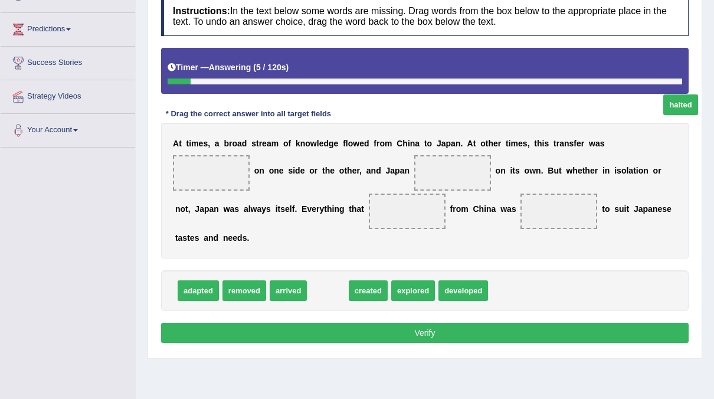
drag, startPoint x: 323, startPoint y: 292, endPoint x: 699, endPoint y: 87, distance: 428.1
click at [698, 94] on span "halted" at bounding box center [680, 104] width 34 height 21
drag, startPoint x: 318, startPoint y: 291, endPoint x: 589, endPoint y: 161, distance: 300.7
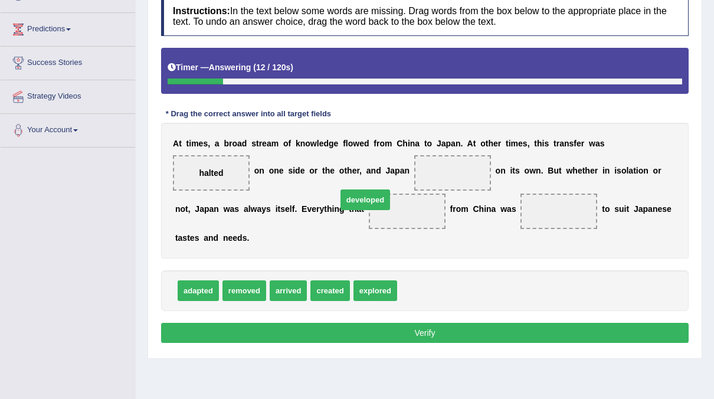
drag, startPoint x: 417, startPoint y: 288, endPoint x: 357, endPoint y: 197, distance: 109.0
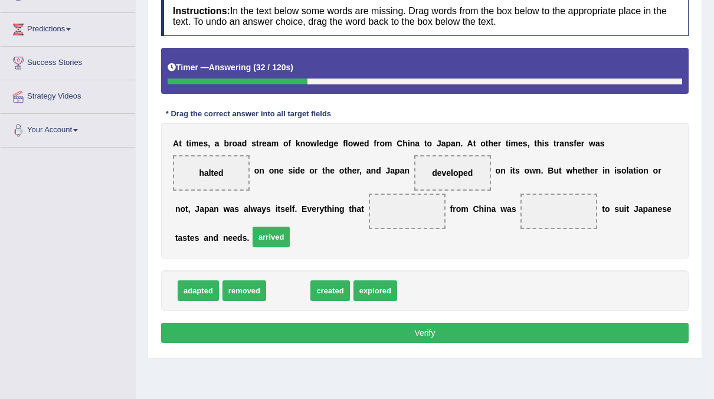
drag, startPoint x: 280, startPoint y: 290, endPoint x: 263, endPoint y: 237, distance: 55.2
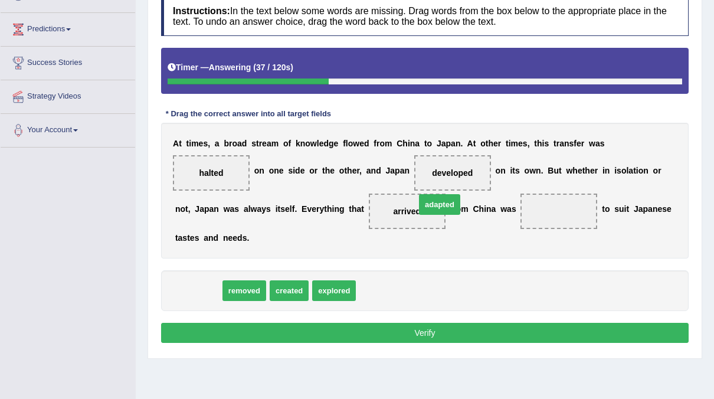
drag, startPoint x: 208, startPoint y: 290, endPoint x: 448, endPoint y: 204, distance: 254.6
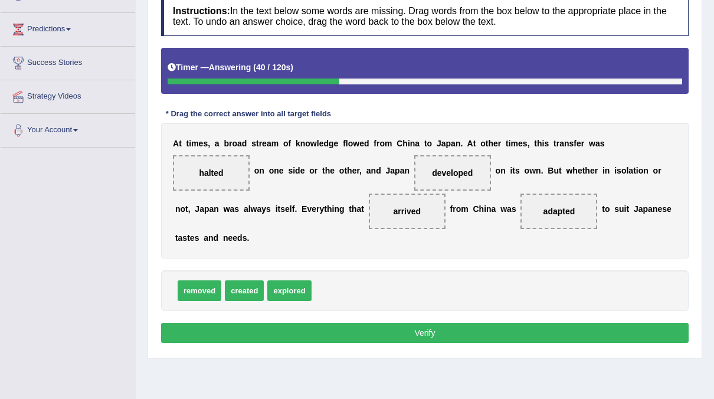
click at [355, 328] on button "Verify" at bounding box center [425, 333] width 528 height 20
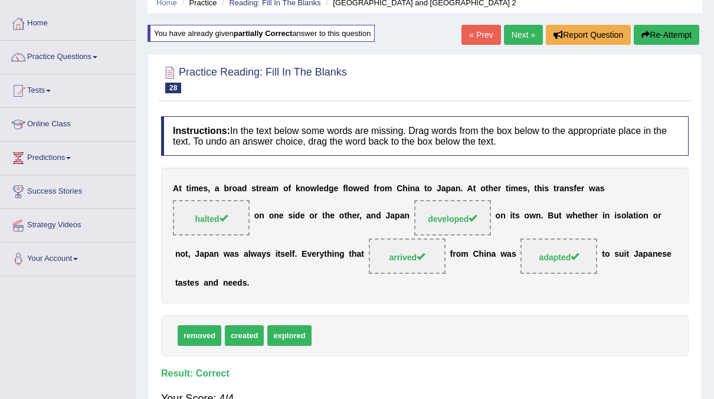
scroll to position [51, 0]
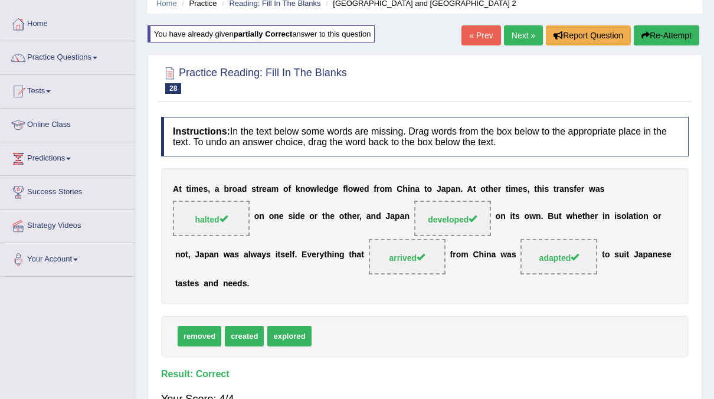
click at [529, 35] on link "Next »" at bounding box center [523, 35] width 39 height 20
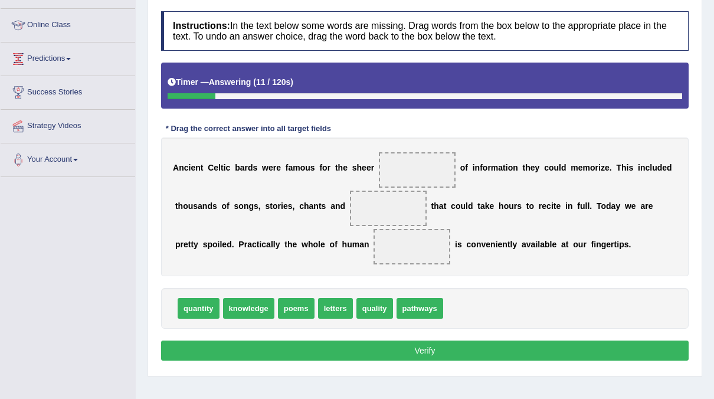
scroll to position [150, 0]
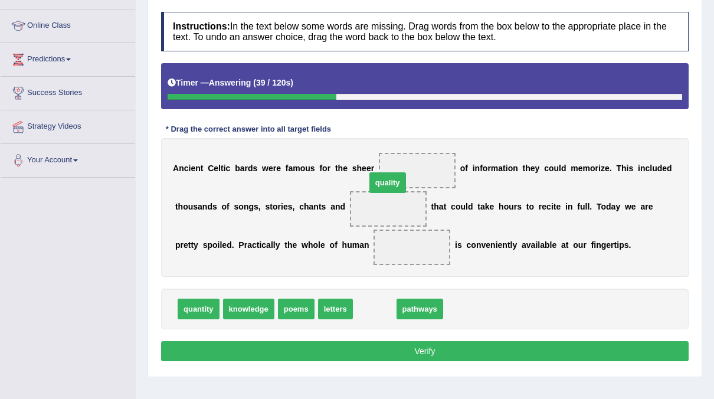
drag, startPoint x: 362, startPoint y: 308, endPoint x: 375, endPoint y: 182, distance: 127.0
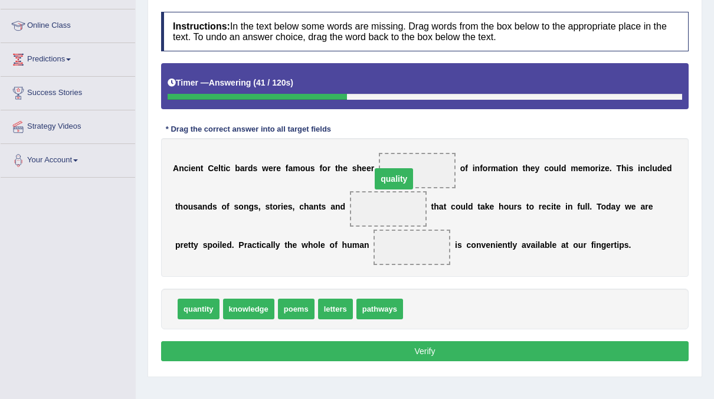
drag, startPoint x: 374, startPoint y: 204, endPoint x: 379, endPoint y: 174, distance: 30.7
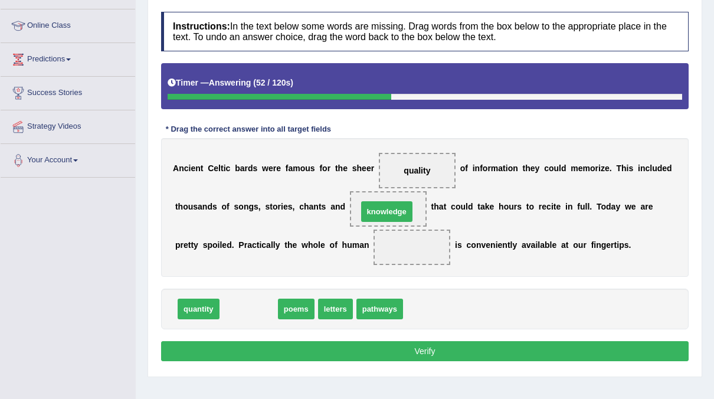
drag, startPoint x: 234, startPoint y: 309, endPoint x: 372, endPoint y: 211, distance: 169.0
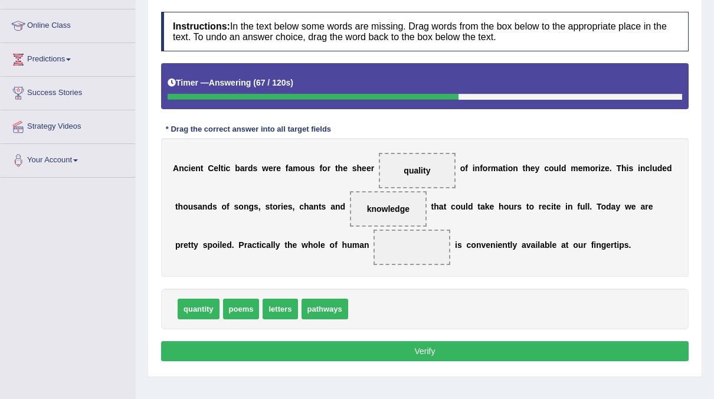
drag, startPoint x: 377, startPoint y: 201, endPoint x: 390, endPoint y: 215, distance: 19.3
click at [381, 230] on div "A n c i e n t C e l t i c b a r d s w e r e f a m o u s f o r t h e s h e e r q…" at bounding box center [425, 207] width 528 height 139
drag, startPoint x: 376, startPoint y: 204, endPoint x: 369, endPoint y: 251, distance: 48.2
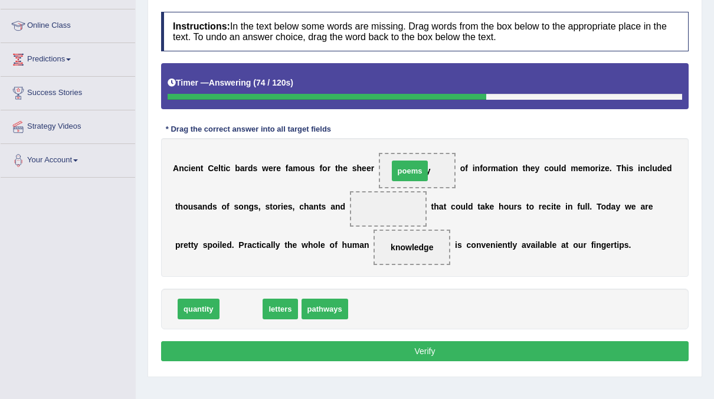
drag, startPoint x: 233, startPoint y: 310, endPoint x: 402, endPoint y: 173, distance: 217.7
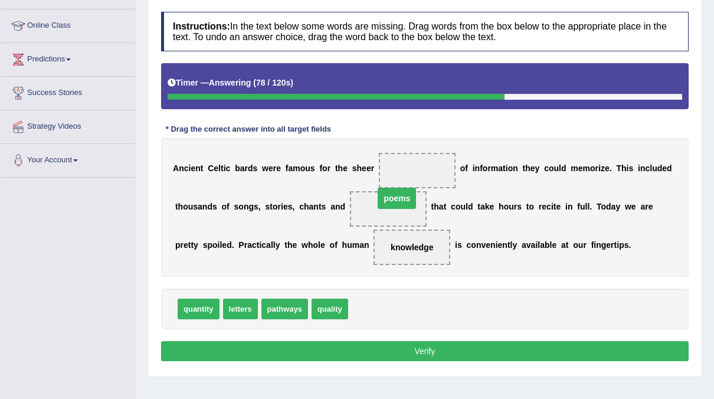
drag, startPoint x: 403, startPoint y: 168, endPoint x: 382, endPoint y: 196, distance: 34.6
drag, startPoint x: 332, startPoint y: 288, endPoint x: 402, endPoint y: 177, distance: 131.0
drag, startPoint x: 364, startPoint y: 204, endPoint x: 394, endPoint y: 146, distance: 64.4
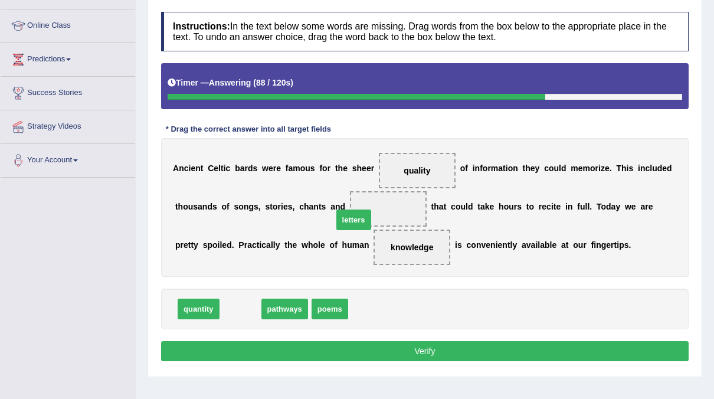
drag, startPoint x: 237, startPoint y: 301, endPoint x: 350, endPoint y: 212, distance: 144.2
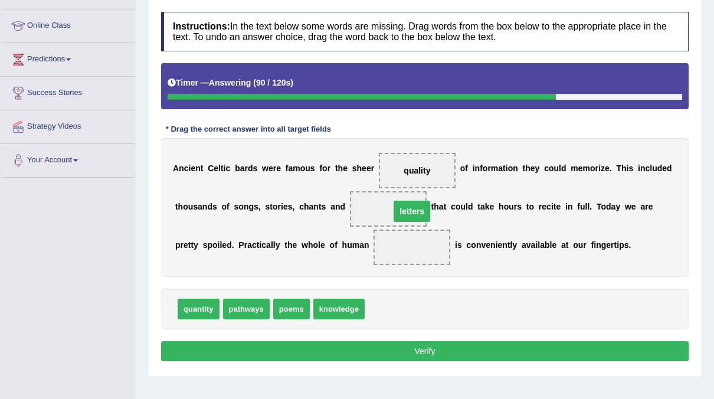
drag, startPoint x: 374, startPoint y: 248, endPoint x: 374, endPoint y: 212, distance: 36.0
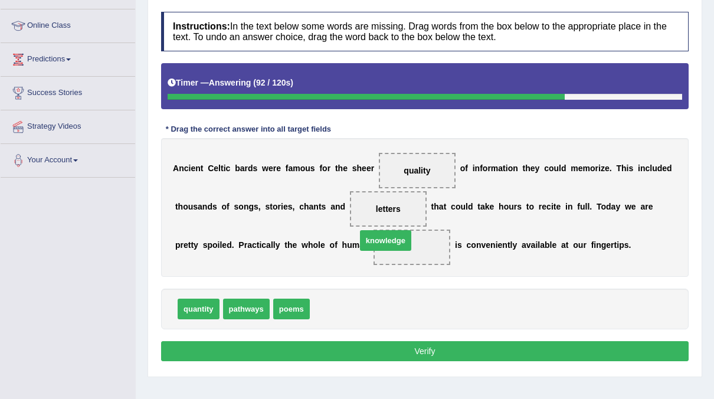
drag, startPoint x: 328, startPoint y: 303, endPoint x: 374, endPoint y: 235, distance: 82.3
click at [363, 351] on button "Verify" at bounding box center [425, 351] width 528 height 20
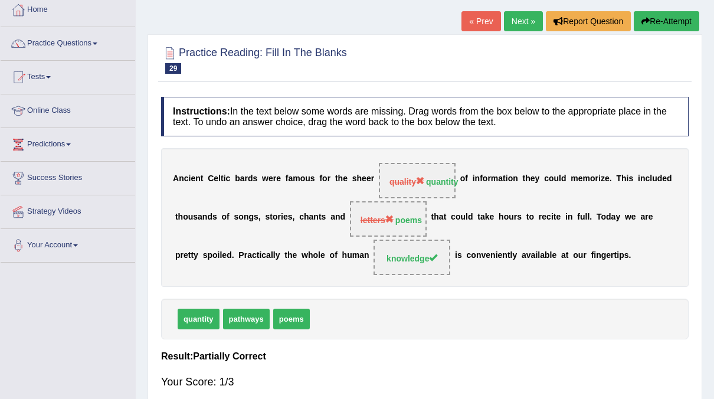
scroll to position [0, 0]
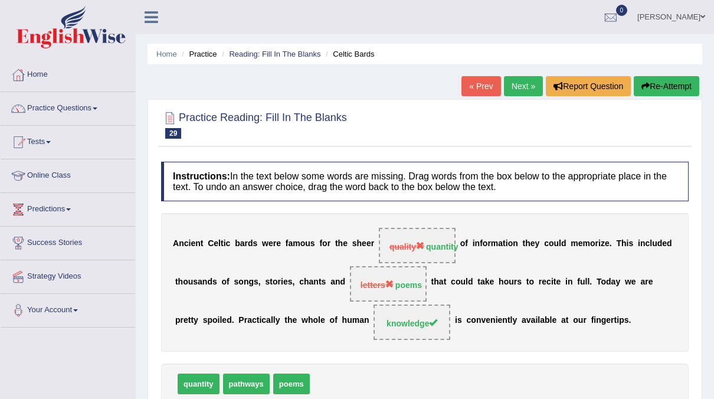
click at [668, 89] on button "Re-Attempt" at bounding box center [667, 86] width 66 height 20
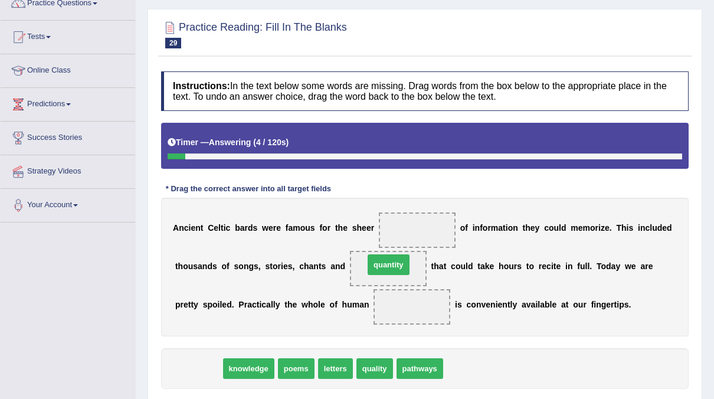
drag, startPoint x: 207, startPoint y: 359, endPoint x: 397, endPoint y: 256, distance: 216.6
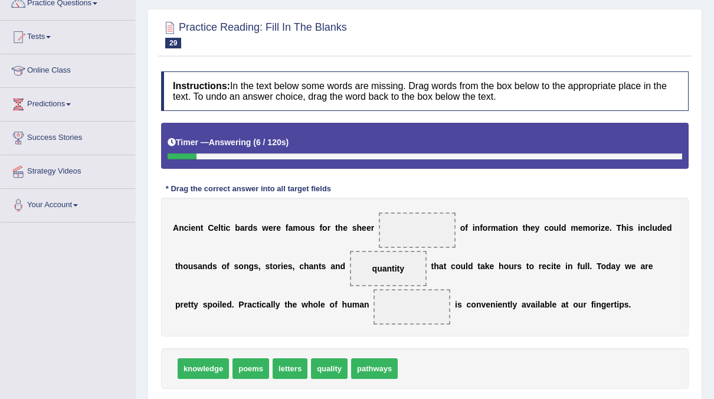
drag, startPoint x: 367, startPoint y: 271, endPoint x: 387, endPoint y: 244, distance: 34.2
drag, startPoint x: 372, startPoint y: 265, endPoint x: 397, endPoint y: 224, distance: 47.4
drag, startPoint x: 240, startPoint y: 361, endPoint x: 357, endPoint y: 269, distance: 149.2
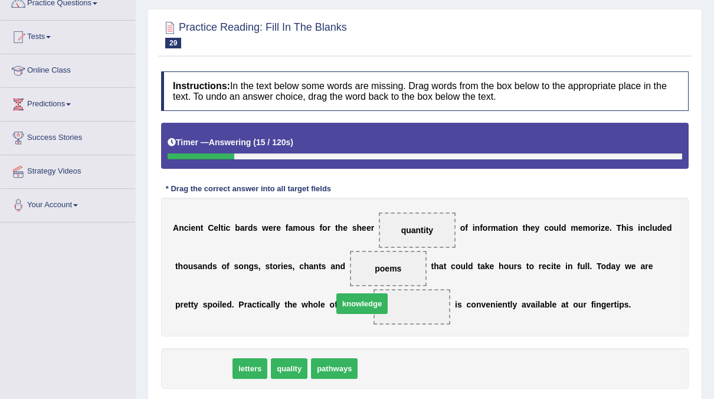
drag, startPoint x: 209, startPoint y: 368, endPoint x: 368, endPoint y: 303, distance: 171.5
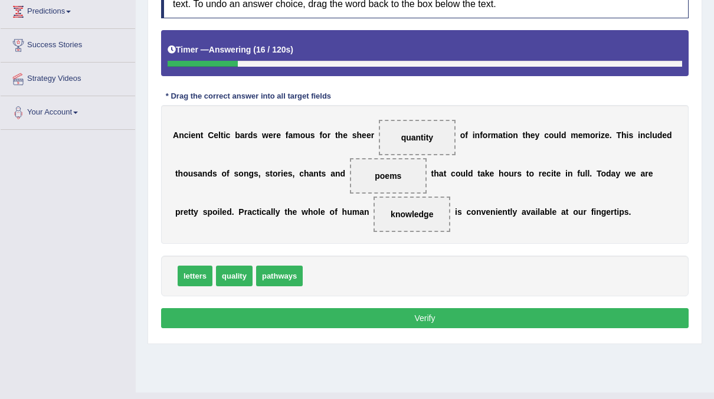
scroll to position [202, 0]
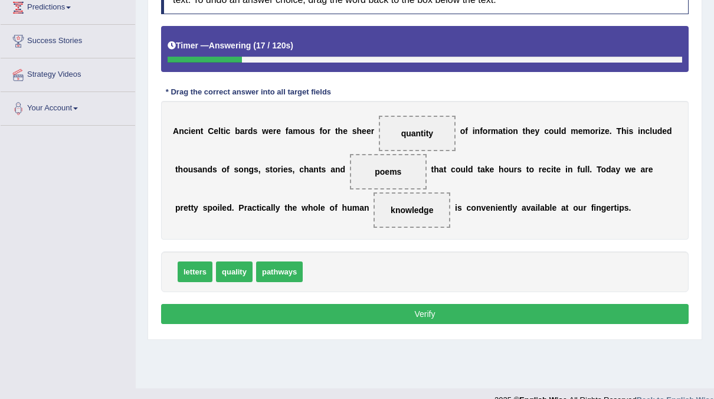
click at [377, 313] on button "Verify" at bounding box center [425, 314] width 528 height 20
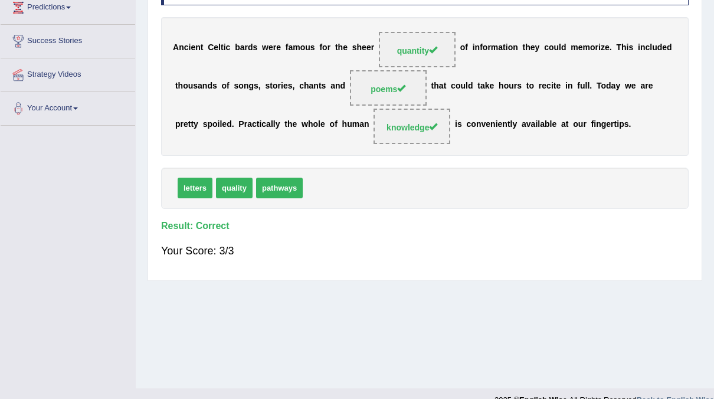
scroll to position [0, 0]
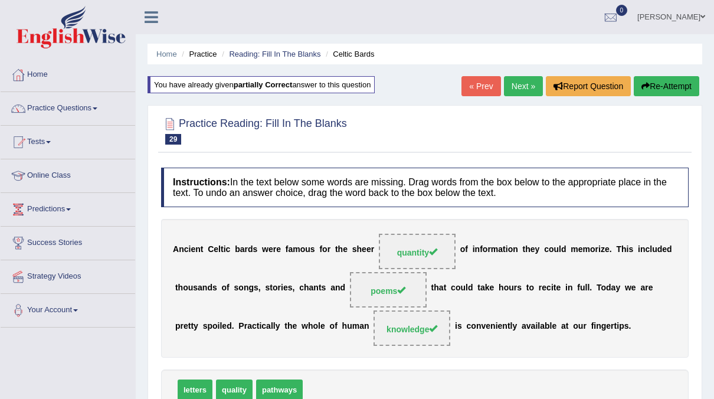
click at [532, 82] on link "Next »" at bounding box center [523, 86] width 39 height 20
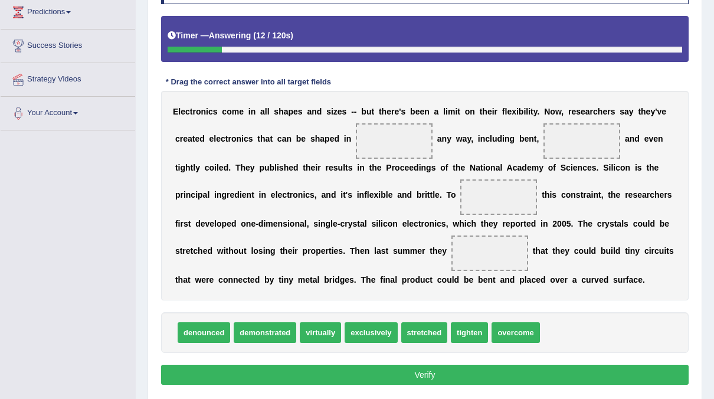
scroll to position [198, 0]
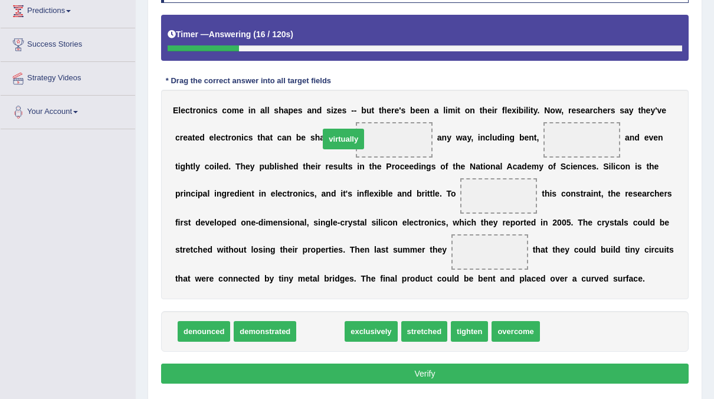
drag, startPoint x: 319, startPoint y: 327, endPoint x: 342, endPoint y: 133, distance: 194.9
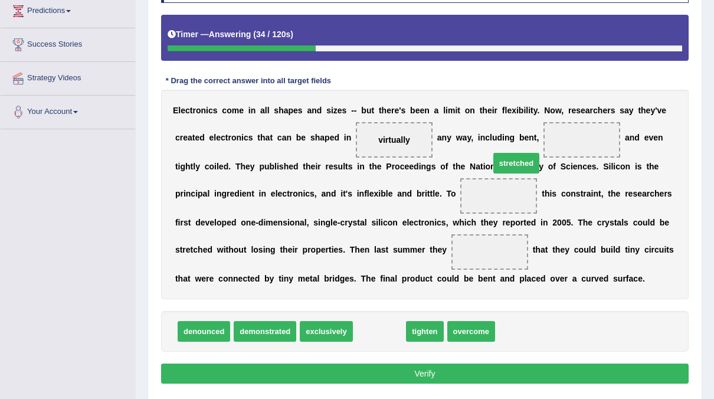
drag, startPoint x: 381, startPoint y: 328, endPoint x: 518, endPoint y: 159, distance: 216.9
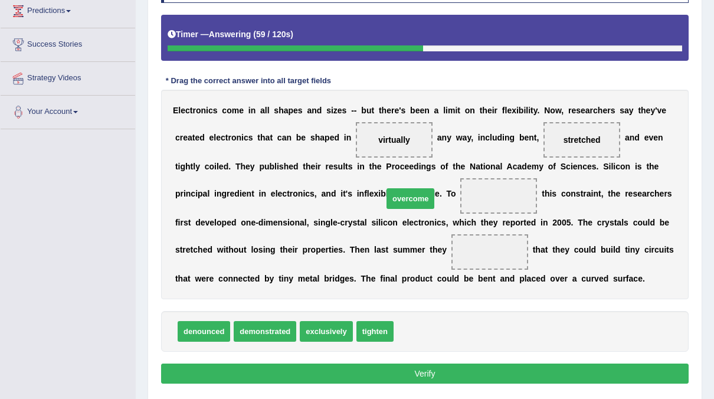
drag, startPoint x: 416, startPoint y: 324, endPoint x: 405, endPoint y: 191, distance: 133.3
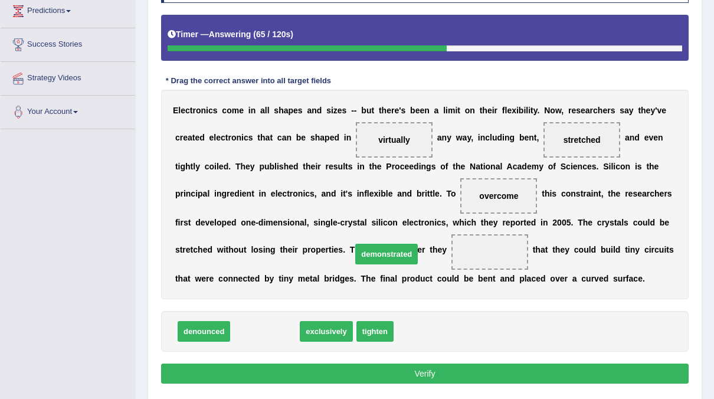
drag, startPoint x: 261, startPoint y: 331, endPoint x: 382, endPoint y: 253, distance: 143.1
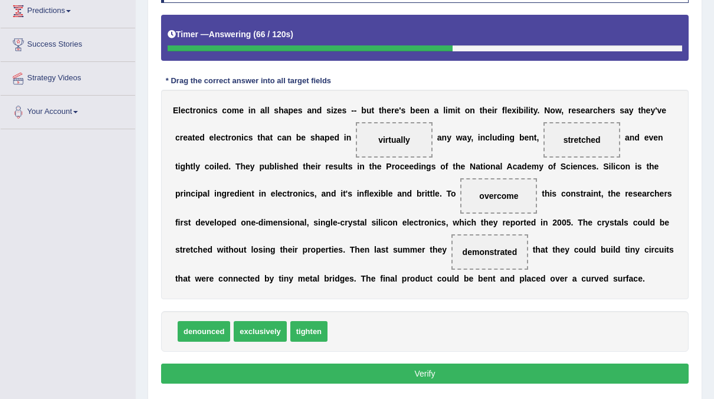
click at [436, 368] on button "Verify" at bounding box center [425, 374] width 528 height 20
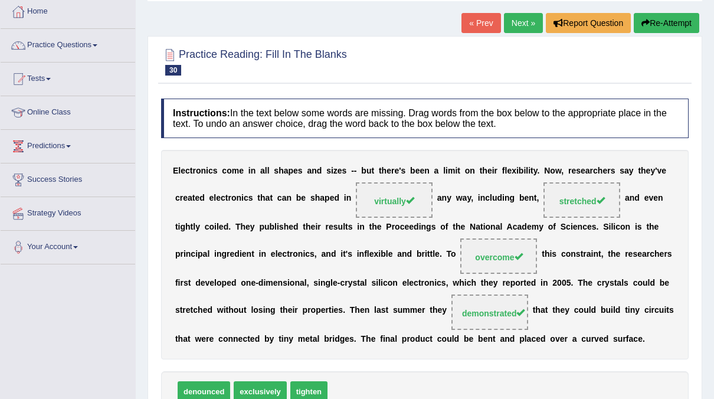
scroll to position [47, 0]
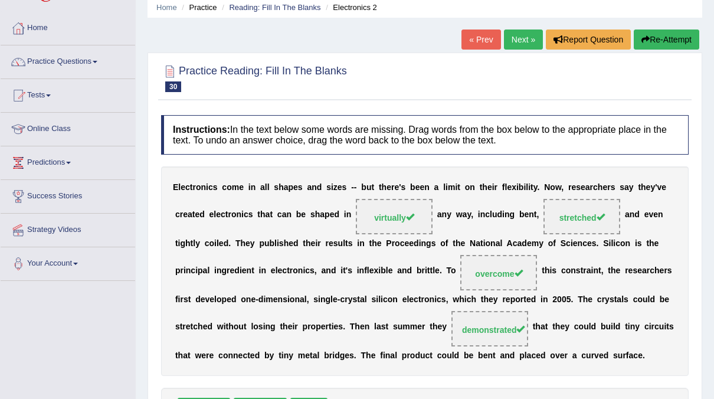
click at [513, 40] on link "Next »" at bounding box center [523, 40] width 39 height 20
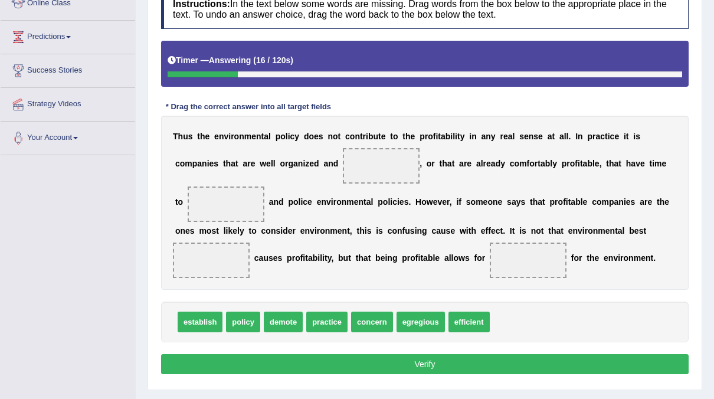
scroll to position [173, 0]
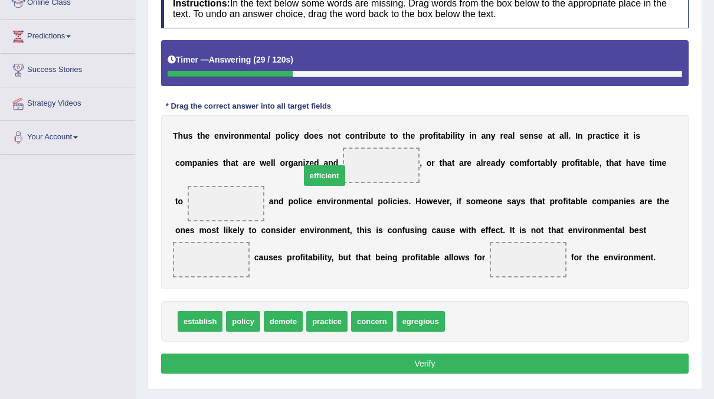
drag, startPoint x: 457, startPoint y: 319, endPoint x: 313, endPoint y: 173, distance: 205.3
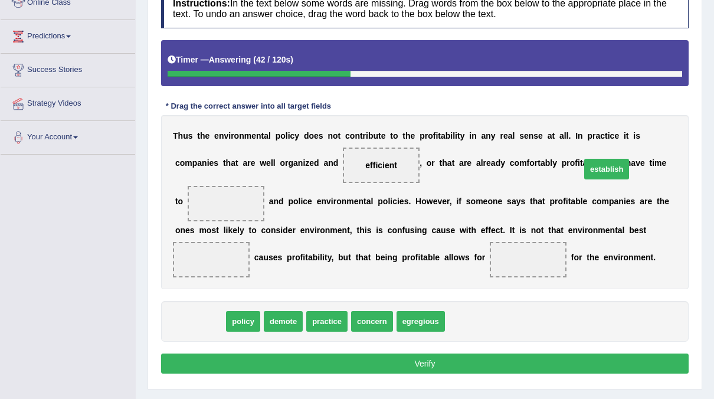
drag, startPoint x: 217, startPoint y: 316, endPoint x: 624, endPoint y: 163, distance: 434.4
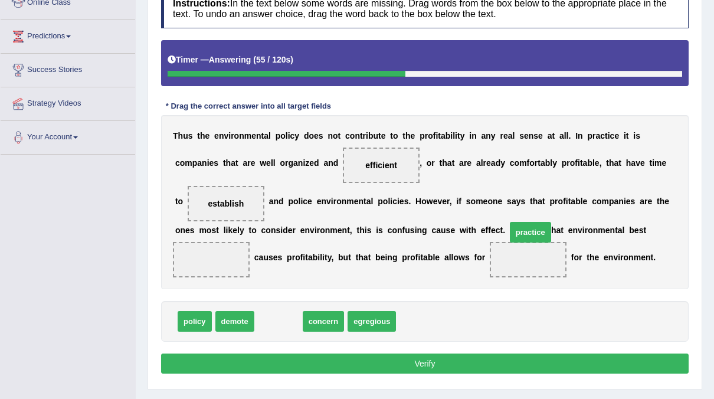
drag, startPoint x: 273, startPoint y: 316, endPoint x: 524, endPoint y: 227, distance: 266.9
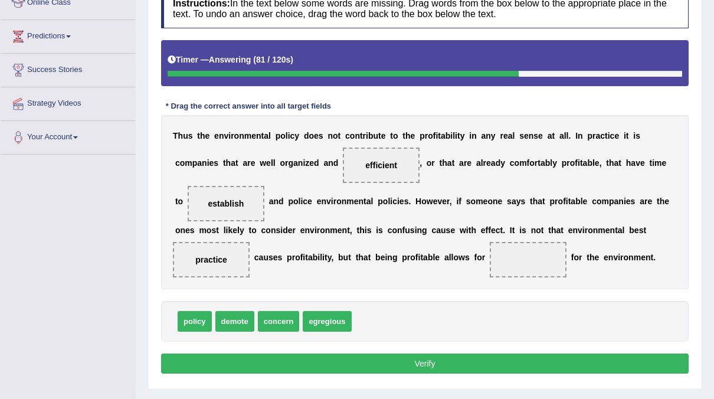
drag, startPoint x: 524, startPoint y: 224, endPoint x: 291, endPoint y: 275, distance: 238.0
click at [291, 275] on div "T h u s t h e e n v i r o n m e n t a l p o l i c y d o e s n o t c o n t r i b…" at bounding box center [425, 202] width 528 height 174
drag, startPoint x: 547, startPoint y: 220, endPoint x: 319, endPoint y: 266, distance: 232.4
drag, startPoint x: 341, startPoint y: 260, endPoint x: 529, endPoint y: 202, distance: 197.7
drag, startPoint x: 239, startPoint y: 316, endPoint x: 354, endPoint y: 250, distance: 132.2
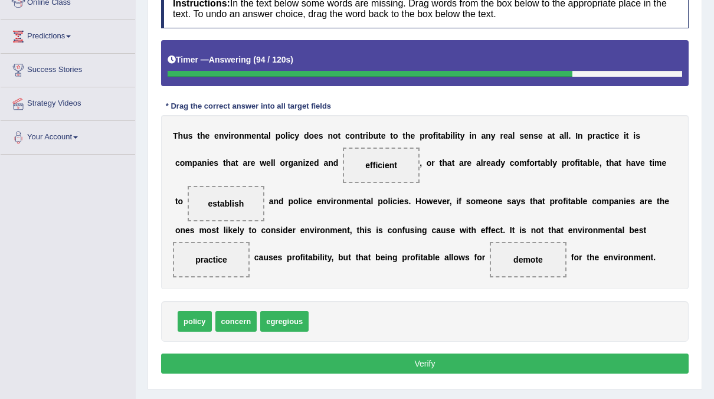
click at [369, 351] on div "Instructions: In the text below some words are missing. Drag words from the box…" at bounding box center [425, 183] width 534 height 400
click at [362, 365] on button "Verify" at bounding box center [425, 364] width 528 height 20
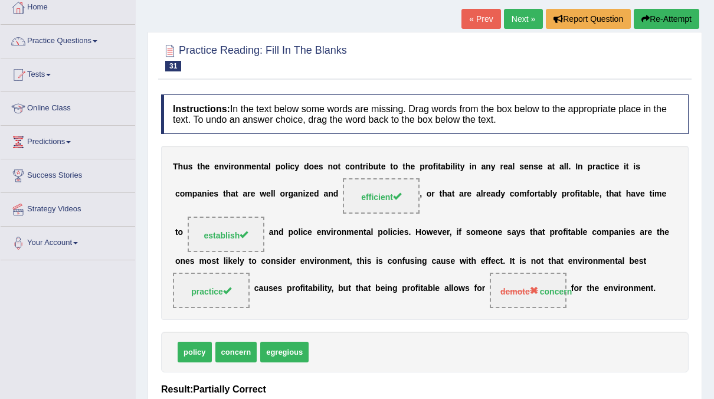
scroll to position [64, 0]
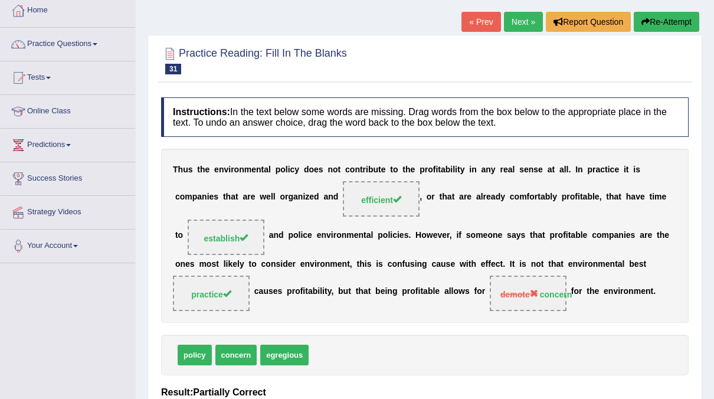
click at [520, 22] on link "Next »" at bounding box center [523, 22] width 39 height 20
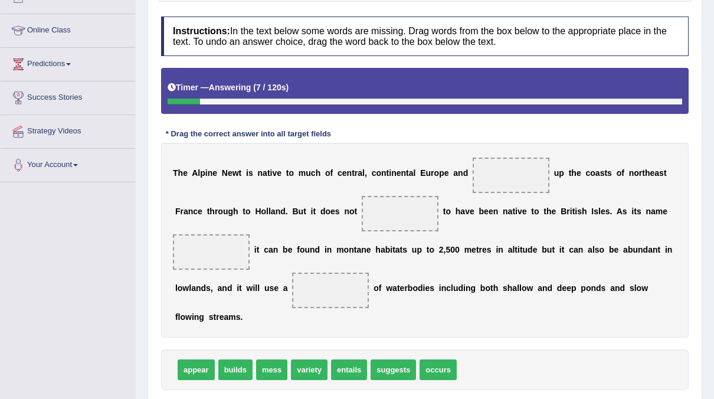
scroll to position [189, 0]
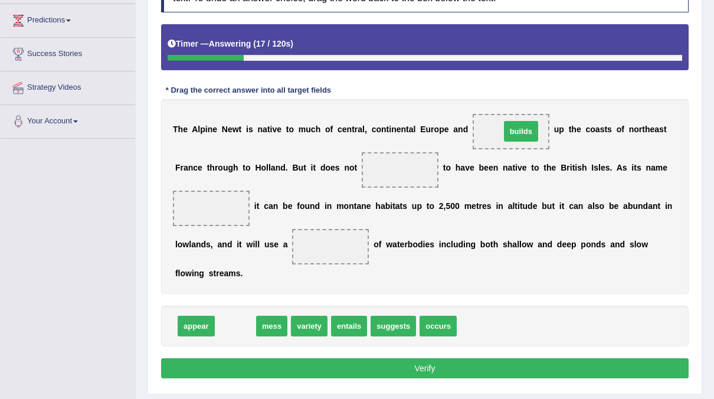
drag, startPoint x: 230, startPoint y: 323, endPoint x: 515, endPoint y: 128, distance: 345.7
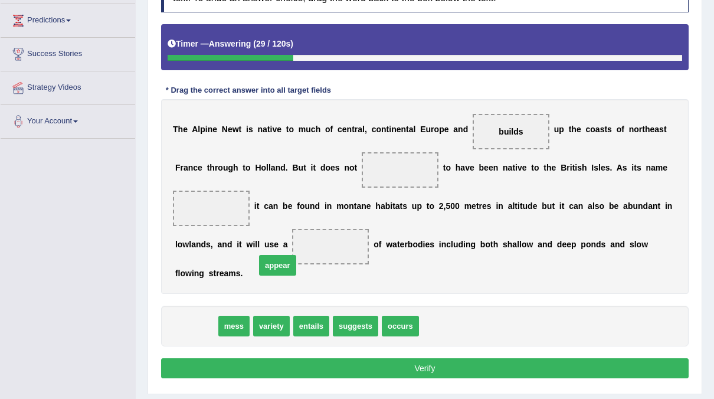
drag, startPoint x: 204, startPoint y: 325, endPoint x: 317, endPoint y: 222, distance: 152.9
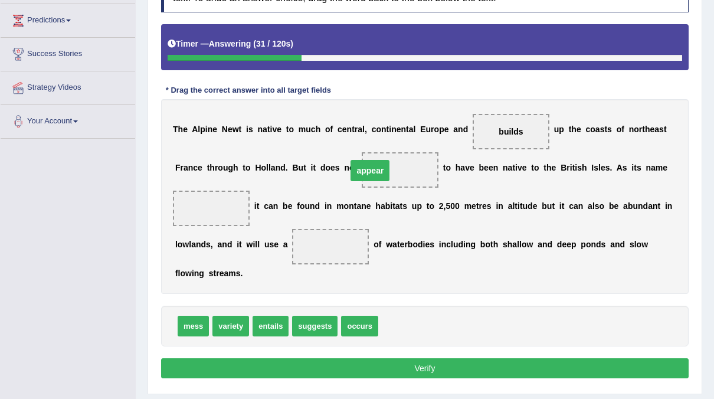
drag, startPoint x: 323, startPoint y: 241, endPoint x: 363, endPoint y: 165, distance: 85.8
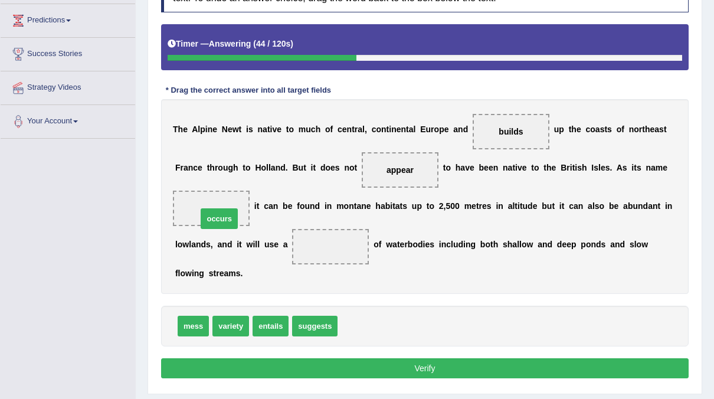
drag, startPoint x: 359, startPoint y: 322, endPoint x: 219, endPoint y: 214, distance: 176.8
drag, startPoint x: 270, startPoint y: 326, endPoint x: 215, endPoint y: 209, distance: 128.9
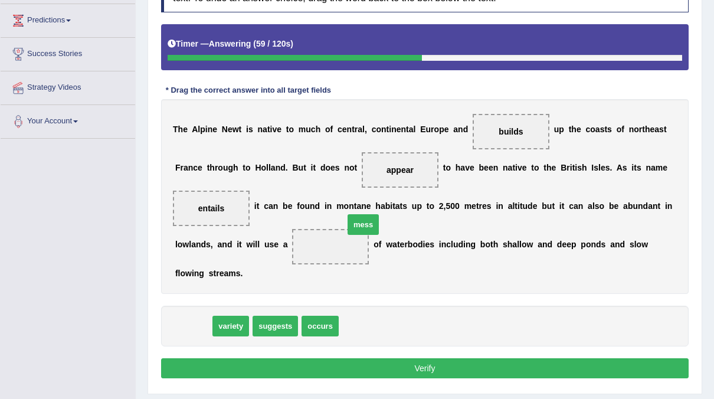
drag, startPoint x: 181, startPoint y: 331, endPoint x: 351, endPoint y: 229, distance: 198.0
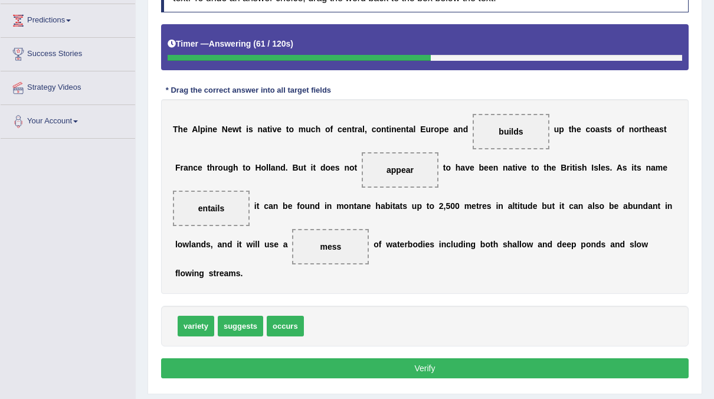
click at [335, 365] on button "Verify" at bounding box center [425, 368] width 528 height 20
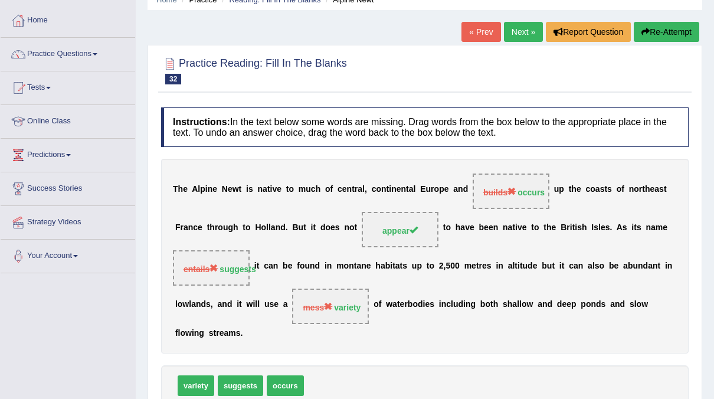
scroll to position [0, 0]
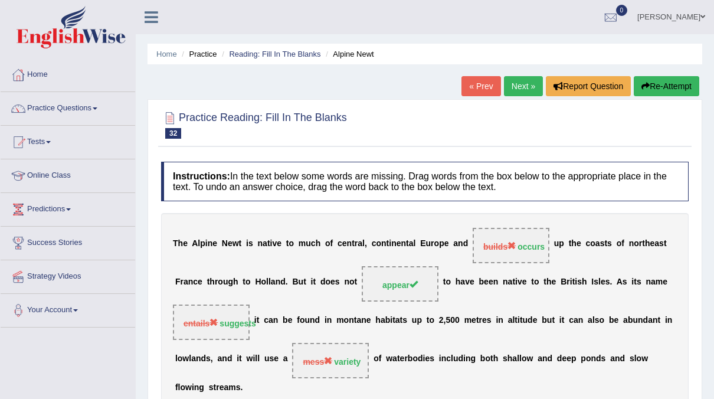
click at [655, 89] on button "Re-Attempt" at bounding box center [667, 86] width 66 height 20
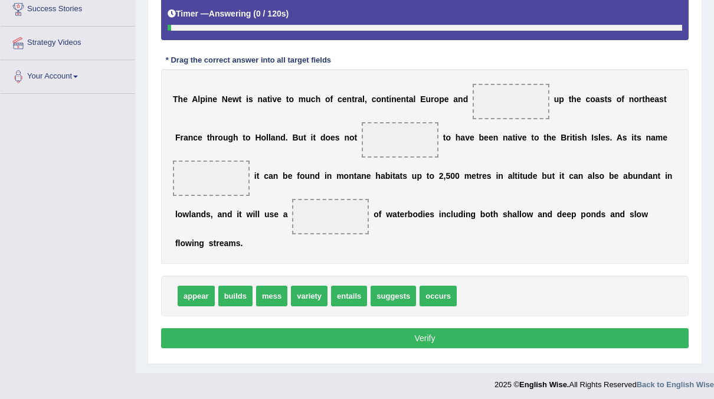
scroll to position [235, 0]
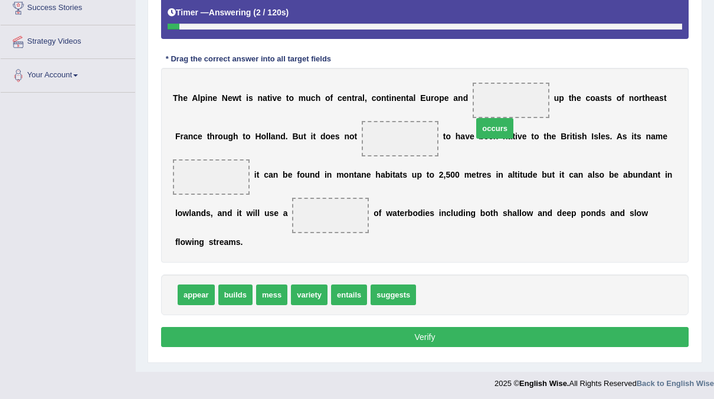
drag, startPoint x: 429, startPoint y: 289, endPoint x: 486, endPoint y: 123, distance: 175.8
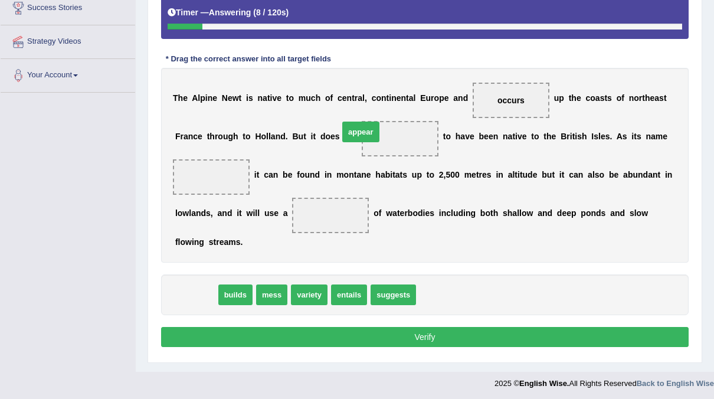
drag, startPoint x: 189, startPoint y: 293, endPoint x: 353, endPoint y: 130, distance: 231.2
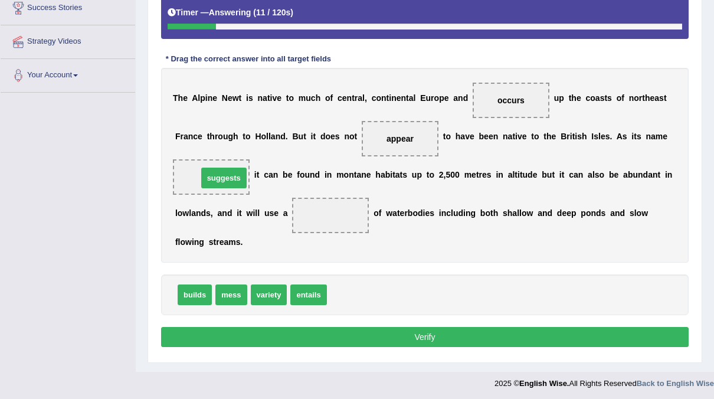
drag, startPoint x: 348, startPoint y: 287, endPoint x: 220, endPoint y: 171, distance: 172.6
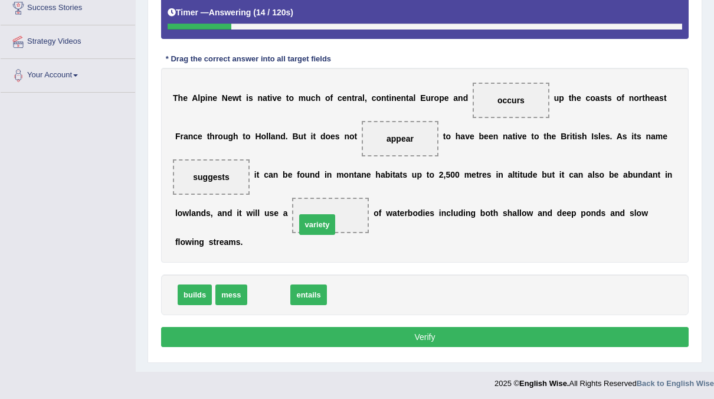
drag, startPoint x: 260, startPoint y: 293, endPoint x: 309, endPoint y: 223, distance: 85.3
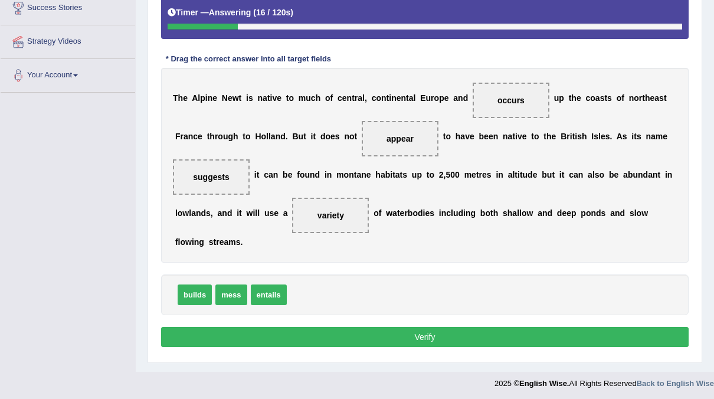
click at [382, 337] on button "Verify" at bounding box center [425, 337] width 528 height 20
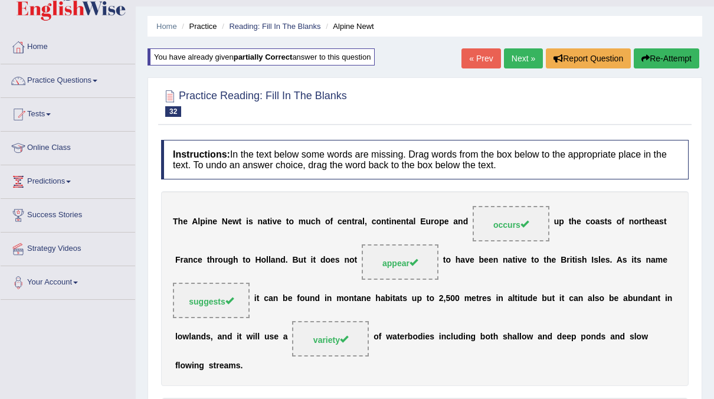
scroll to position [0, 0]
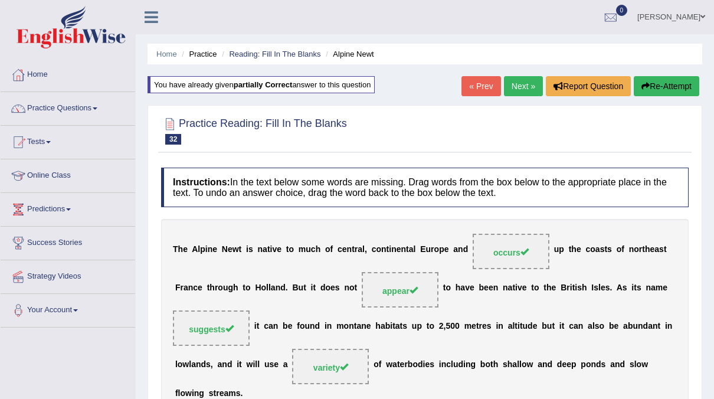
click at [525, 87] on link "Next »" at bounding box center [523, 86] width 39 height 20
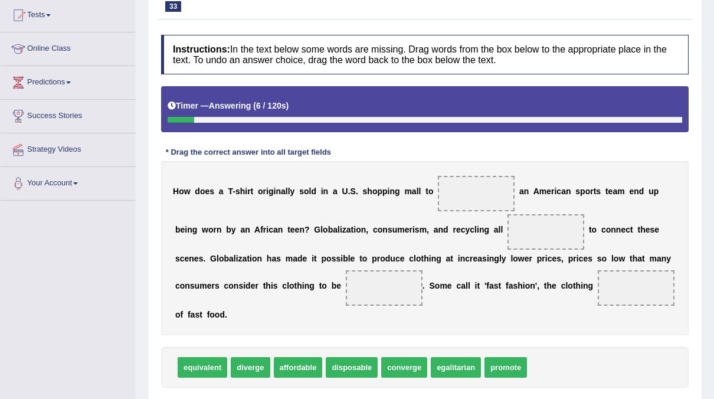
scroll to position [127, 0]
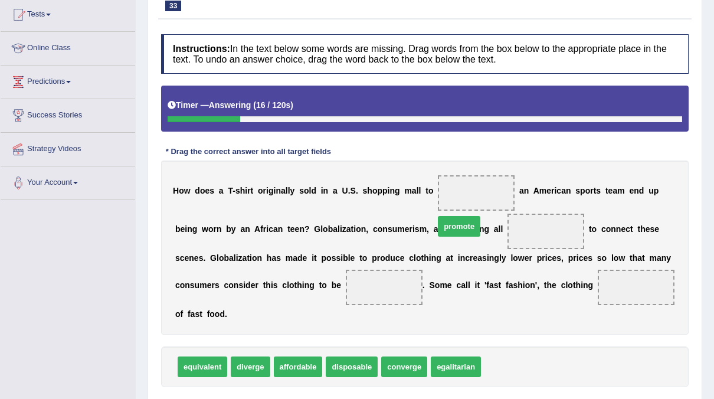
drag, startPoint x: 490, startPoint y: 346, endPoint x: 444, endPoint y: 205, distance: 148.6
drag, startPoint x: 493, startPoint y: 237, endPoint x: 440, endPoint y: 175, distance: 82.0
click at [440, 175] on div "H o w d o e s a T - s h i r t o r i g i n a l l y s o l d i n a U . S . s h o p…" at bounding box center [425, 248] width 528 height 174
drag, startPoint x: 486, startPoint y: 226, endPoint x: 441, endPoint y: 185, distance: 60.1
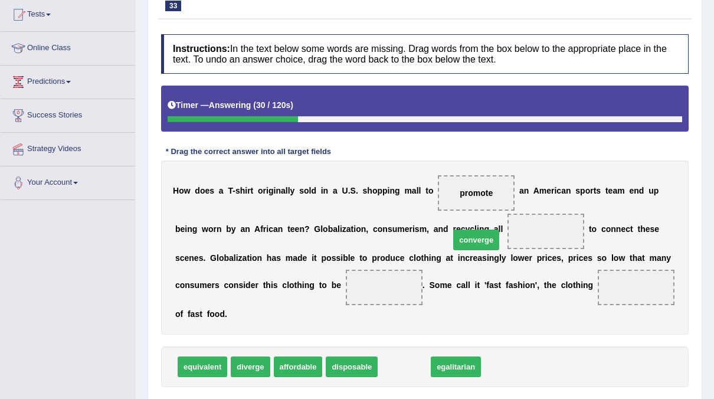
drag, startPoint x: 387, startPoint y: 345, endPoint x: 459, endPoint y: 218, distance: 145.9
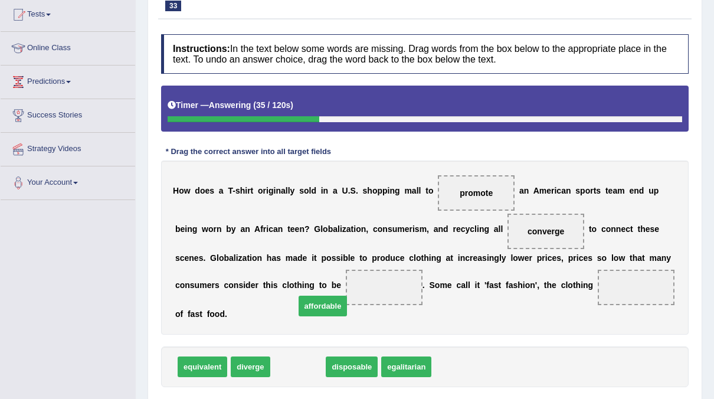
drag, startPoint x: 287, startPoint y: 348, endPoint x: 312, endPoint y: 288, distance: 65.1
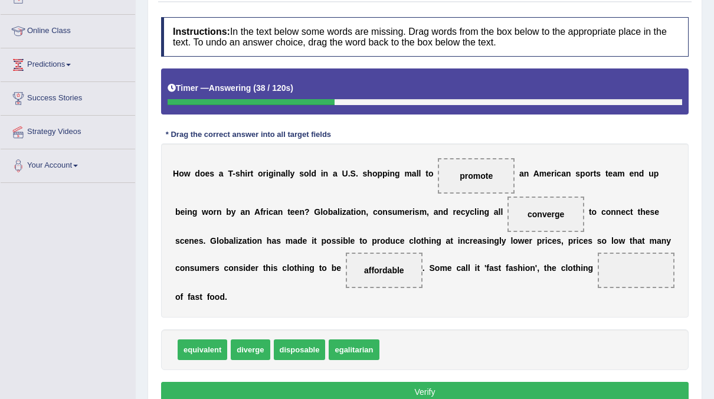
scroll to position [146, 0]
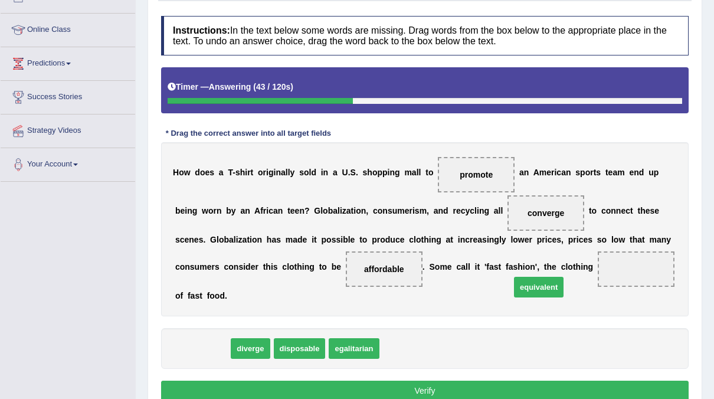
drag, startPoint x: 197, startPoint y: 327, endPoint x: 528, endPoint y: 262, distance: 337.4
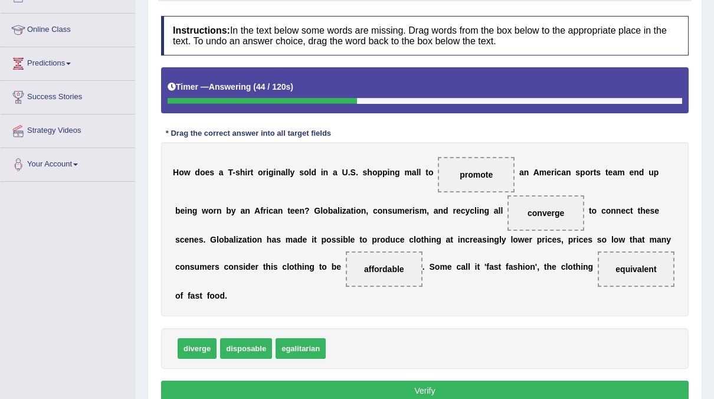
click at [463, 381] on button "Verify" at bounding box center [425, 391] width 528 height 20
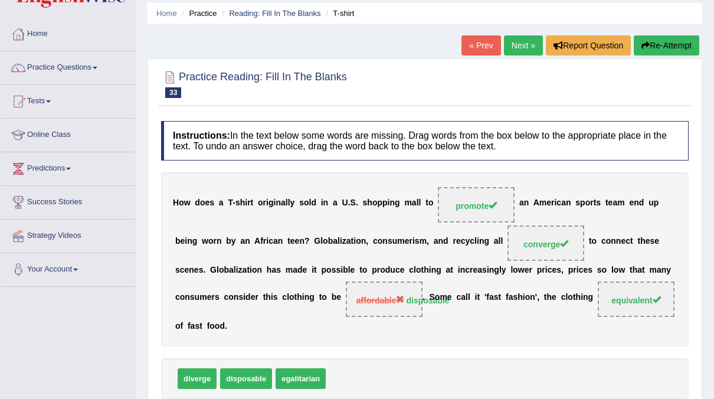
scroll to position [0, 0]
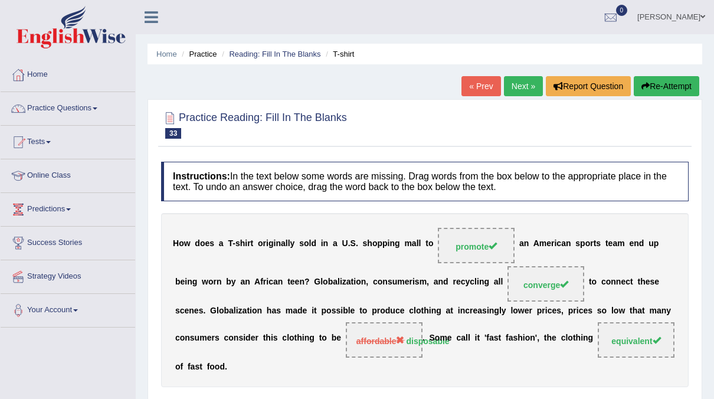
click at [528, 83] on link "Next »" at bounding box center [523, 86] width 39 height 20
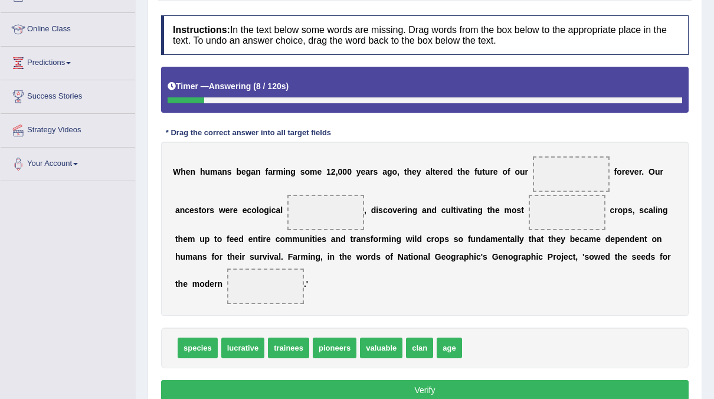
scroll to position [156, 0]
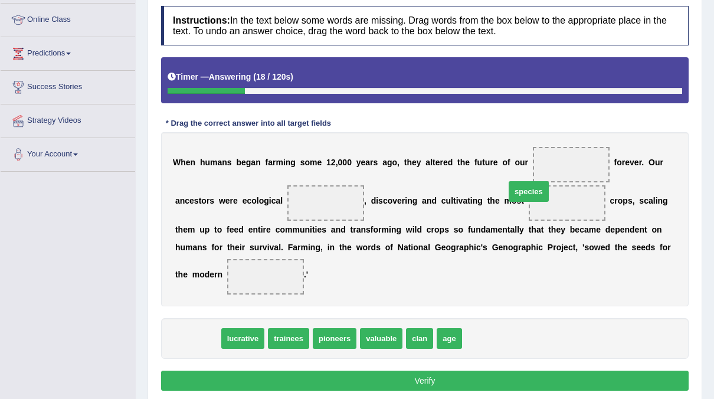
drag, startPoint x: 201, startPoint y: 338, endPoint x: 552, endPoint y: 150, distance: 398.5
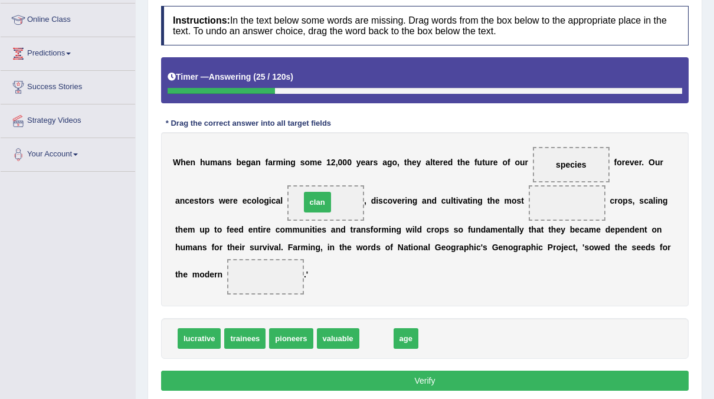
drag, startPoint x: 372, startPoint y: 335, endPoint x: 313, endPoint y: 199, distance: 148.6
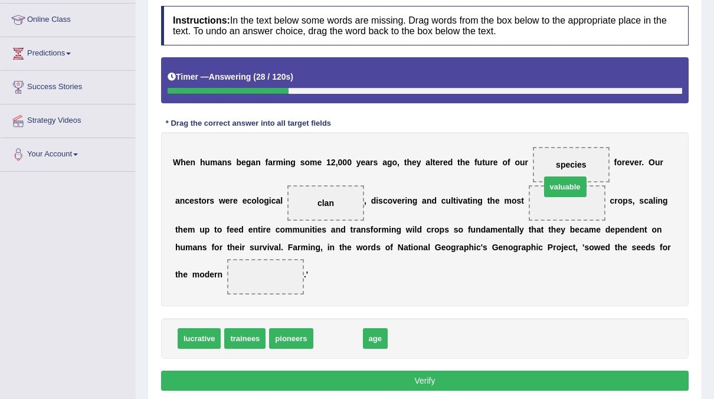
drag, startPoint x: 336, startPoint y: 332, endPoint x: 562, endPoint y: 182, distance: 271.7
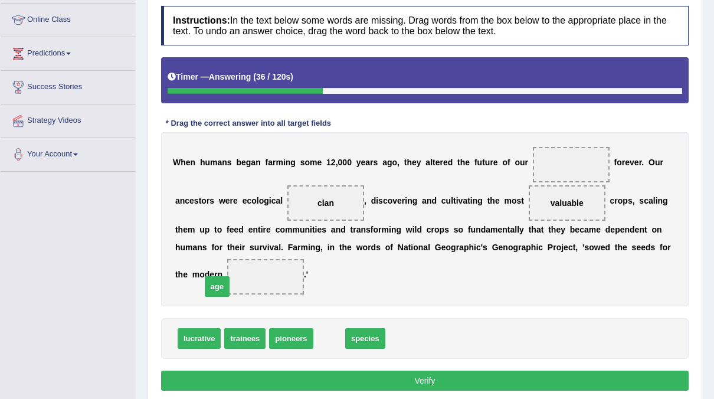
drag, startPoint x: 328, startPoint y: 335, endPoint x: 217, endPoint y: 284, distance: 122.3
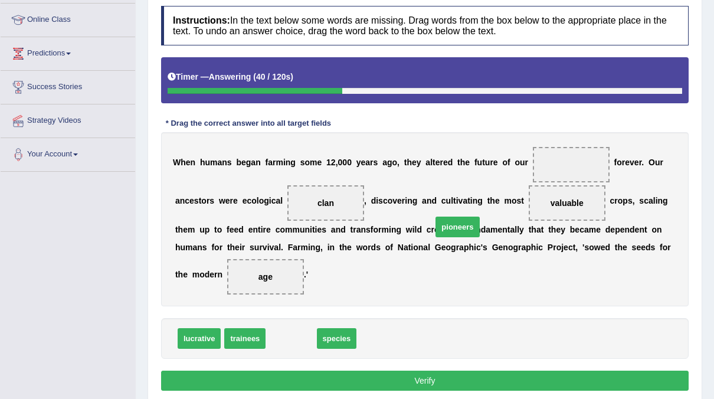
drag, startPoint x: 297, startPoint y: 339, endPoint x: 573, endPoint y: 145, distance: 336.8
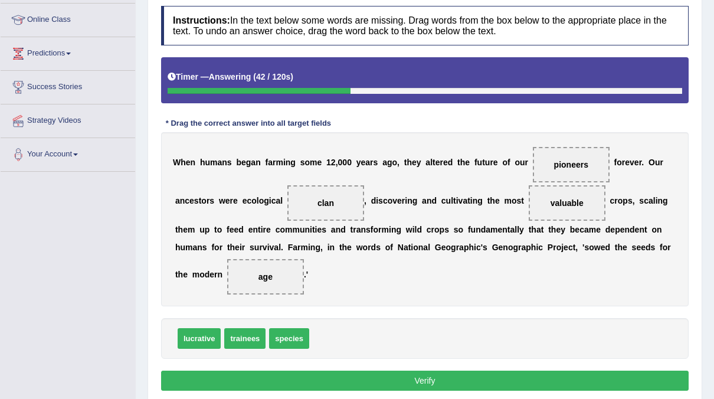
click at [452, 384] on button "Verify" at bounding box center [425, 381] width 528 height 20
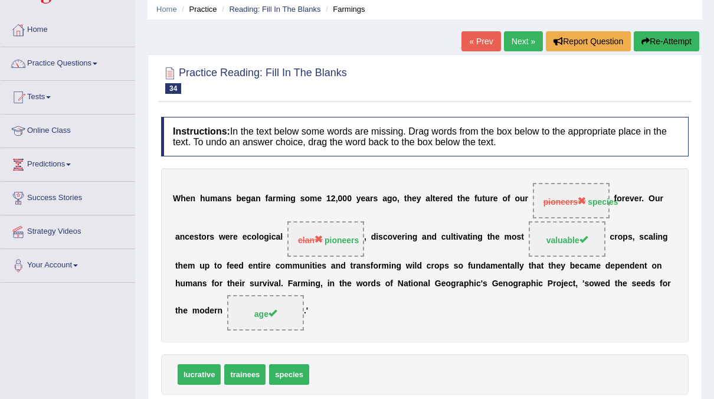
scroll to position [24, 0]
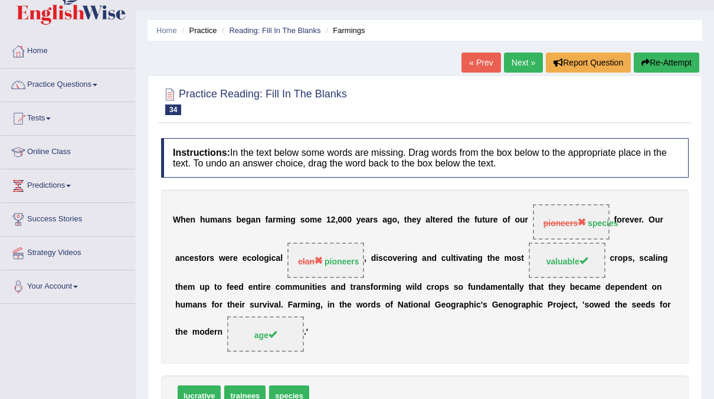
click at [529, 59] on link "Next »" at bounding box center [523, 63] width 39 height 20
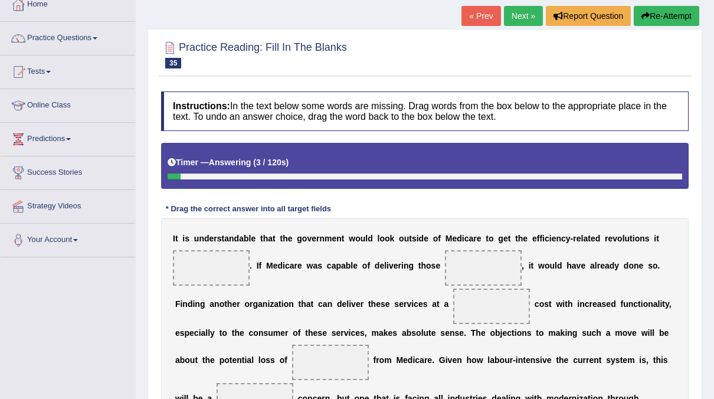
scroll to position [71, 0]
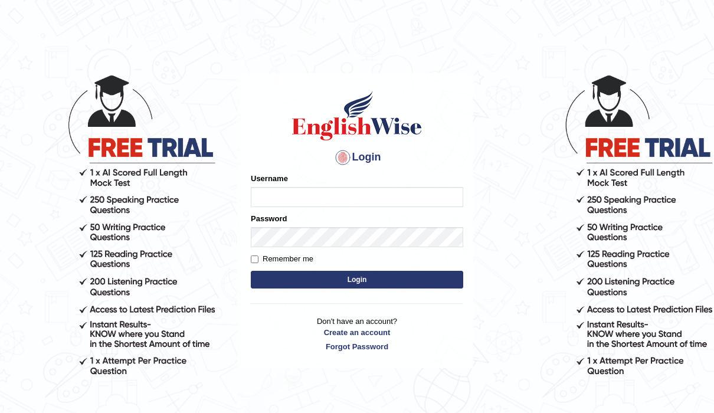
type input "neyam"
click at [349, 274] on button "Login" at bounding box center [357, 280] width 212 height 18
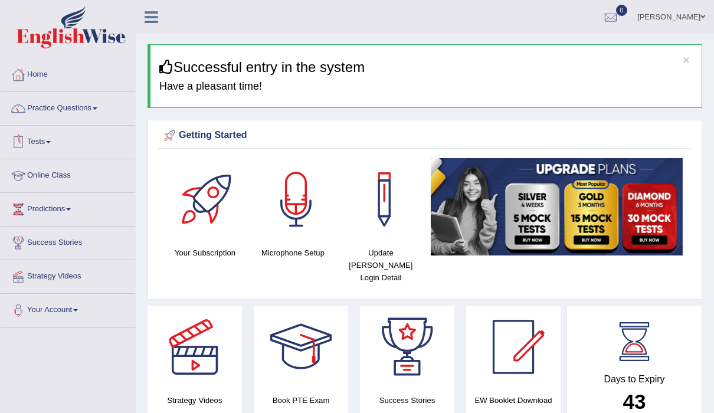
click at [35, 136] on link "Tests" at bounding box center [68, 141] width 135 height 30
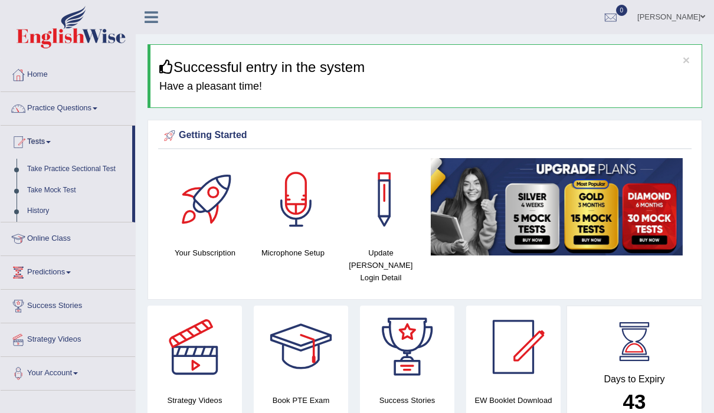
click at [54, 189] on link "Take Mock Test" at bounding box center [77, 190] width 110 height 21
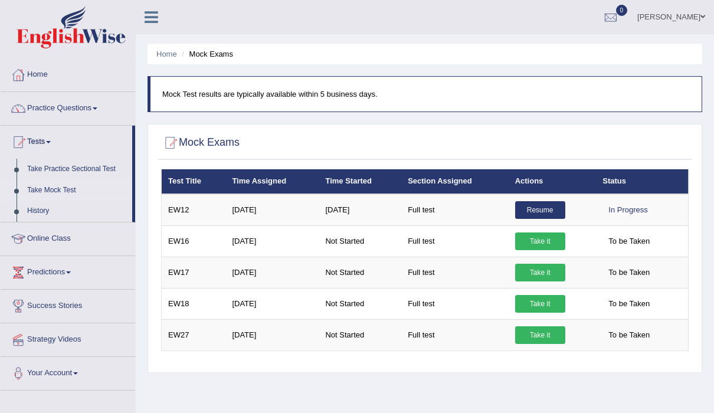
click at [528, 333] on link "Take it" at bounding box center [540, 335] width 50 height 18
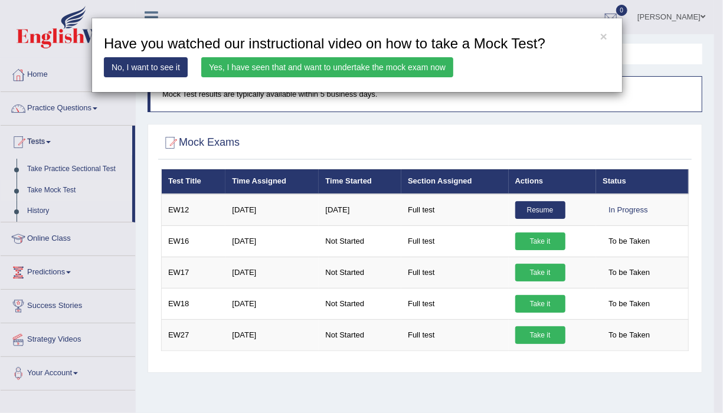
click at [536, 226] on div "× Have you watched our instructional video on how to take a Mock Test? No, I wa…" at bounding box center [361, 206] width 723 height 413
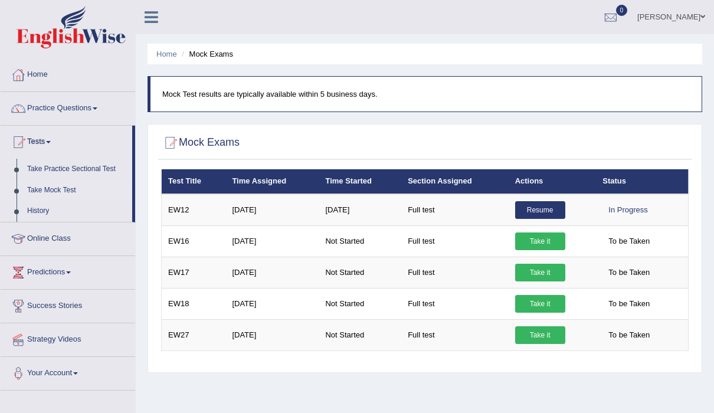
click at [541, 233] on link "Take it" at bounding box center [540, 242] width 50 height 18
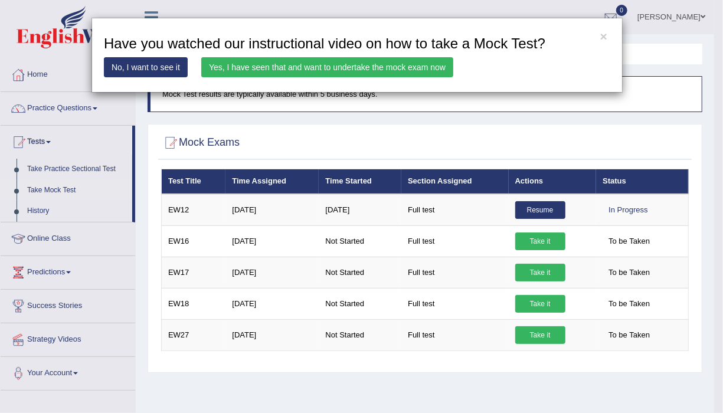
click at [339, 70] on link "Yes, I have seen that and want to undertake the mock exam now" at bounding box center [327, 67] width 252 height 20
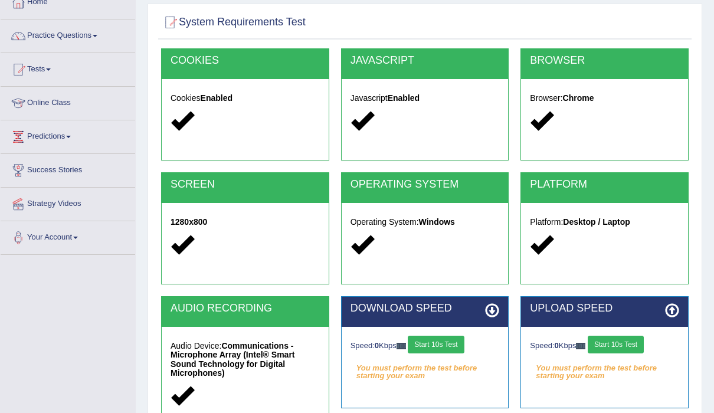
scroll to position [74, 0]
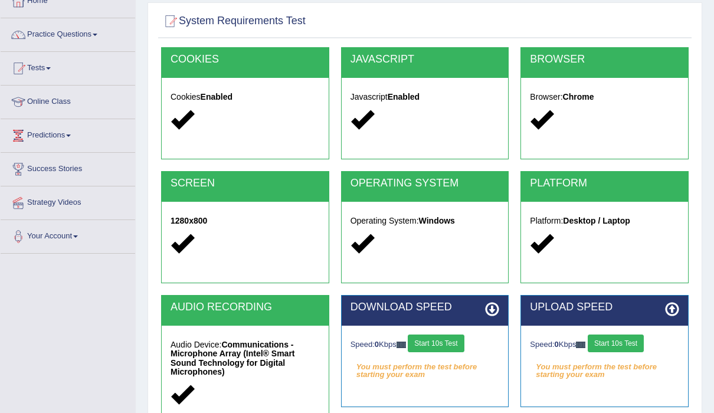
click at [449, 342] on button "Start 10s Test" at bounding box center [436, 344] width 56 height 18
click at [618, 341] on button "Start 10s Test" at bounding box center [616, 344] width 56 height 18
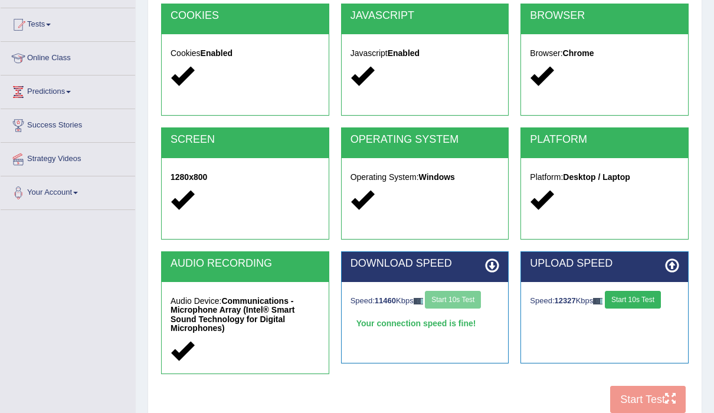
scroll to position [128, 0]
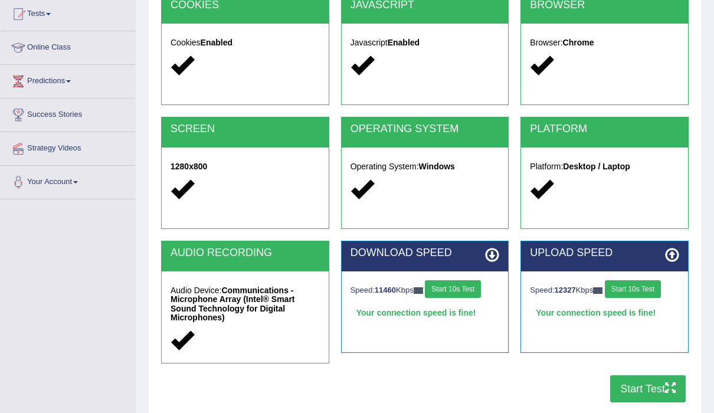
click at [627, 384] on button "Start Test" at bounding box center [648, 388] width 76 height 27
click at [626, 378] on button "Start Test" at bounding box center [648, 388] width 76 height 27
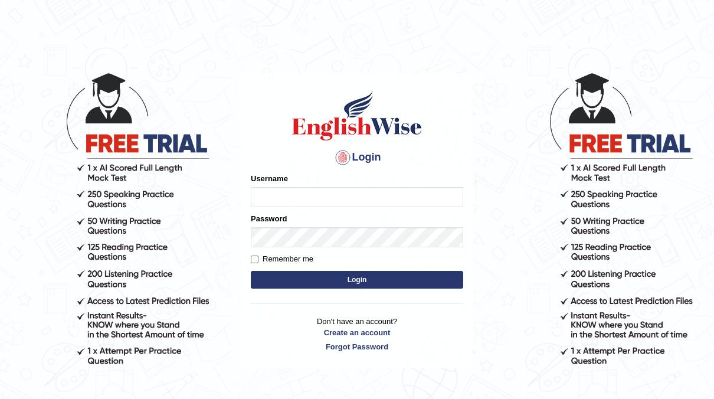
type input "neyam"
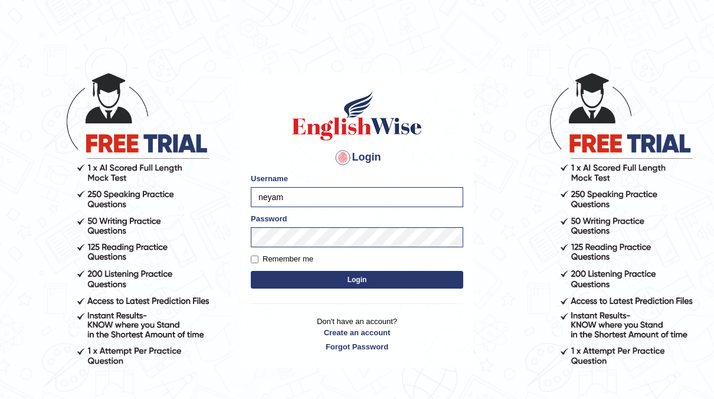
click at [373, 285] on button "Login" at bounding box center [357, 280] width 212 height 18
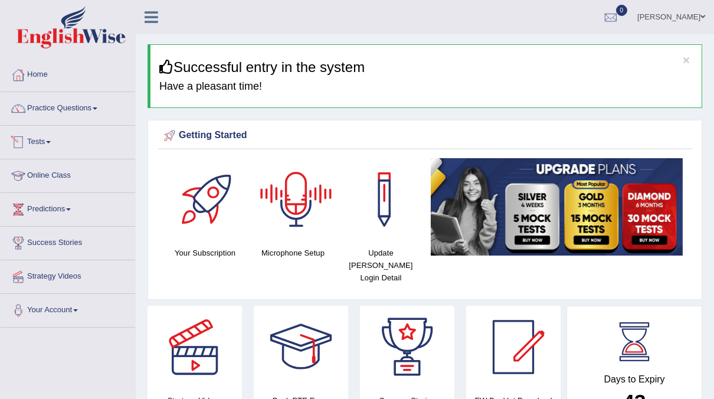
click at [31, 138] on link "Tests" at bounding box center [68, 141] width 135 height 30
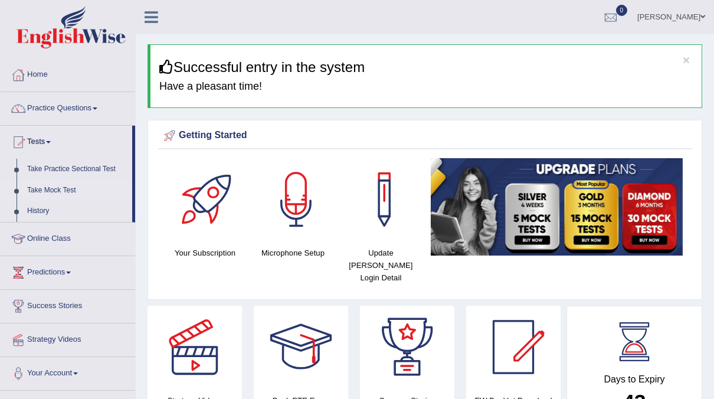
click at [41, 196] on link "Take Mock Test" at bounding box center [77, 190] width 110 height 21
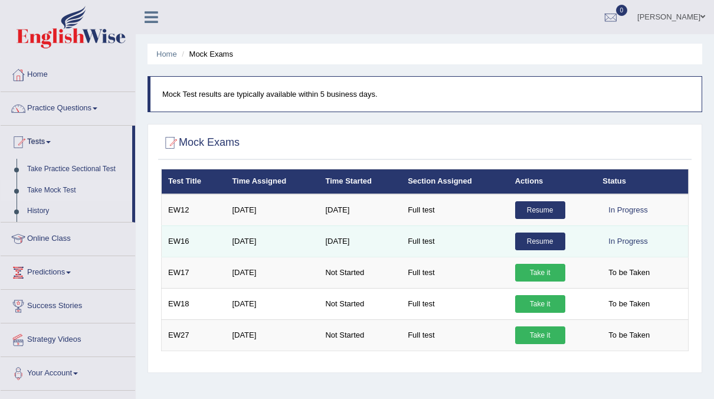
click at [532, 245] on link "Resume" at bounding box center [540, 242] width 50 height 18
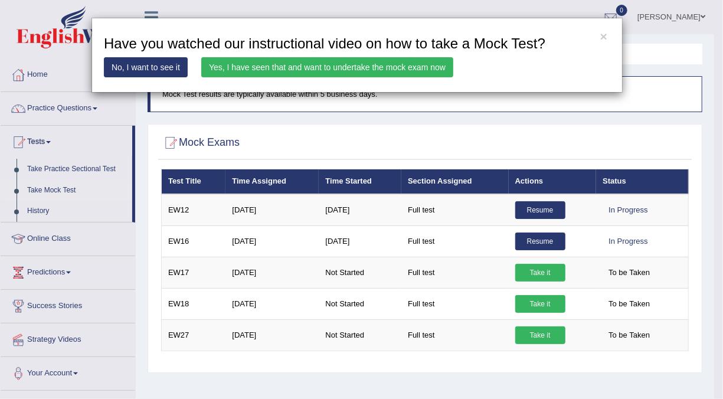
click at [318, 66] on link "Yes, I have seen that and want to undertake the mock exam now" at bounding box center [327, 67] width 252 height 20
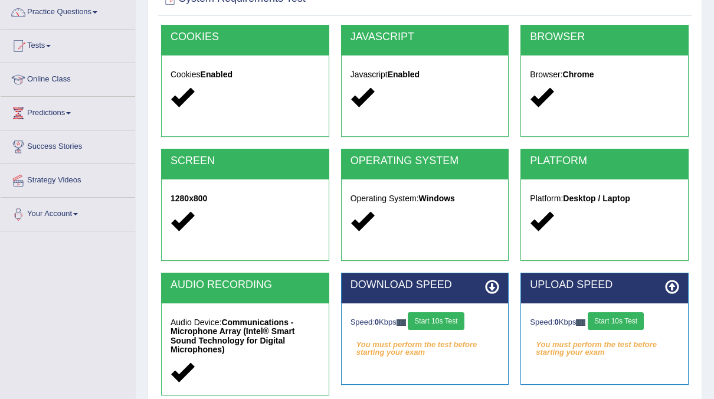
scroll to position [97, 0]
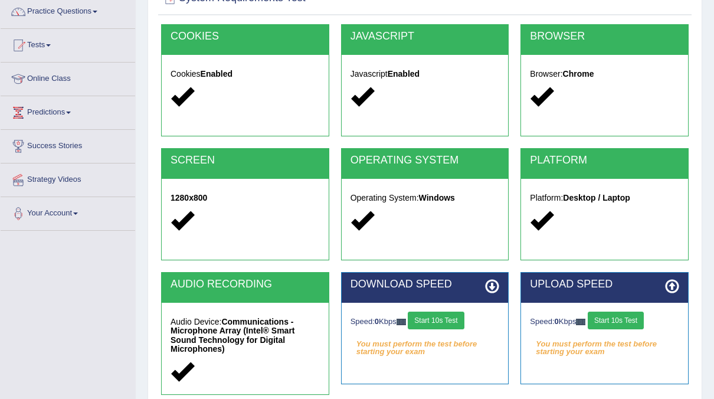
click at [431, 316] on button "Start 10s Test" at bounding box center [436, 321] width 56 height 18
click at [634, 322] on button "Start 10s Test" at bounding box center [616, 321] width 56 height 18
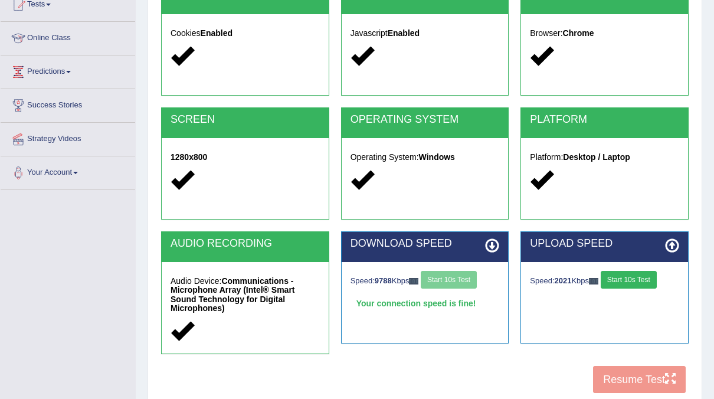
scroll to position [156, 0]
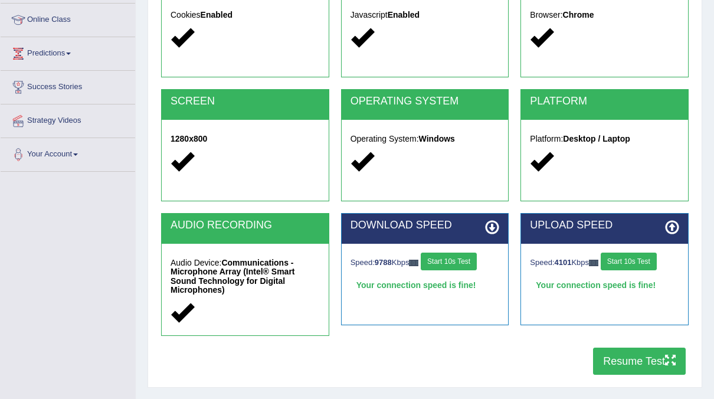
click at [624, 354] on button "Resume Test" at bounding box center [639, 361] width 93 height 27
click at [451, 263] on button "Start 10s Test" at bounding box center [449, 262] width 56 height 18
click at [638, 258] on button "Start 10s Test" at bounding box center [629, 262] width 56 height 18
click at [616, 349] on button "Resume Test" at bounding box center [639, 361] width 93 height 27
click at [644, 348] on button "Resume Test" at bounding box center [639, 361] width 93 height 27
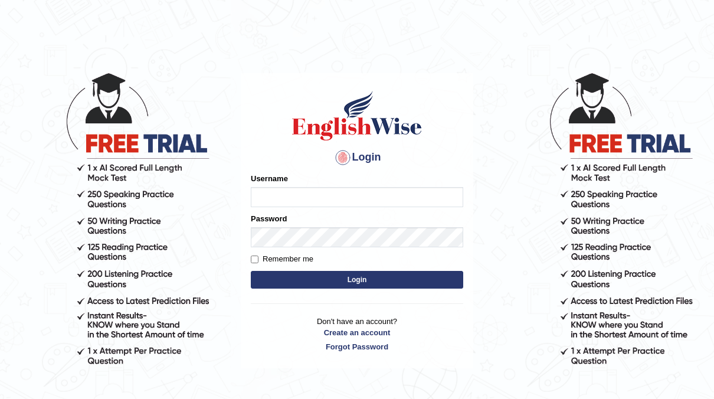
type input "neyam"
click at [324, 282] on button "Login" at bounding box center [357, 280] width 212 height 18
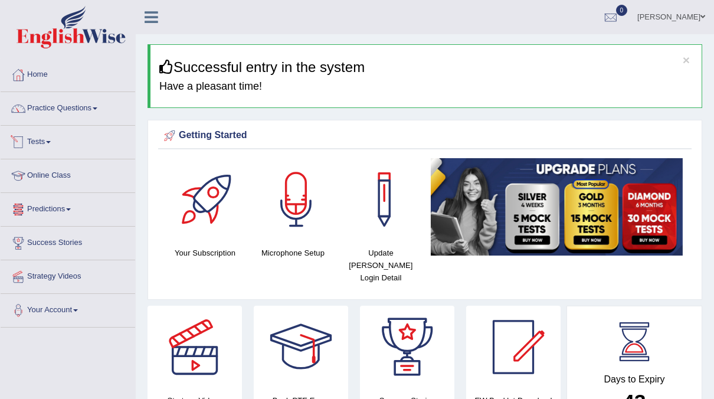
click at [43, 146] on link "Tests" at bounding box center [68, 141] width 135 height 30
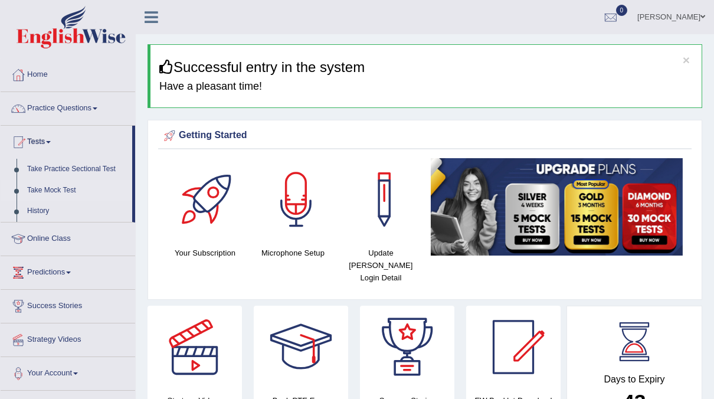
click at [34, 194] on link "Take Mock Test" at bounding box center [77, 190] width 110 height 21
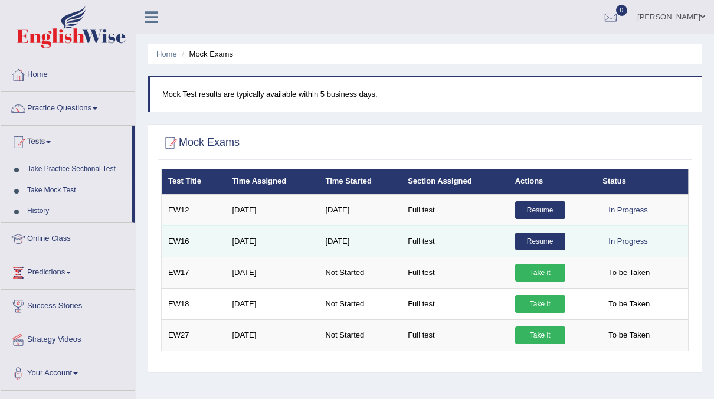
click at [529, 241] on link "Resume" at bounding box center [540, 242] width 50 height 18
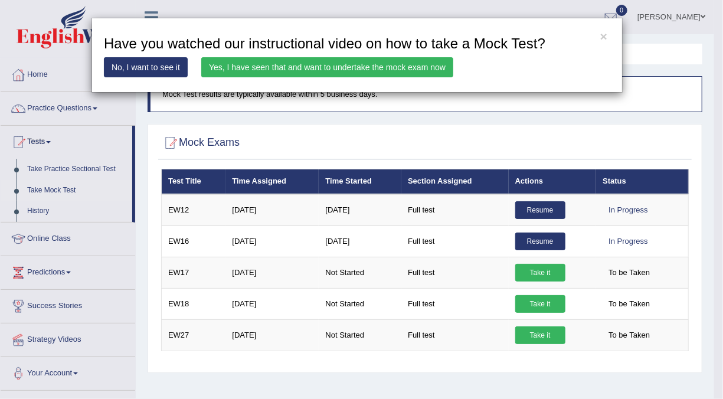
click at [341, 68] on link "Yes, I have seen that and want to undertake the mock exam now" at bounding box center [327, 67] width 252 height 20
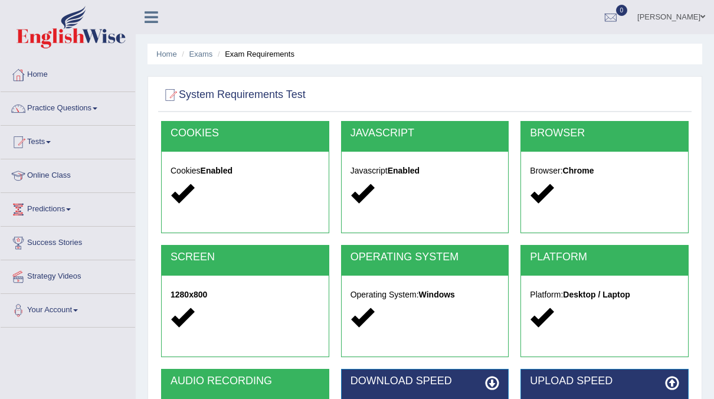
scroll to position [144, 0]
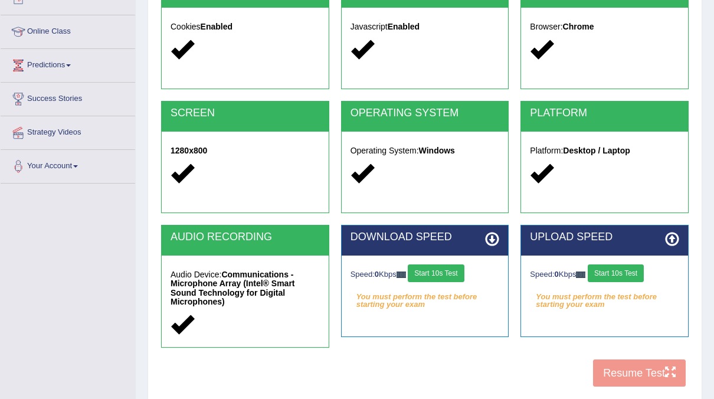
click at [442, 276] on button "Start 10s Test" at bounding box center [436, 273] width 56 height 18
click at [619, 277] on button "Start 10s Test" at bounding box center [616, 273] width 56 height 18
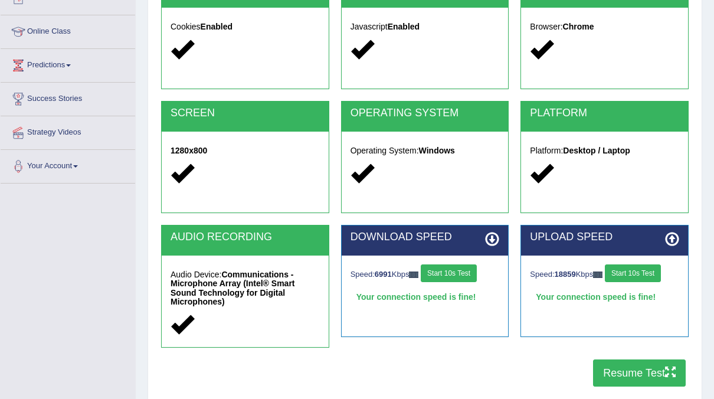
click at [637, 359] on button "Resume Test" at bounding box center [639, 372] width 93 height 27
click at [660, 361] on button "Resume Test" at bounding box center [639, 372] width 93 height 27
click at [637, 359] on button "Resume Test" at bounding box center [639, 372] width 93 height 27
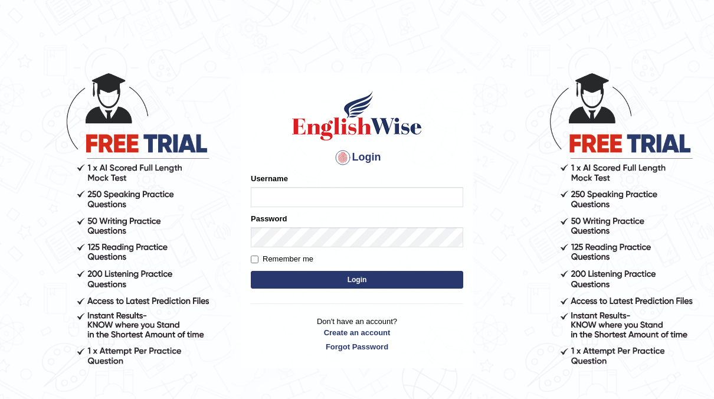
type input "neyam"
click at [350, 282] on button "Login" at bounding box center [357, 280] width 212 height 18
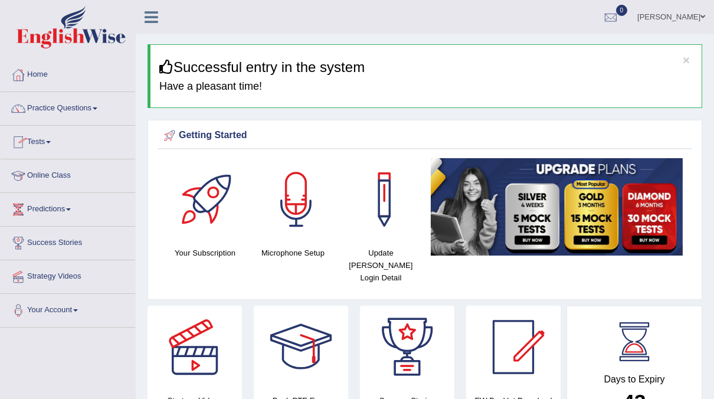
click at [47, 143] on link "Tests" at bounding box center [68, 141] width 135 height 30
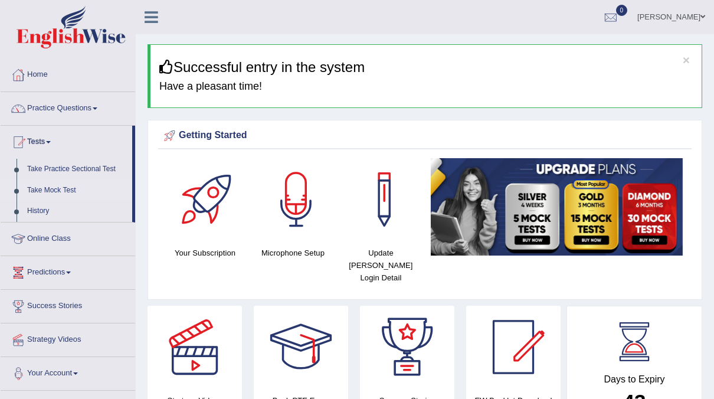
click at [41, 194] on link "Take Mock Test" at bounding box center [77, 190] width 110 height 21
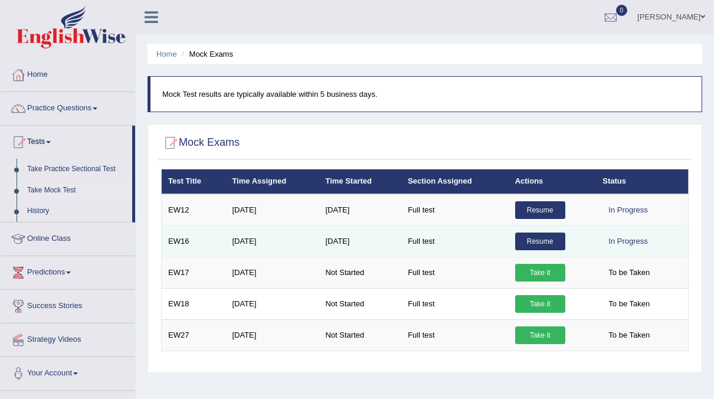
click at [532, 242] on link "Resume" at bounding box center [540, 242] width 50 height 18
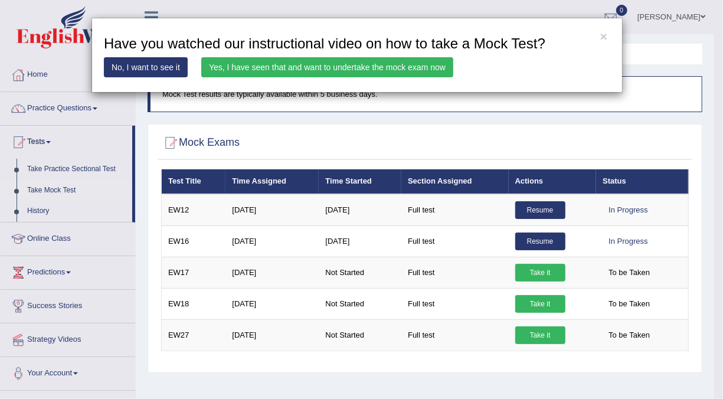
click at [352, 64] on link "Yes, I have seen that and want to undertake the mock exam now" at bounding box center [327, 67] width 252 height 20
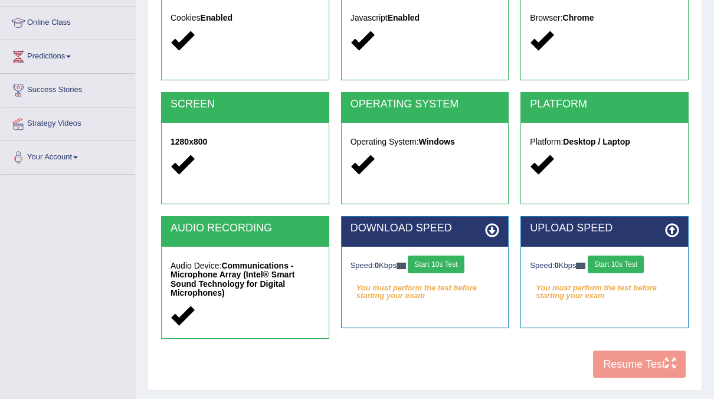
scroll to position [181, 0]
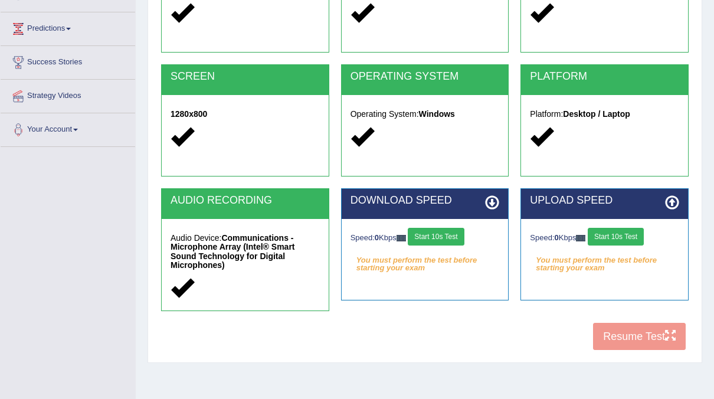
click at [447, 237] on button "Start 10s Test" at bounding box center [436, 237] width 56 height 18
click at [604, 235] on button "Start 10s Test" at bounding box center [616, 237] width 56 height 18
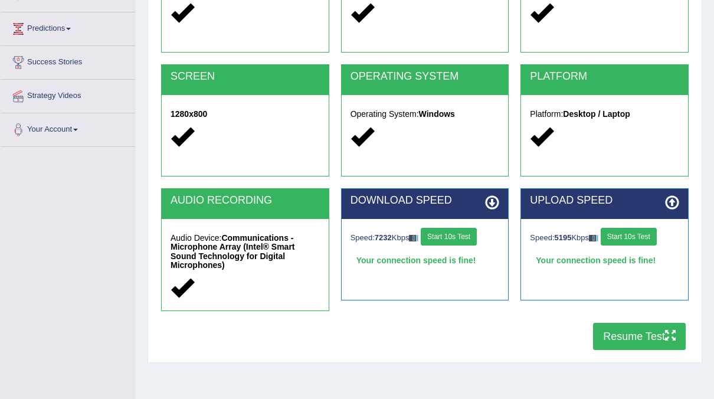
click at [617, 328] on button "Resume Test" at bounding box center [639, 336] width 93 height 27
